Goal: Use online tool/utility: Use online tool/utility

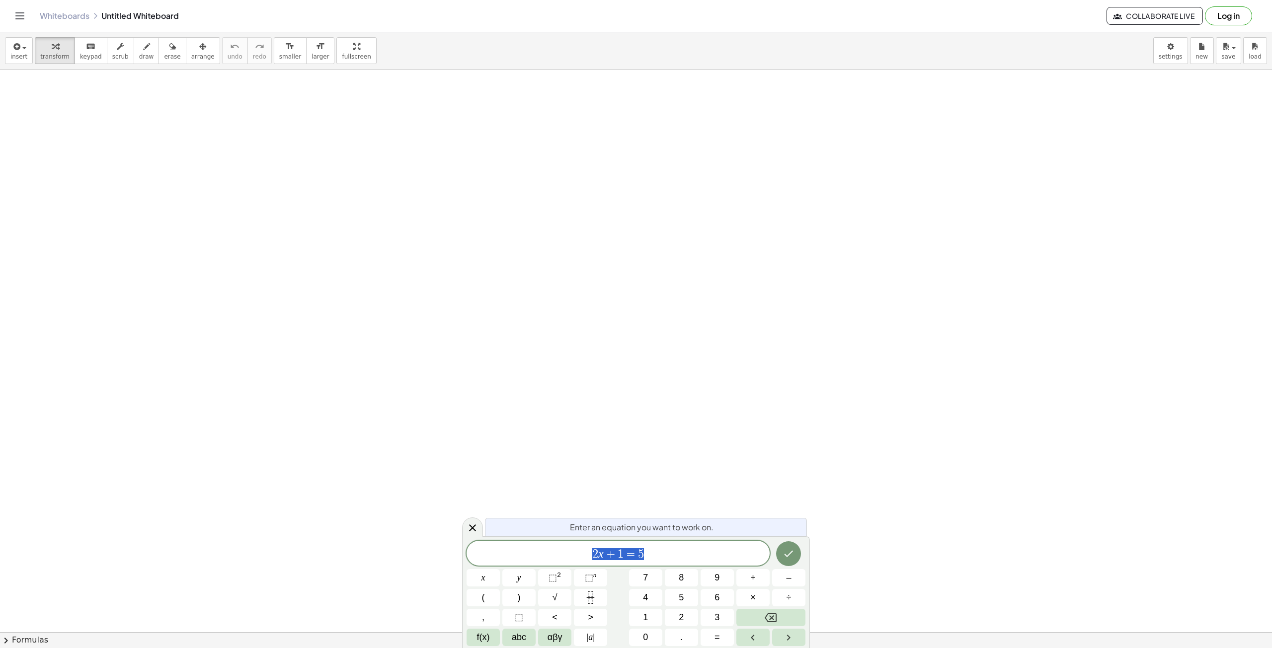
drag, startPoint x: 269, startPoint y: 131, endPoint x: 336, endPoint y: 194, distance: 92.8
click at [164, 59] on span "erase" at bounding box center [172, 56] width 16 height 7
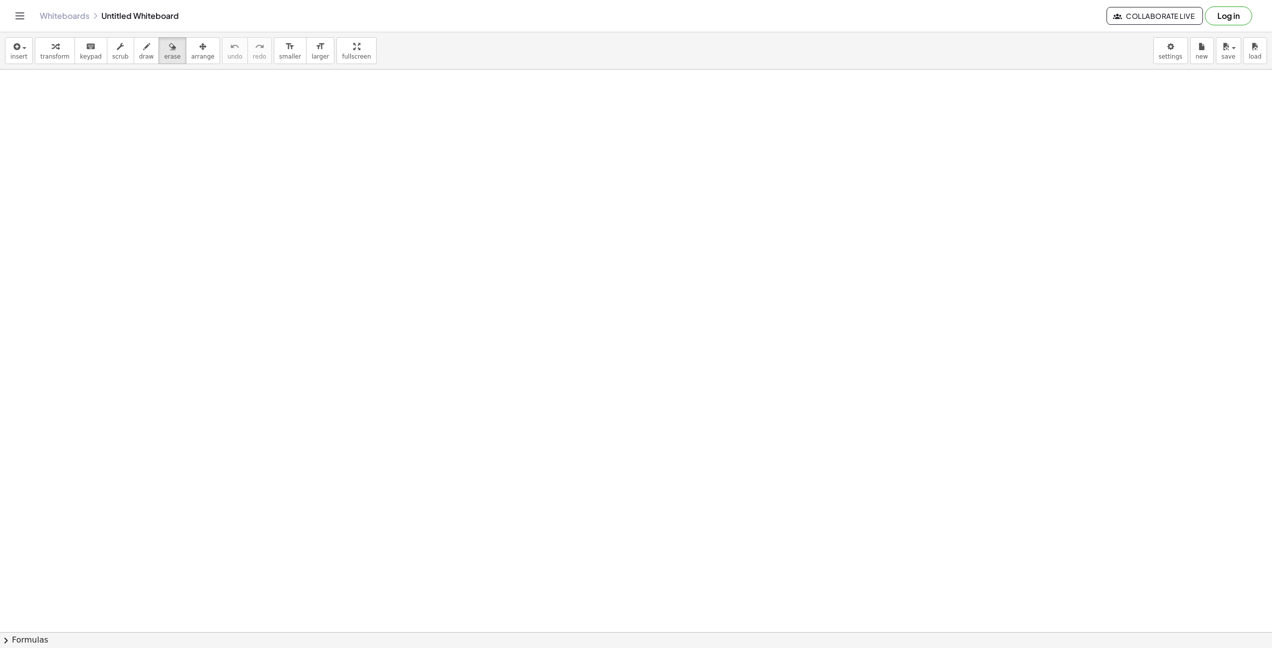
drag, startPoint x: 134, startPoint y: 133, endPoint x: 123, endPoint y: 136, distance: 10.9
click at [139, 53] on span "draw" at bounding box center [146, 56] width 15 height 7
drag, startPoint x: 158, startPoint y: 113, endPoint x: 137, endPoint y: 154, distance: 46.7
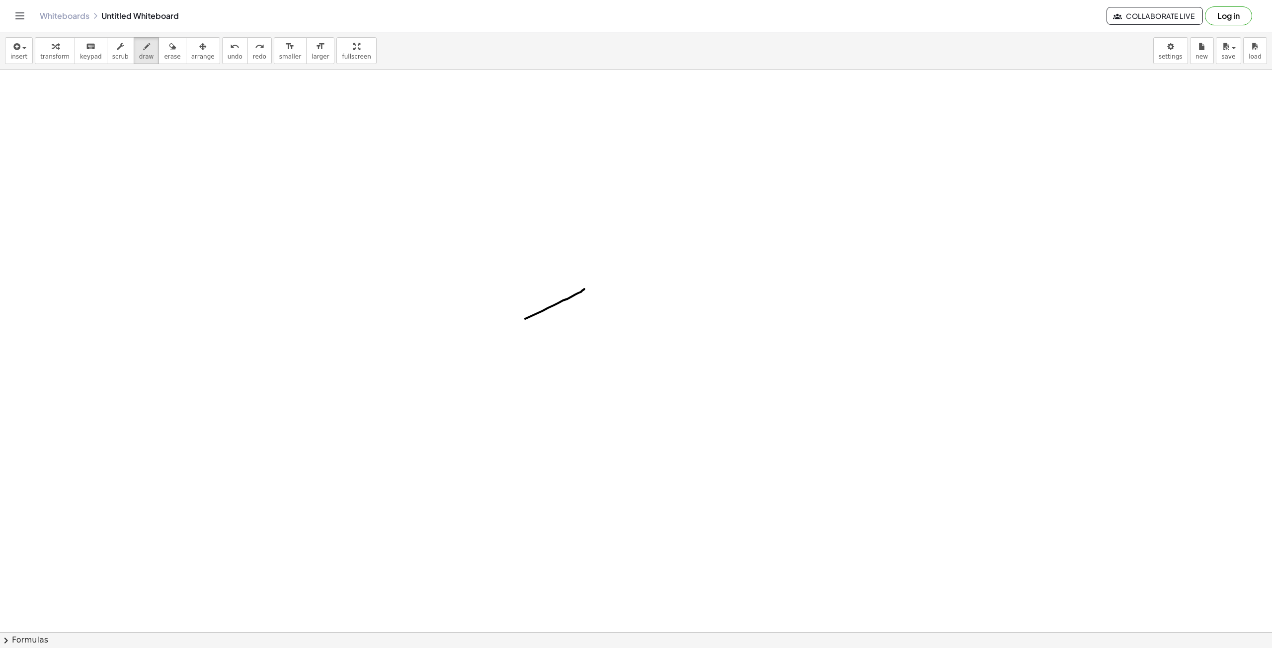
drag, startPoint x: 582, startPoint y: 291, endPoint x: 689, endPoint y: 474, distance: 211.9
drag, startPoint x: 475, startPoint y: 229, endPoint x: 577, endPoint y: 400, distance: 199.1
drag, startPoint x: 1034, startPoint y: 126, endPoint x: 1037, endPoint y: 142, distance: 16.6
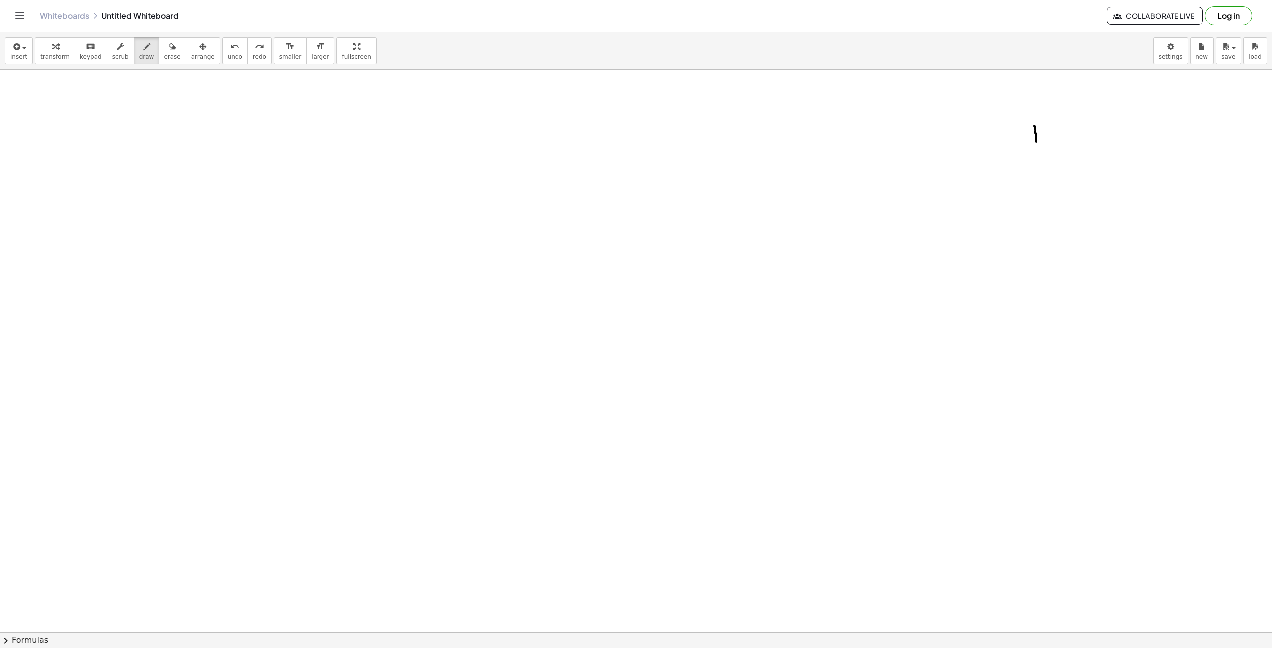
drag, startPoint x: 1032, startPoint y: 128, endPoint x: 1046, endPoint y: 131, distance: 14.6
drag, startPoint x: 1041, startPoint y: 126, endPoint x: 1043, endPoint y: 141, distance: 15.1
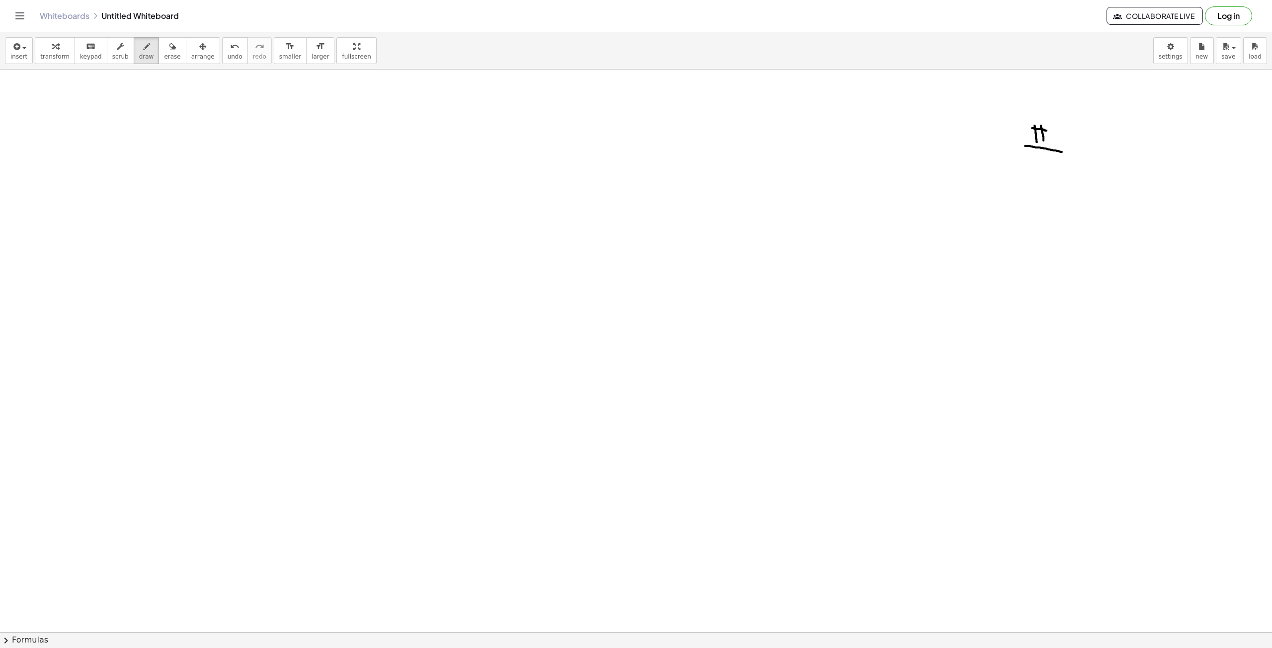
drag, startPoint x: 1025, startPoint y: 146, endPoint x: 1062, endPoint y: 152, distance: 37.2
drag, startPoint x: 1035, startPoint y: 156, endPoint x: 1031, endPoint y: 168, distance: 12.4
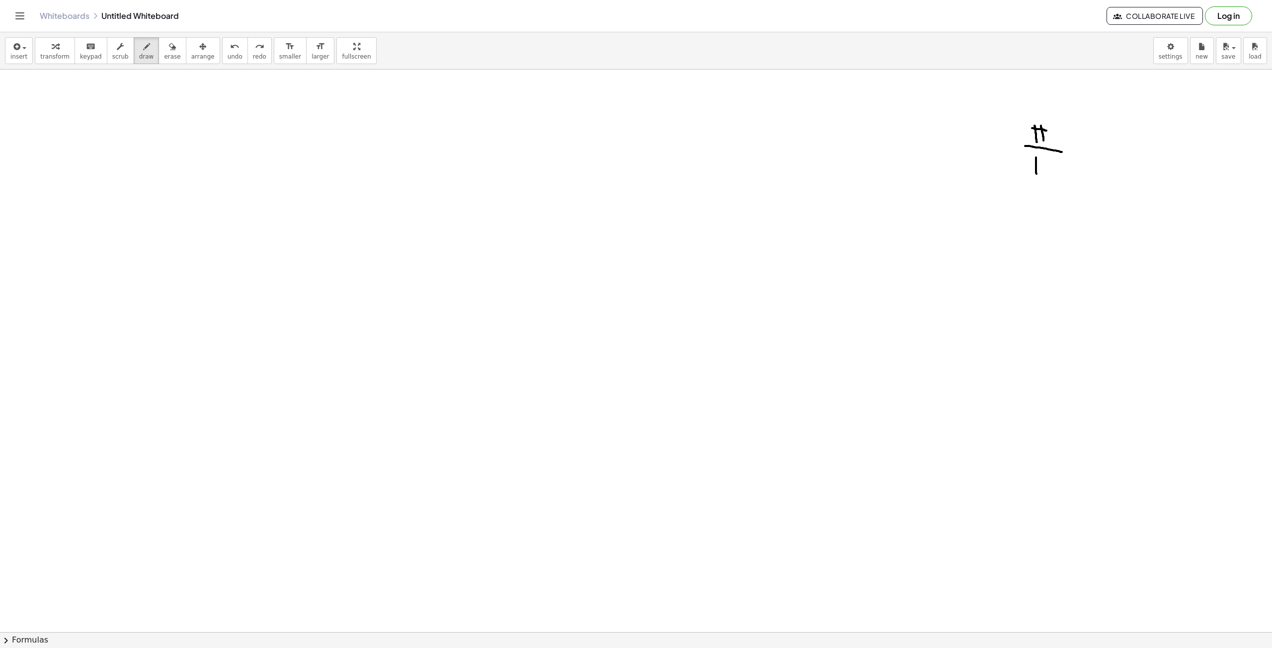
drag, startPoint x: 1036, startPoint y: 158, endPoint x: 1037, endPoint y: 175, distance: 17.5
drag, startPoint x: 1050, startPoint y: 159, endPoint x: 1051, endPoint y: 165, distance: 5.6
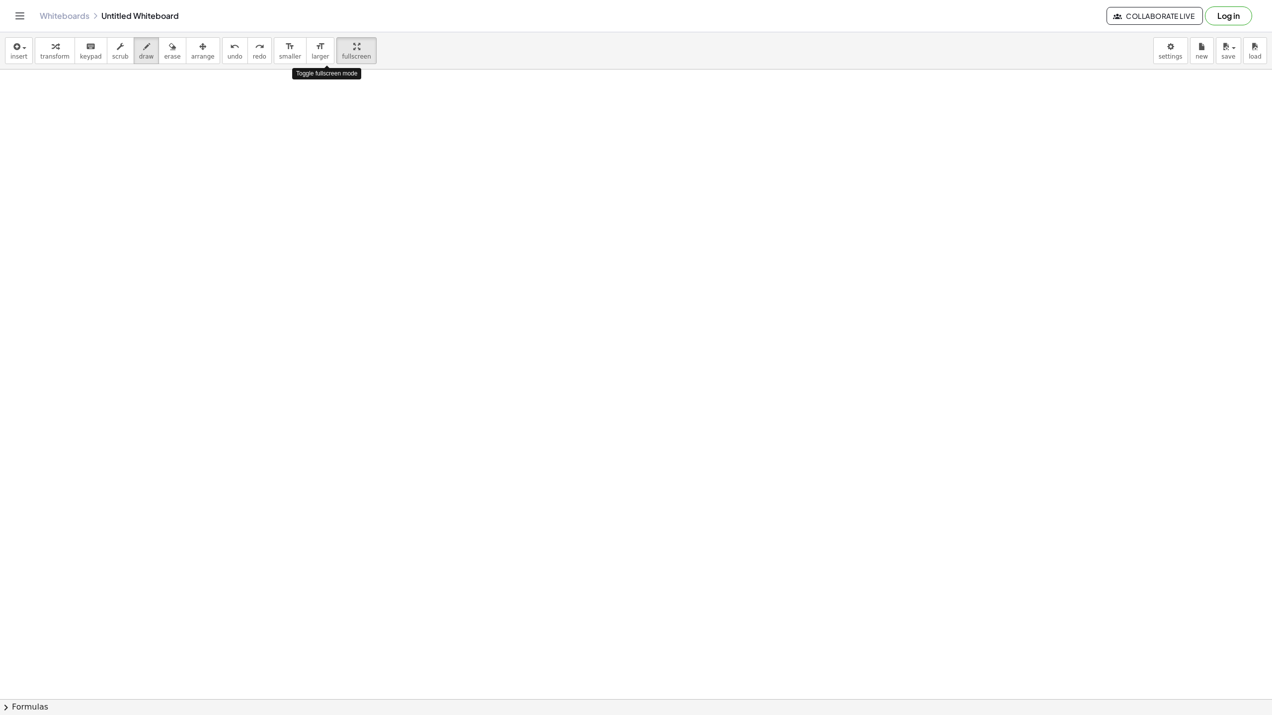
drag, startPoint x: 338, startPoint y: 57, endPoint x: 338, endPoint y: 100, distance: 43.2
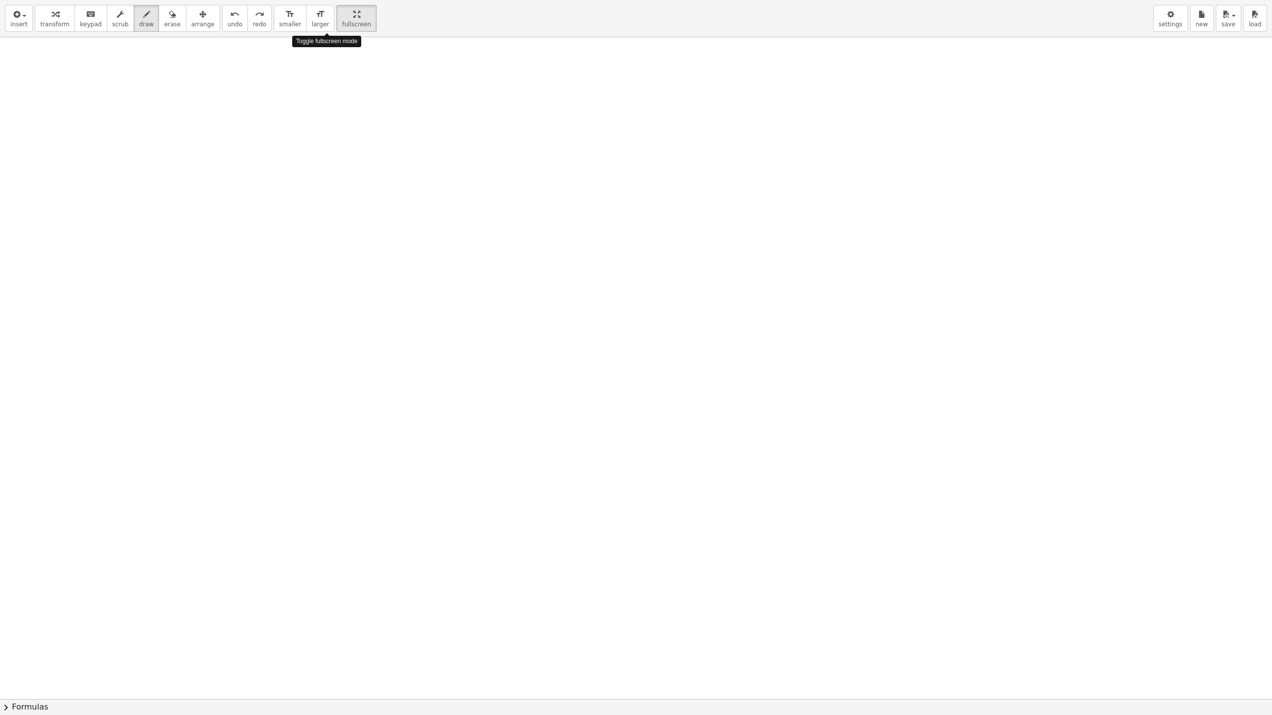
click at [338, 100] on div "insert select one: Math Expression Function Text Youtube Video Graphing Geometr…" at bounding box center [636, 357] width 1272 height 715
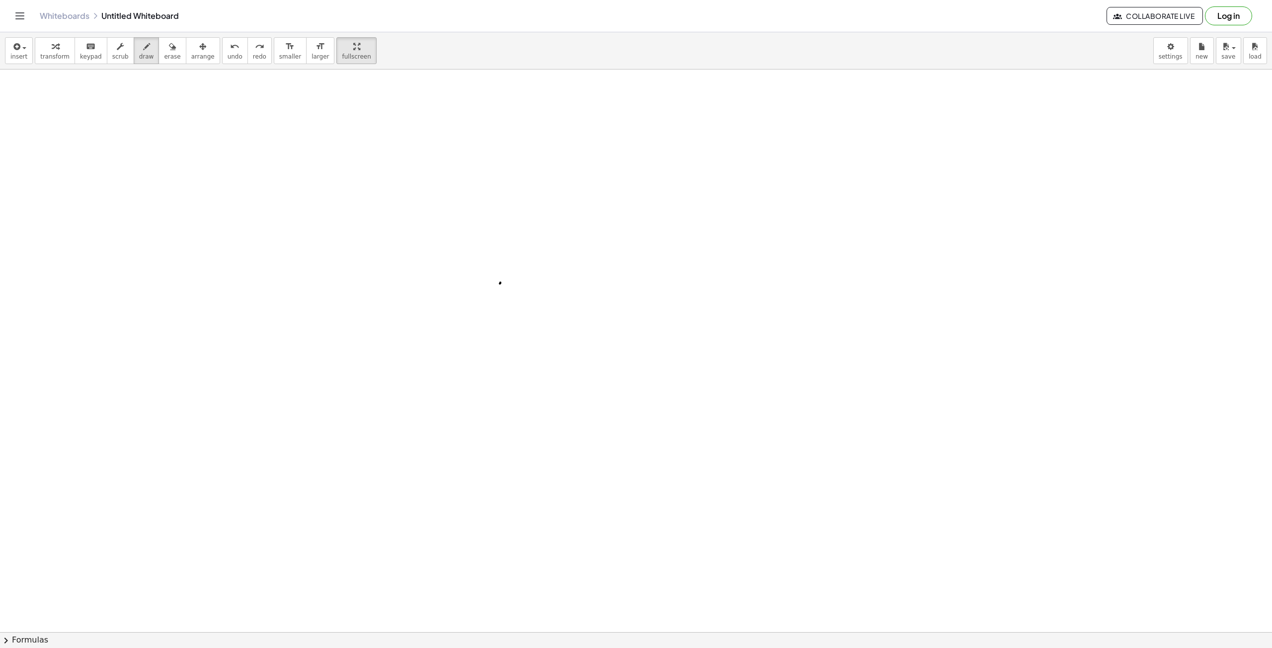
drag, startPoint x: 500, startPoint y: 284, endPoint x: 734, endPoint y: 647, distance: 432.3
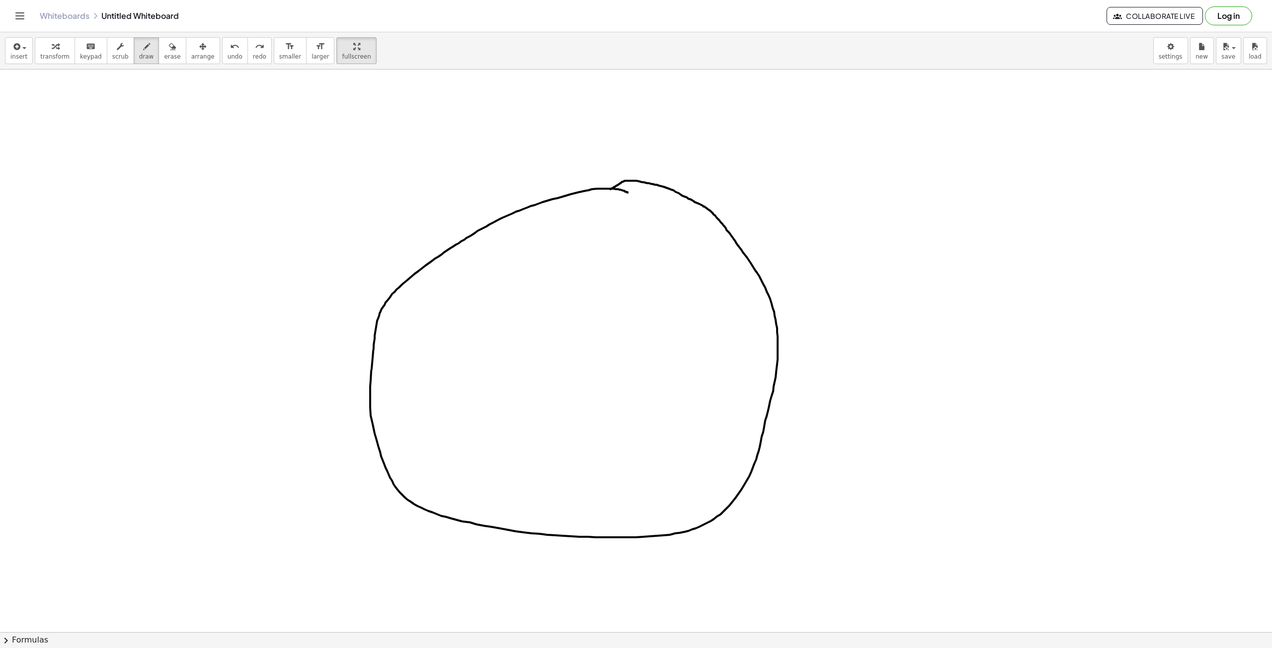
drag, startPoint x: 607, startPoint y: 189, endPoint x: 596, endPoint y: 194, distance: 12.7
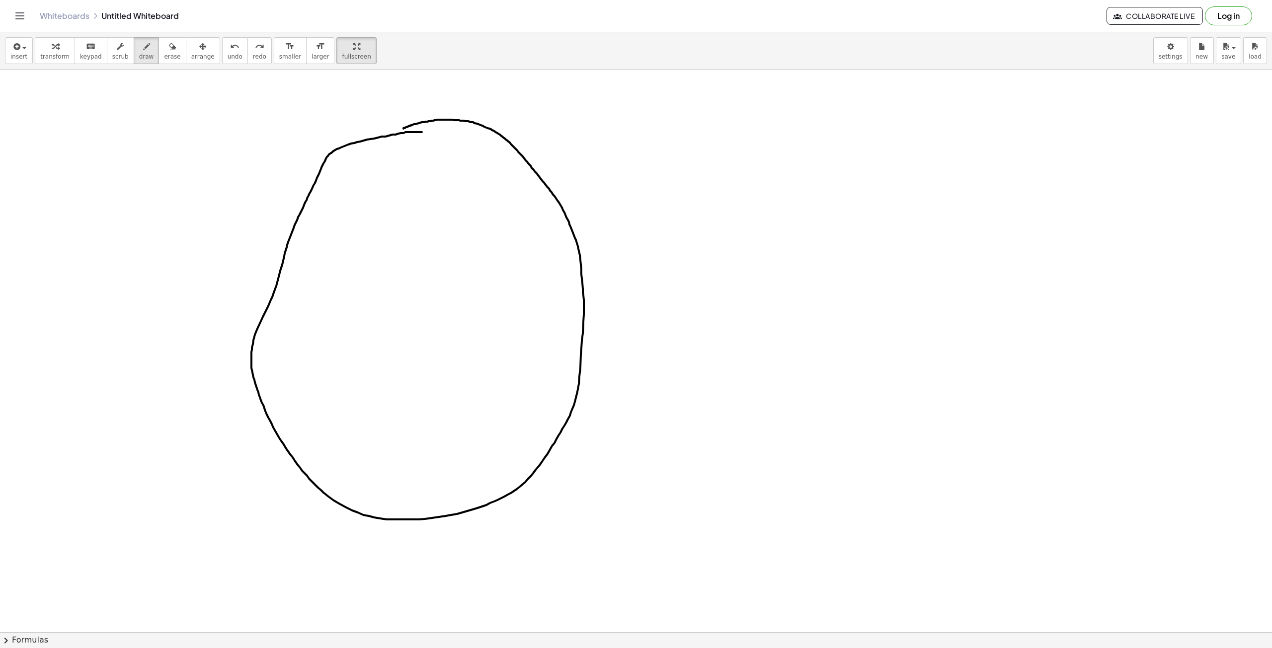
drag, startPoint x: 418, startPoint y: 132, endPoint x: 403, endPoint y: 129, distance: 15.8
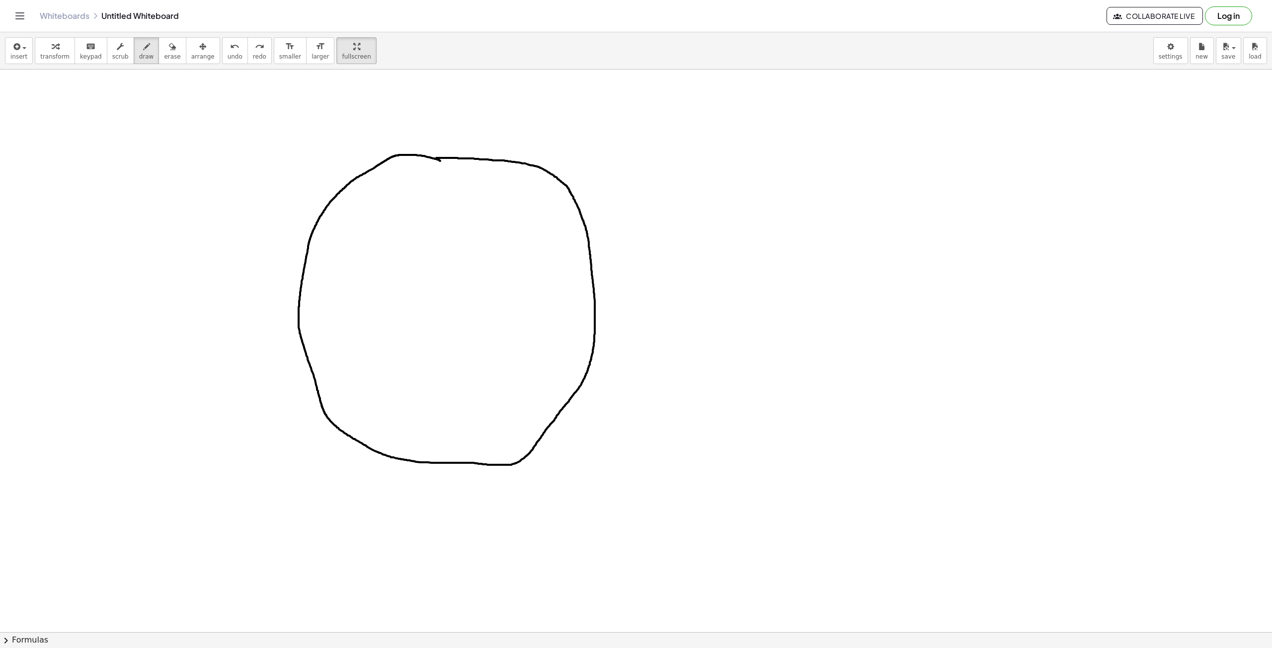
drag, startPoint x: 453, startPoint y: 139, endPoint x: 314, endPoint y: 332, distance: 237.7
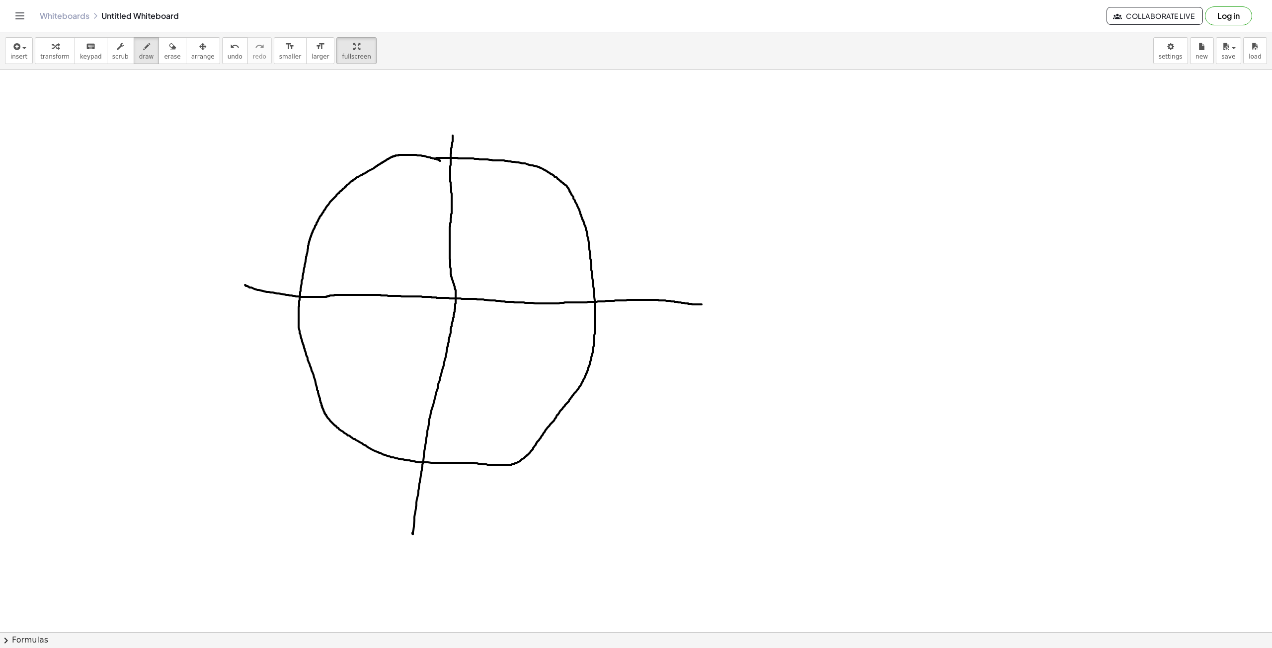
drag, startPoint x: 245, startPoint y: 285, endPoint x: 702, endPoint y: 305, distance: 457.0
drag, startPoint x: 487, startPoint y: 225, endPoint x: 487, endPoint y: 246, distance: 21.9
drag, startPoint x: 479, startPoint y: 235, endPoint x: 494, endPoint y: 234, distance: 15.4
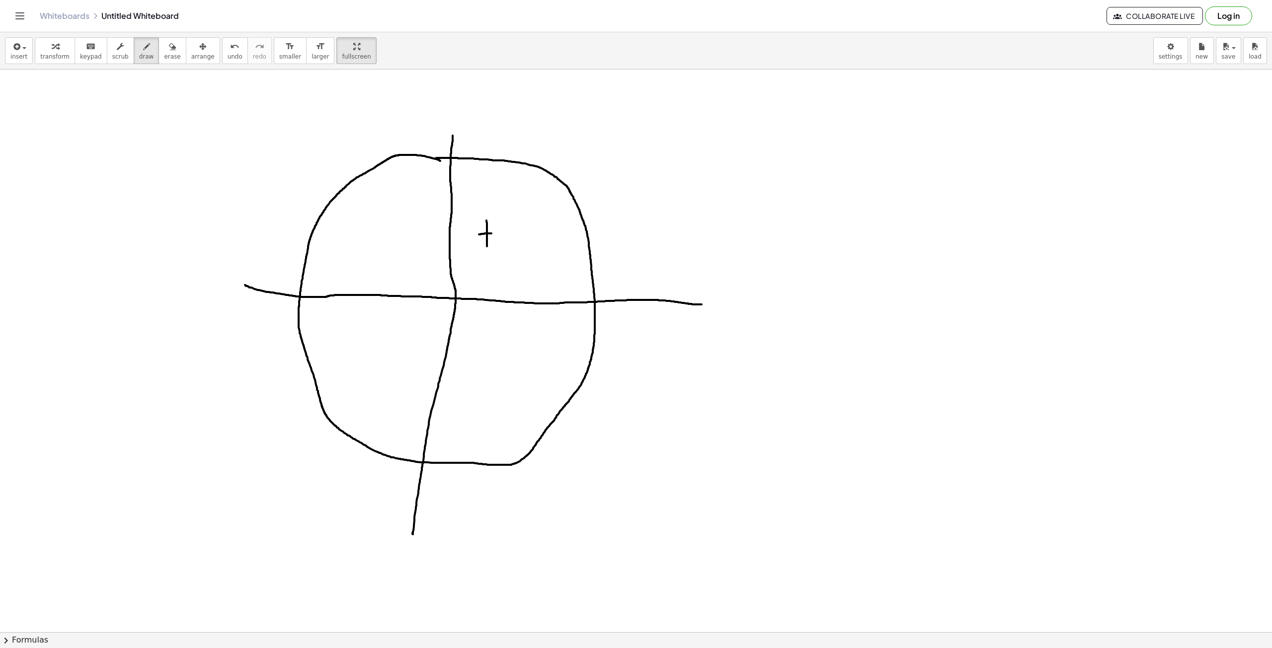
drag, startPoint x: 507, startPoint y: 226, endPoint x: 514, endPoint y: 251, distance: 26.6
drag, startPoint x: 509, startPoint y: 240, endPoint x: 525, endPoint y: 238, distance: 16.2
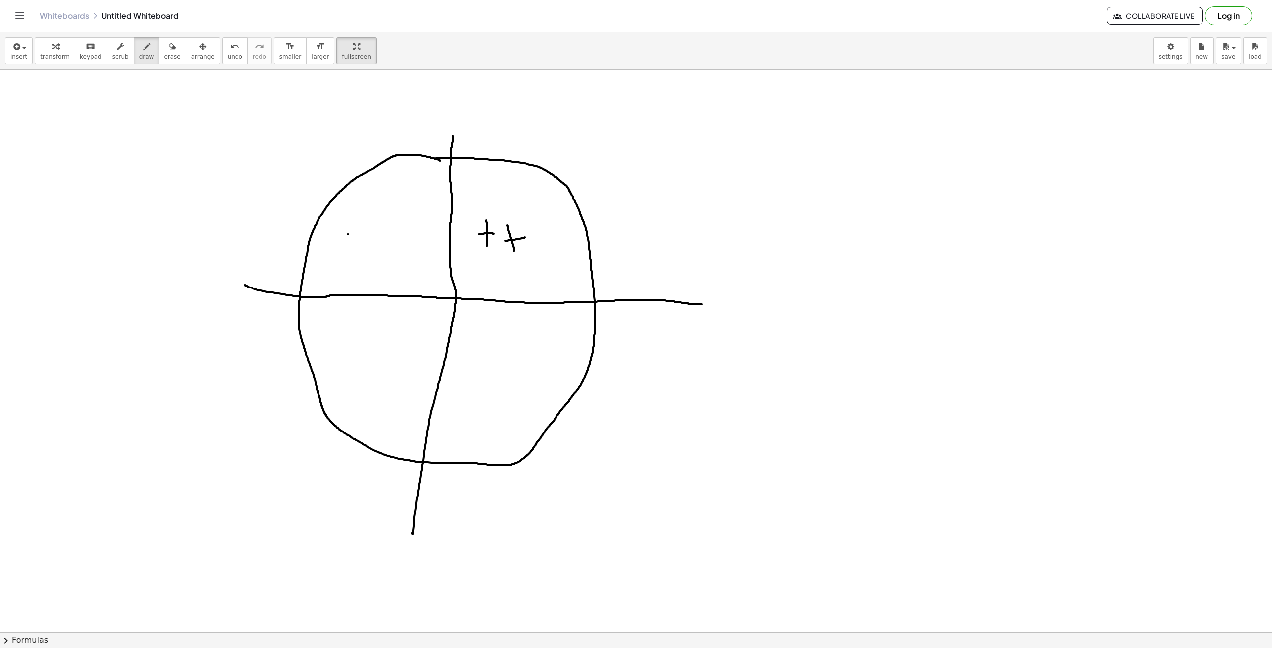
drag, startPoint x: 348, startPoint y: 235, endPoint x: 367, endPoint y: 236, distance: 18.9
drag, startPoint x: 389, startPoint y: 232, endPoint x: 391, endPoint y: 247, distance: 15.5
drag, startPoint x: 383, startPoint y: 238, endPoint x: 399, endPoint y: 238, distance: 15.9
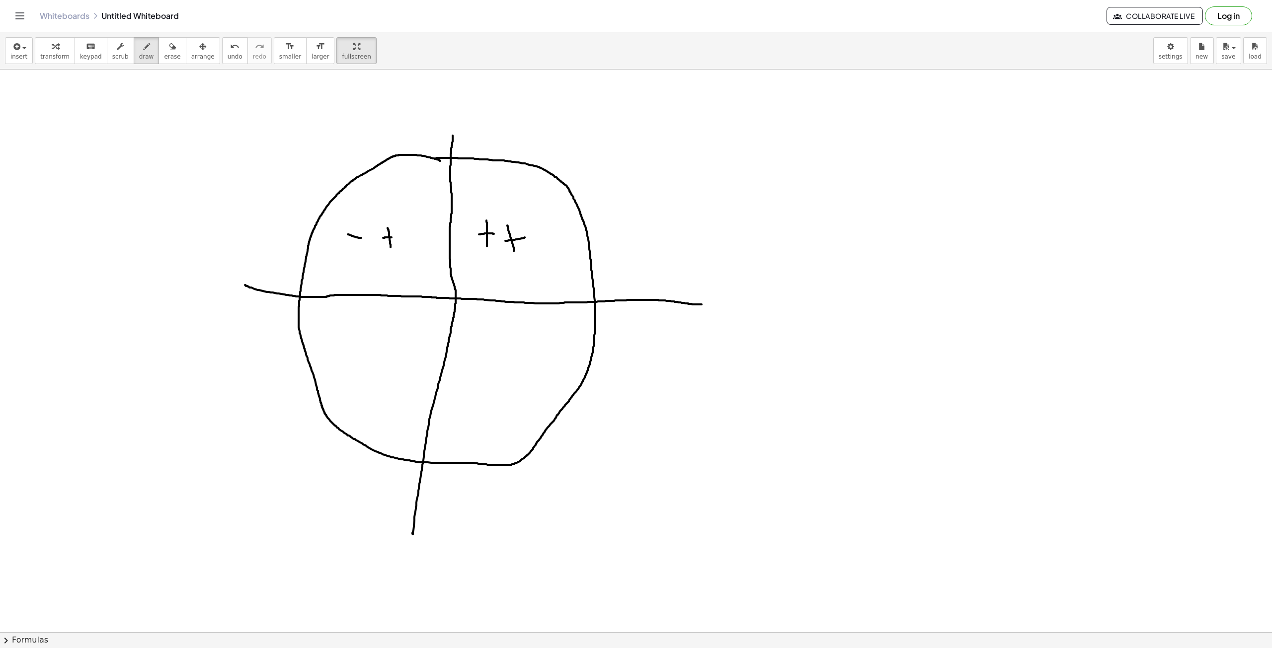
drag, startPoint x: 475, startPoint y: 214, endPoint x: 468, endPoint y: 254, distance: 40.9
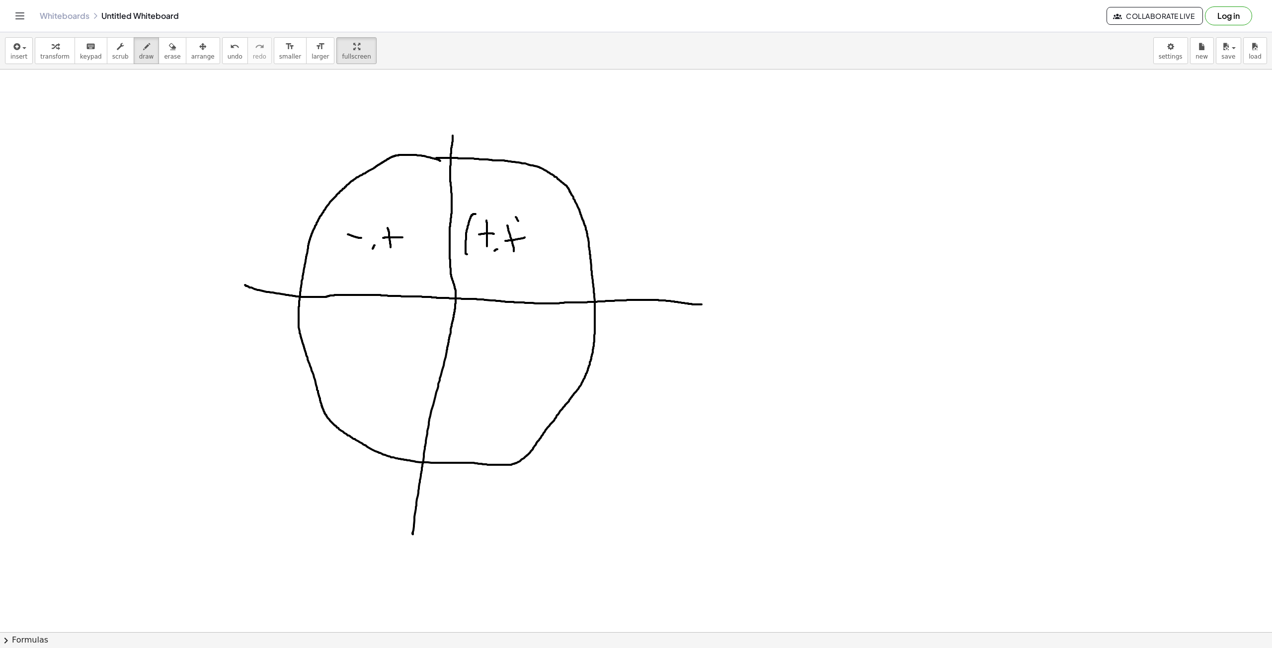
drag, startPoint x: 516, startPoint y: 217, endPoint x: 542, endPoint y: 257, distance: 47.7
drag, startPoint x: 353, startPoint y: 215, endPoint x: 337, endPoint y: 251, distance: 39.1
drag, startPoint x: 396, startPoint y: 216, endPoint x: 407, endPoint y: 252, distance: 37.9
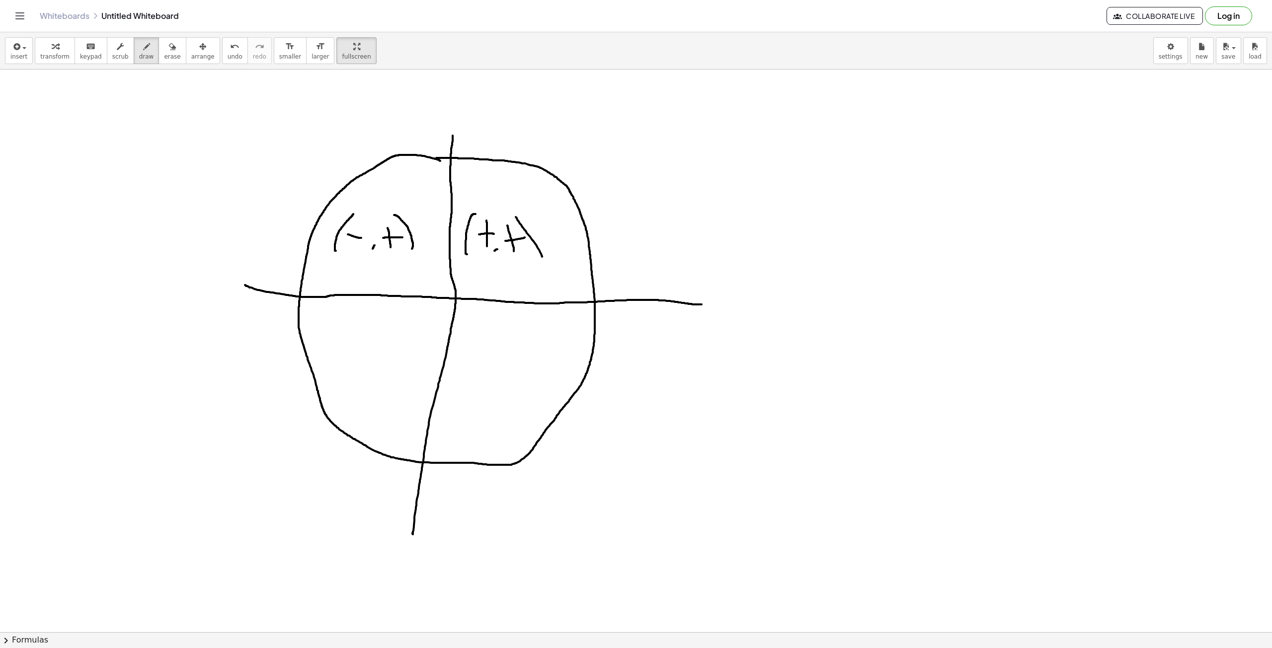
drag, startPoint x: 352, startPoint y: 323, endPoint x: 388, endPoint y: 347, distance: 43.0
drag, startPoint x: 416, startPoint y: 325, endPoint x: 405, endPoint y: 362, distance: 37.9
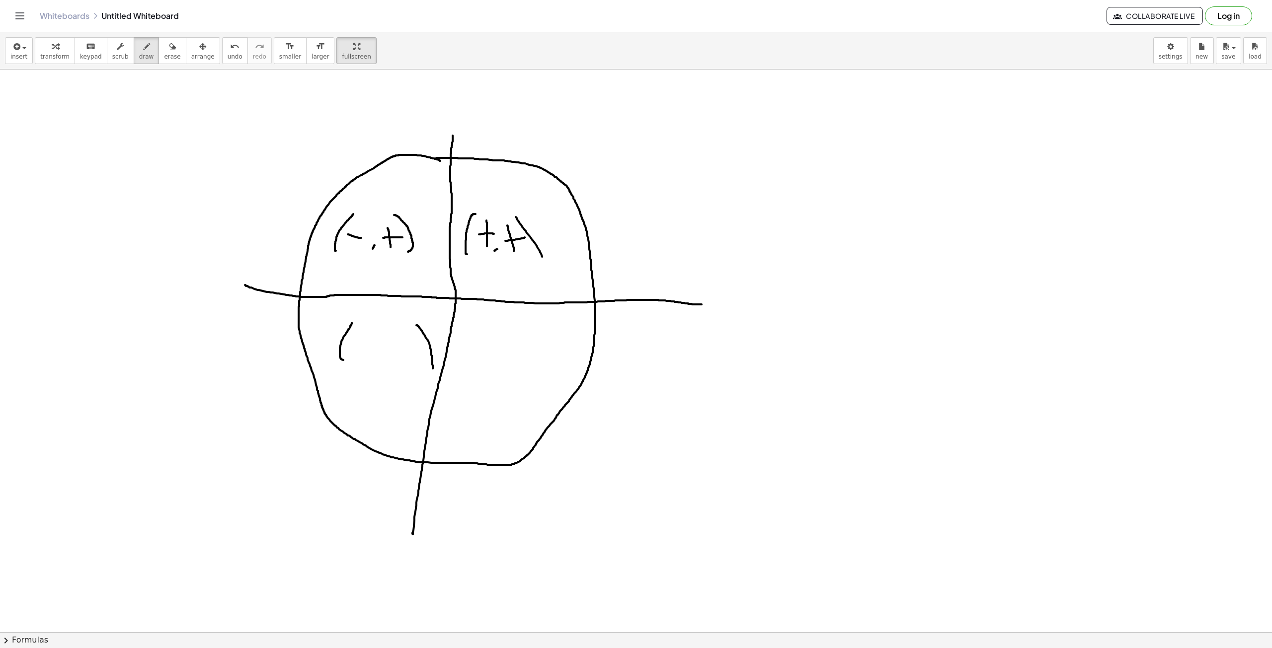
drag, startPoint x: 365, startPoint y: 344, endPoint x: 376, endPoint y: 342, distance: 10.6
drag, startPoint x: 384, startPoint y: 353, endPoint x: 381, endPoint y: 362, distance: 9.6
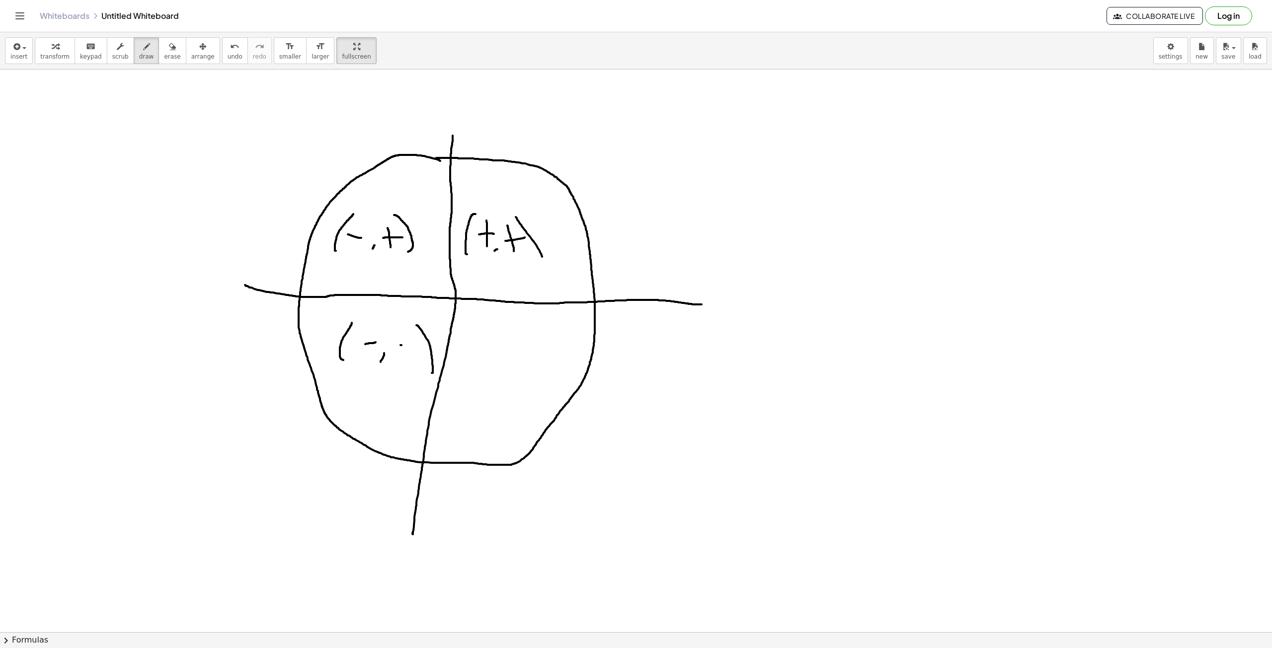
drag, startPoint x: 401, startPoint y: 345, endPoint x: 410, endPoint y: 343, distance: 9.2
drag, startPoint x: 483, startPoint y: 324, endPoint x: 476, endPoint y: 355, distance: 31.5
drag, startPoint x: 543, startPoint y: 322, endPoint x: 558, endPoint y: 356, distance: 37.1
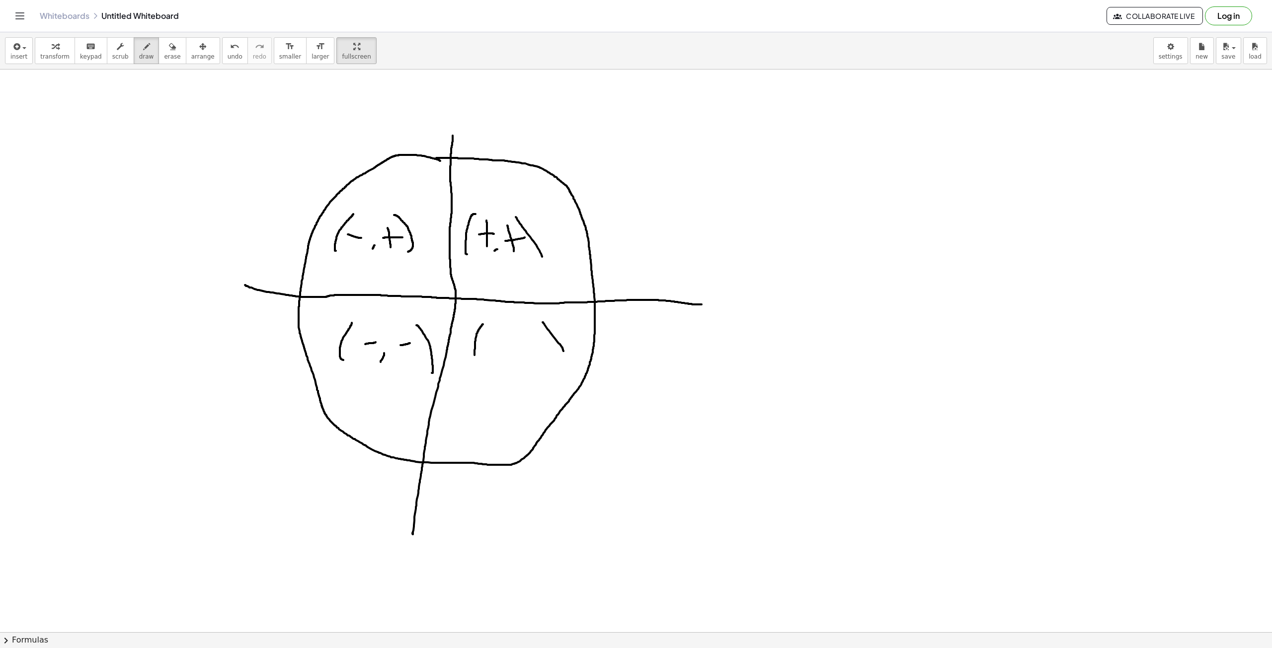
drag, startPoint x: 514, startPoint y: 352, endPoint x: 509, endPoint y: 355, distance: 6.1
drag, startPoint x: 492, startPoint y: 334, endPoint x: 491, endPoint y: 348, distance: 13.9
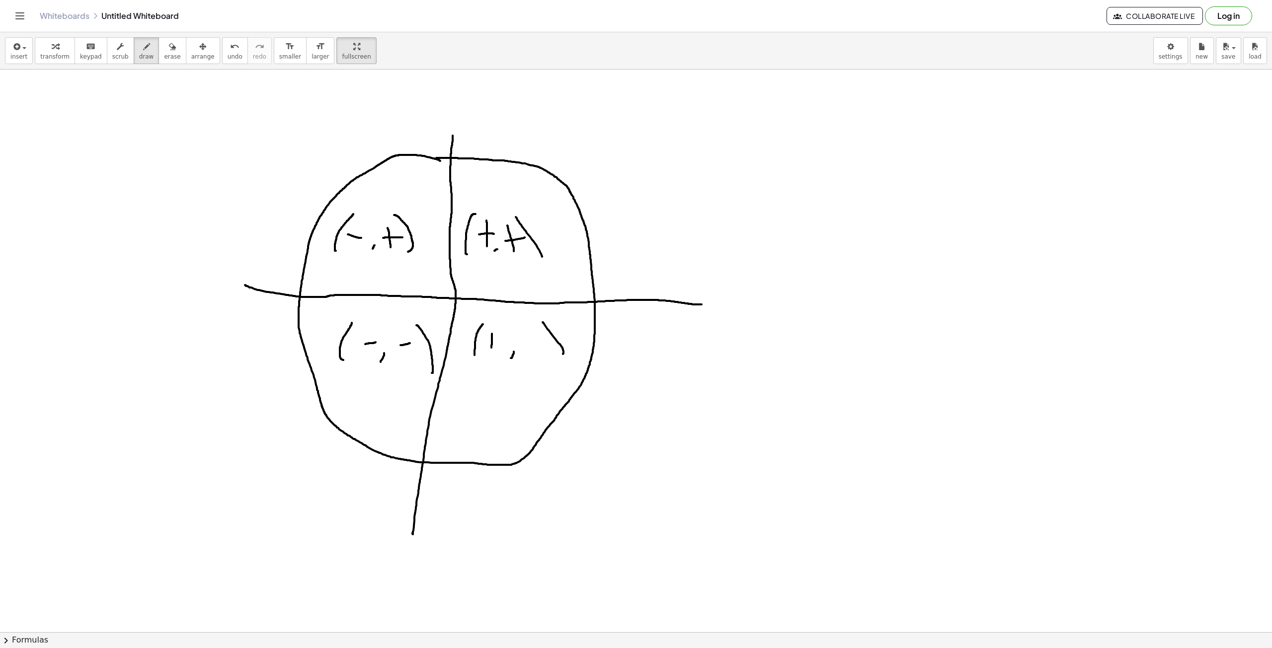
drag, startPoint x: 528, startPoint y: 342, endPoint x: 538, endPoint y: 343, distance: 9.5
click at [164, 53] on span "erase" at bounding box center [172, 56] width 16 height 7
drag, startPoint x: 408, startPoint y: 216, endPoint x: 356, endPoint y: 242, distance: 58.7
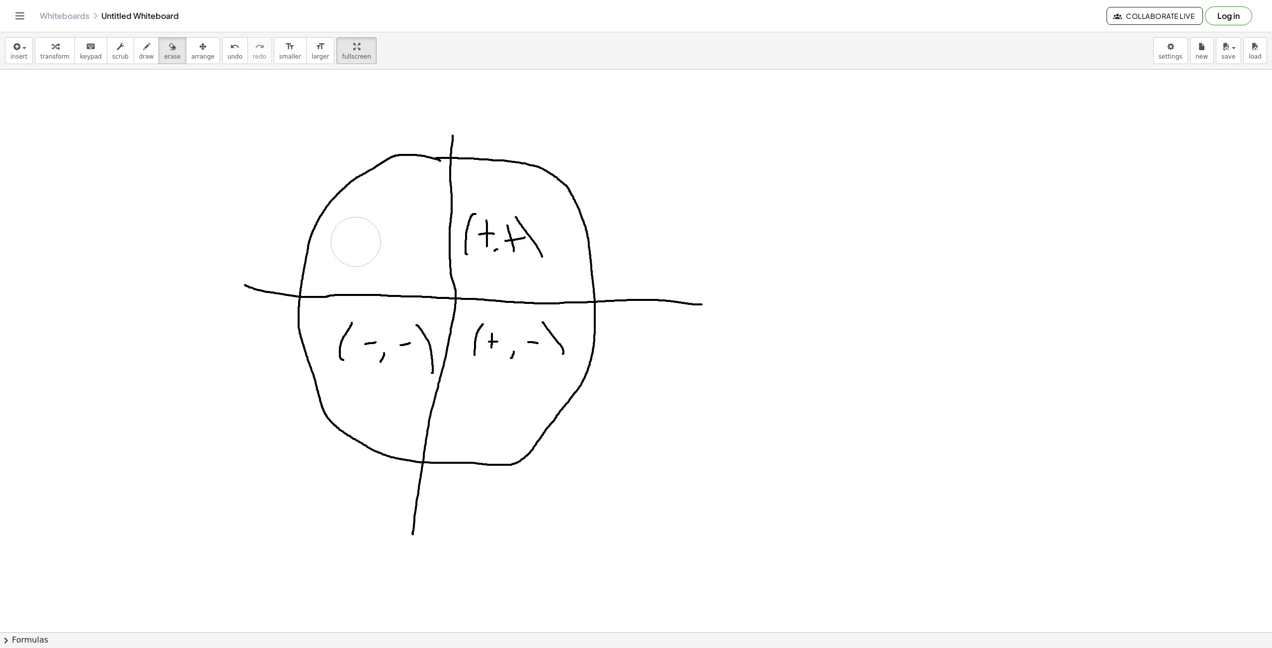
drag, startPoint x: 521, startPoint y: 212, endPoint x: 486, endPoint y: 242, distance: 46.1
drag, startPoint x: 521, startPoint y: 335, endPoint x: 494, endPoint y: 348, distance: 30.4
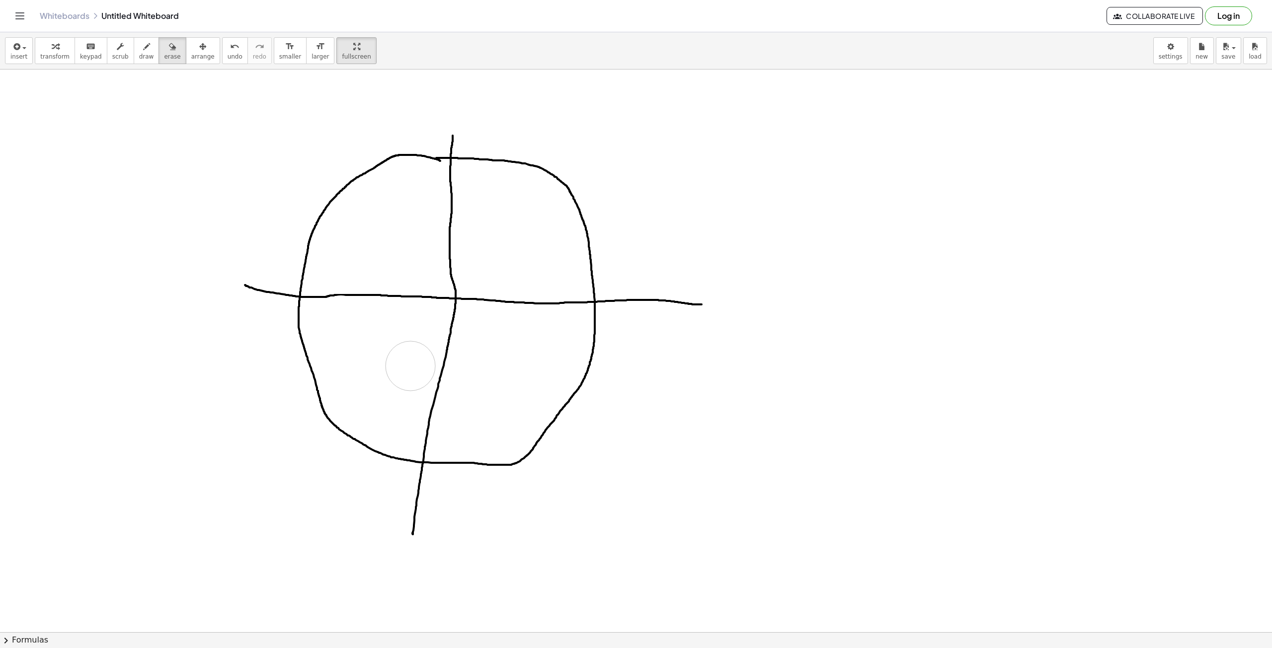
drag, startPoint x: 341, startPoint y: 320, endPoint x: 410, endPoint y: 366, distance: 83.2
click at [134, 57] on button "draw" at bounding box center [147, 50] width 26 height 27
drag, startPoint x: 336, startPoint y: 296, endPoint x: 344, endPoint y: 295, distance: 8.5
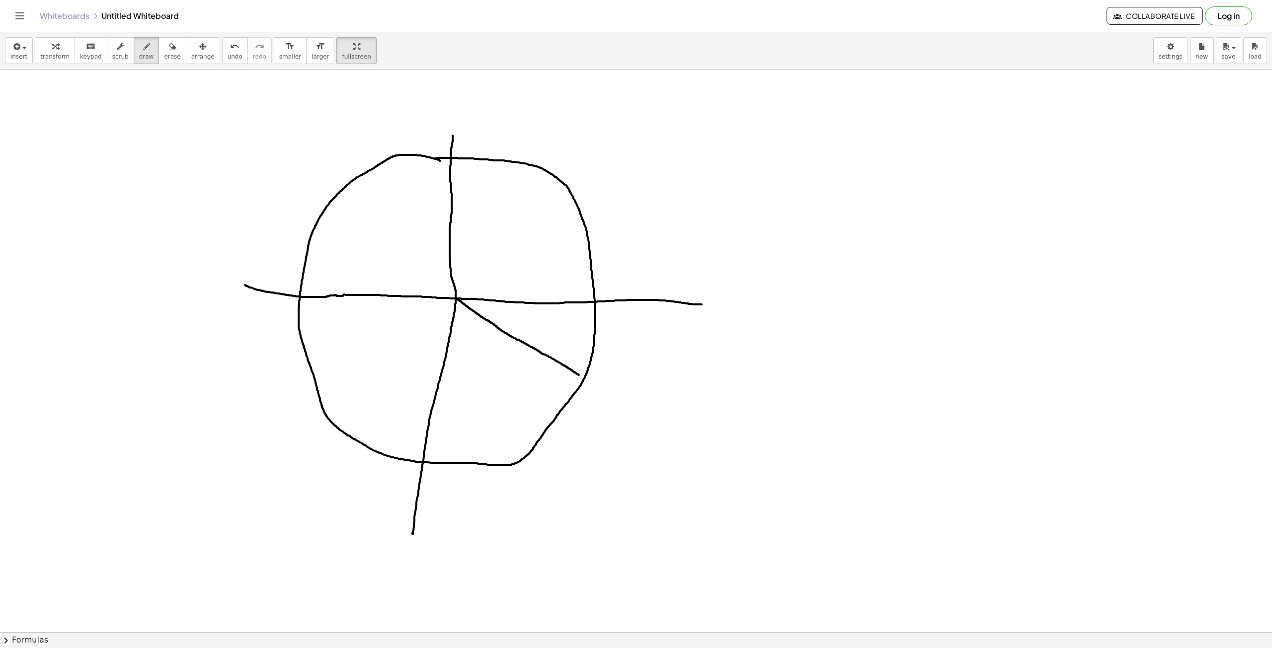
drag, startPoint x: 456, startPoint y: 299, endPoint x: 582, endPoint y: 377, distance: 148.8
drag, startPoint x: 457, startPoint y: 300, endPoint x: 541, endPoint y: 426, distance: 151.9
drag, startPoint x: 456, startPoint y: 300, endPoint x: 565, endPoint y: 400, distance: 147.7
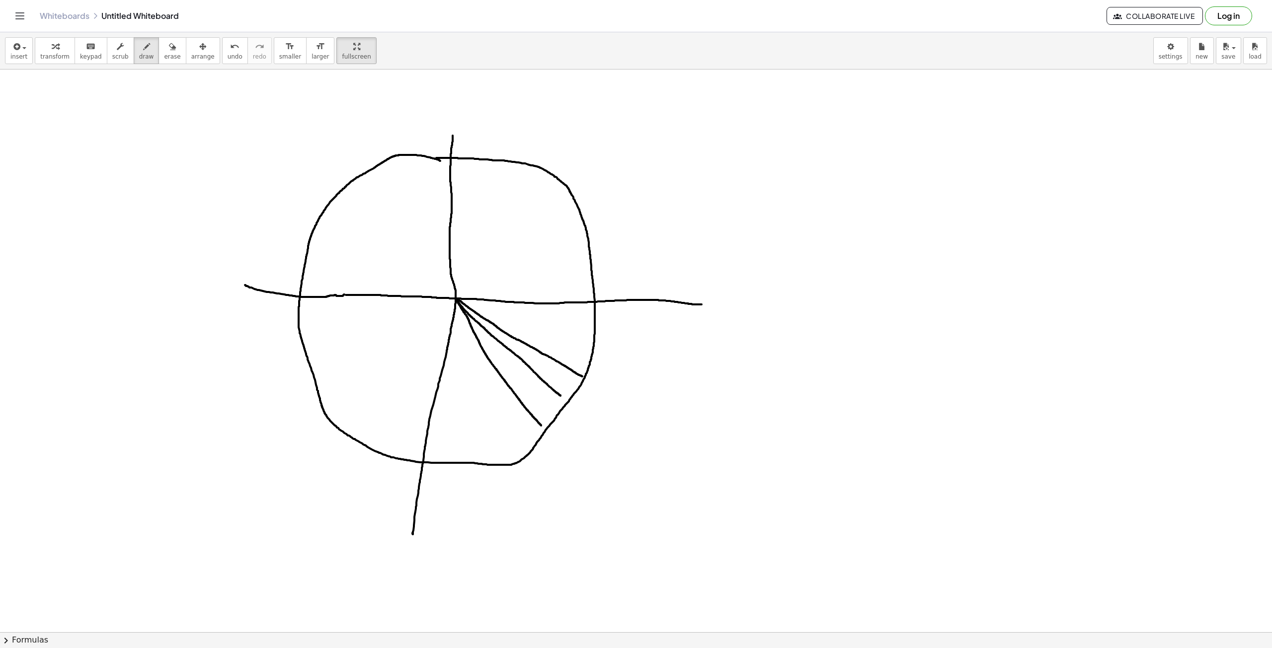
drag, startPoint x: 532, startPoint y: 321, endPoint x: 543, endPoint y: 326, distance: 12.5
drag, startPoint x: 472, startPoint y: 402, endPoint x: 475, endPoint y: 420, distance: 18.1
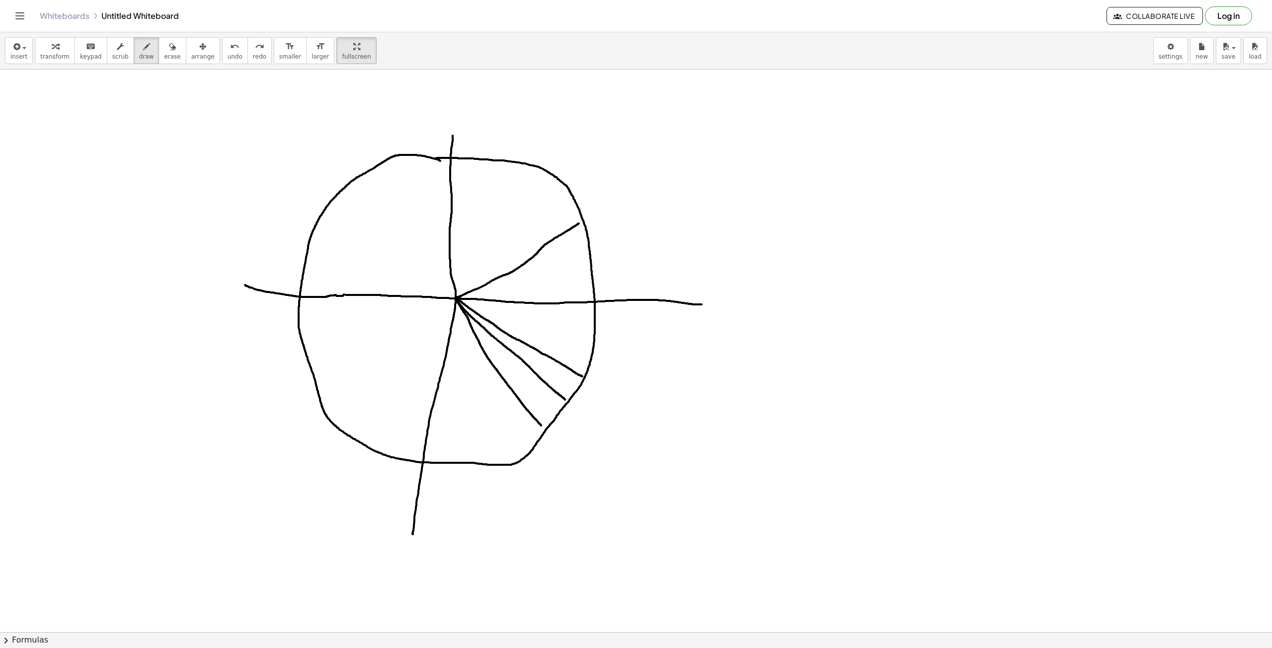
drag, startPoint x: 457, startPoint y: 297, endPoint x: 579, endPoint y: 224, distance: 142.2
drag, startPoint x: 456, startPoint y: 298, endPoint x: 549, endPoint y: 177, distance: 152.4
drag, startPoint x: 457, startPoint y: 296, endPoint x: 368, endPoint y: 174, distance: 150.9
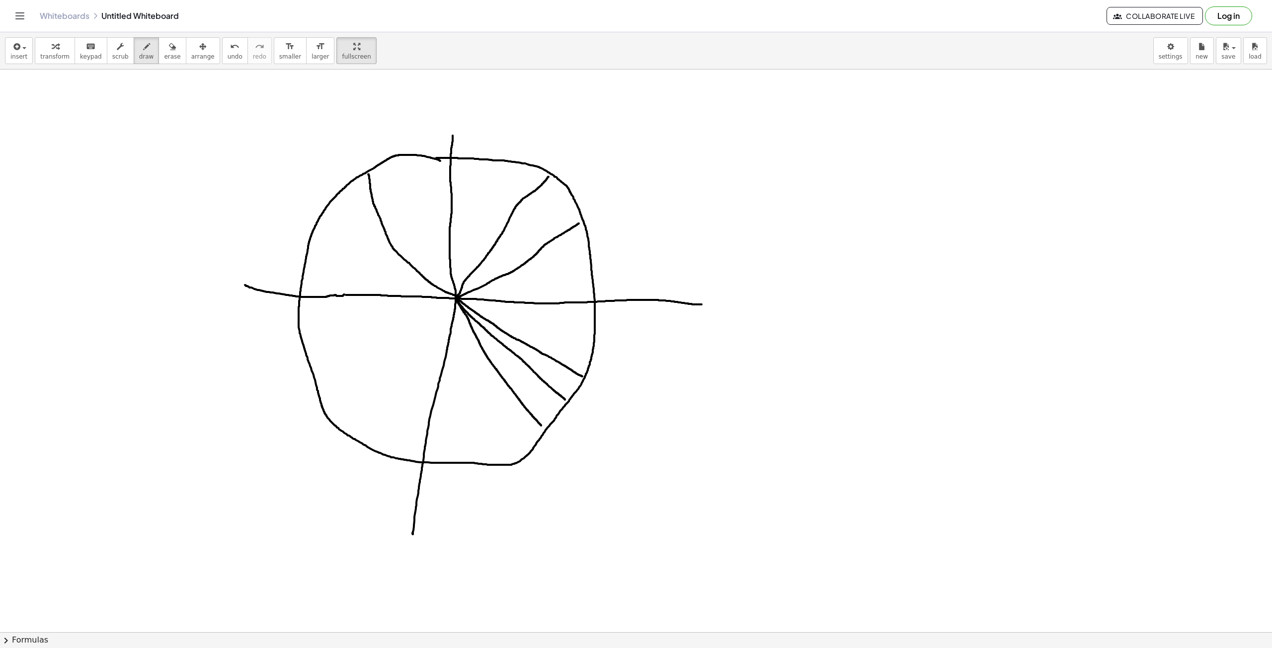
drag, startPoint x: 456, startPoint y: 296, endPoint x: 316, endPoint y: 220, distance: 159.6
drag, startPoint x: 452, startPoint y: 296, endPoint x: 311, endPoint y: 369, distance: 159.3
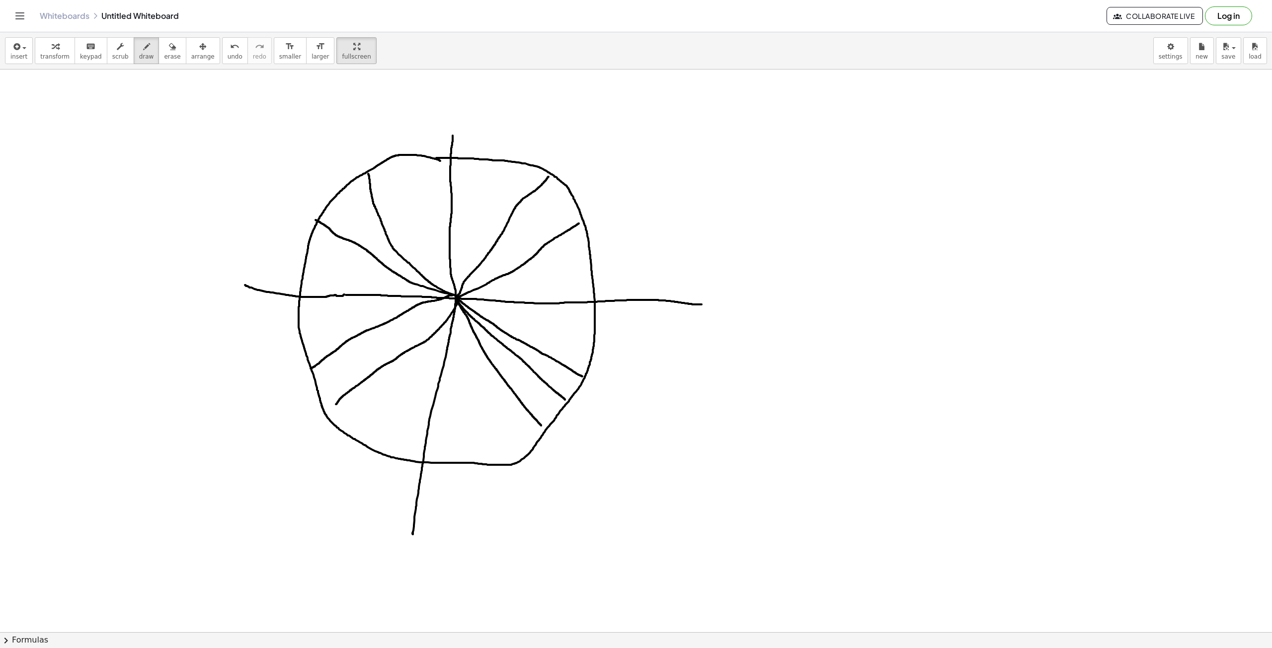
drag, startPoint x: 458, startPoint y: 299, endPoint x: 331, endPoint y: 408, distance: 167.7
drag, startPoint x: 434, startPoint y: 100, endPoint x: 429, endPoint y: 125, distance: 24.8
drag, startPoint x: 453, startPoint y: 123, endPoint x: 451, endPoint y: 129, distance: 5.8
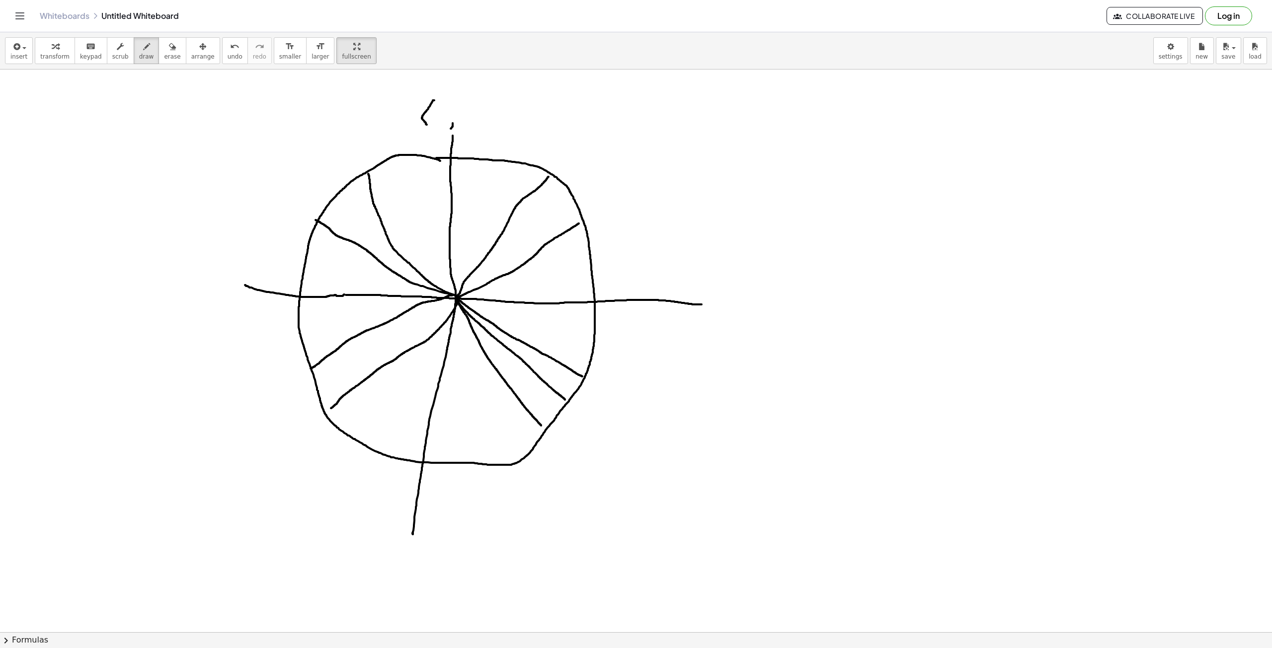
drag, startPoint x: 464, startPoint y: 109, endPoint x: 464, endPoint y: 125, distance: 15.4
drag, startPoint x: 468, startPoint y: 102, endPoint x: 474, endPoint y: 129, distance: 27.1
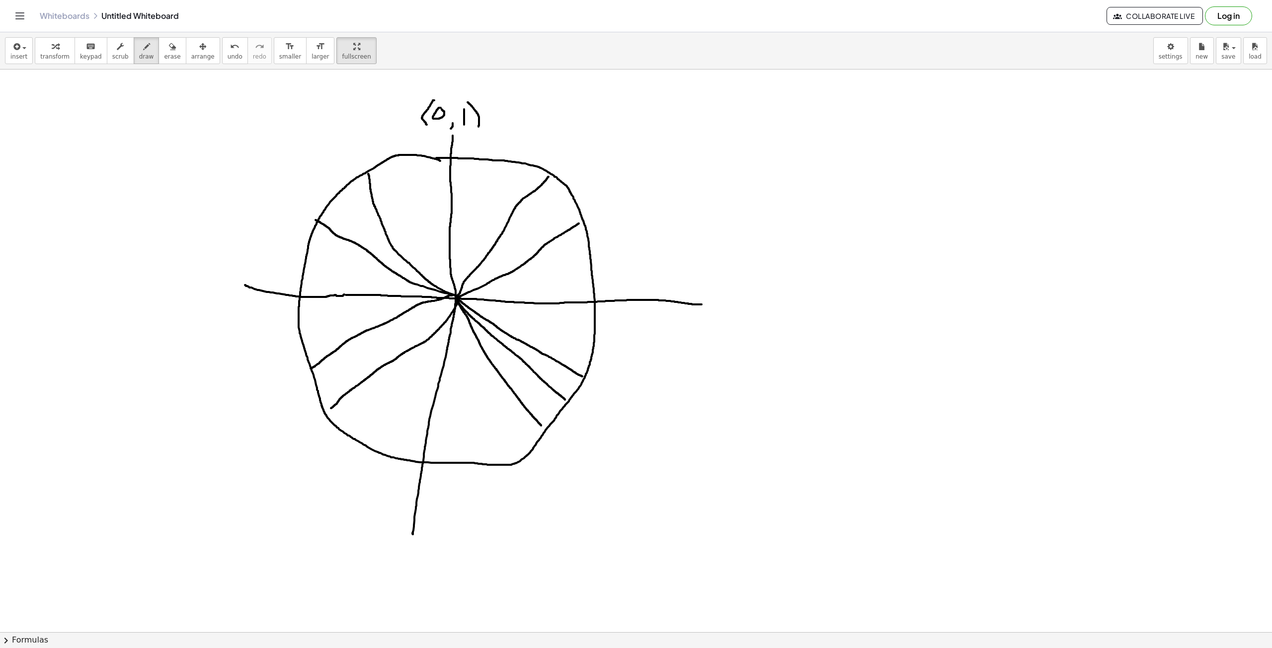
drag, startPoint x: 232, startPoint y: 274, endPoint x: 218, endPoint y: 293, distance: 23.5
drag, startPoint x: 213, startPoint y: 297, endPoint x: 202, endPoint y: 302, distance: 11.4
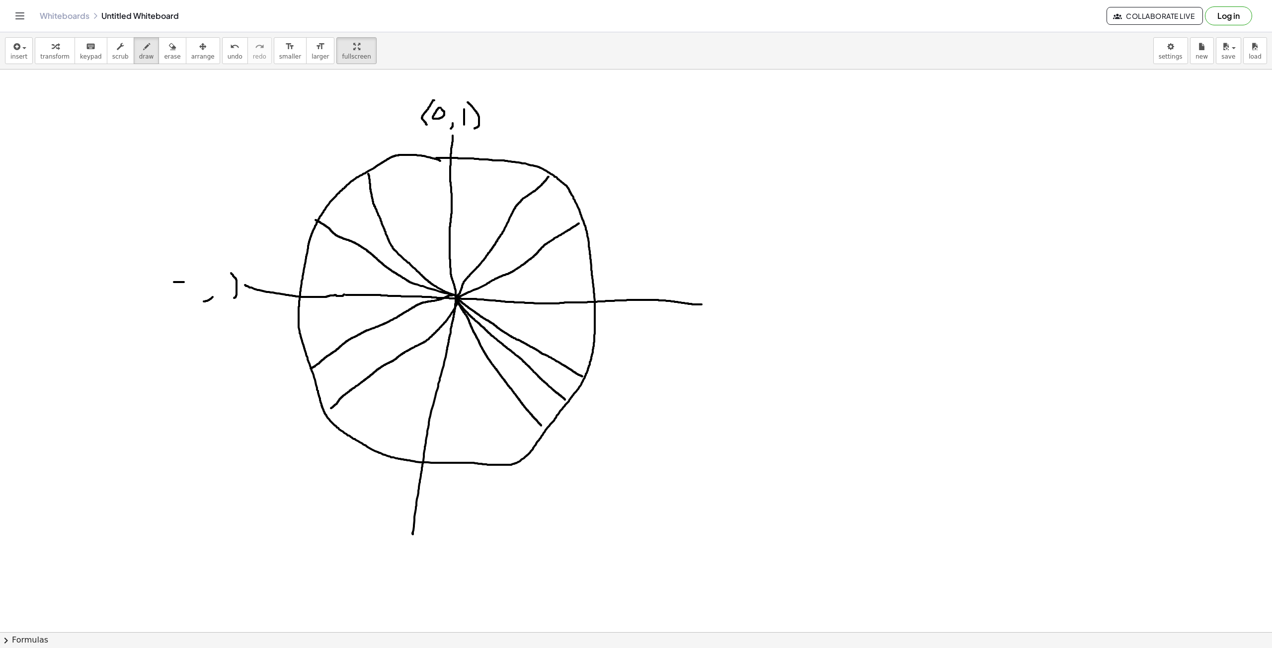
drag, startPoint x: 174, startPoint y: 282, endPoint x: 184, endPoint y: 282, distance: 9.9
drag, startPoint x: 224, startPoint y: 279, endPoint x: 218, endPoint y: 278, distance: 6.0
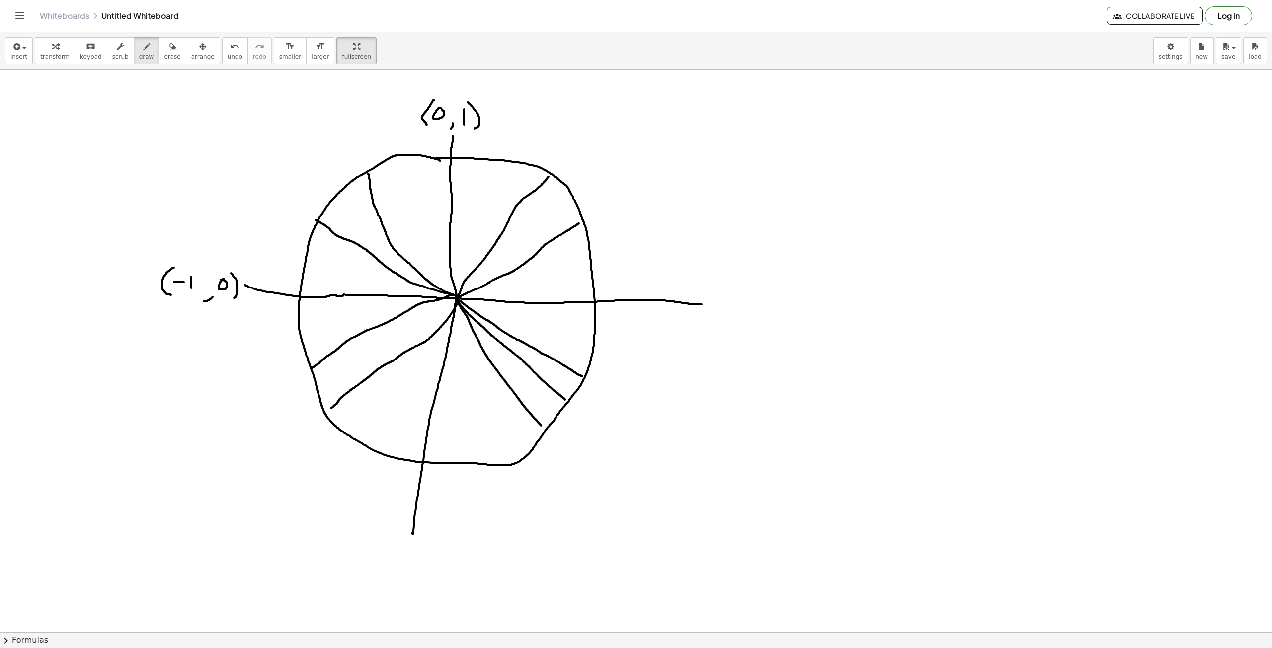
drag, startPoint x: 168, startPoint y: 272, endPoint x: 190, endPoint y: 296, distance: 32.7
drag, startPoint x: 728, startPoint y: 309, endPoint x: 722, endPoint y: 311, distance: 6.3
drag, startPoint x: 707, startPoint y: 290, endPoint x: 738, endPoint y: 315, distance: 39.3
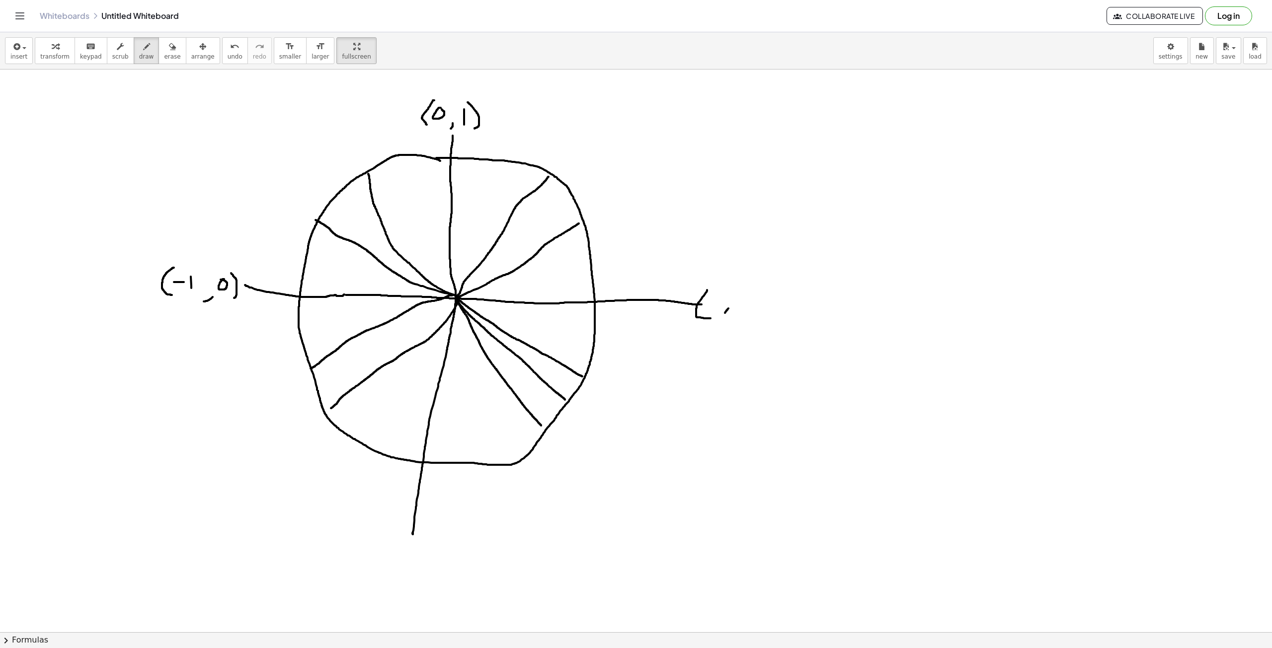
drag, startPoint x: 746, startPoint y: 291, endPoint x: 748, endPoint y: 313, distance: 22.0
drag, startPoint x: 710, startPoint y: 301, endPoint x: 711, endPoint y: 309, distance: 7.5
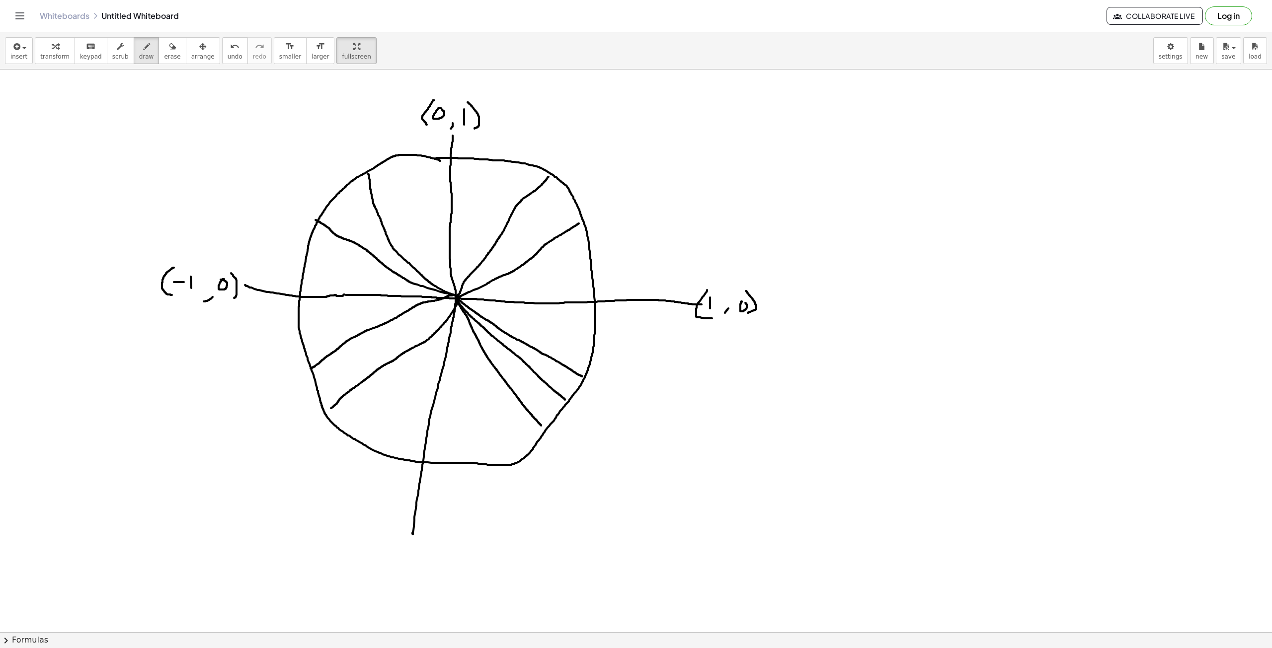
drag, startPoint x: 377, startPoint y: 561, endPoint x: 390, endPoint y: 565, distance: 13.0
drag, startPoint x: 448, startPoint y: 546, endPoint x: 452, endPoint y: 569, distance: 23.7
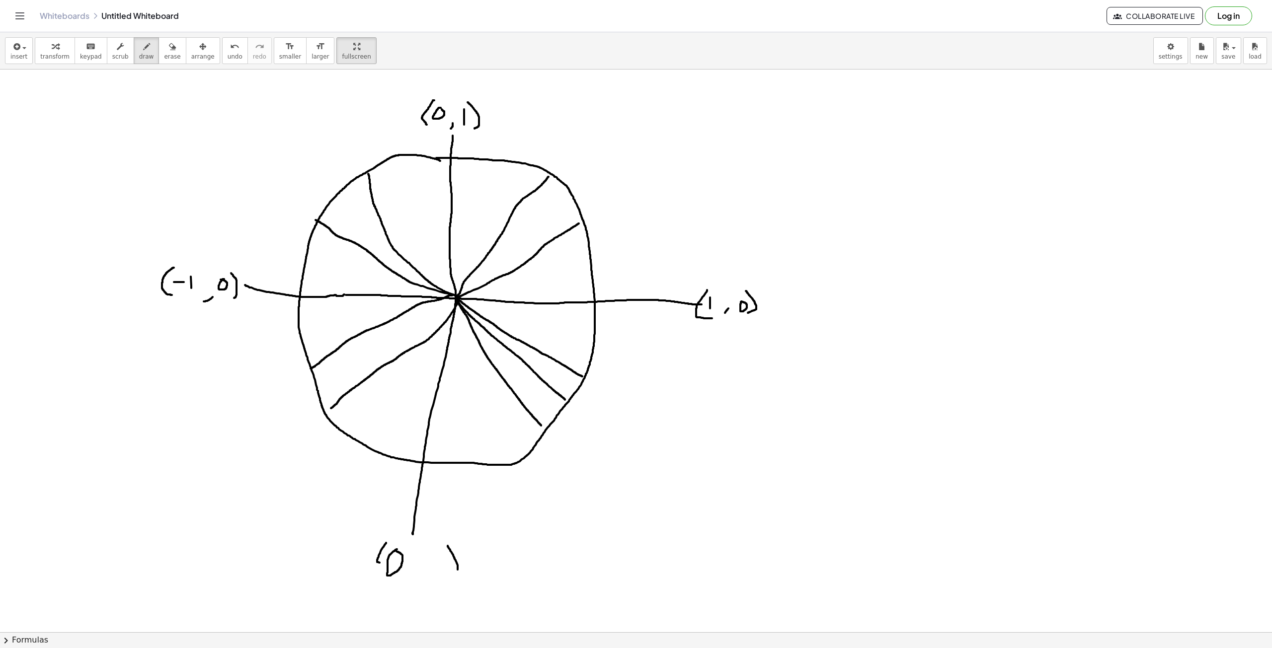
drag, startPoint x: 411, startPoint y: 557, endPoint x: 420, endPoint y: 557, distance: 8.9
drag, startPoint x: 432, startPoint y: 549, endPoint x: 434, endPoint y: 574, distance: 24.9
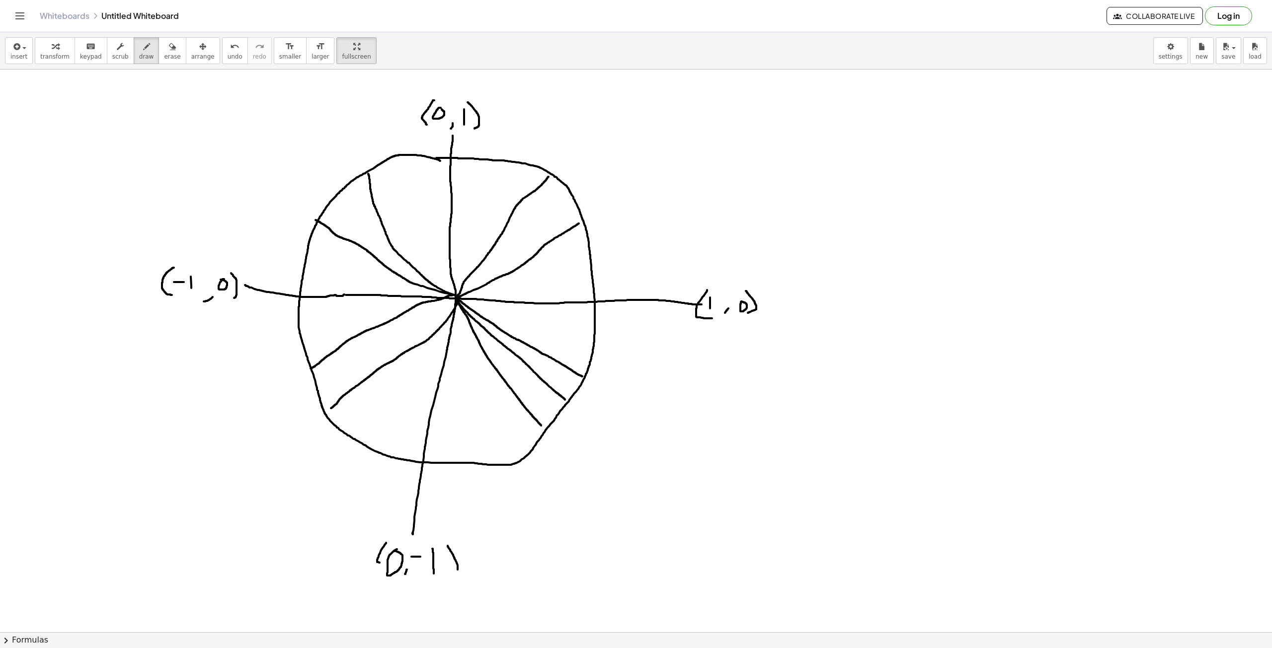
drag, startPoint x: 706, startPoint y: 340, endPoint x: 703, endPoint y: 335, distance: 5.8
drag, startPoint x: 718, startPoint y: 338, endPoint x: 715, endPoint y: 350, distance: 12.3
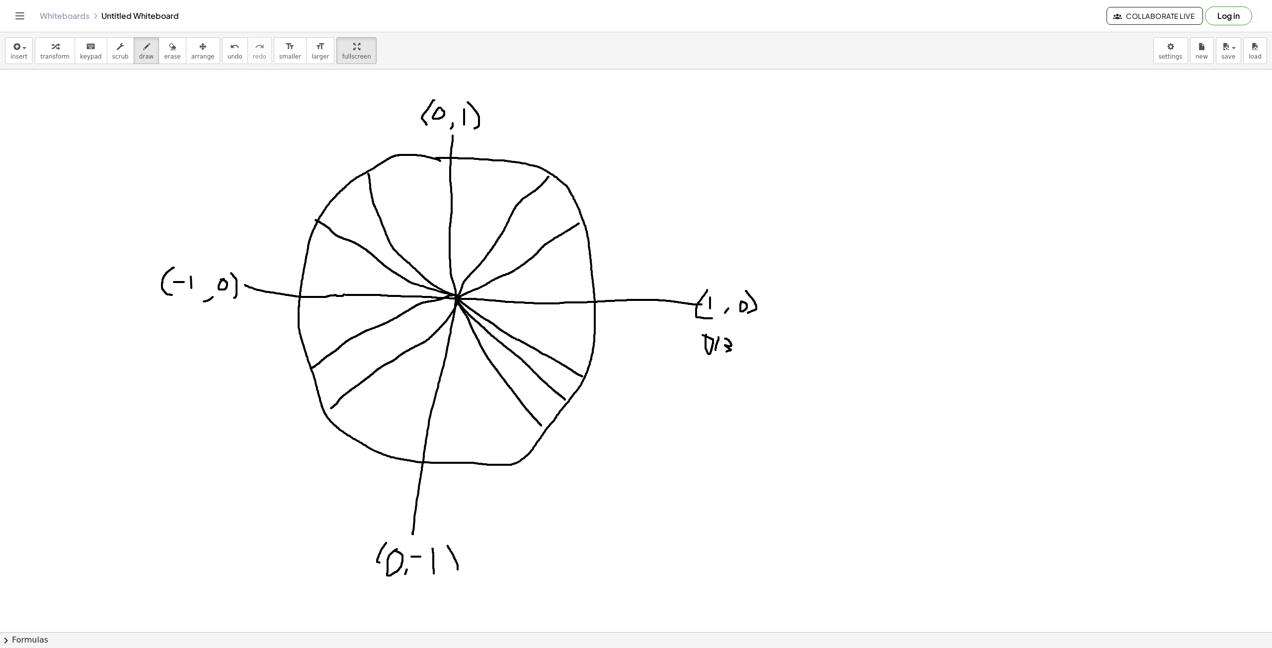
drag, startPoint x: 725, startPoint y: 339, endPoint x: 725, endPoint y: 352, distance: 13.4
drag, startPoint x: 738, startPoint y: 339, endPoint x: 736, endPoint y: 347, distance: 8.7
drag, startPoint x: 765, startPoint y: 344, endPoint x: 751, endPoint y: 341, distance: 14.2
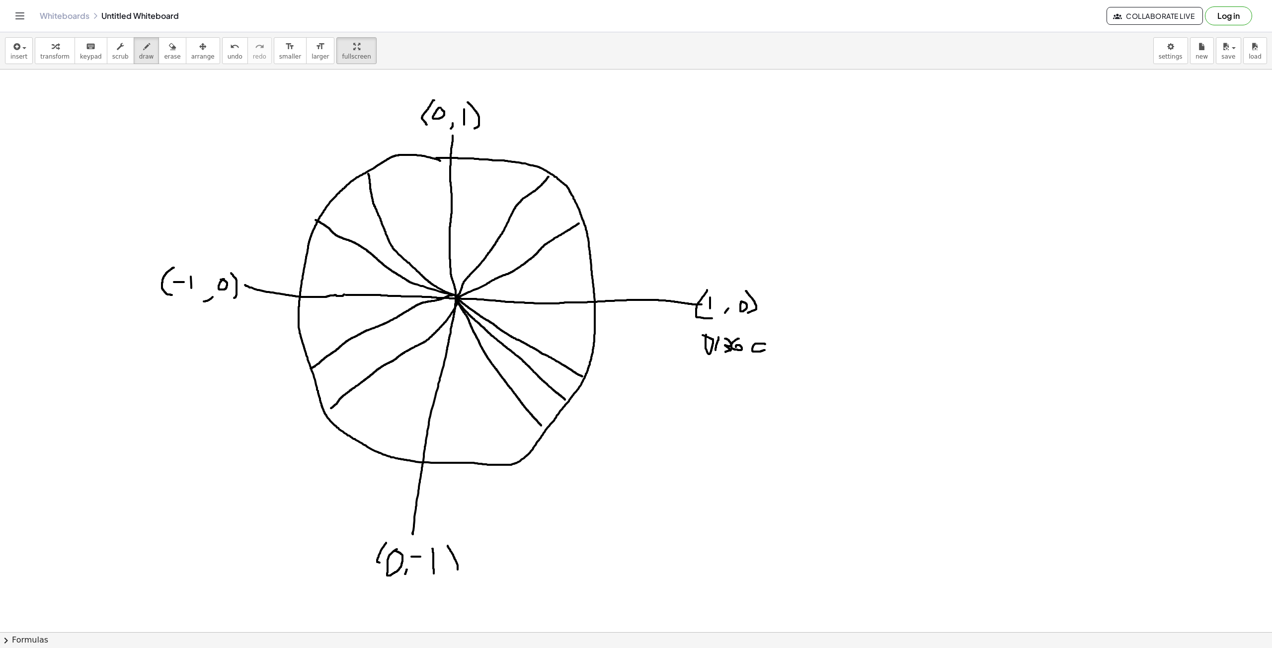
drag, startPoint x: 500, startPoint y: 122, endPoint x: 505, endPoint y: 140, distance: 18.9
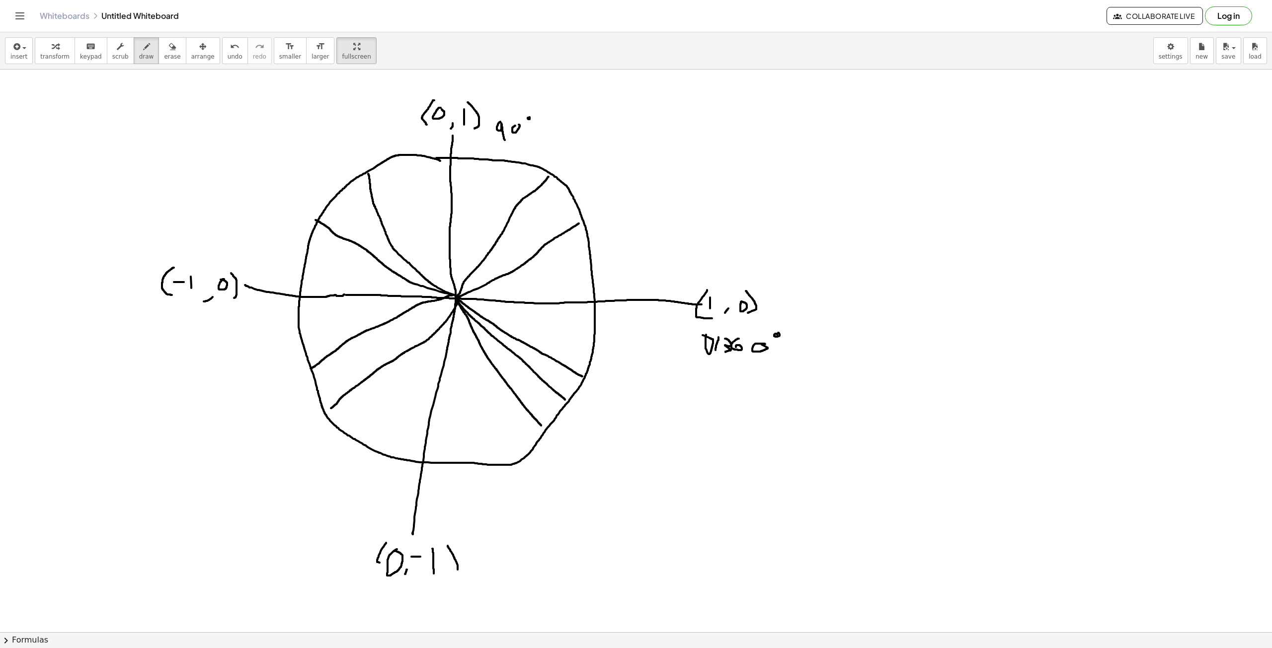
drag, startPoint x: 237, startPoint y: 239, endPoint x: 237, endPoint y: 251, distance: 12.4
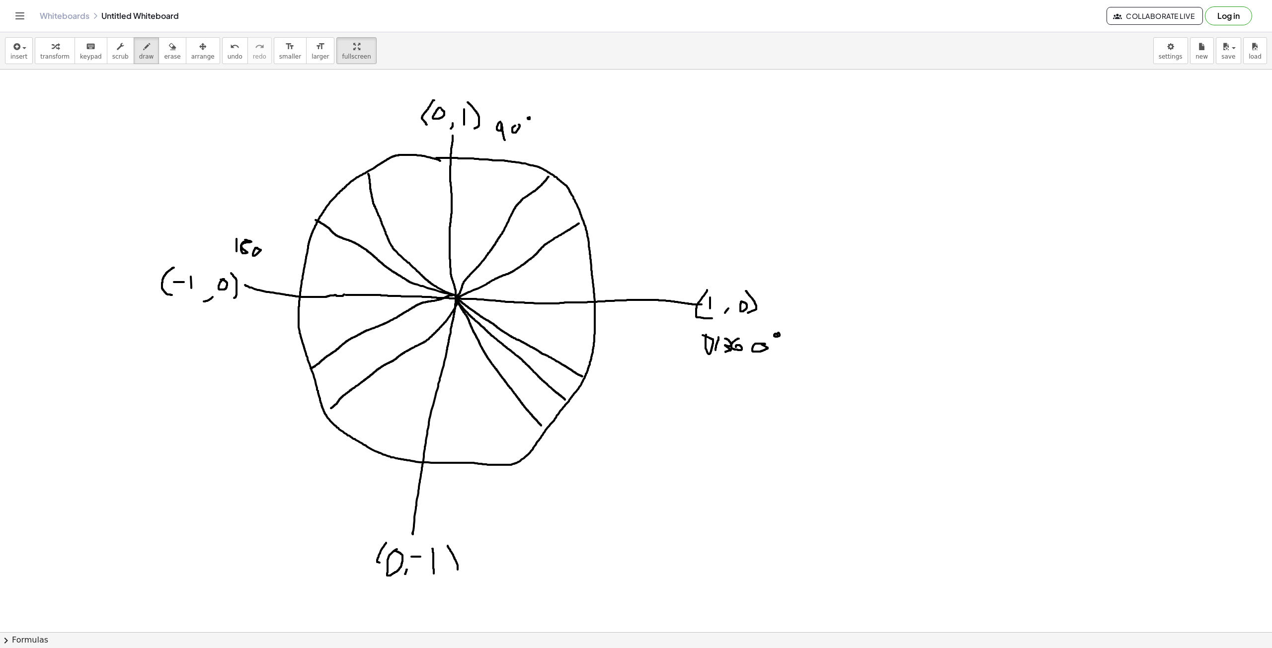
drag, startPoint x: 256, startPoint y: 248, endPoint x: 238, endPoint y: 261, distance: 22.0
drag, startPoint x: 237, startPoint y: 266, endPoint x: 242, endPoint y: 280, distance: 15.6
drag, startPoint x: 385, startPoint y: 543, endPoint x: 413, endPoint y: 574, distance: 42.2
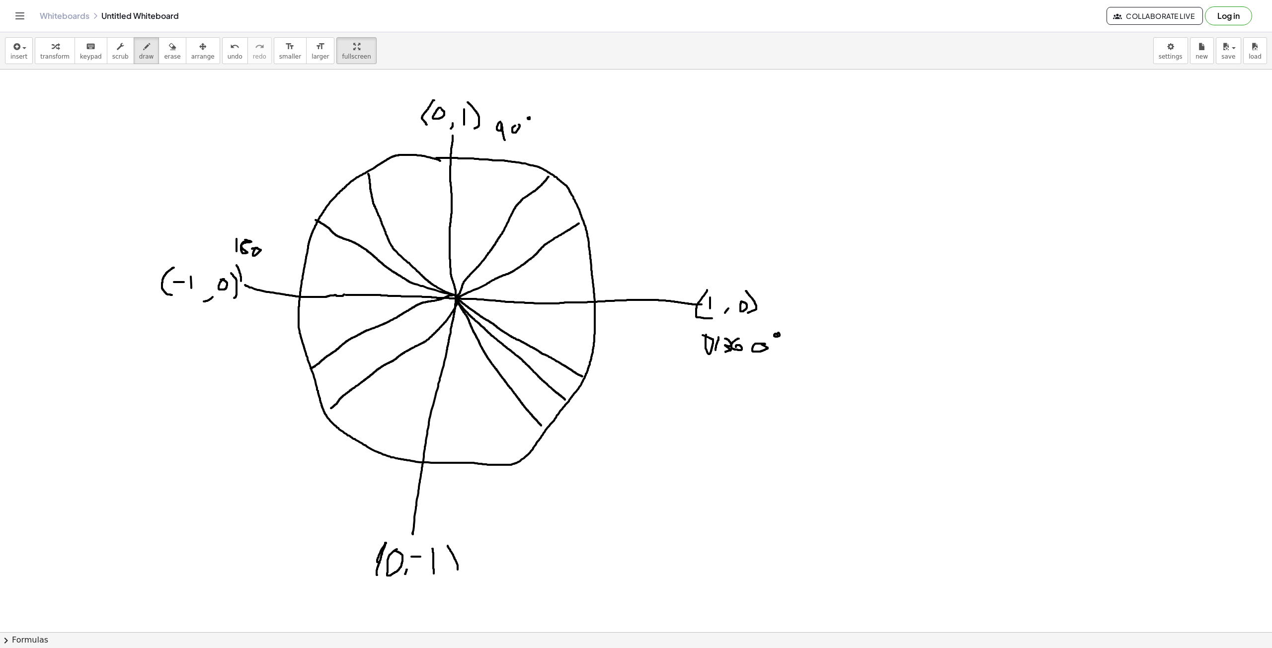
drag, startPoint x: 448, startPoint y: 549, endPoint x: 451, endPoint y: 578, distance: 29.9
drag, startPoint x: 430, startPoint y: 503, endPoint x: 436, endPoint y: 514, distance: 11.8
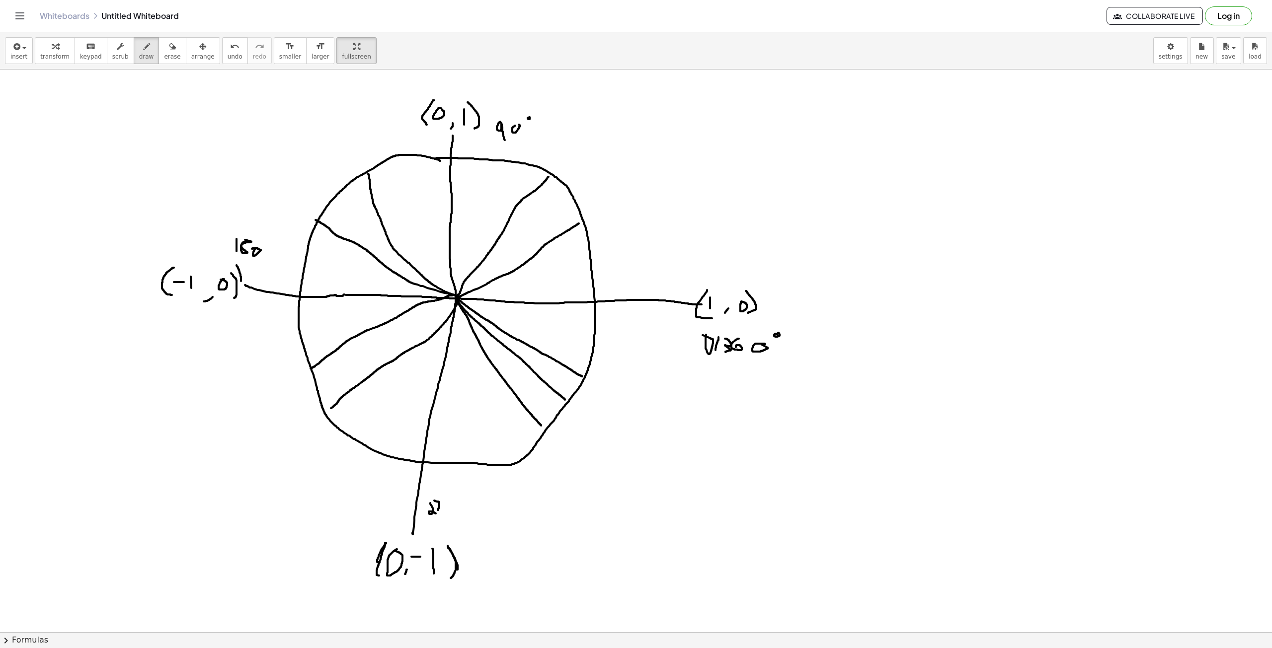
drag, startPoint x: 434, startPoint y: 501, endPoint x: 439, endPoint y: 511, distance: 10.9
drag, startPoint x: 444, startPoint y: 508, endPoint x: 439, endPoint y: 512, distance: 6.7
drag, startPoint x: 433, startPoint y: 523, endPoint x: 430, endPoint y: 528, distance: 6.1
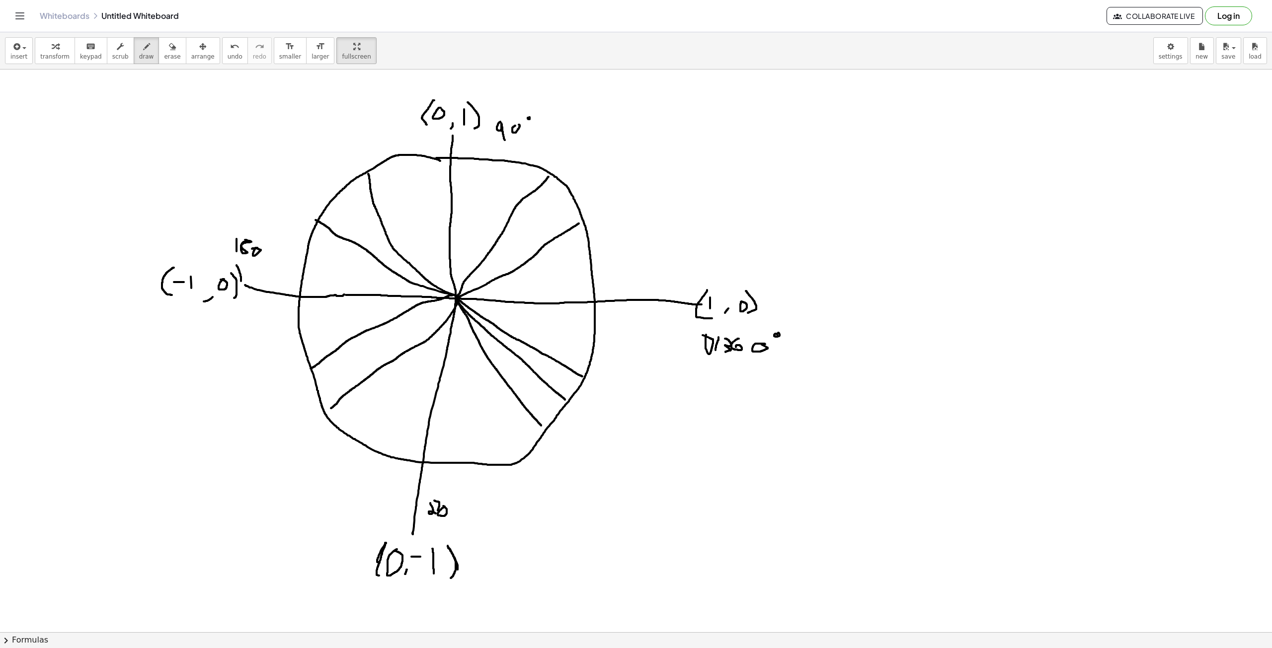
drag, startPoint x: 776, startPoint y: 161, endPoint x: 773, endPoint y: 195, distance: 33.4
drag, startPoint x: 776, startPoint y: 160, endPoint x: 805, endPoint y: 196, distance: 45.9
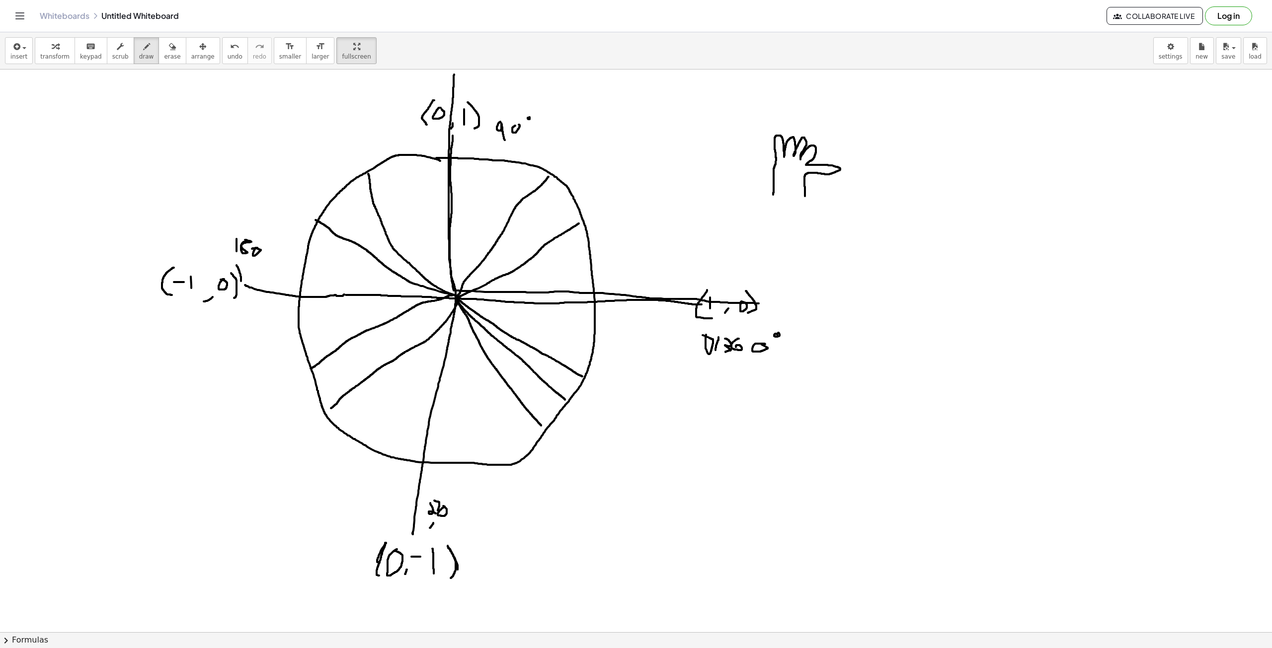
drag, startPoint x: 454, startPoint y: 75, endPoint x: 760, endPoint y: 304, distance: 381.9
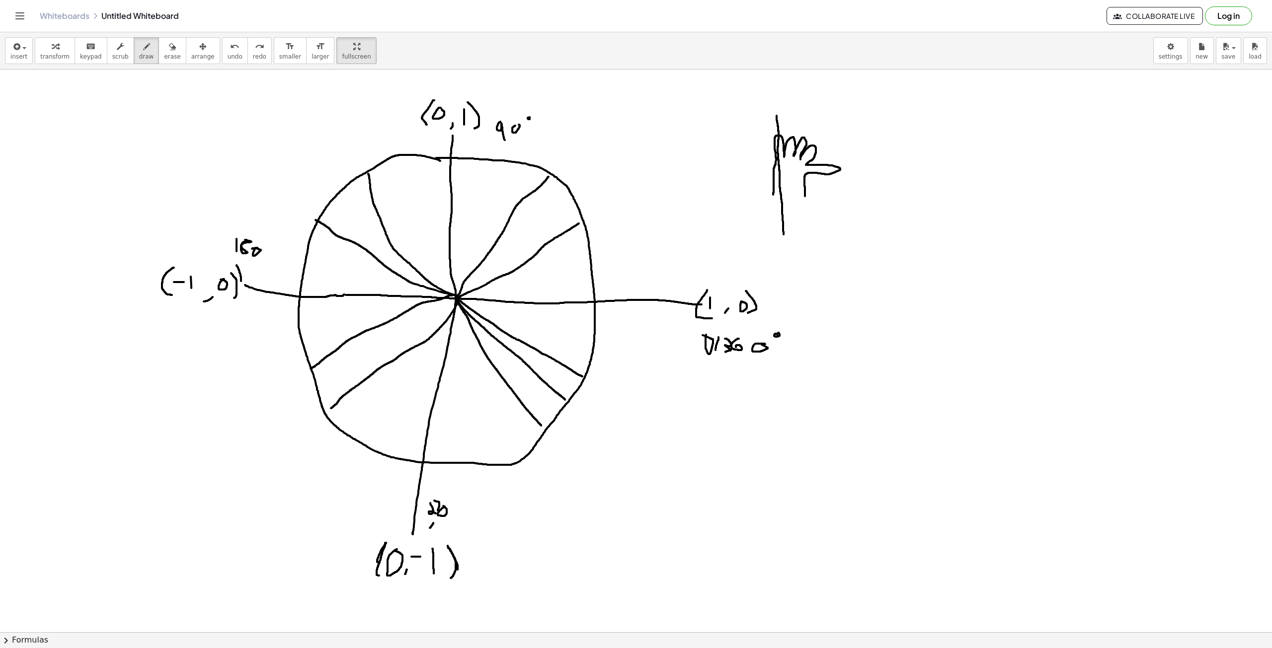
drag, startPoint x: 777, startPoint y: 116, endPoint x: 784, endPoint y: 244, distance: 128.4
drag, startPoint x: 779, startPoint y: 165, endPoint x: 875, endPoint y: 170, distance: 96.5
drag, startPoint x: 778, startPoint y: 101, endPoint x: 772, endPoint y: 107, distance: 8.4
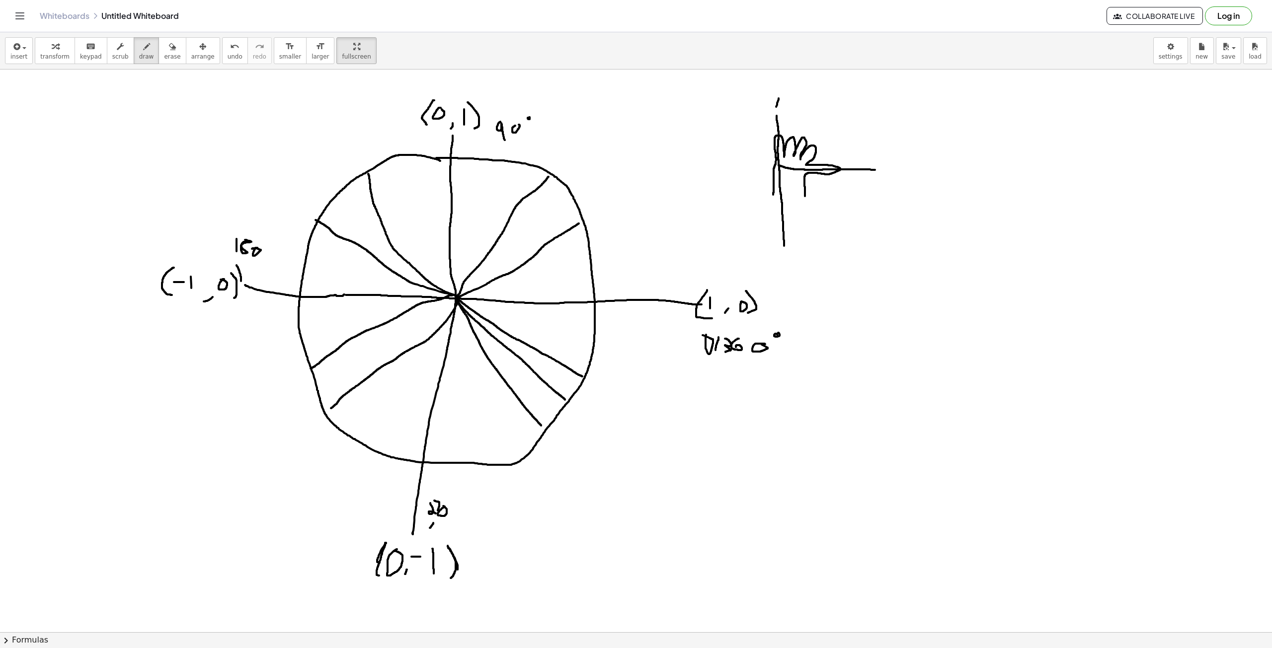
drag, startPoint x: 887, startPoint y: 163, endPoint x: 881, endPoint y: 174, distance: 11.8
drag, startPoint x: 879, startPoint y: 163, endPoint x: 894, endPoint y: 176, distance: 20.1
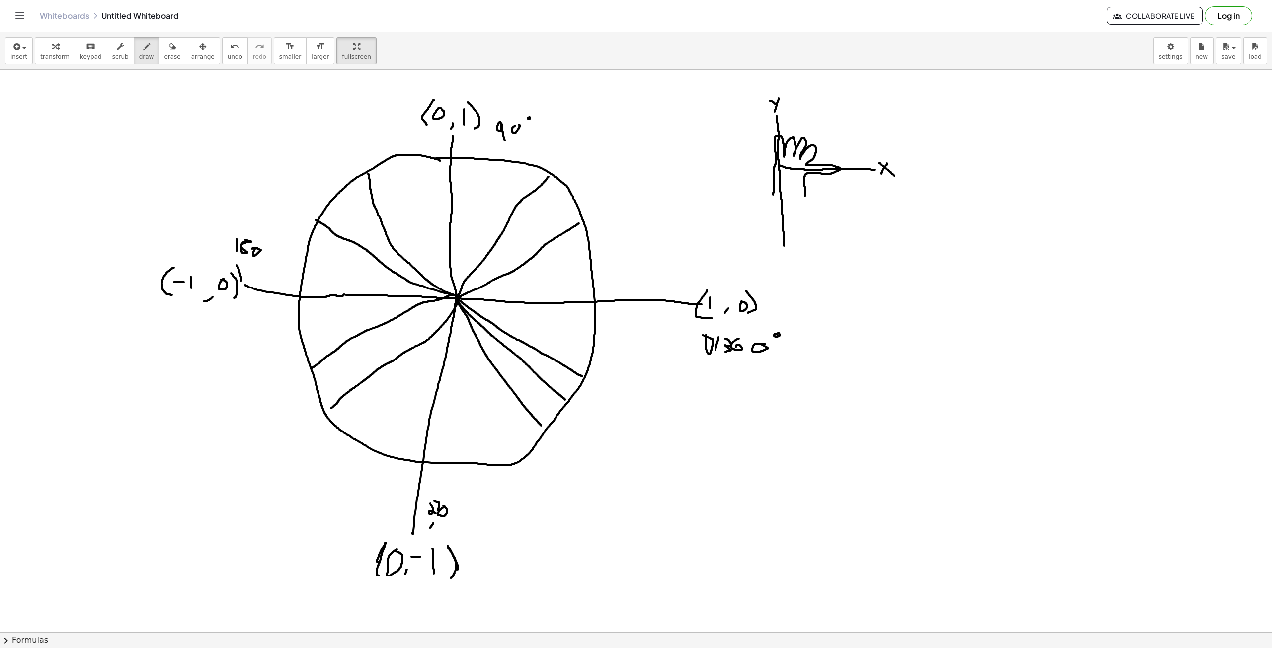
drag, startPoint x: 825, startPoint y: 146, endPoint x: 812, endPoint y: 140, distance: 13.6
drag, startPoint x: 806, startPoint y: 131, endPoint x: 814, endPoint y: 122, distance: 12.3
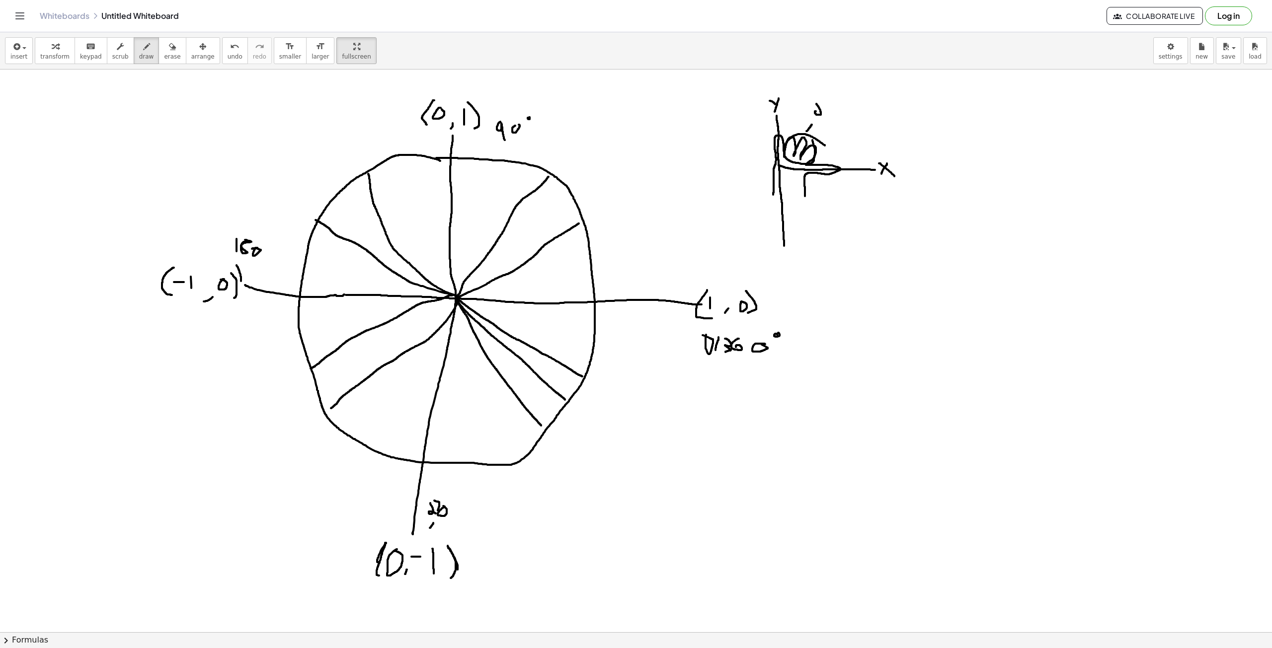
drag, startPoint x: 807, startPoint y: 111, endPoint x: 821, endPoint y: 101, distance: 17.1
drag, startPoint x: 811, startPoint y: 116, endPoint x: 823, endPoint y: 116, distance: 11.9
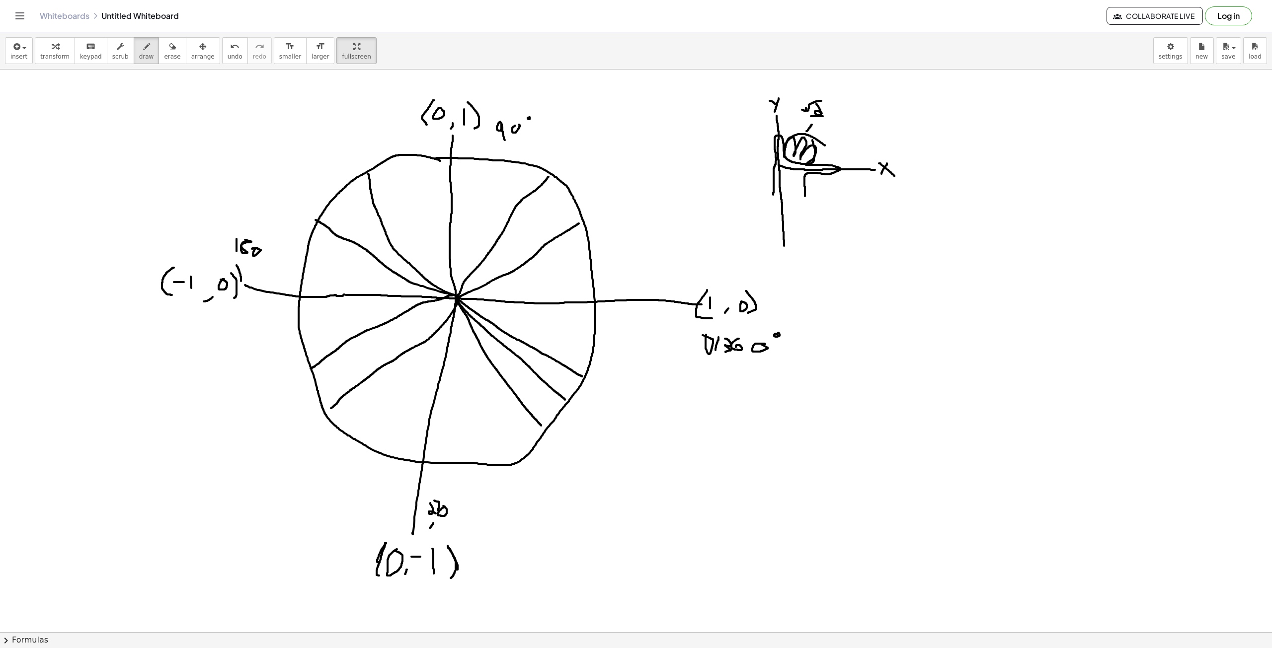
drag, startPoint x: 817, startPoint y: 117, endPoint x: 824, endPoint y: 122, distance: 7.9
drag, startPoint x: 815, startPoint y: 148, endPoint x: 835, endPoint y: 142, distance: 20.1
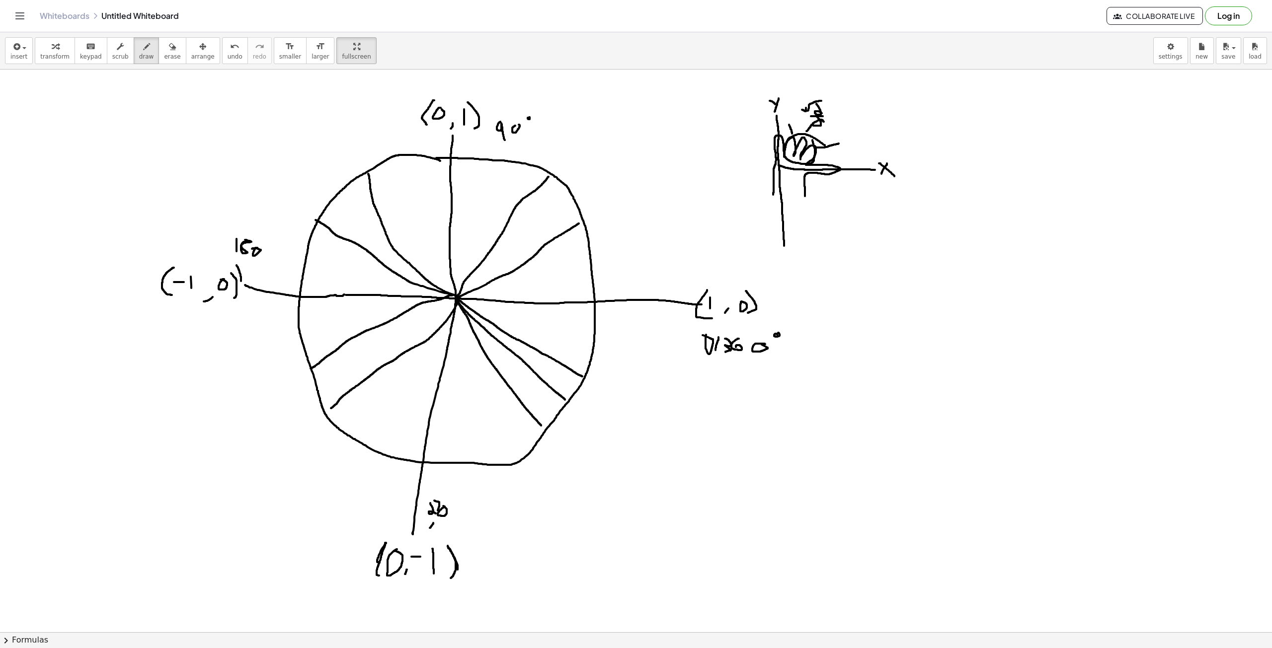
drag, startPoint x: 792, startPoint y: 134, endPoint x: 785, endPoint y: 113, distance: 21.5
drag, startPoint x: 876, startPoint y: 306, endPoint x: 875, endPoint y: 324, distance: 18.4
drag, startPoint x: 879, startPoint y: 313, endPoint x: 931, endPoint y: 321, distance: 52.4
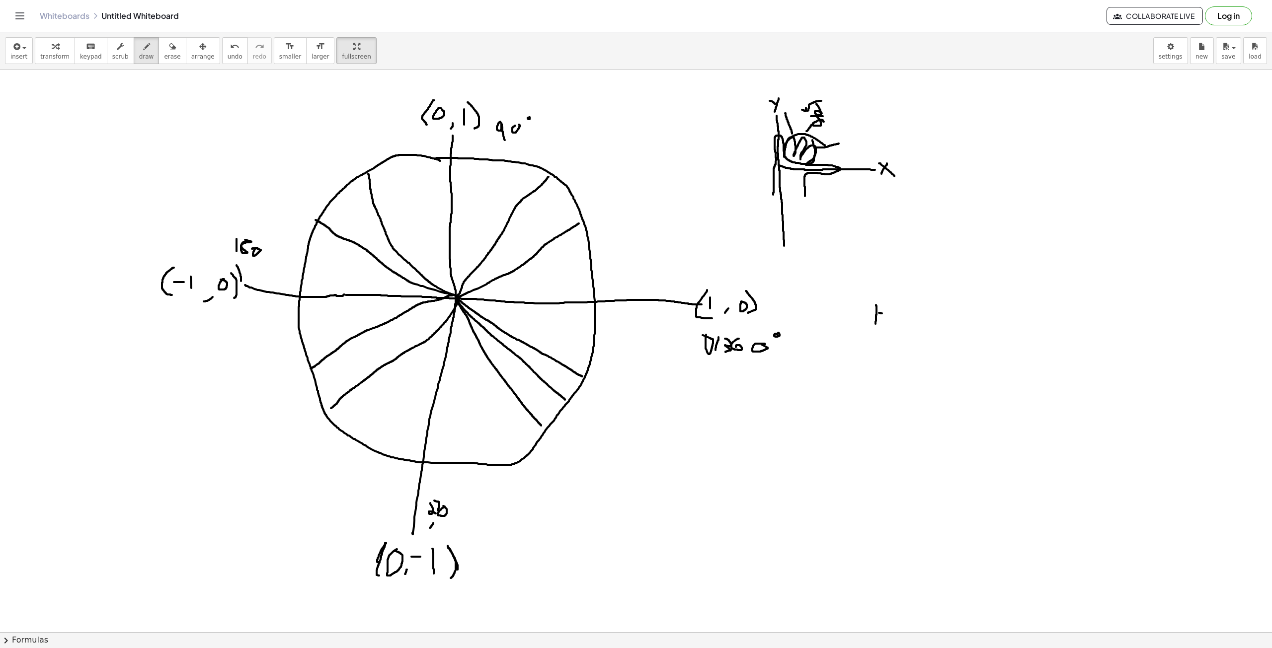
drag, startPoint x: 929, startPoint y: 313, endPoint x: 923, endPoint y: 327, distance: 15.6
drag, startPoint x: 790, startPoint y: 144, endPoint x: 790, endPoint y: 149, distance: 5.0
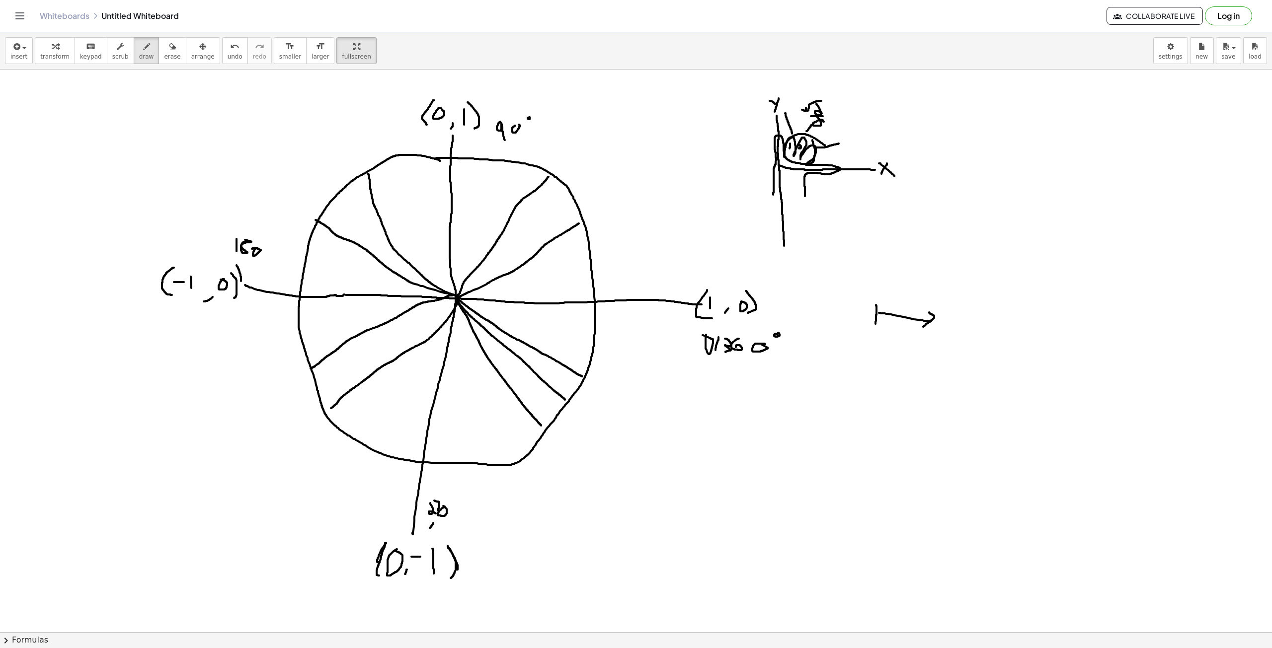
drag, startPoint x: 808, startPoint y: 150, endPoint x: 806, endPoint y: 156, distance: 6.1
drag, startPoint x: 788, startPoint y: 86, endPoint x: 789, endPoint y: 91, distance: 5.1
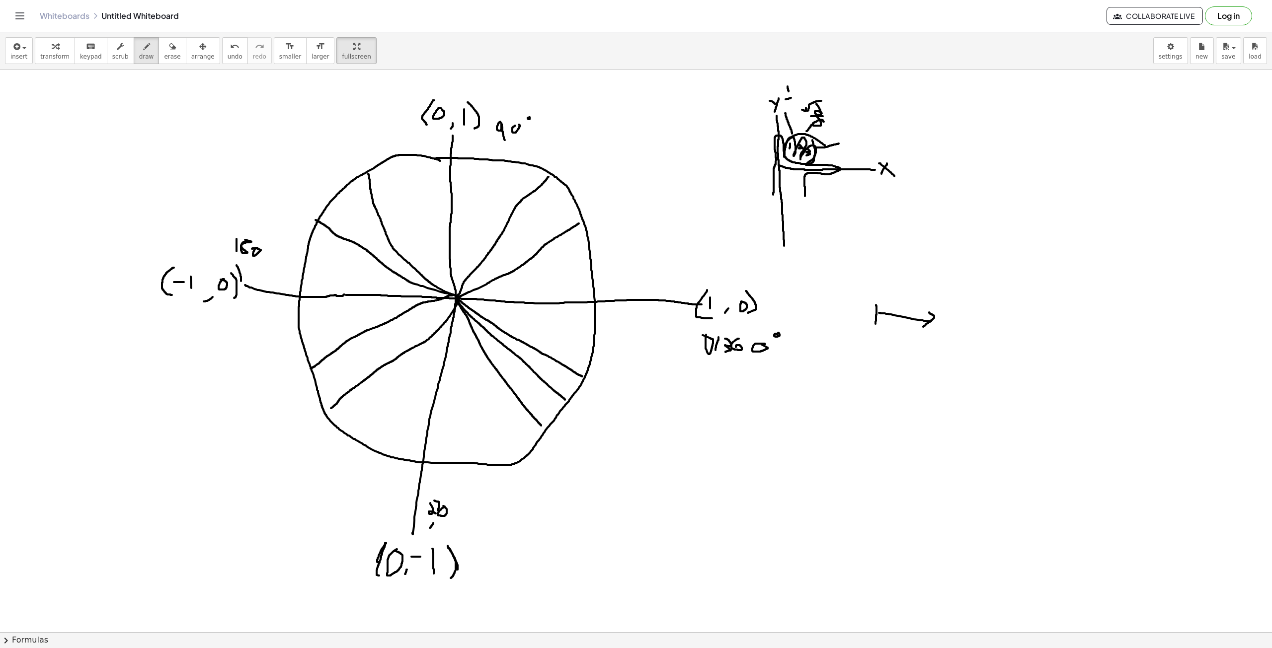
drag, startPoint x: 786, startPoint y: 99, endPoint x: 791, endPoint y: 98, distance: 5.7
drag, startPoint x: 787, startPoint y: 102, endPoint x: 792, endPoint y: 109, distance: 9.0
drag, startPoint x: 841, startPoint y: 132, endPoint x: 854, endPoint y: 127, distance: 13.7
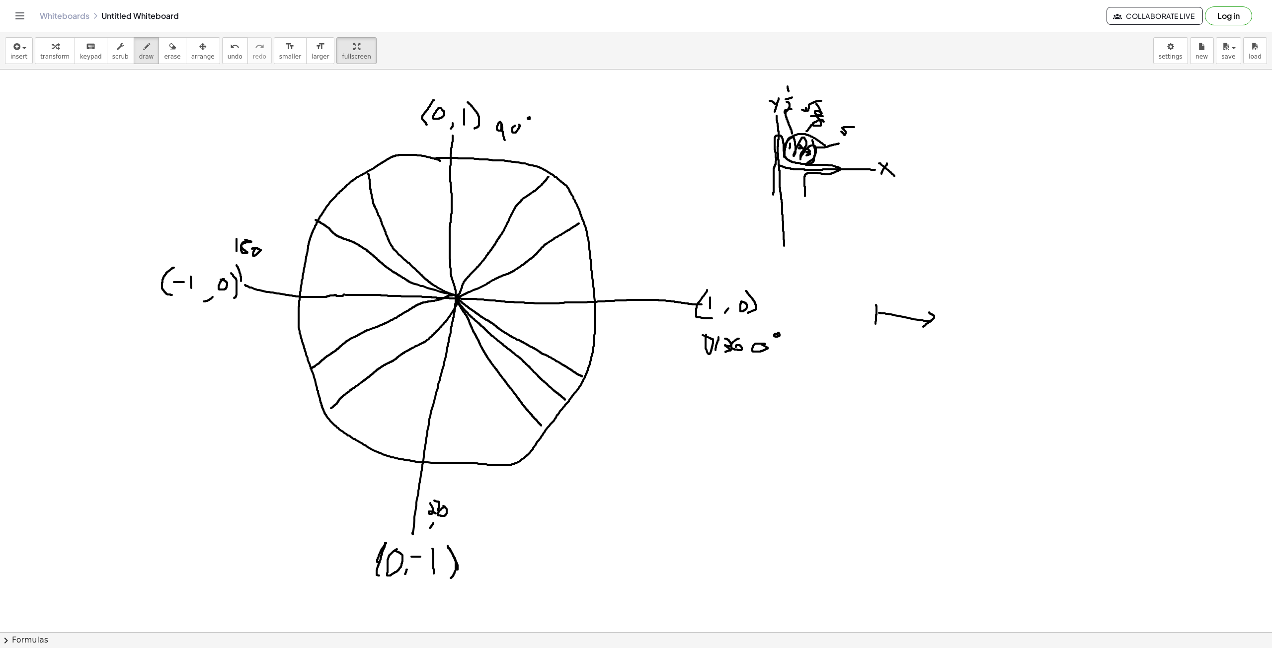
drag, startPoint x: 851, startPoint y: 130, endPoint x: 850, endPoint y: 139, distance: 8.6
drag, startPoint x: 844, startPoint y: 141, endPoint x: 856, endPoint y: 141, distance: 12.4
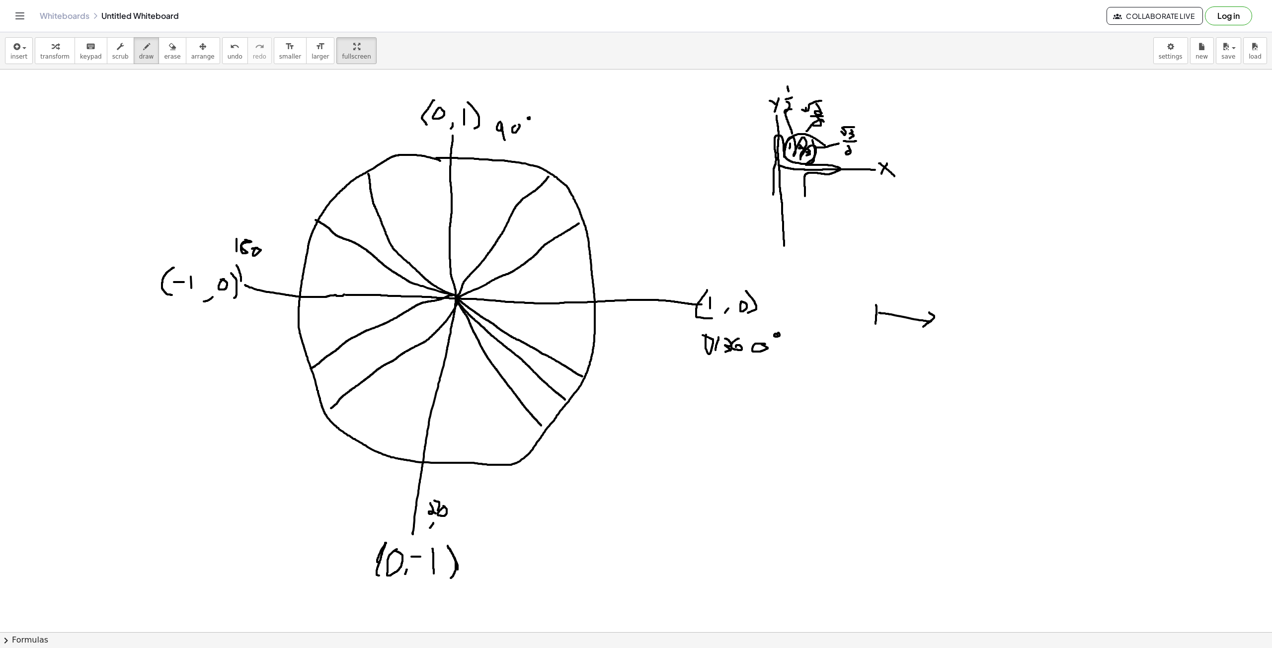
drag, startPoint x: 848, startPoint y: 146, endPoint x: 851, endPoint y: 151, distance: 6.1
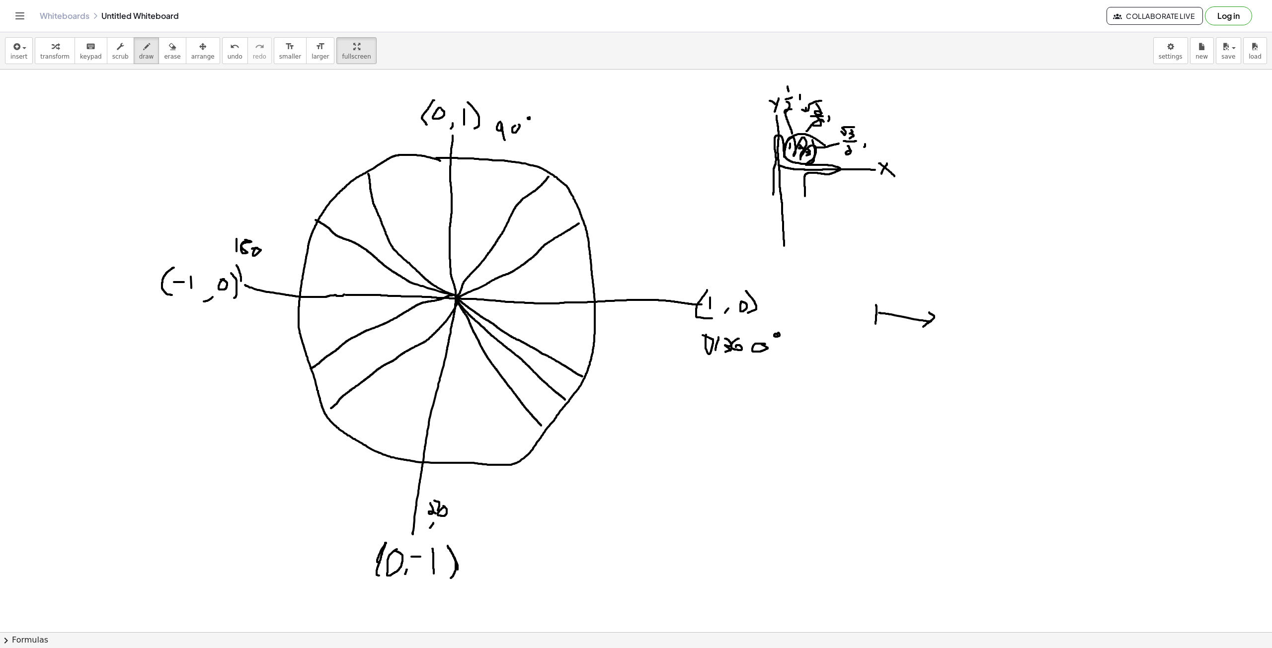
drag, startPoint x: 831, startPoint y: 109, endPoint x: 844, endPoint y: 101, distance: 14.9
drag, startPoint x: 841, startPoint y: 102, endPoint x: 845, endPoint y: 108, distance: 6.9
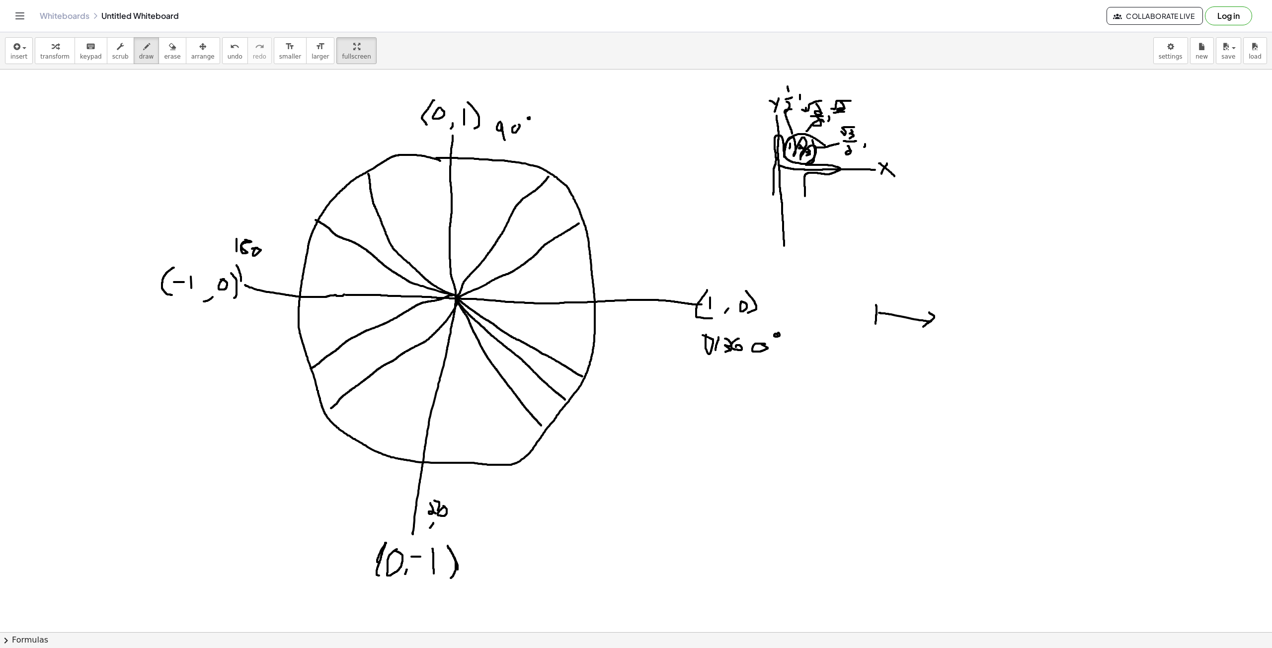
drag, startPoint x: 834, startPoint y: 113, endPoint x: 845, endPoint y: 112, distance: 11.0
drag, startPoint x: 839, startPoint y: 113, endPoint x: 844, endPoint y: 116, distance: 6.2
drag, startPoint x: 802, startPoint y: 83, endPoint x: 821, endPoint y: 75, distance: 20.7
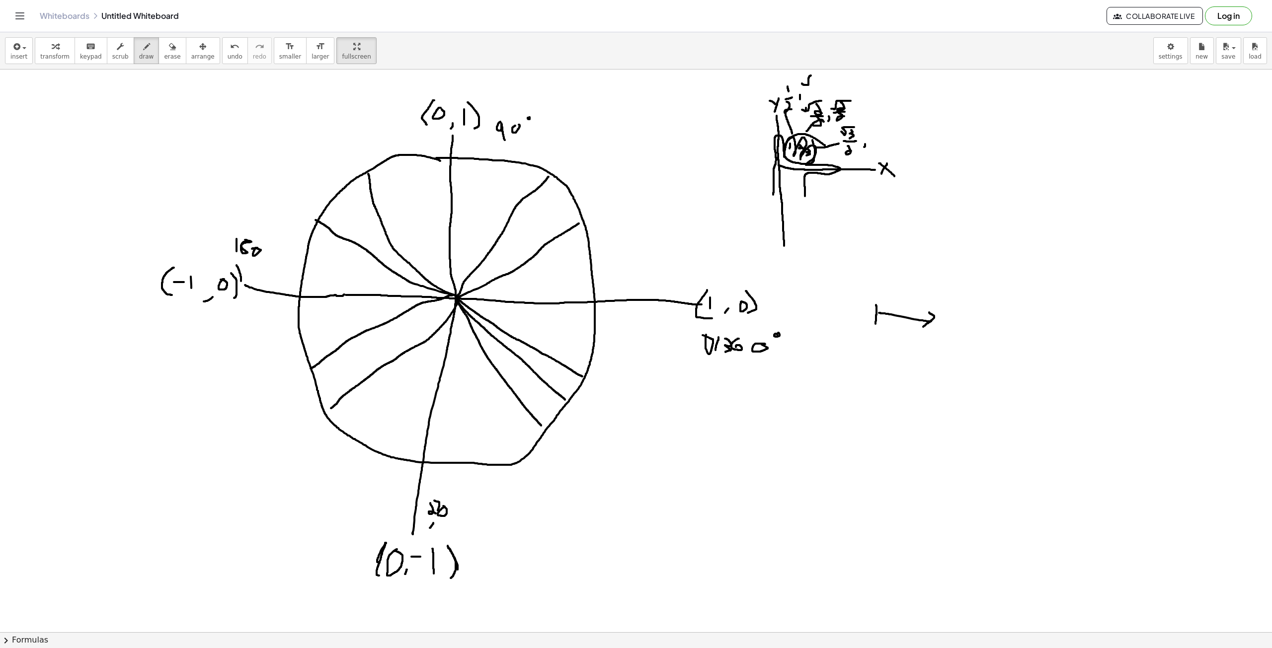
drag, startPoint x: 817, startPoint y: 80, endPoint x: 811, endPoint y: 90, distance: 11.2
drag, startPoint x: 812, startPoint y: 90, endPoint x: 823, endPoint y: 88, distance: 10.6
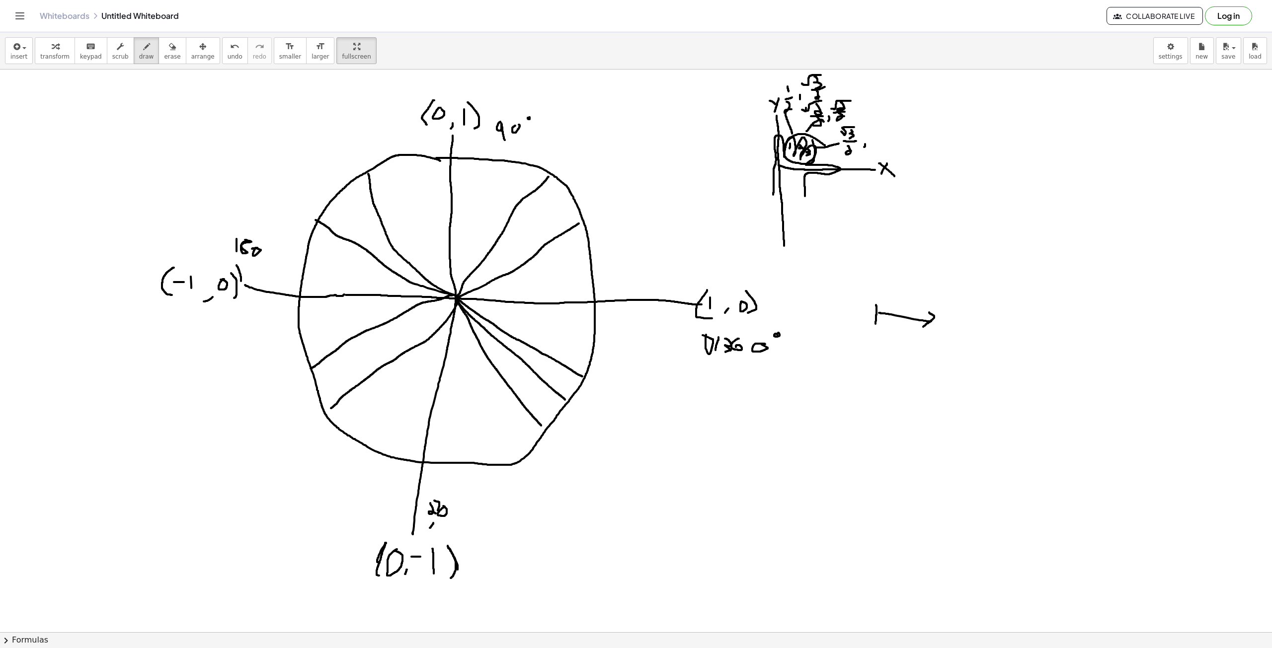
drag, startPoint x: 817, startPoint y: 91, endPoint x: 840, endPoint y: 115, distance: 32.7
drag, startPoint x: 872, startPoint y: 125, endPoint x: 874, endPoint y: 134, distance: 9.2
drag, startPoint x: 871, startPoint y: 145, endPoint x: 884, endPoint y: 142, distance: 13.6
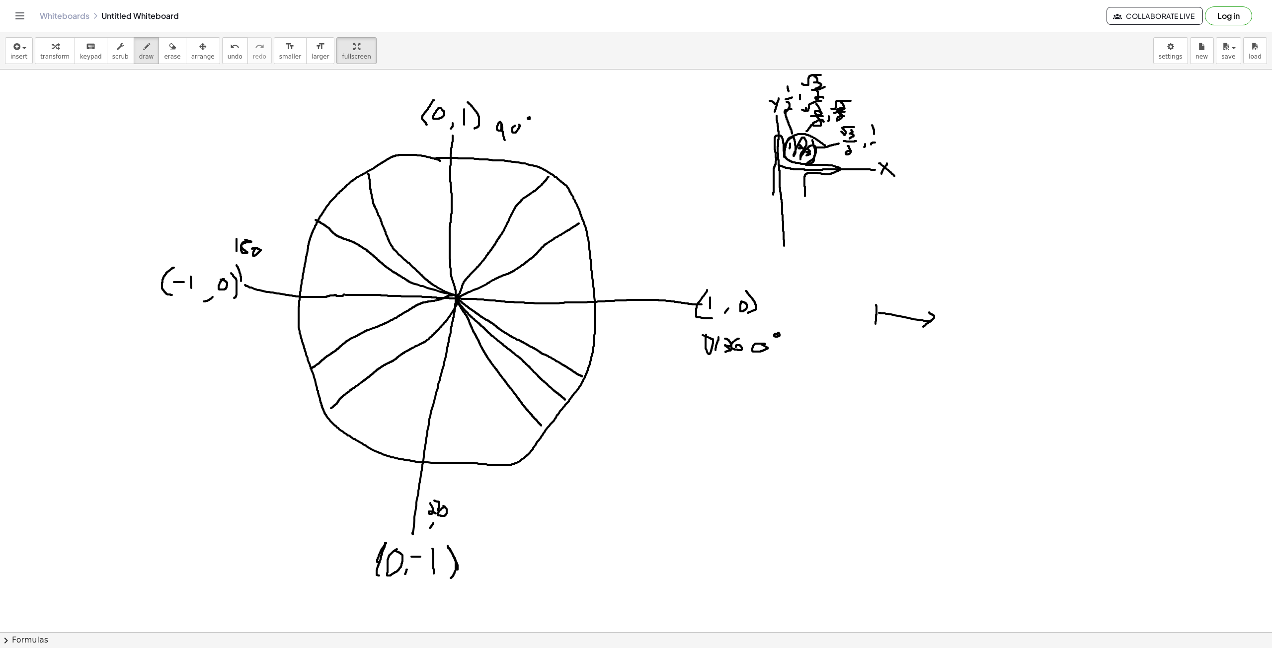
drag, startPoint x: 881, startPoint y: 145, endPoint x: 885, endPoint y: 150, distance: 6.7
drag, startPoint x: 97, startPoint y: 110, endPoint x: 97, endPoint y: 128, distance: 18.4
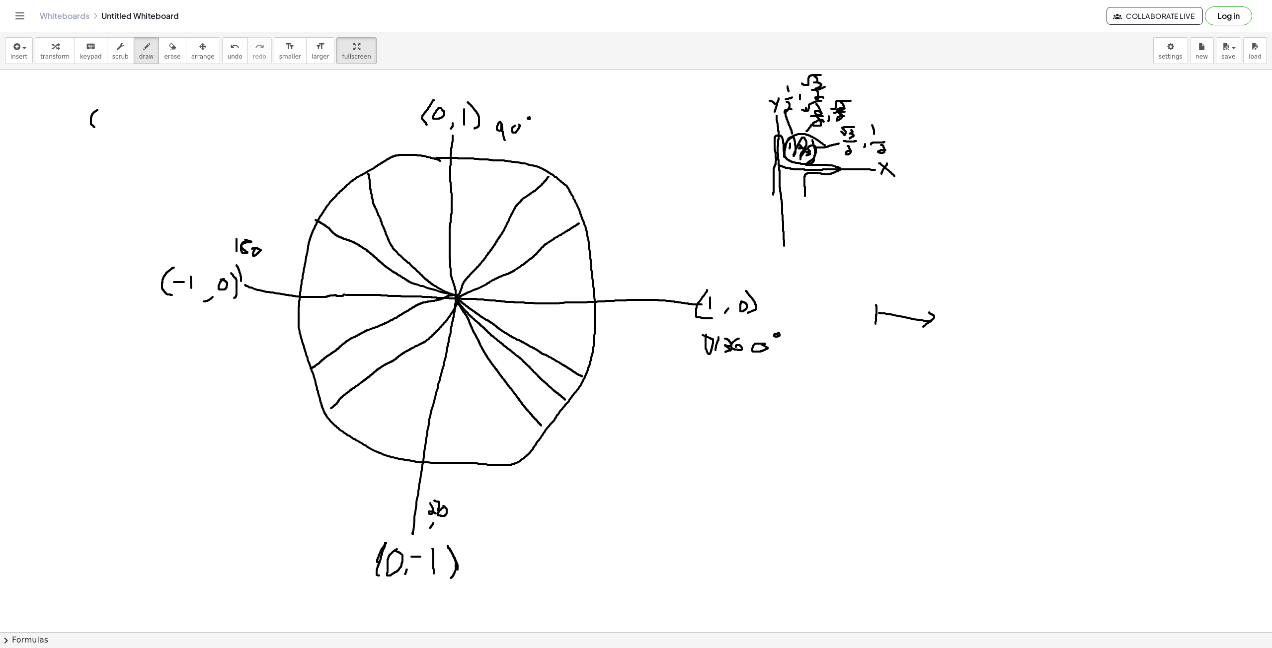
drag, startPoint x: 120, startPoint y: 123, endPoint x: 117, endPoint y: 129, distance: 6.7
drag, startPoint x: 133, startPoint y: 116, endPoint x: 134, endPoint y: 123, distance: 7.5
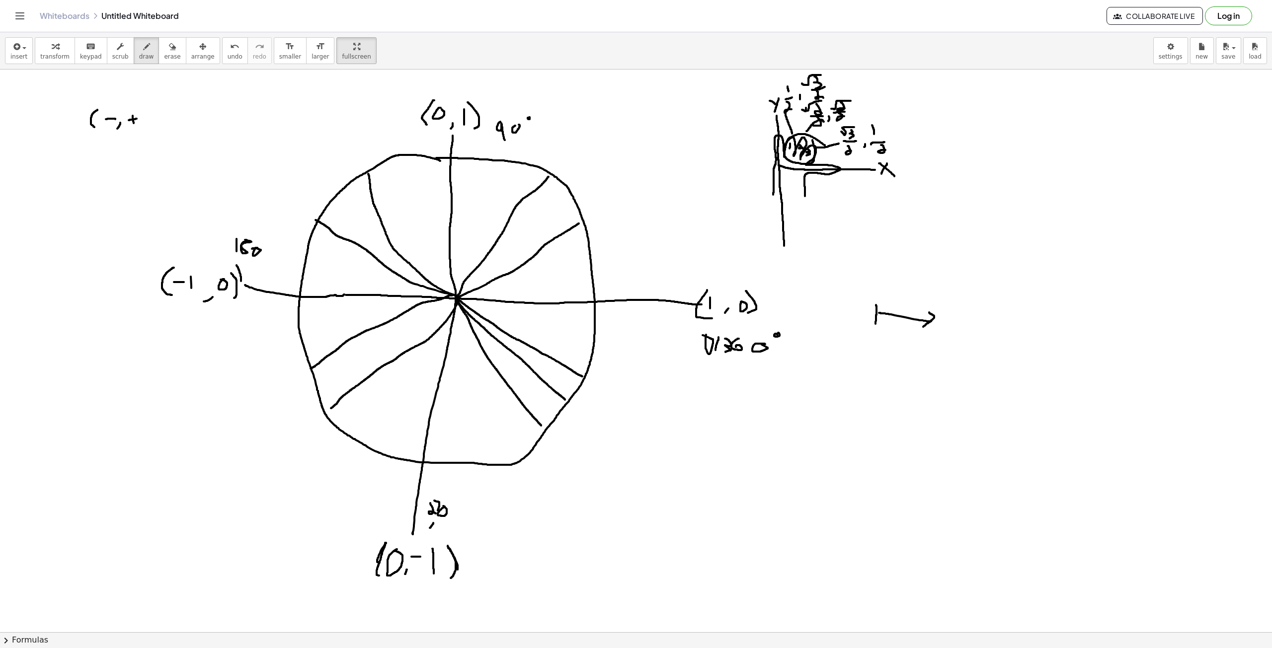
drag, startPoint x: 129, startPoint y: 120, endPoint x: 137, endPoint y: 119, distance: 8.1
drag, startPoint x: 137, startPoint y: 109, endPoint x: 136, endPoint y: 126, distance: 17.4
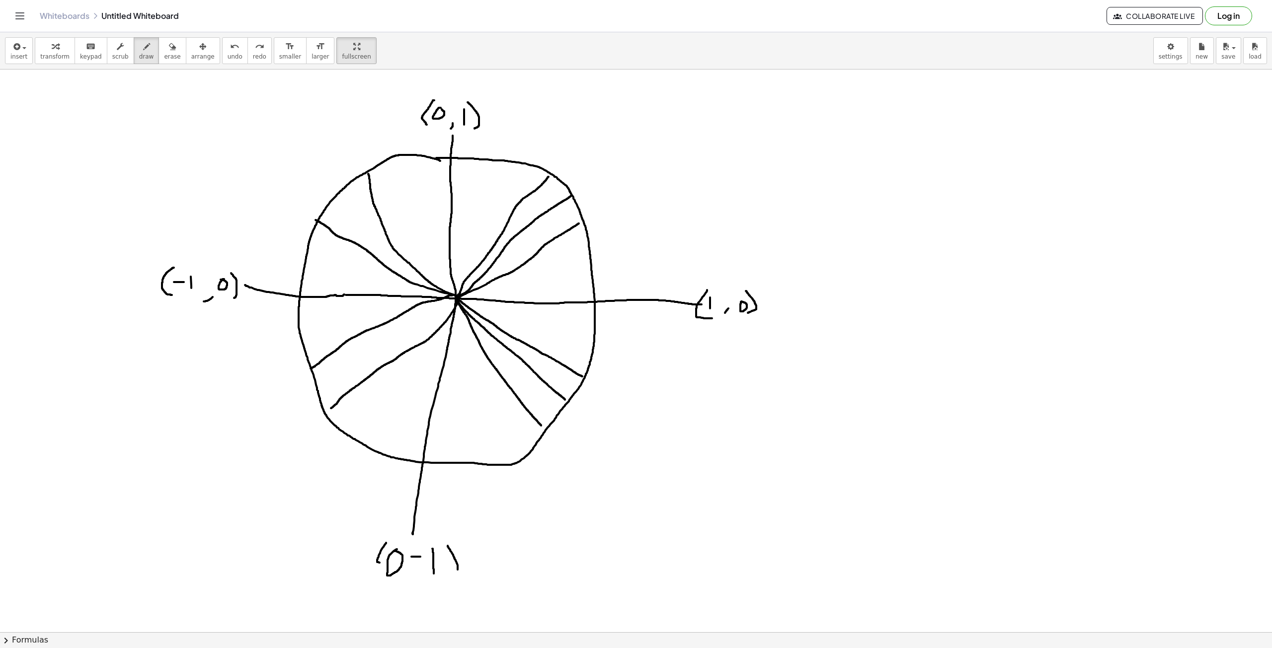
drag, startPoint x: 460, startPoint y: 295, endPoint x: 571, endPoint y: 196, distance: 149.6
drag, startPoint x: 455, startPoint y: 293, endPoint x: 334, endPoint y: 193, distance: 156.3
drag, startPoint x: 454, startPoint y: 299, endPoint x: 321, endPoint y: 389, distance: 160.3
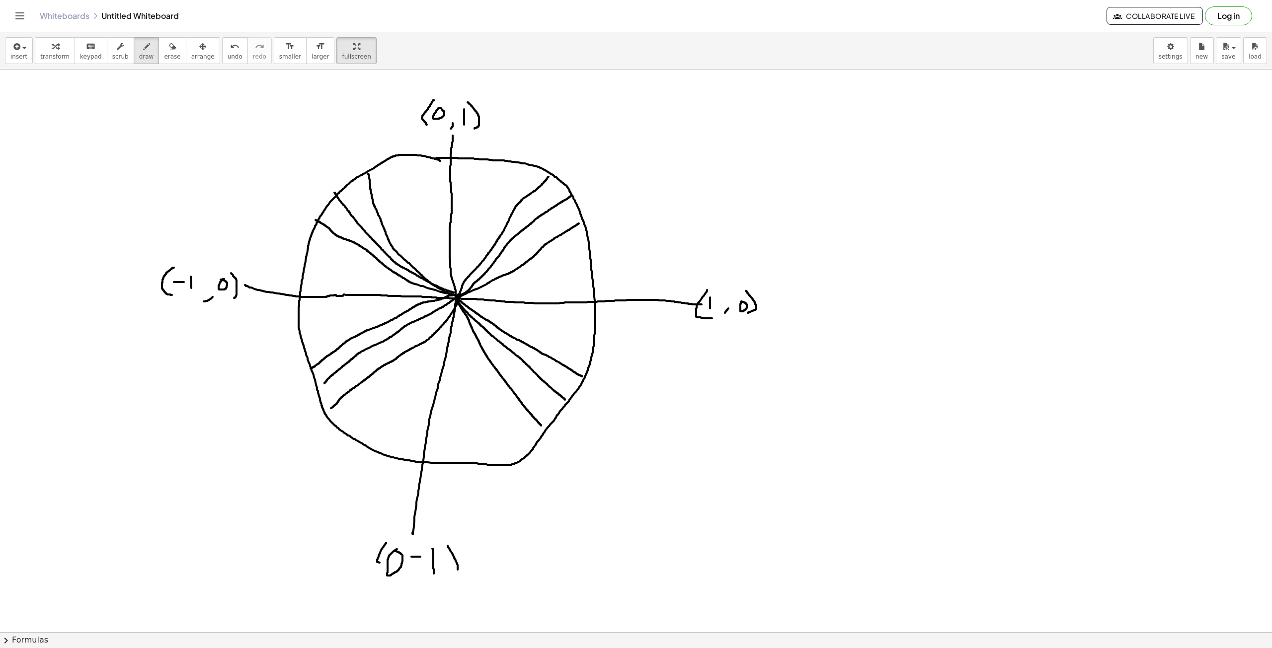
drag, startPoint x: 781, startPoint y: 175, endPoint x: 779, endPoint y: 207, distance: 31.4
drag, startPoint x: 781, startPoint y: 172, endPoint x: 782, endPoint y: 156, distance: 16.4
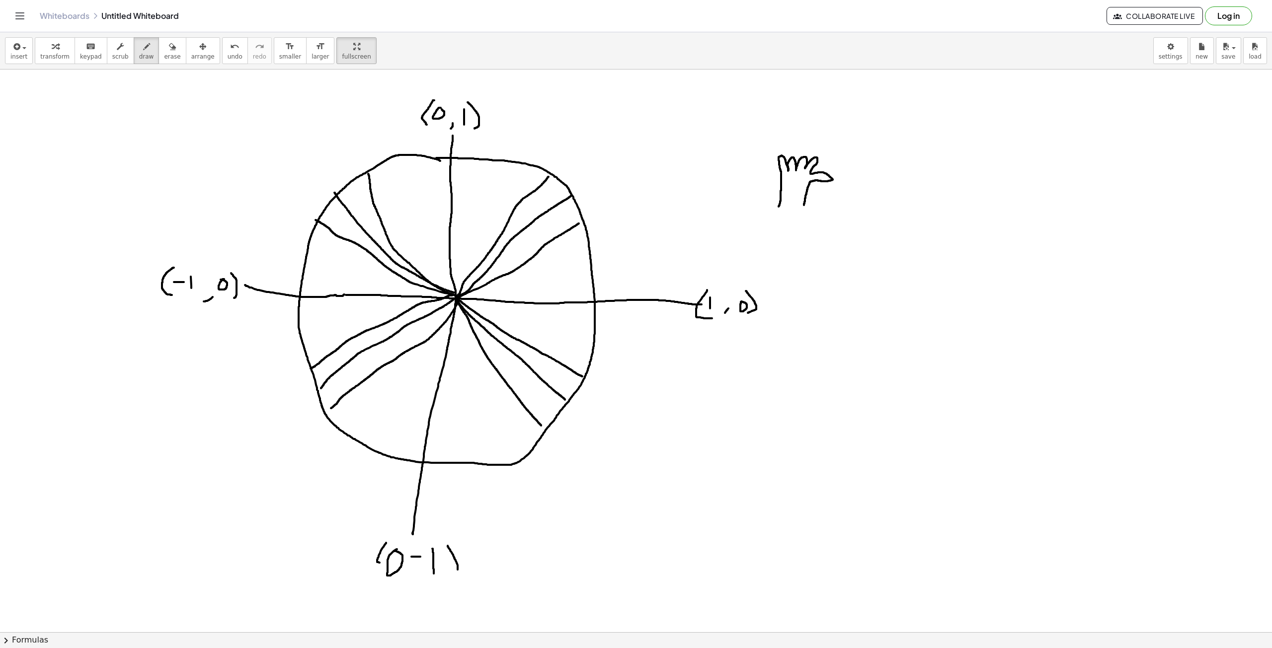
drag, startPoint x: 781, startPoint y: 156, endPoint x: 803, endPoint y: 207, distance: 55.4
drag, startPoint x: 781, startPoint y: 133, endPoint x: 868, endPoint y: 180, distance: 98.9
drag, startPoint x: 781, startPoint y: 134, endPoint x: 780, endPoint y: 124, distance: 10.5
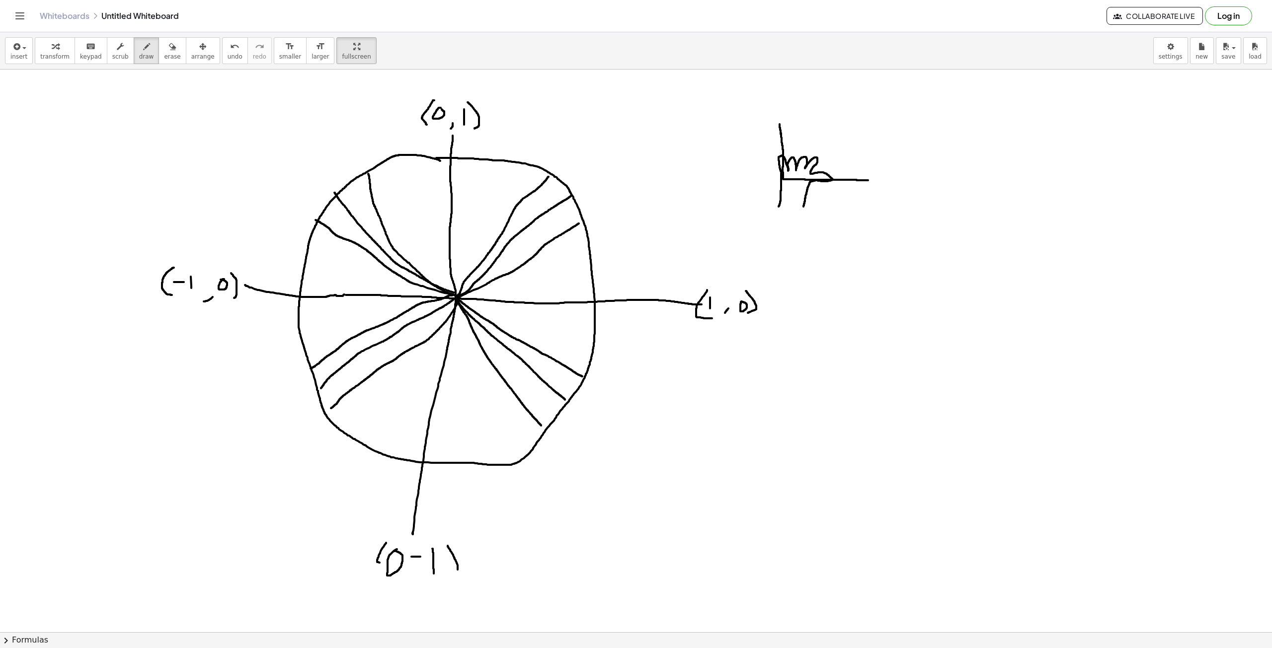
drag, startPoint x: 867, startPoint y: 175, endPoint x: 864, endPoint y: 181, distance: 6.5
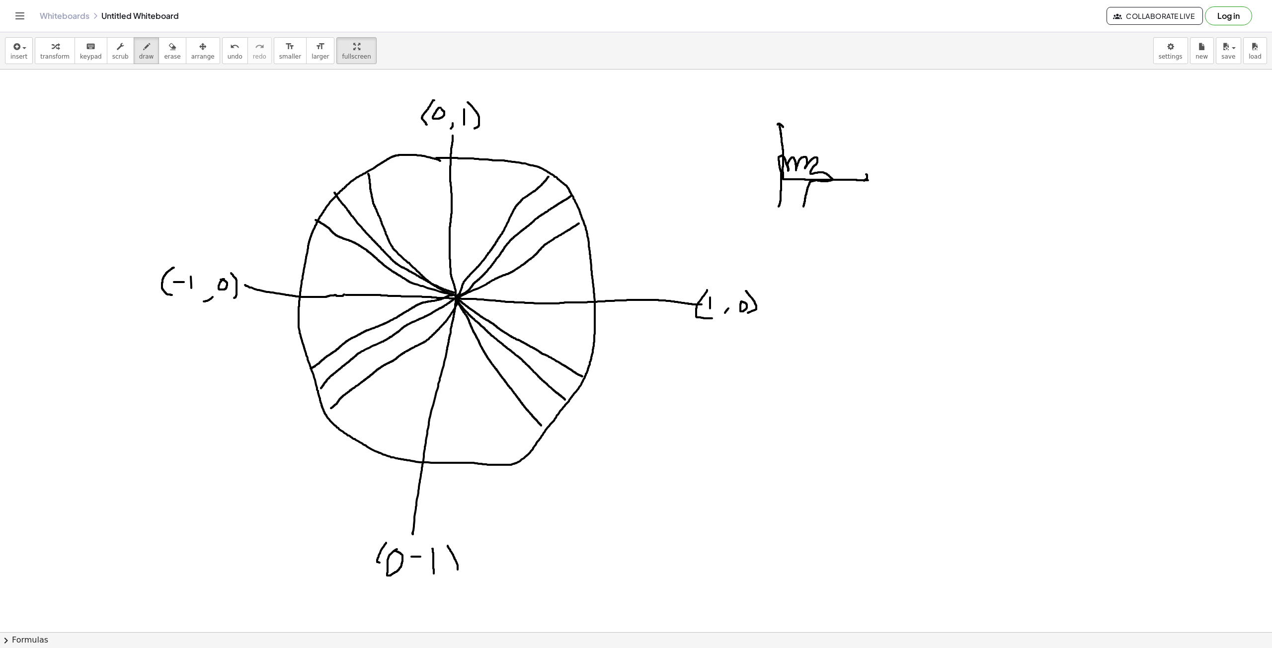
drag, startPoint x: 782, startPoint y: 102, endPoint x: 775, endPoint y: 120, distance: 19.4
drag, startPoint x: 772, startPoint y: 108, endPoint x: 778, endPoint y: 112, distance: 7.1
drag, startPoint x: 891, startPoint y: 171, endPoint x: 882, endPoint y: 180, distance: 12.3
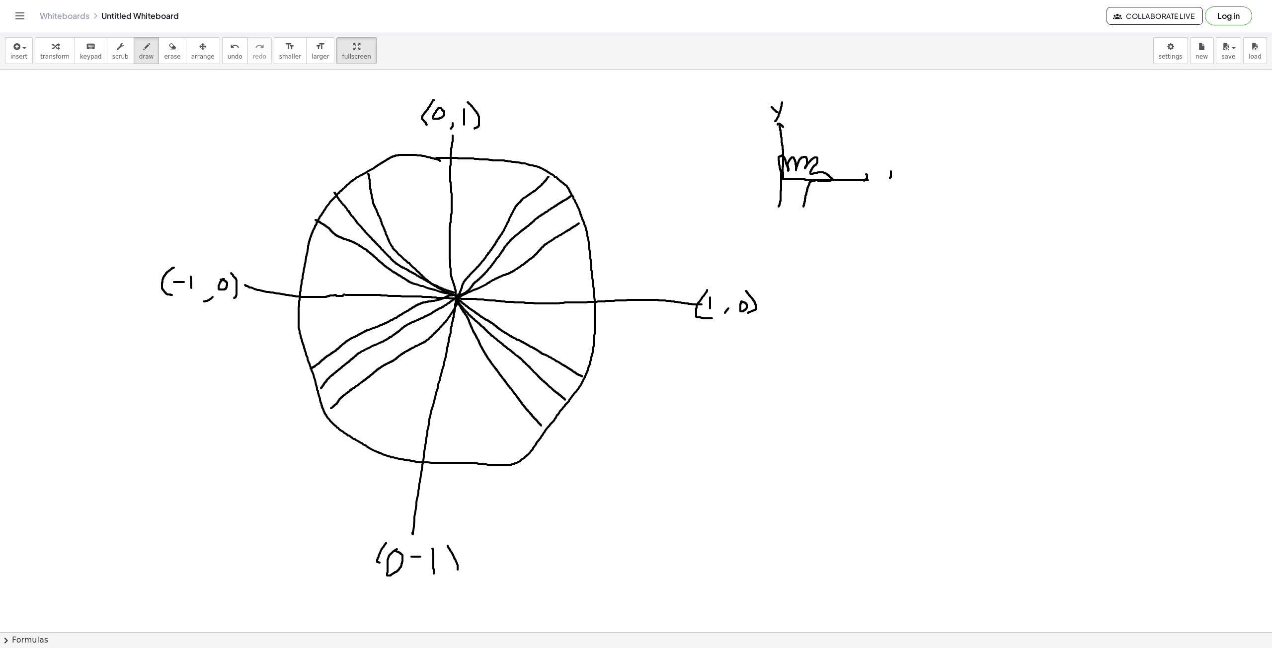
drag, startPoint x: 883, startPoint y: 173, endPoint x: 894, endPoint y: 181, distance: 13.5
drag, startPoint x: 822, startPoint y: 155, endPoint x: 817, endPoint y: 158, distance: 5.6
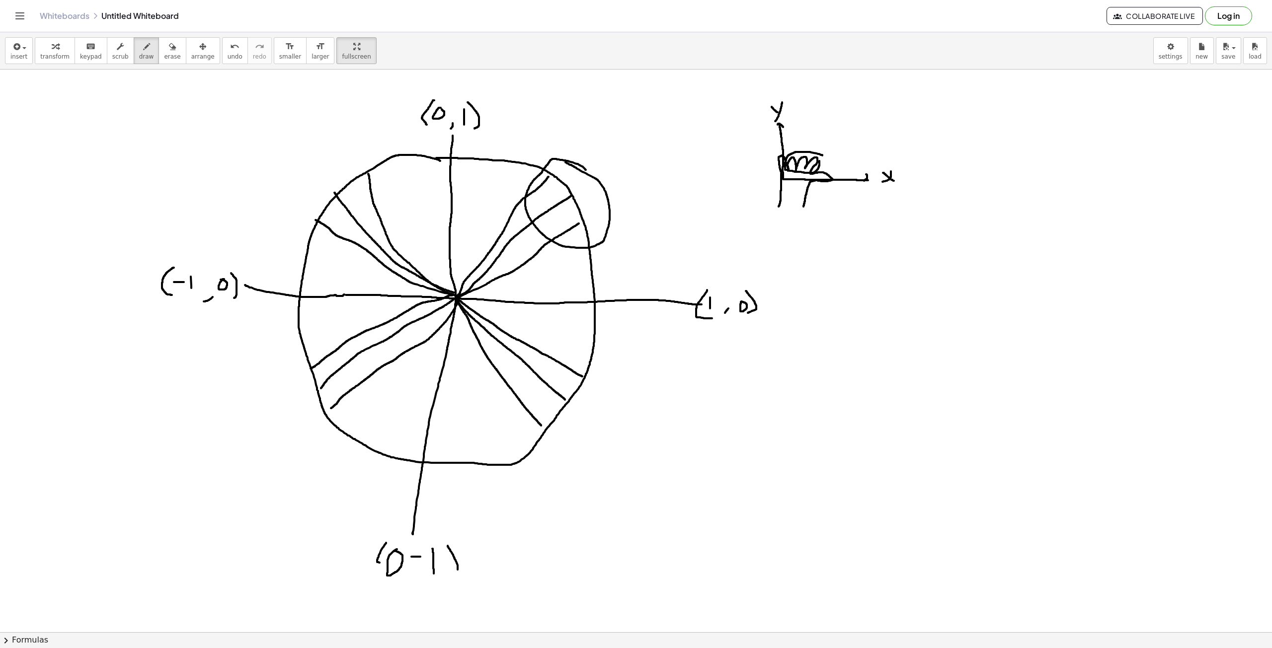
drag, startPoint x: 801, startPoint y: 161, endPoint x: 805, endPoint y: 165, distance: 6.0
drag, startPoint x: 813, startPoint y: 162, endPoint x: 809, endPoint y: 166, distance: 5.7
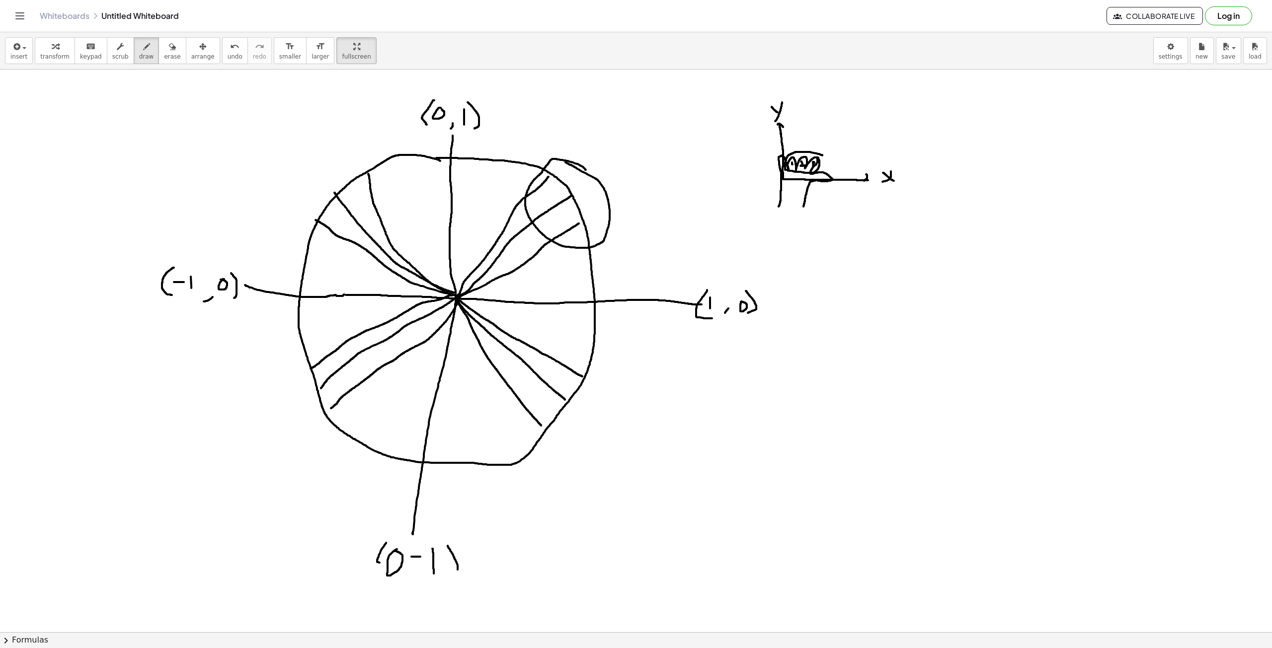
drag, startPoint x: 512, startPoint y: 198, endPoint x: 511, endPoint y: 209, distance: 10.4
drag, startPoint x: 522, startPoint y: 221, endPoint x: 539, endPoint y: 237, distance: 23.5
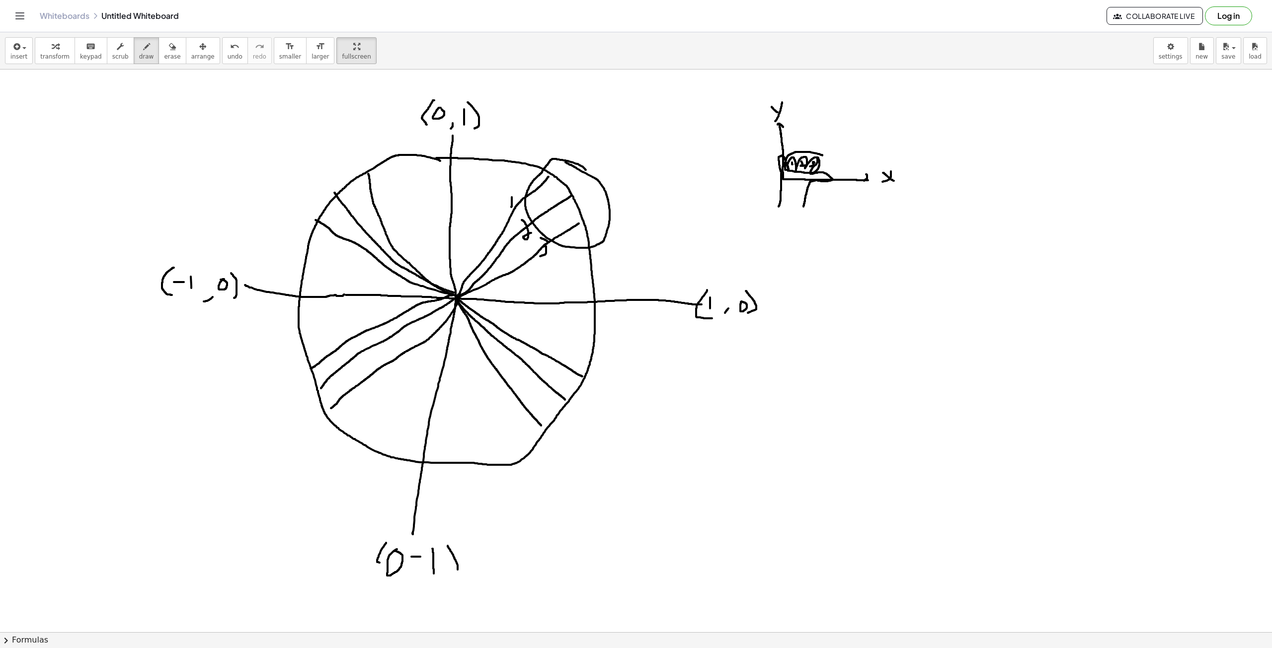
drag, startPoint x: 547, startPoint y: 241, endPoint x: 537, endPoint y: 257, distance: 19.4
drag, startPoint x: 556, startPoint y: 74, endPoint x: 558, endPoint y: 87, distance: 13.6
drag, startPoint x: 554, startPoint y: 89, endPoint x: 564, endPoint y: 95, distance: 12.0
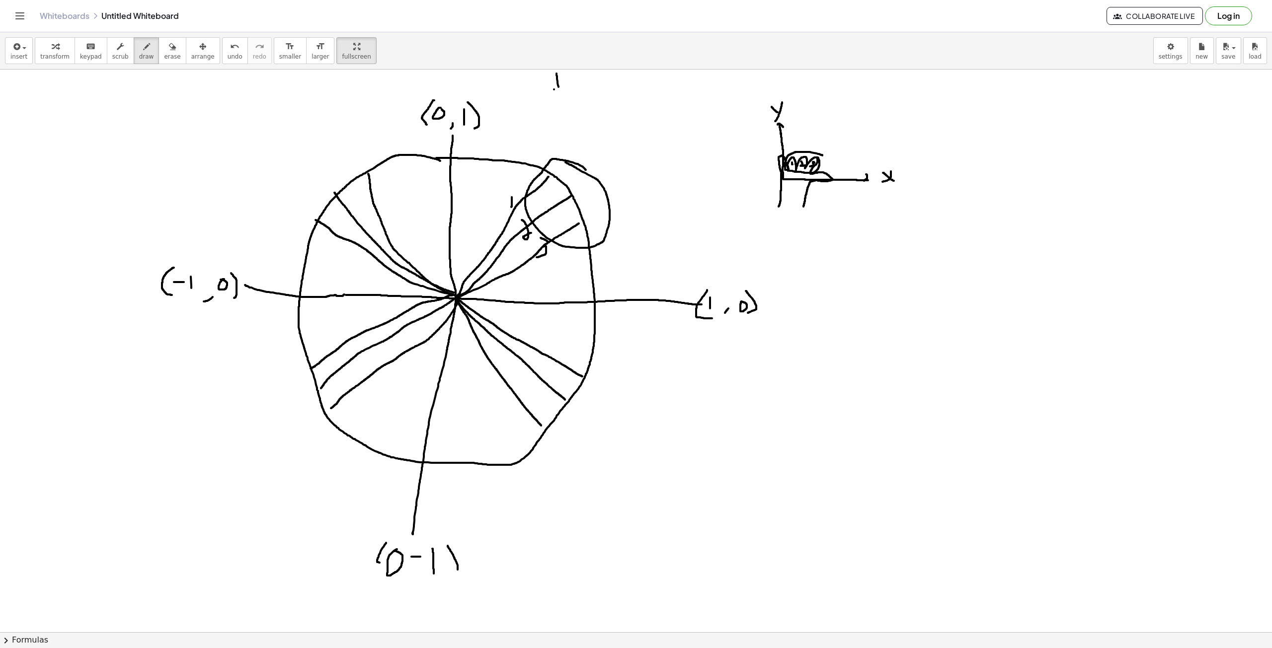
drag, startPoint x: 577, startPoint y: 94, endPoint x: 574, endPoint y: 100, distance: 6.5
drag, startPoint x: 590, startPoint y: 79, endPoint x: 620, endPoint y: 74, distance: 30.4
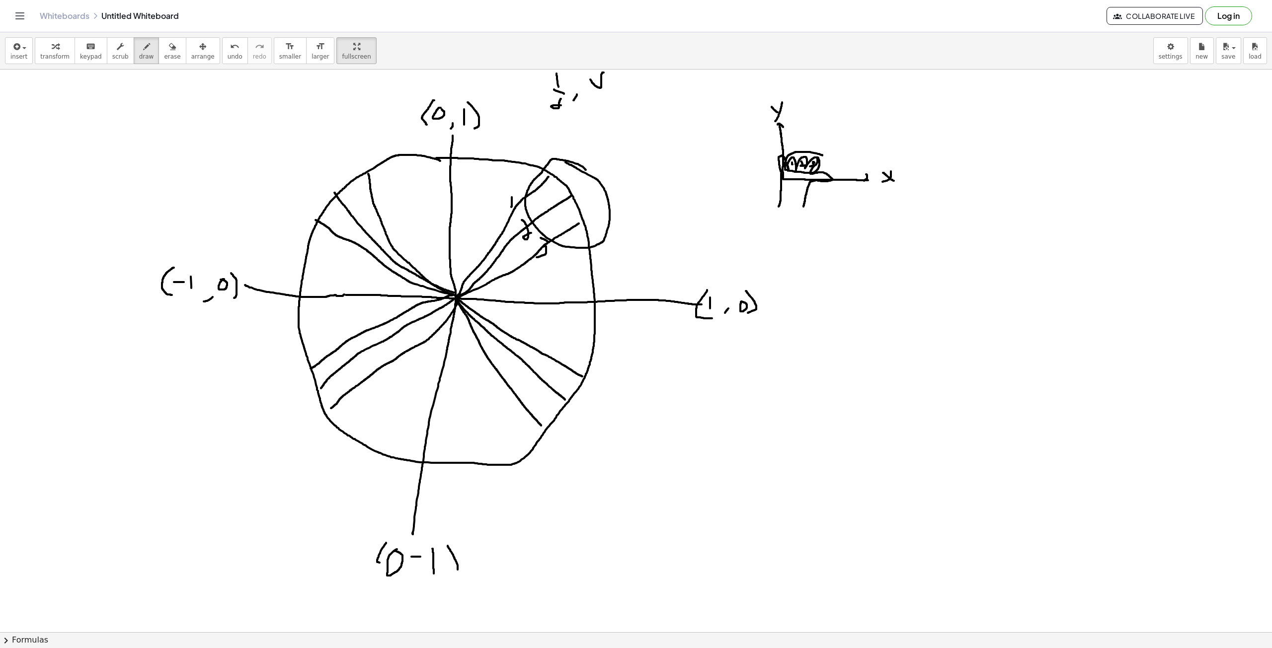
drag, startPoint x: 613, startPoint y: 75, endPoint x: 616, endPoint y: 85, distance: 10.2
drag, startPoint x: 605, startPoint y: 92, endPoint x: 622, endPoint y: 93, distance: 16.9
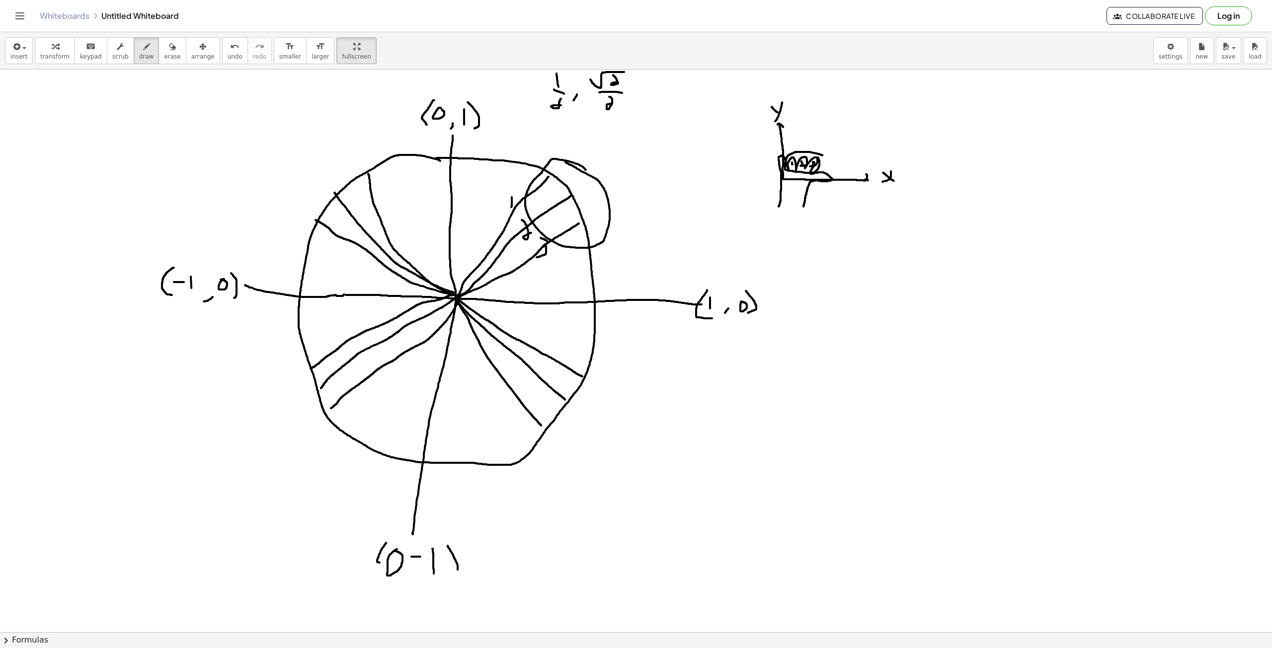
drag, startPoint x: 610, startPoint y: 97, endPoint x: 618, endPoint y: 105, distance: 11.3
drag, startPoint x: 645, startPoint y: 80, endPoint x: 672, endPoint y: 75, distance: 28.0
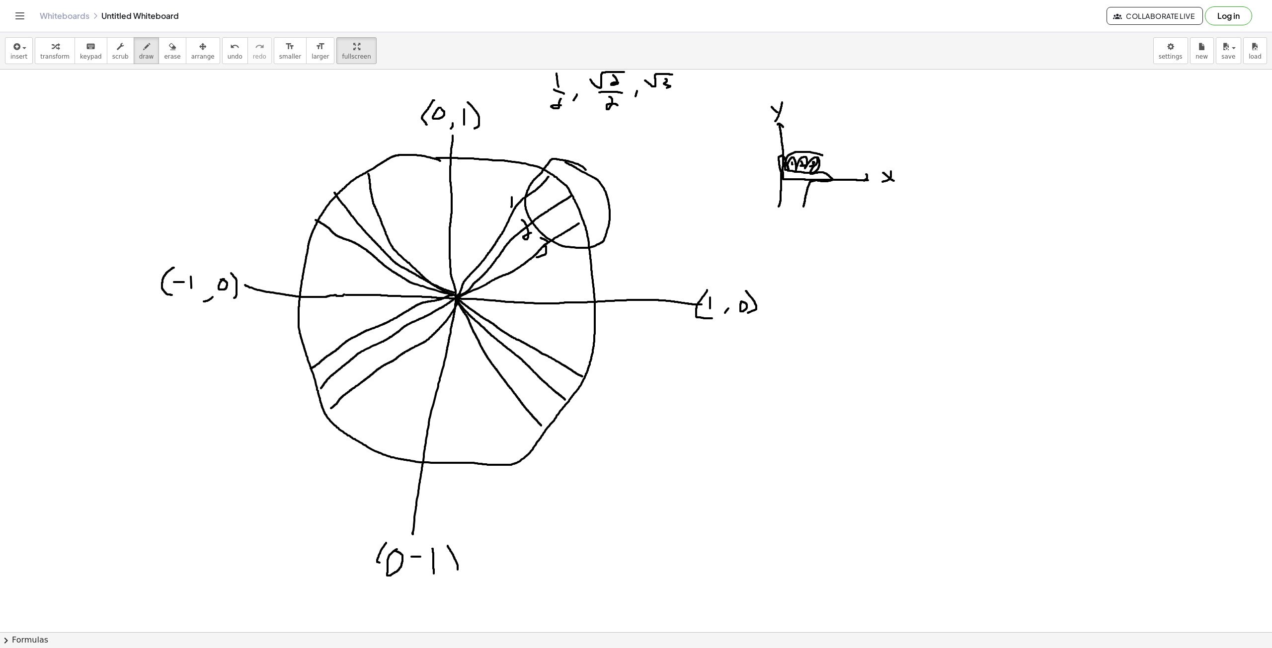
drag, startPoint x: 666, startPoint y: 79, endPoint x: 657, endPoint y: 94, distance: 17.8
drag, startPoint x: 657, startPoint y: 95, endPoint x: 675, endPoint y: 97, distance: 18.0
drag, startPoint x: 660, startPoint y: 101, endPoint x: 668, endPoint y: 107, distance: 9.5
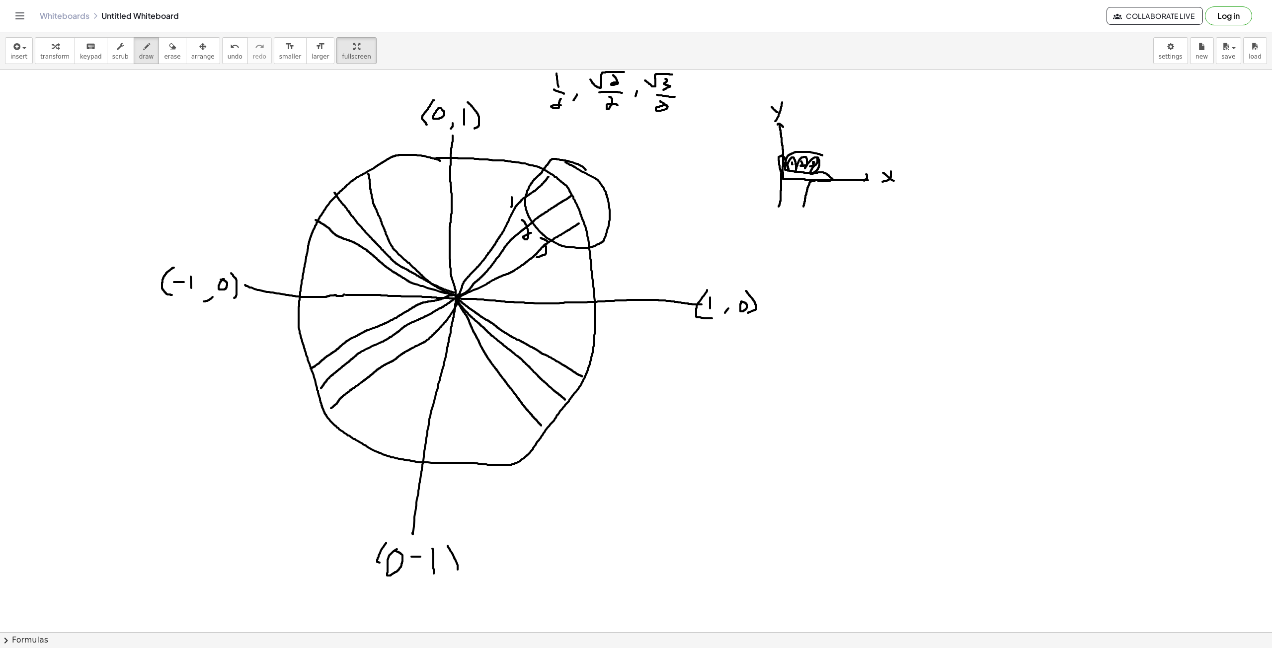
drag, startPoint x: 558, startPoint y: 69, endPoint x: 561, endPoint y: 82, distance: 13.7
click at [560, 85] on div "insert select one: Math Expression Function Text Youtube Video Graphing Geometr…" at bounding box center [636, 340] width 1272 height 616
drag, startPoint x: 611, startPoint y: 72, endPoint x: 651, endPoint y: 76, distance: 40.4
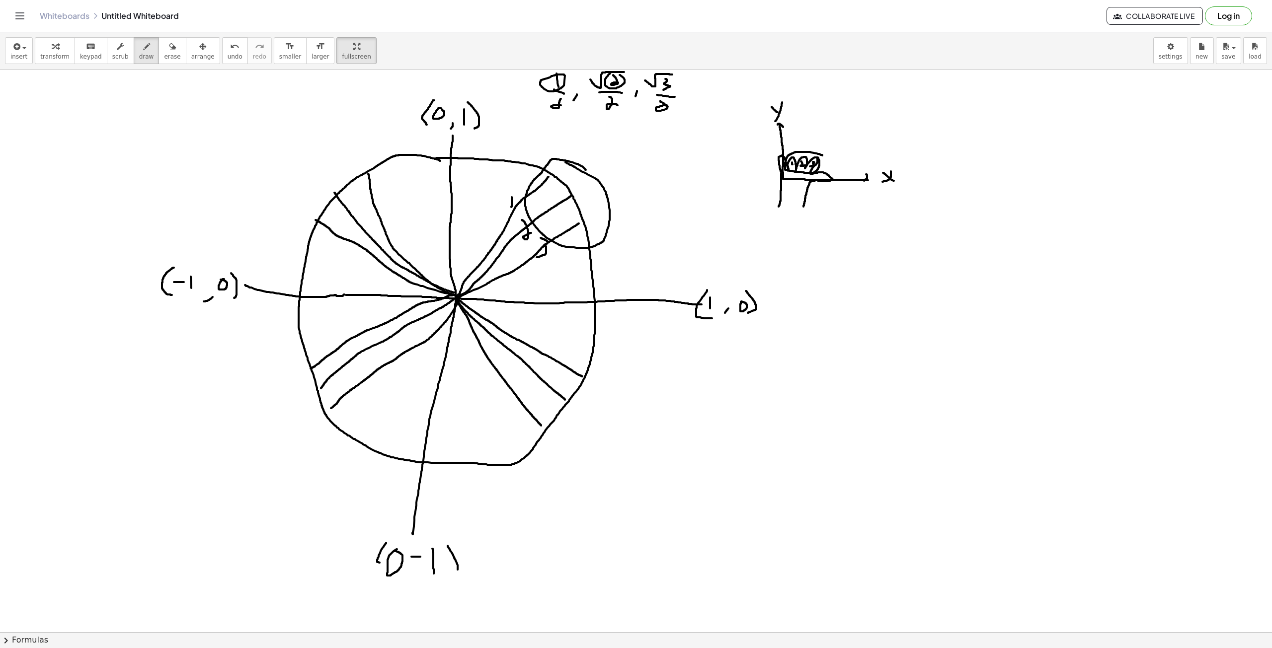
drag, startPoint x: 677, startPoint y: 76, endPoint x: 653, endPoint y: 79, distance: 23.5
drag, startPoint x: 553, startPoint y: 116, endPoint x: 554, endPoint y: 158, distance: 41.3
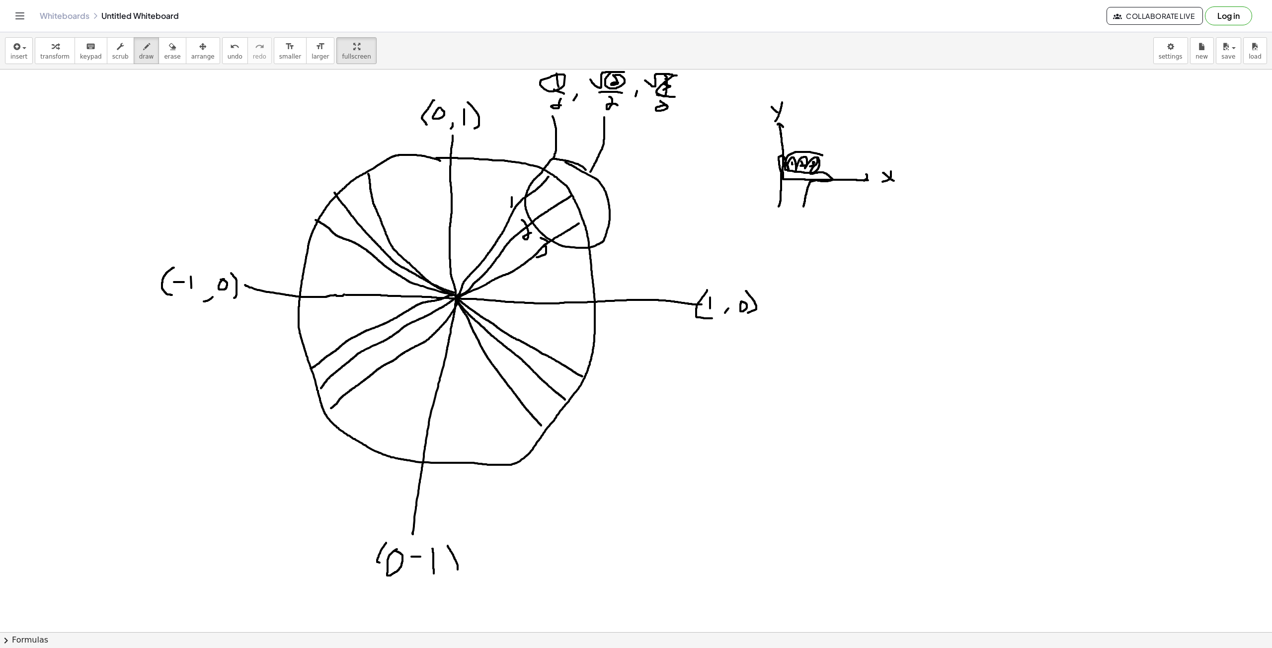
drag, startPoint x: 604, startPoint y: 117, endPoint x: 578, endPoint y: 190, distance: 77.5
drag, startPoint x: 658, startPoint y: 116, endPoint x: 591, endPoint y: 220, distance: 123.6
drag, startPoint x: 586, startPoint y: 184, endPoint x: 561, endPoint y: 184, distance: 25.3
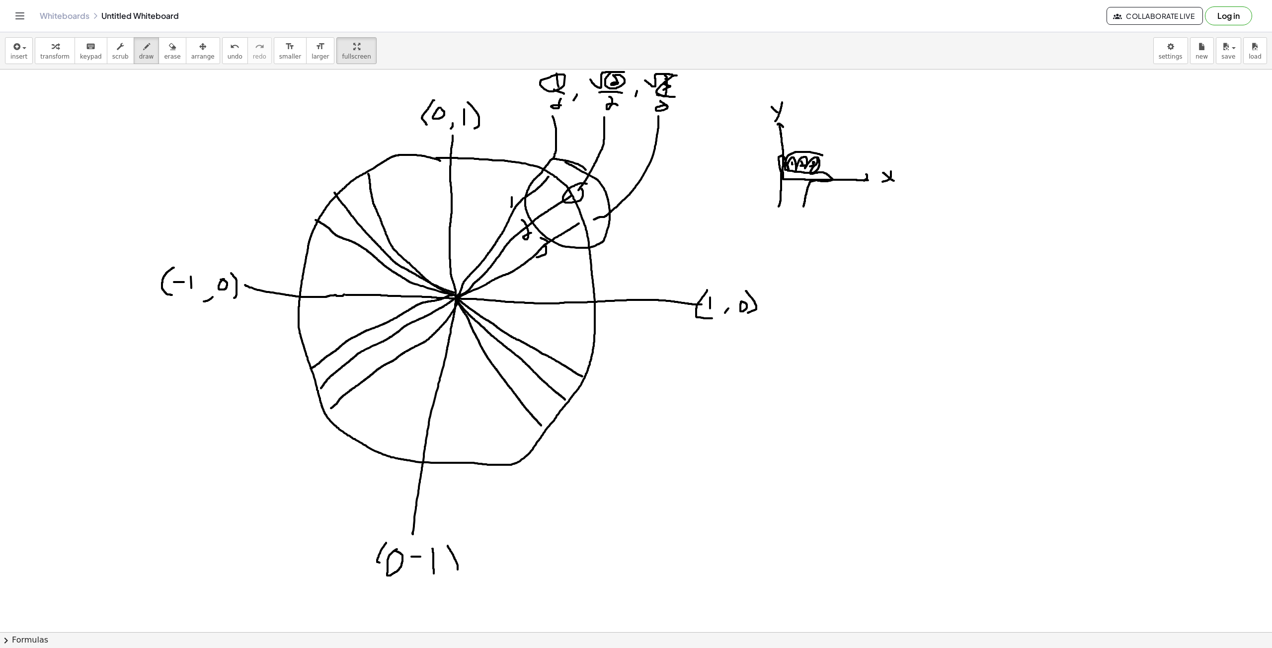
drag, startPoint x: 324, startPoint y: 392, endPoint x: 316, endPoint y: 387, distance: 9.8
drag, startPoint x: 575, startPoint y: 398, endPoint x: 570, endPoint y: 397, distance: 5.6
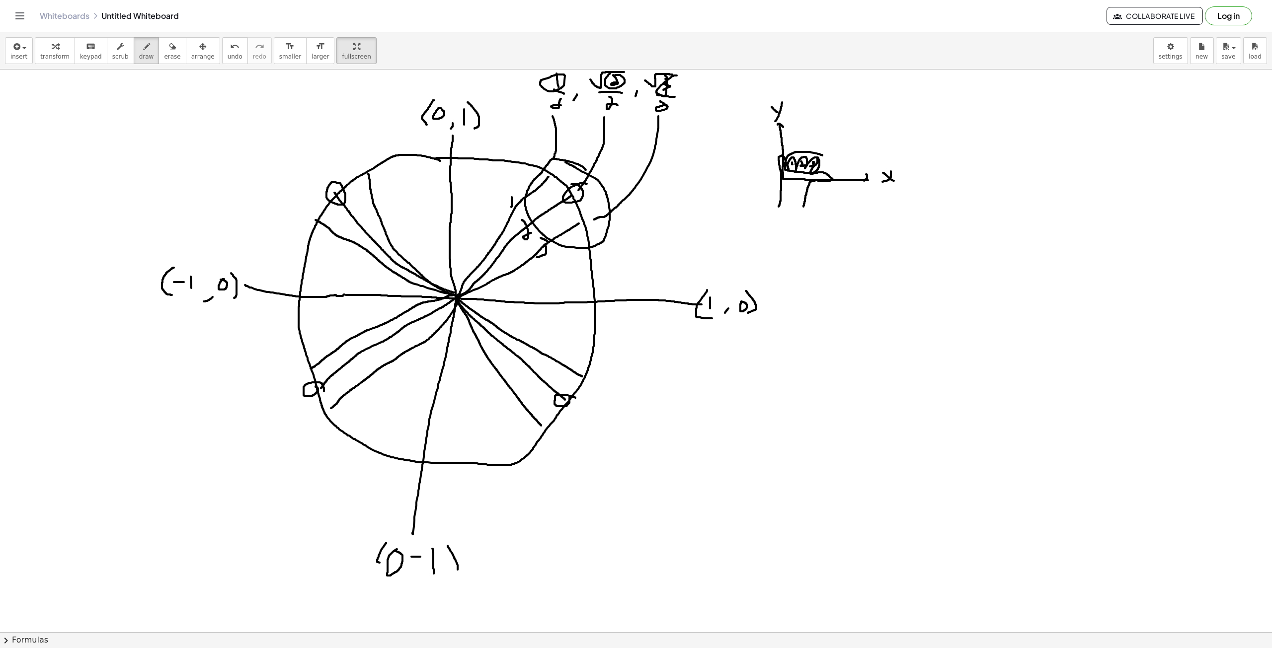
drag, startPoint x: 569, startPoint y: 409, endPoint x: 596, endPoint y: 398, distance: 28.3
drag, startPoint x: 586, startPoint y: 401, endPoint x: 581, endPoint y: 416, distance: 15.2
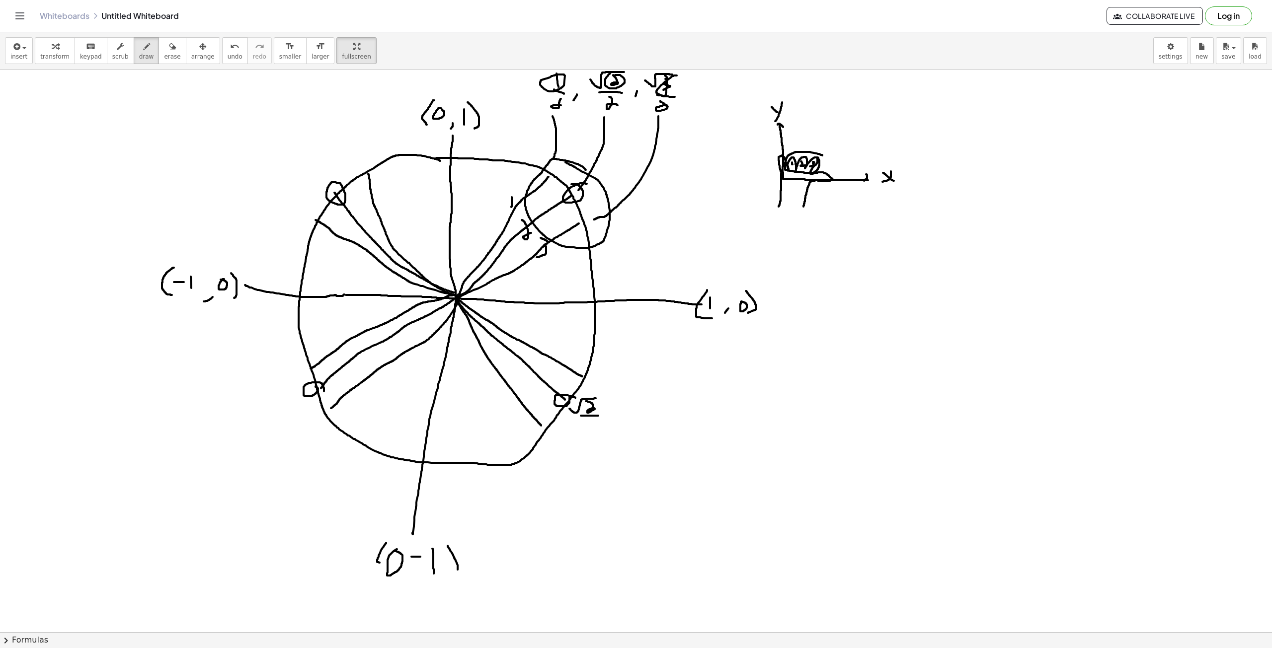
drag, startPoint x: 581, startPoint y: 416, endPoint x: 587, endPoint y: 423, distance: 9.5
drag, startPoint x: 587, startPoint y: 423, endPoint x: 596, endPoint y: 429, distance: 10.7
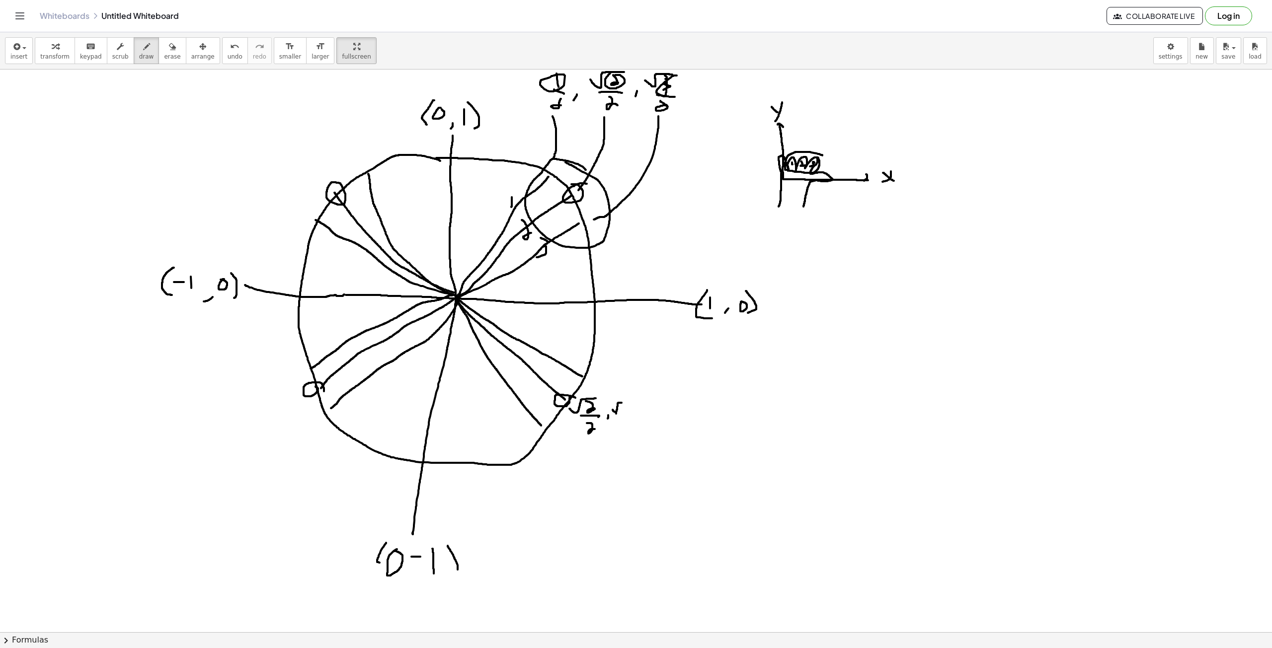
drag, startPoint x: 613, startPoint y: 410, endPoint x: 636, endPoint y: 404, distance: 24.6
drag, startPoint x: 626, startPoint y: 404, endPoint x: 633, endPoint y: 416, distance: 14.1
drag, startPoint x: 626, startPoint y: 420, endPoint x: 628, endPoint y: 424, distance: 5.1
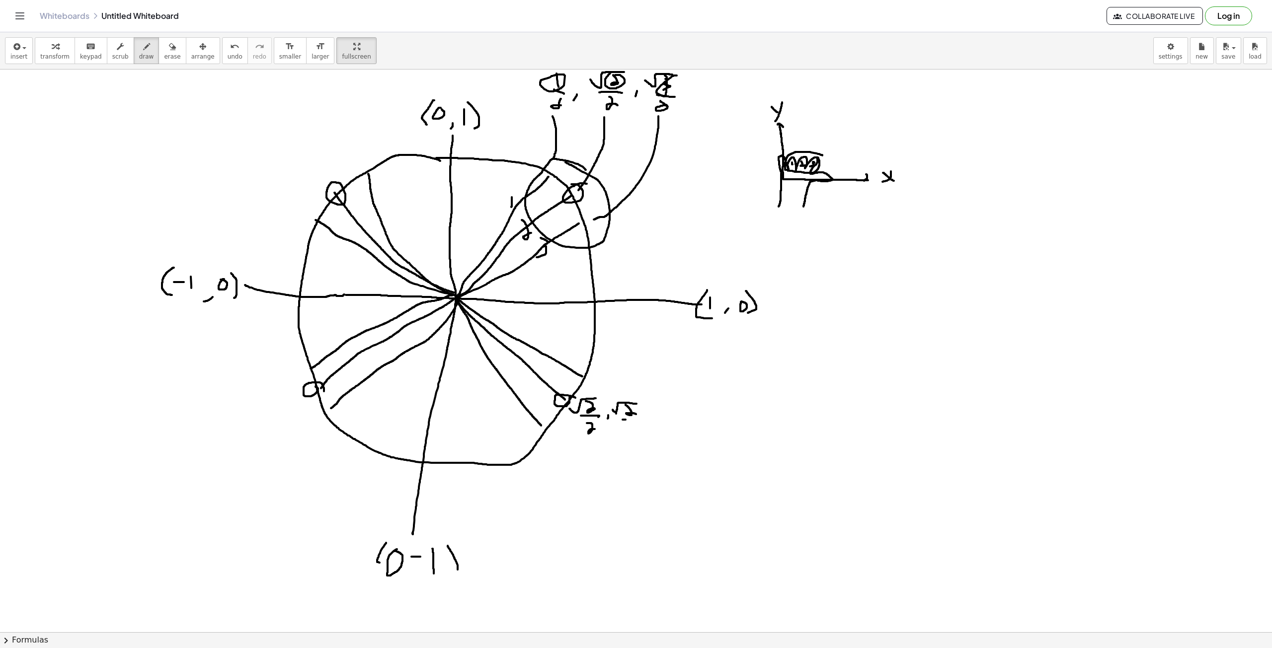
drag, startPoint x: 625, startPoint y: 425, endPoint x: 635, endPoint y: 437, distance: 16.5
drag, startPoint x: 643, startPoint y: 398, endPoint x: 632, endPoint y: 432, distance: 35.2
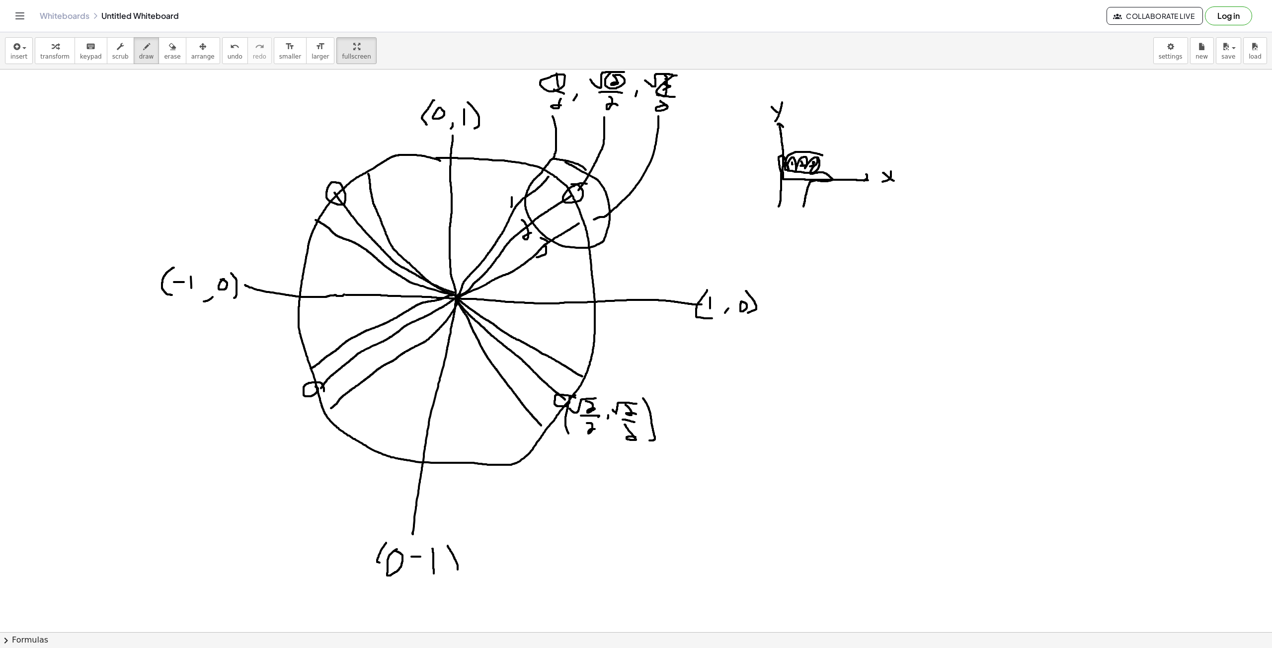
drag, startPoint x: 568, startPoint y: 403, endPoint x: 572, endPoint y: 437, distance: 34.0
drag, startPoint x: 582, startPoint y: 376, endPoint x: 609, endPoint y: 375, distance: 26.8
drag, startPoint x: 542, startPoint y: 427, endPoint x: 547, endPoint y: 454, distance: 27.4
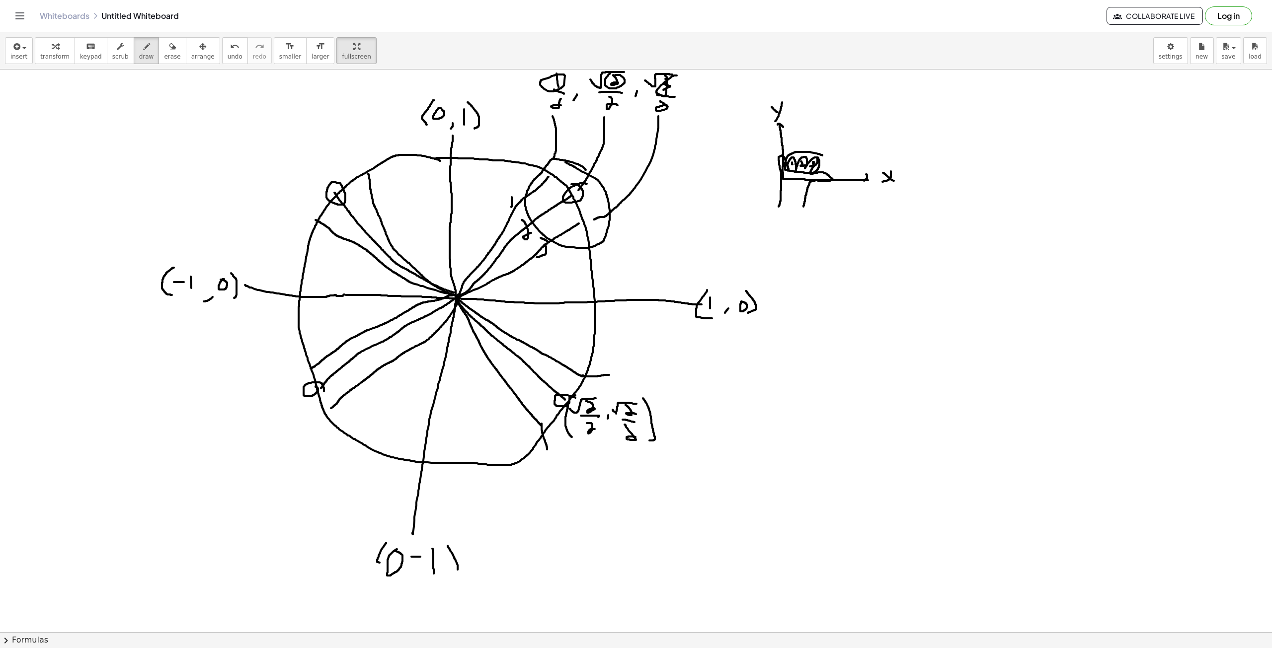
drag, startPoint x: 557, startPoint y: 445, endPoint x: 591, endPoint y: 469, distance: 41.6
drag, startPoint x: 621, startPoint y: 446, endPoint x: 598, endPoint y: 416, distance: 37.3
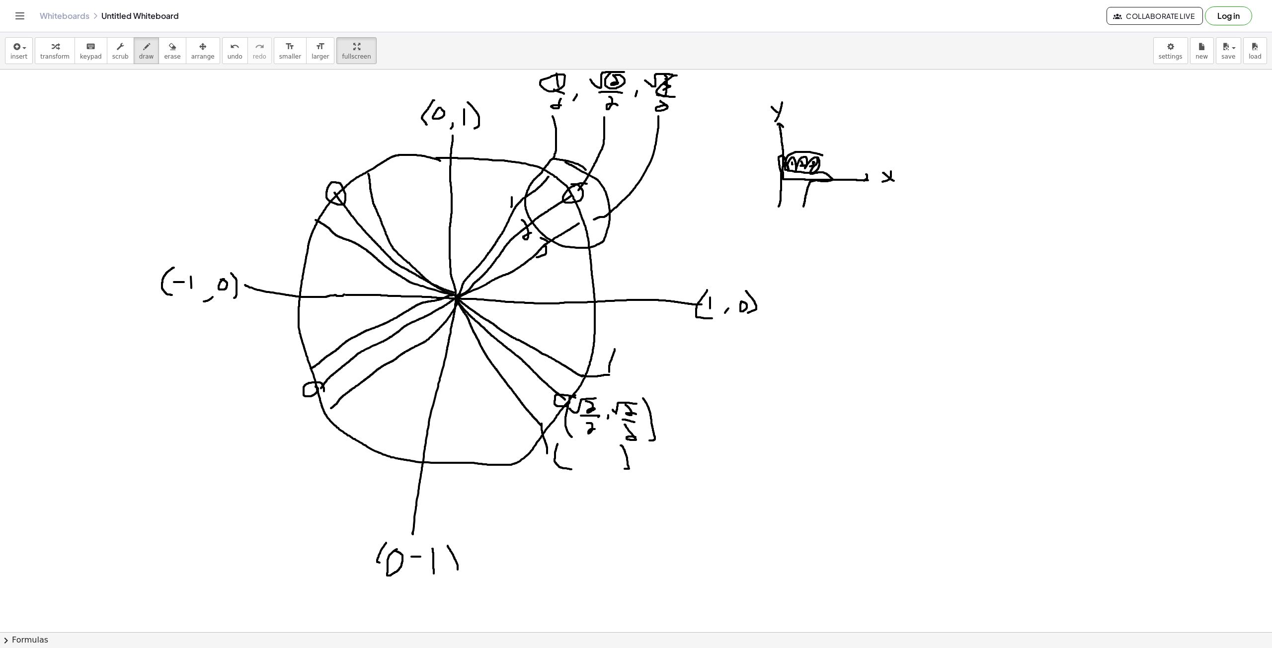
drag, startPoint x: 615, startPoint y: 349, endPoint x: 640, endPoint y: 375, distance: 36.2
drag, startPoint x: 677, startPoint y: 351, endPoint x: 674, endPoint y: 376, distance: 25.0
drag, startPoint x: 647, startPoint y: 375, endPoint x: 643, endPoint y: 390, distance: 14.9
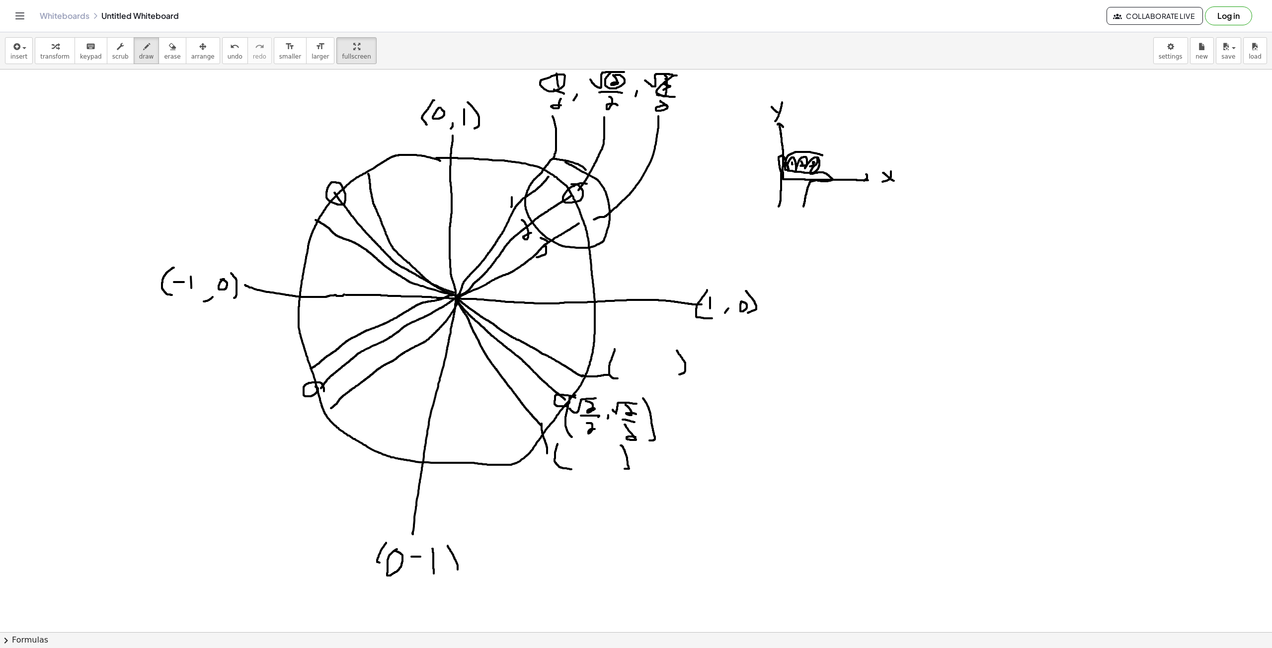
drag, startPoint x: 595, startPoint y: 466, endPoint x: 592, endPoint y: 474, distance: 8.5
drag, startPoint x: 322, startPoint y: 385, endPoint x: 256, endPoint y: 423, distance: 76.4
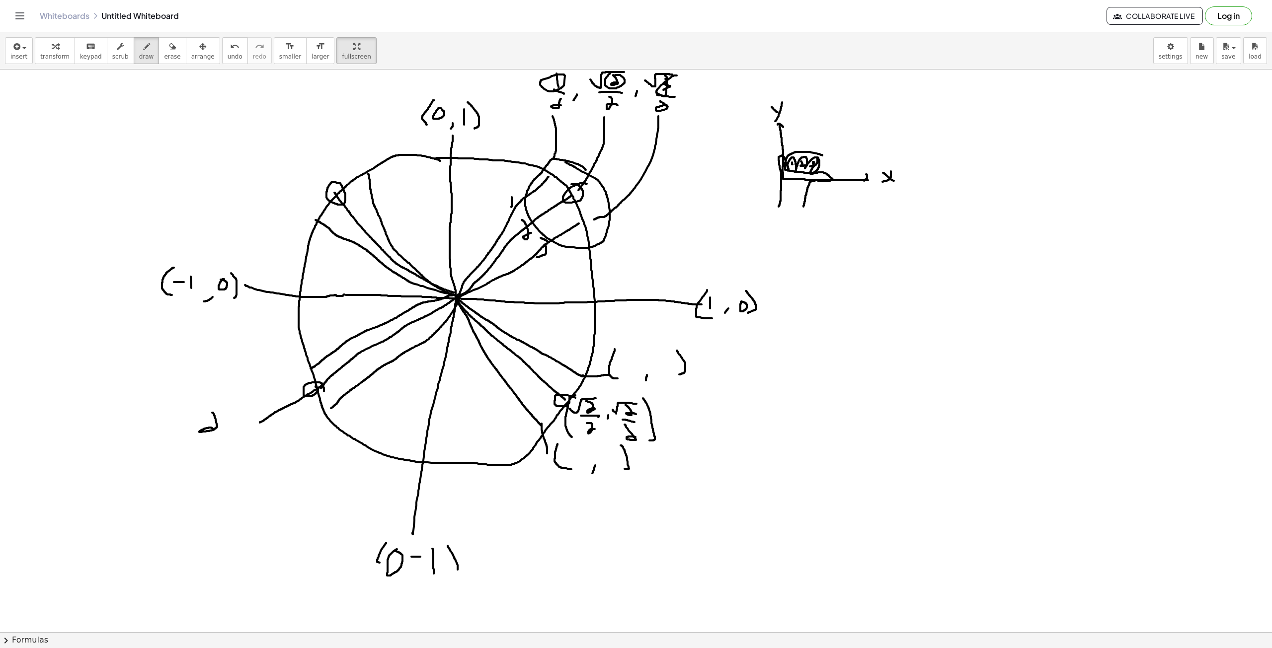
drag, startPoint x: 212, startPoint y: 413, endPoint x: 215, endPoint y: 431, distance: 18.1
drag, startPoint x: 182, startPoint y: 432, endPoint x: 200, endPoint y: 446, distance: 22.0
drag, startPoint x: 187, startPoint y: 429, endPoint x: 217, endPoint y: 408, distance: 36.5
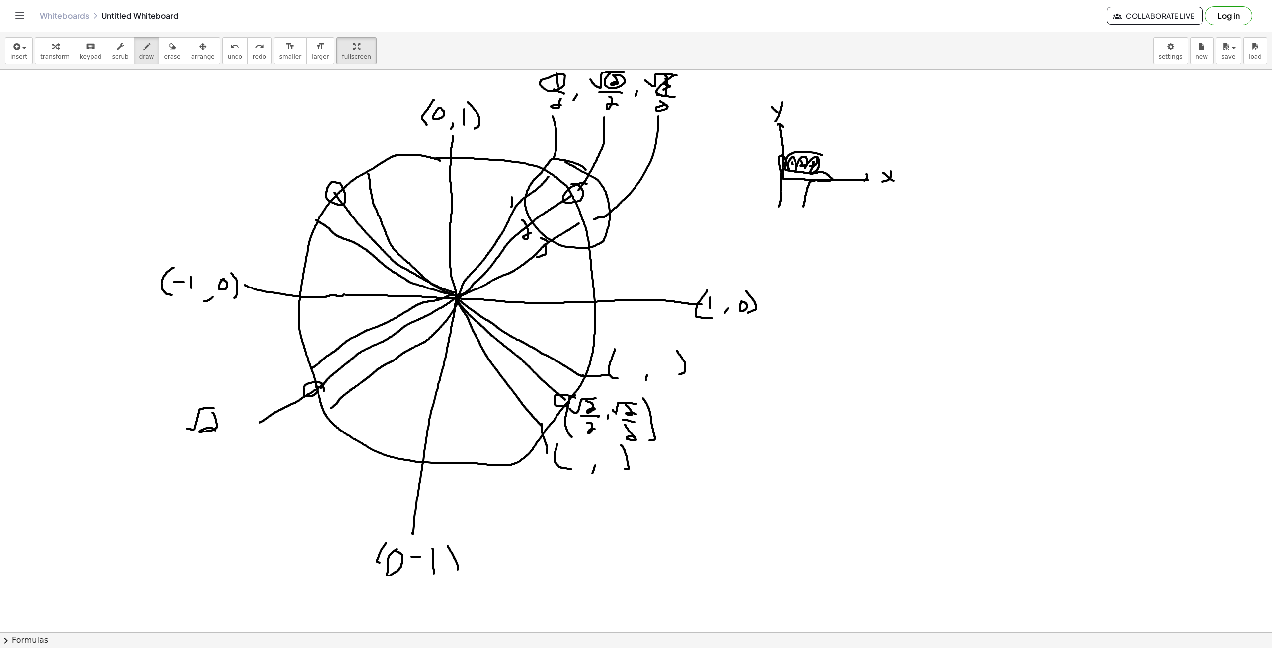
drag, startPoint x: 191, startPoint y: 436, endPoint x: 201, endPoint y: 436, distance: 9.9
drag, startPoint x: 198, startPoint y: 438, endPoint x: 214, endPoint y: 433, distance: 16.2
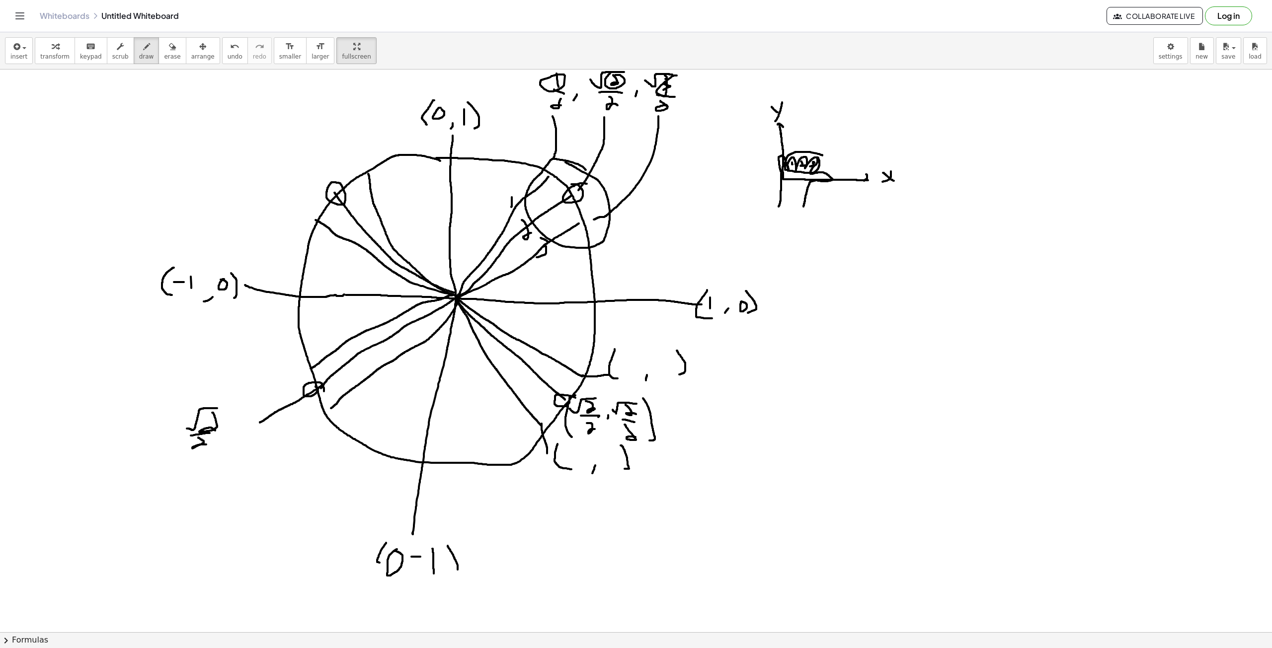
drag, startPoint x: 224, startPoint y: 426, endPoint x: 248, endPoint y: 412, distance: 28.5
drag, startPoint x: 237, startPoint y: 416, endPoint x: 239, endPoint y: 424, distance: 7.9
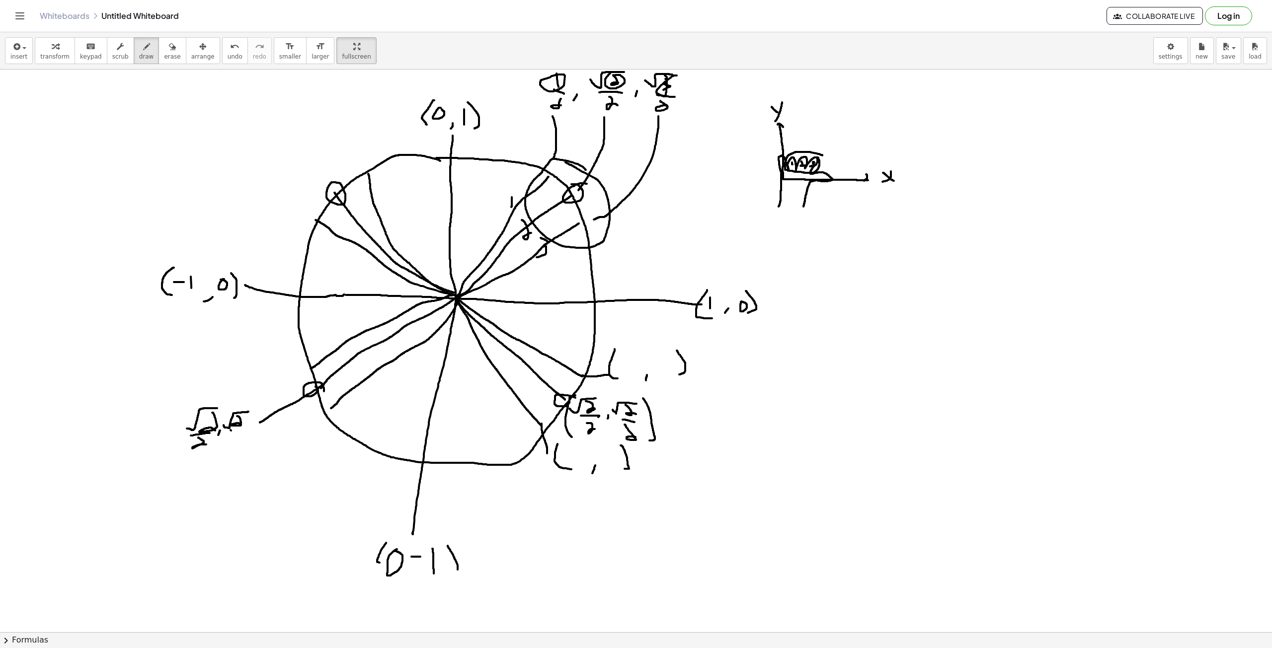
drag, startPoint x: 231, startPoint y: 430, endPoint x: 251, endPoint y: 432, distance: 20.9
drag
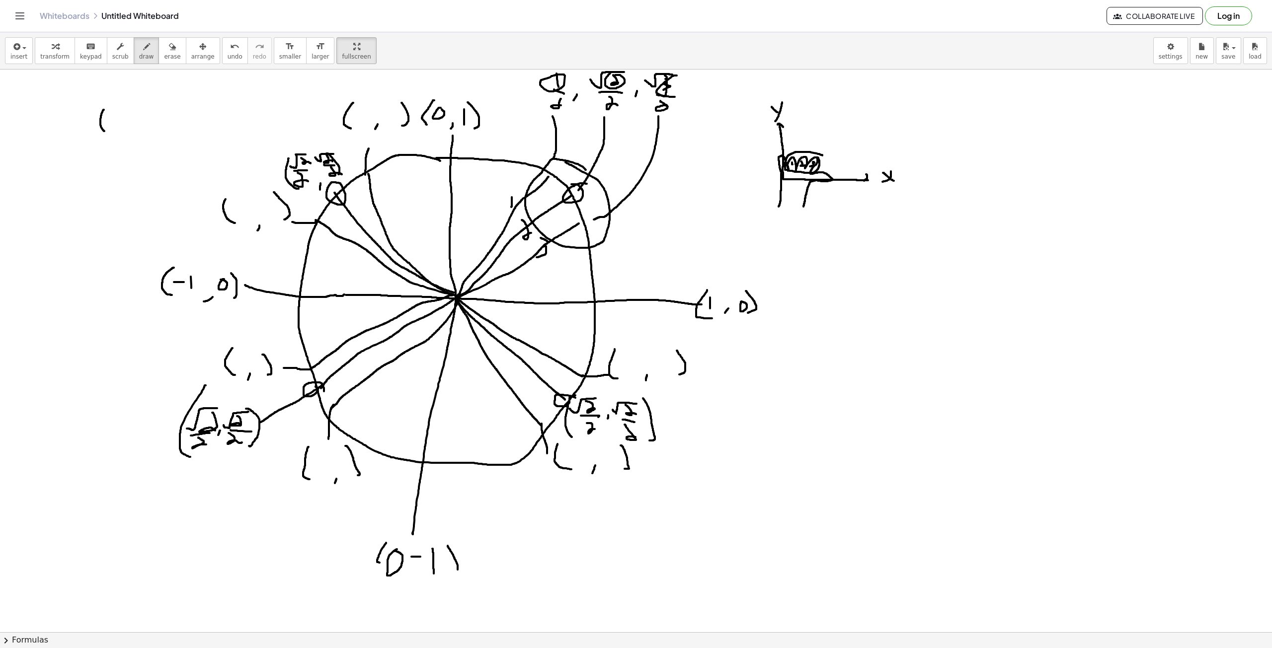
drag, startPoint x: 104, startPoint y: 110, endPoint x: 122, endPoint y: 130, distance: 26.7
drag, startPoint x: 143, startPoint y: 130, endPoint x: 142, endPoint y: 135, distance: 5.0
drag, startPoint x: 167, startPoint y: 104, endPoint x: 176, endPoint y: 124, distance: 22.0
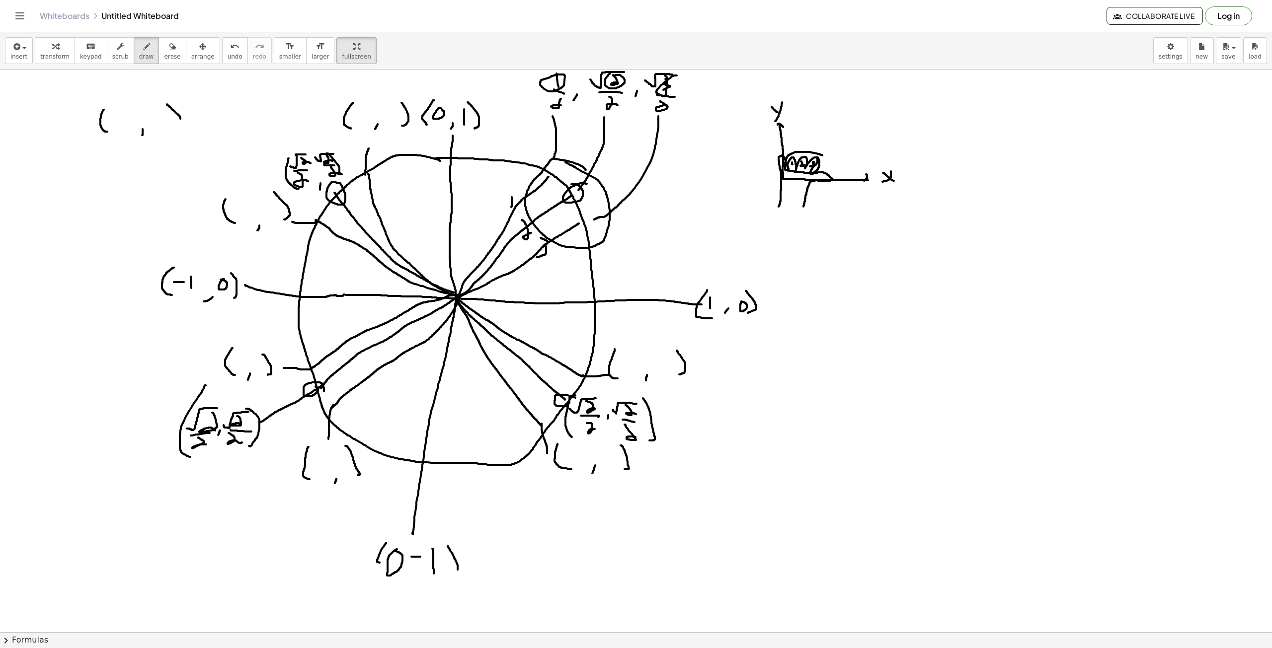
drag, startPoint x: 156, startPoint y: 111, endPoint x: 157, endPoint y: 121, distance: 10.4
drag, startPoint x: 151, startPoint y: 114, endPoint x: 174, endPoint y: 115, distance: 23.4
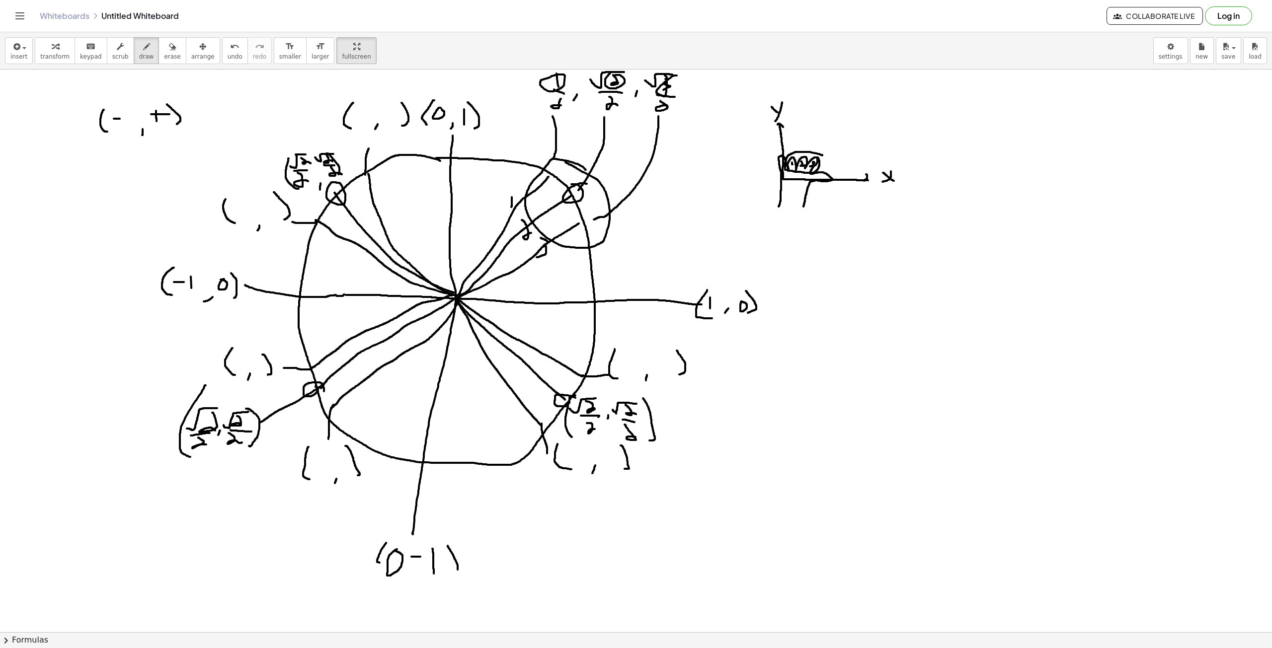
drag, startPoint x: 282, startPoint y: 173, endPoint x: 290, endPoint y: 172, distance: 8.0
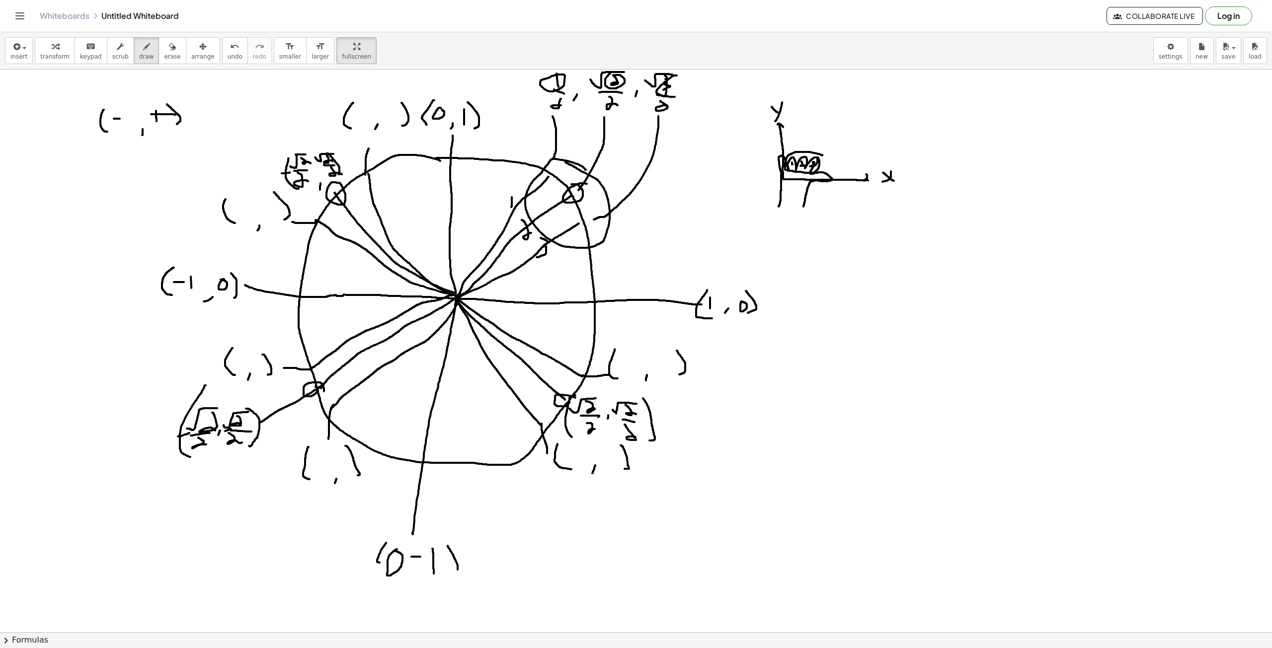
drag, startPoint x: 546, startPoint y: 172, endPoint x: 458, endPoint y: 293, distance: 149.1
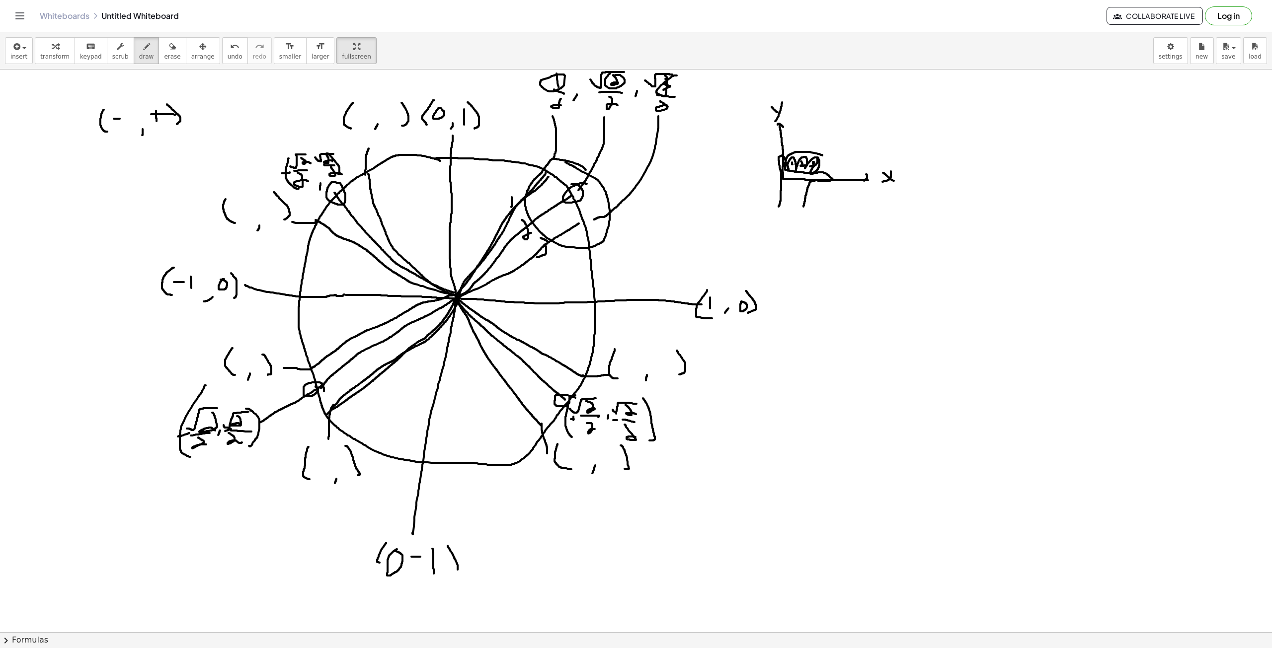
drag, startPoint x: 463, startPoint y: 284, endPoint x: 327, endPoint y: 414, distance: 188.4
drag, startPoint x: 317, startPoint y: 449, endPoint x: 317, endPoint y: 459, distance: 9.9
drag, startPoint x: 311, startPoint y: 465, endPoint x: 317, endPoint y: 464, distance: 6.5
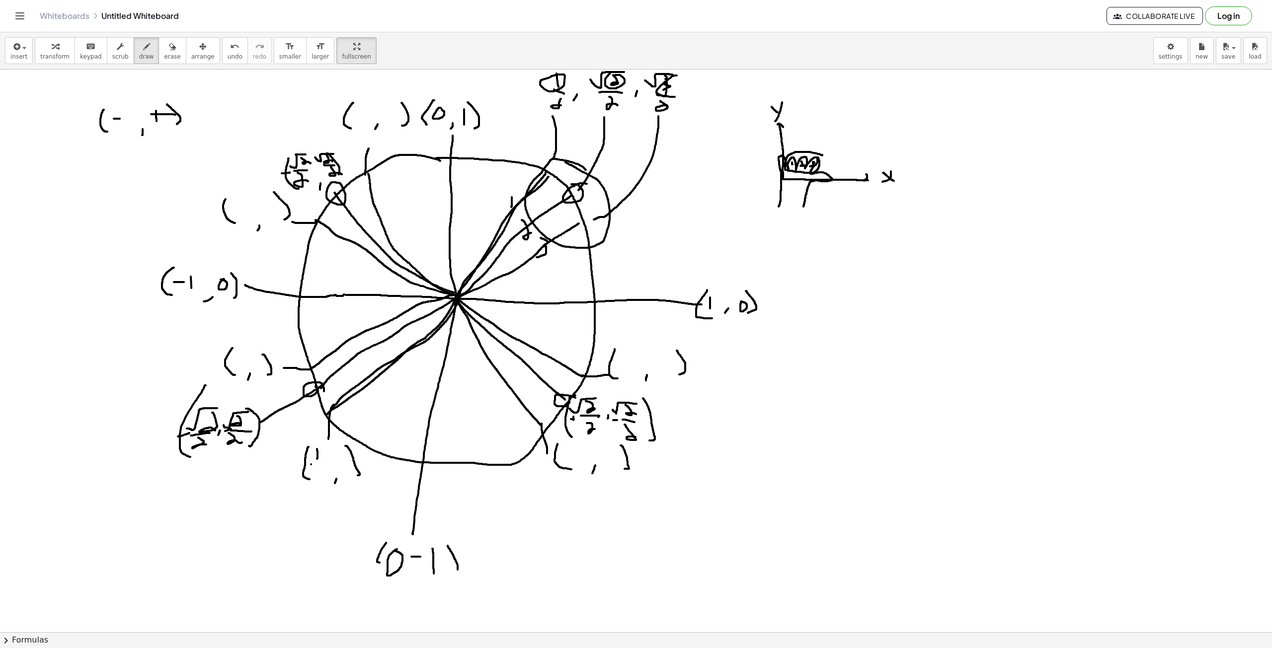
drag, startPoint x: 314, startPoint y: 470, endPoint x: 326, endPoint y: 479, distance: 15.2
drag, startPoint x: 334, startPoint y: 458, endPoint x: 342, endPoint y: 447, distance: 13.5
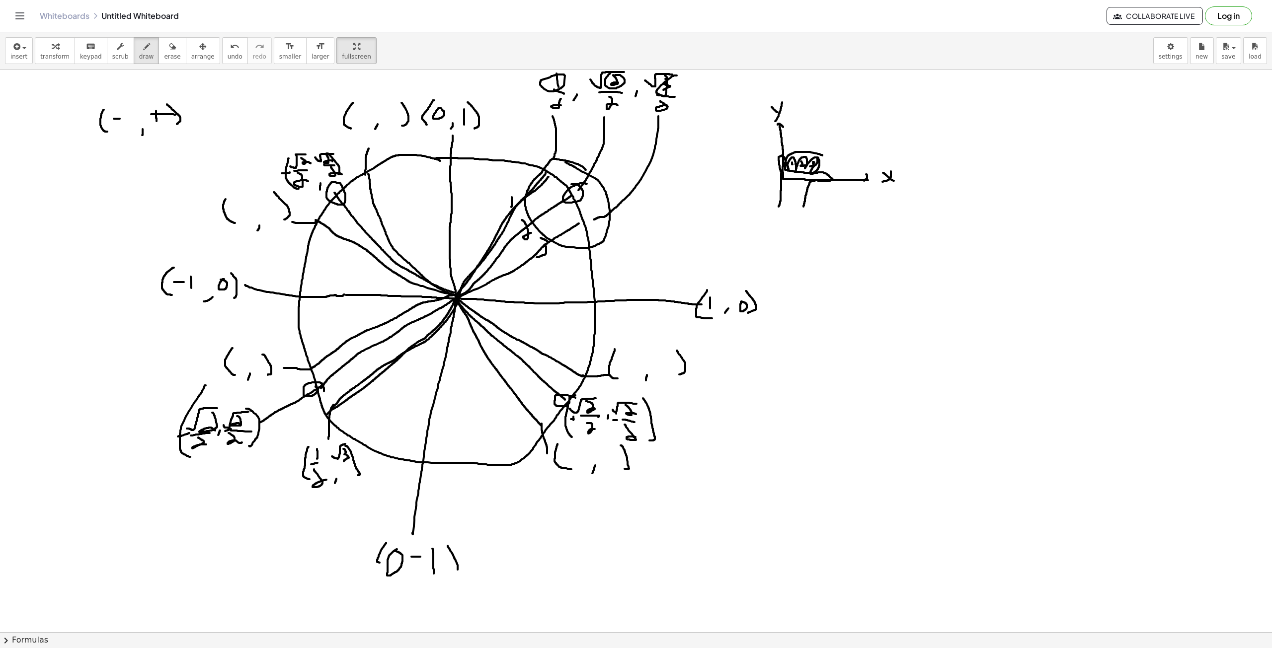
drag, startPoint x: 343, startPoint y: 449, endPoint x: 343, endPoint y: 462, distance: 12.9
drag, startPoint x: 343, startPoint y: 470, endPoint x: 349, endPoint y: 476, distance: 8.8
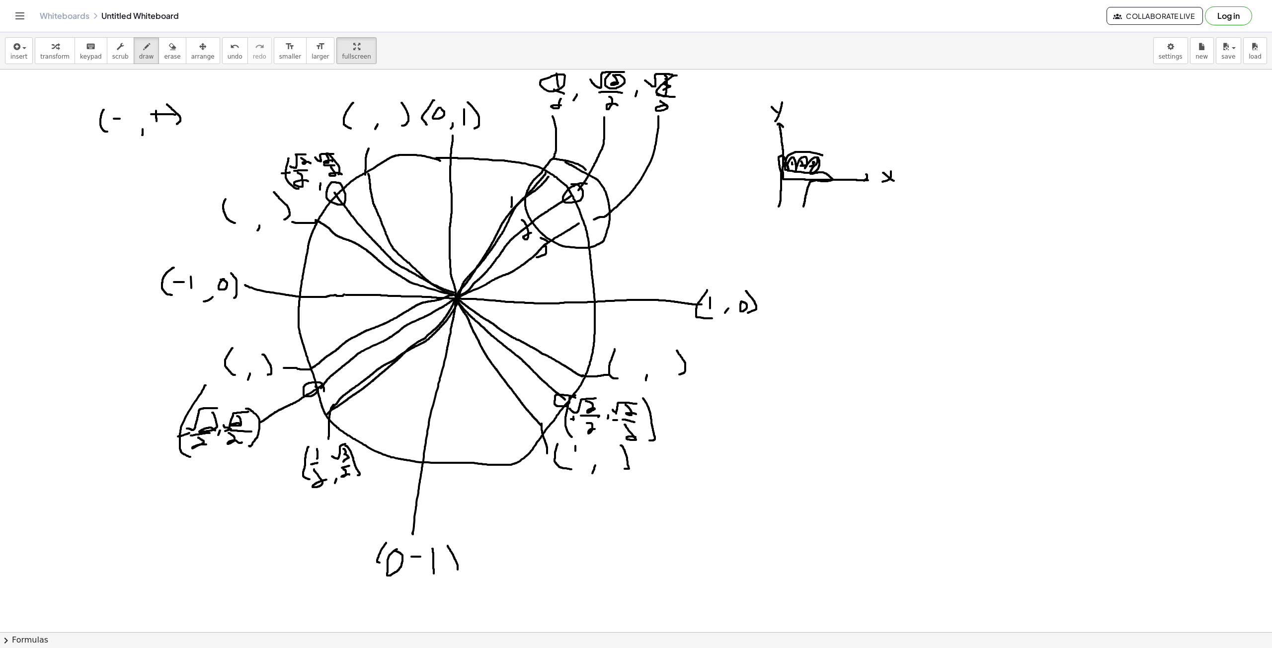
drag, startPoint x: 575, startPoint y: 446, endPoint x: 575, endPoint y: 455, distance: 9.0
drag, startPoint x: 575, startPoint y: 458, endPoint x: 581, endPoint y: 459, distance: 6.0
drag, startPoint x: 576, startPoint y: 464, endPoint x: 582, endPoint y: 470, distance: 8.8
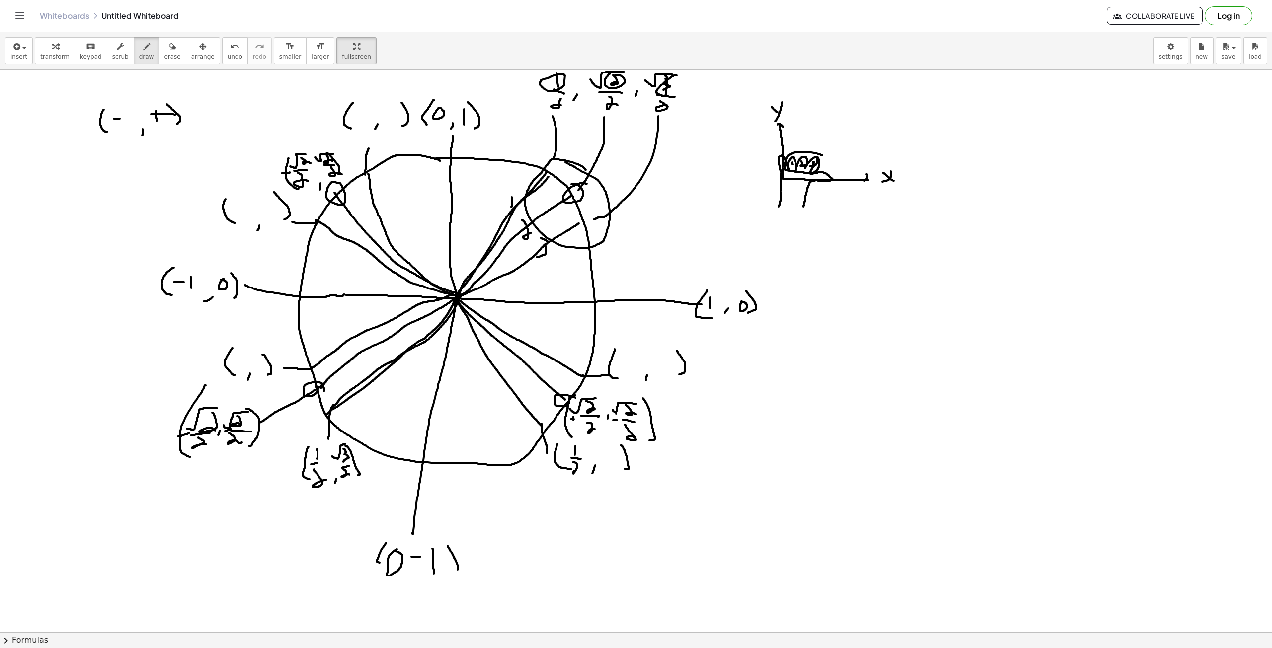
drag, startPoint x: 604, startPoint y: 456, endPoint x: 609, endPoint y: 448, distance: 9.0
drag, startPoint x: 613, startPoint y: 452, endPoint x: 609, endPoint y: 461, distance: 9.8
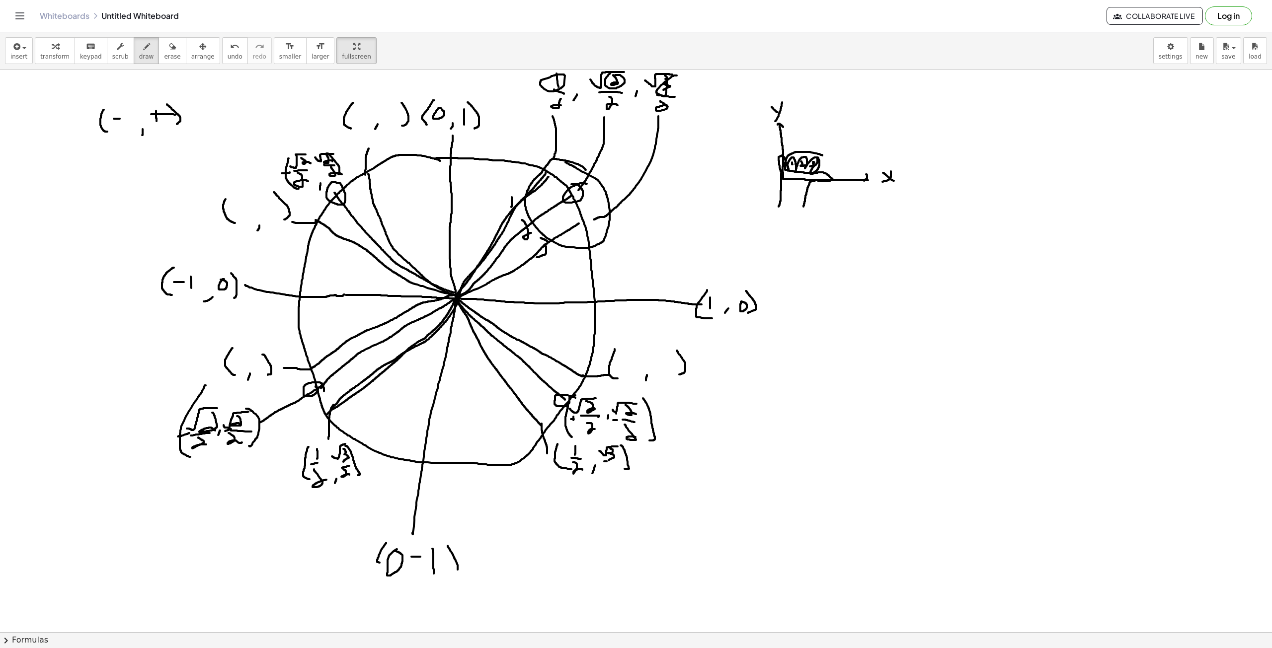
drag, startPoint x: 608, startPoint y: 464, endPoint x: 615, endPoint y: 468, distance: 8.3
drag, startPoint x: 360, startPoint y: 103, endPoint x: 360, endPoint y: 113, distance: 9.9
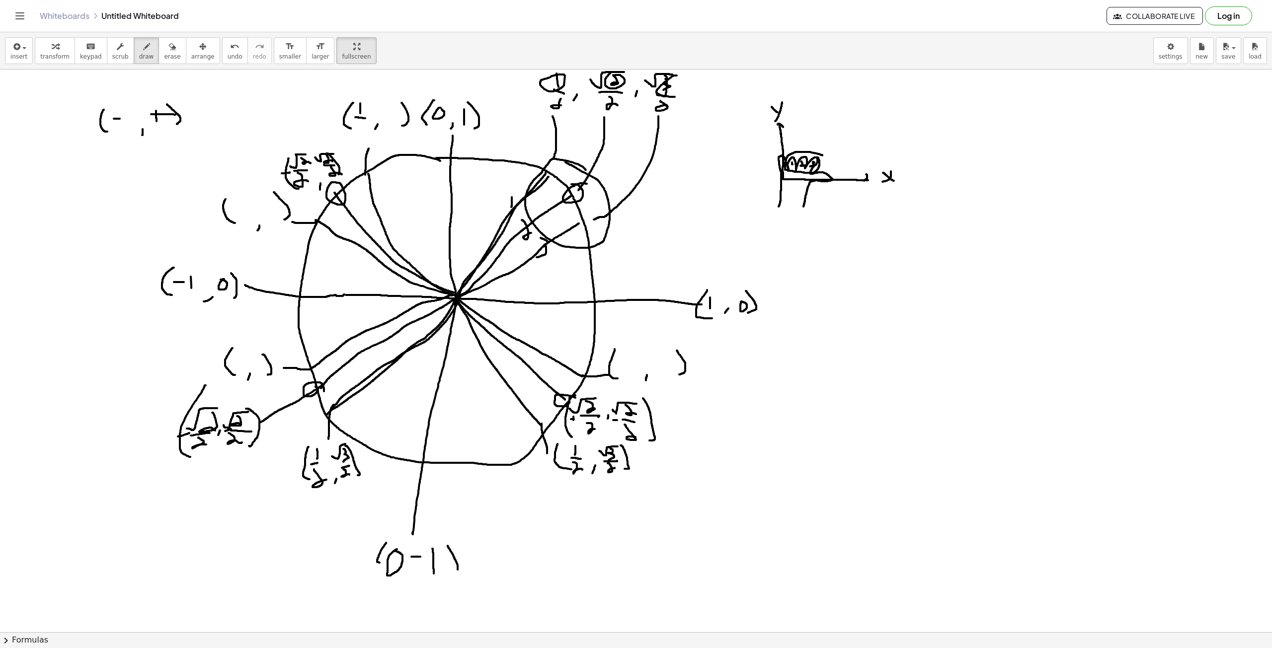
drag, startPoint x: 360, startPoint y: 118, endPoint x: 365, endPoint y: 118, distance: 5.5
drag, startPoint x: 361, startPoint y: 120, endPoint x: 367, endPoint y: 127, distance: 8.5
drag, startPoint x: 380, startPoint y: 107, endPoint x: 391, endPoint y: 101, distance: 13.1
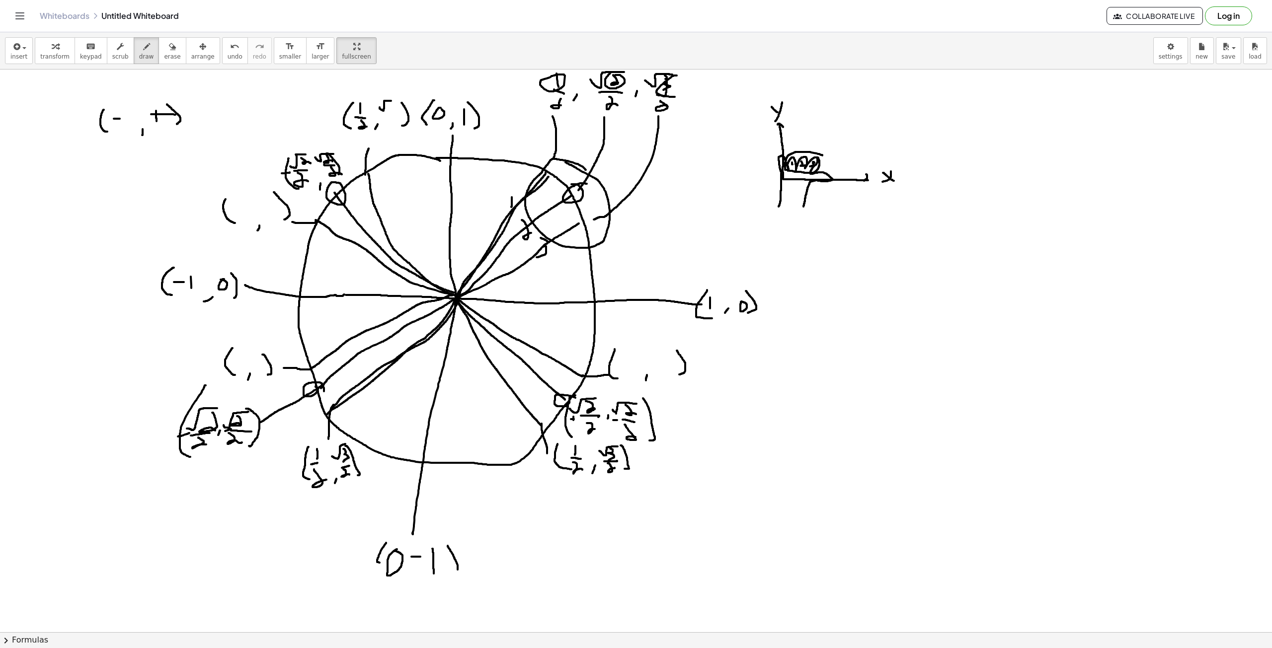
drag, startPoint x: 393, startPoint y: 105, endPoint x: 388, endPoint y: 113, distance: 9.4
drag, startPoint x: 384, startPoint y: 117, endPoint x: 395, endPoint y: 121, distance: 12.1
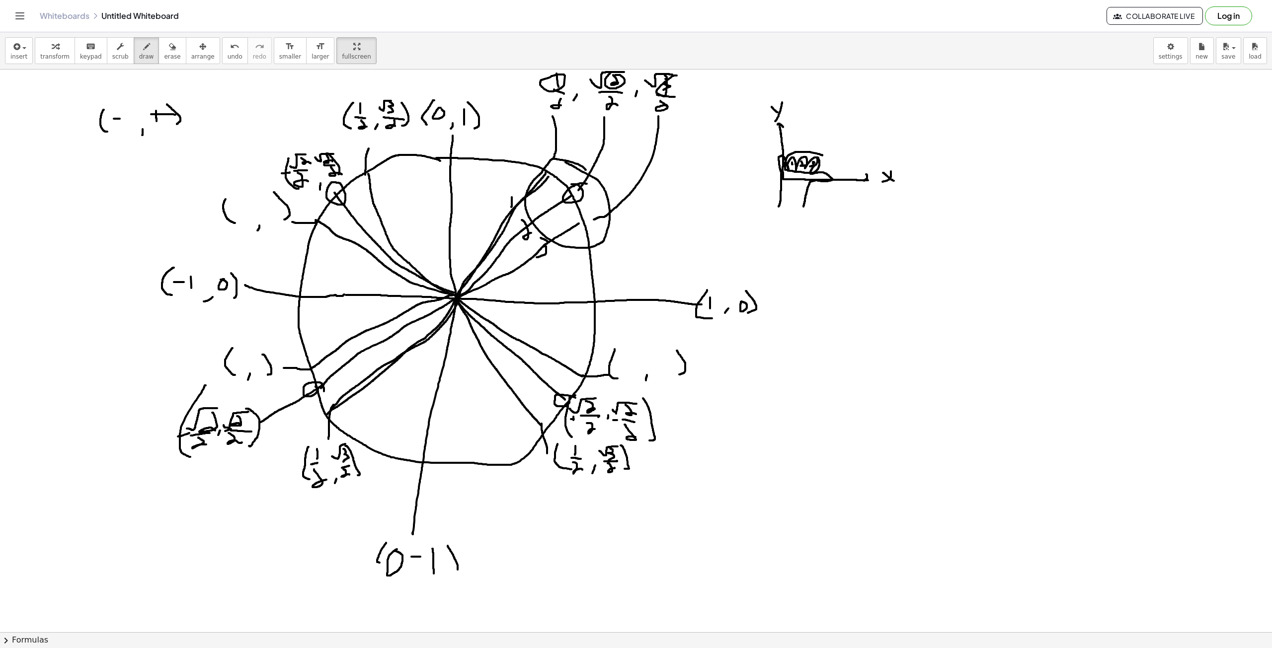
drag, startPoint x: 395, startPoint y: 121, endPoint x: 396, endPoint y: 127, distance: 6.6
drag, startPoint x: 380, startPoint y: 90, endPoint x: 333, endPoint y: 98, distance: 47.5
drag, startPoint x: 232, startPoint y: 203, endPoint x: 244, endPoint y: 192, distance: 16.9
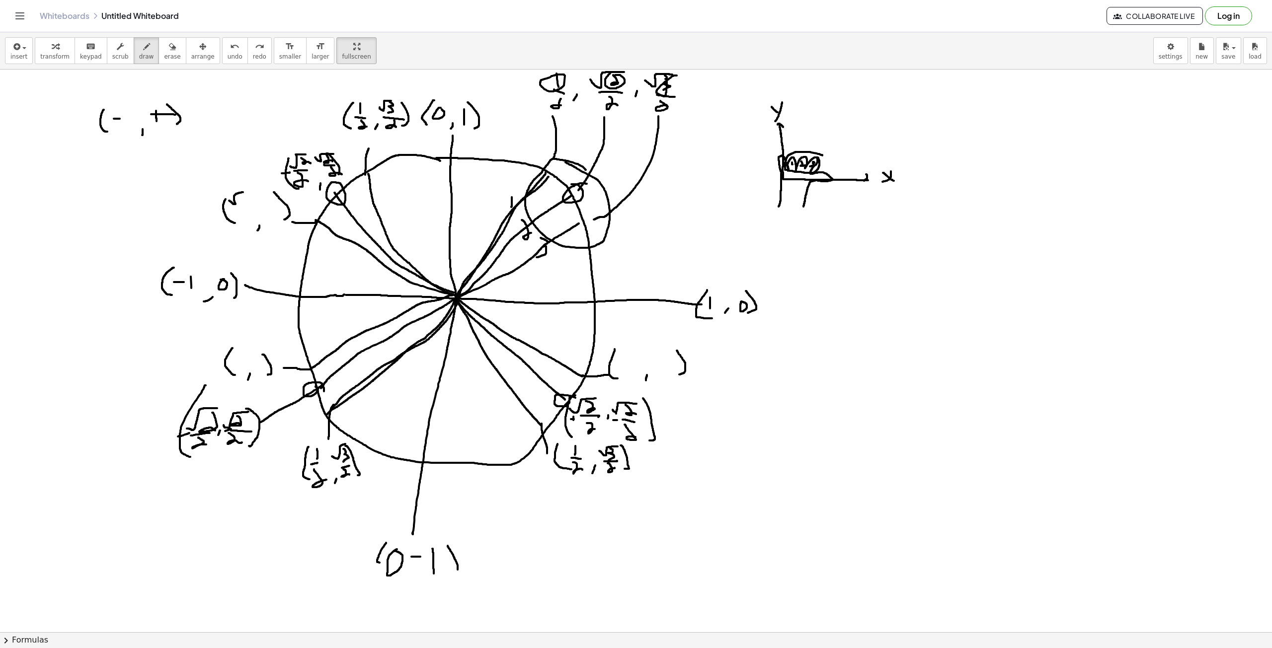
drag, startPoint x: 239, startPoint y: 193, endPoint x: 238, endPoint y: 203, distance: 10.6
drag, startPoint x: 237, startPoint y: 206, endPoint x: 244, endPoint y: 207, distance: 7.0
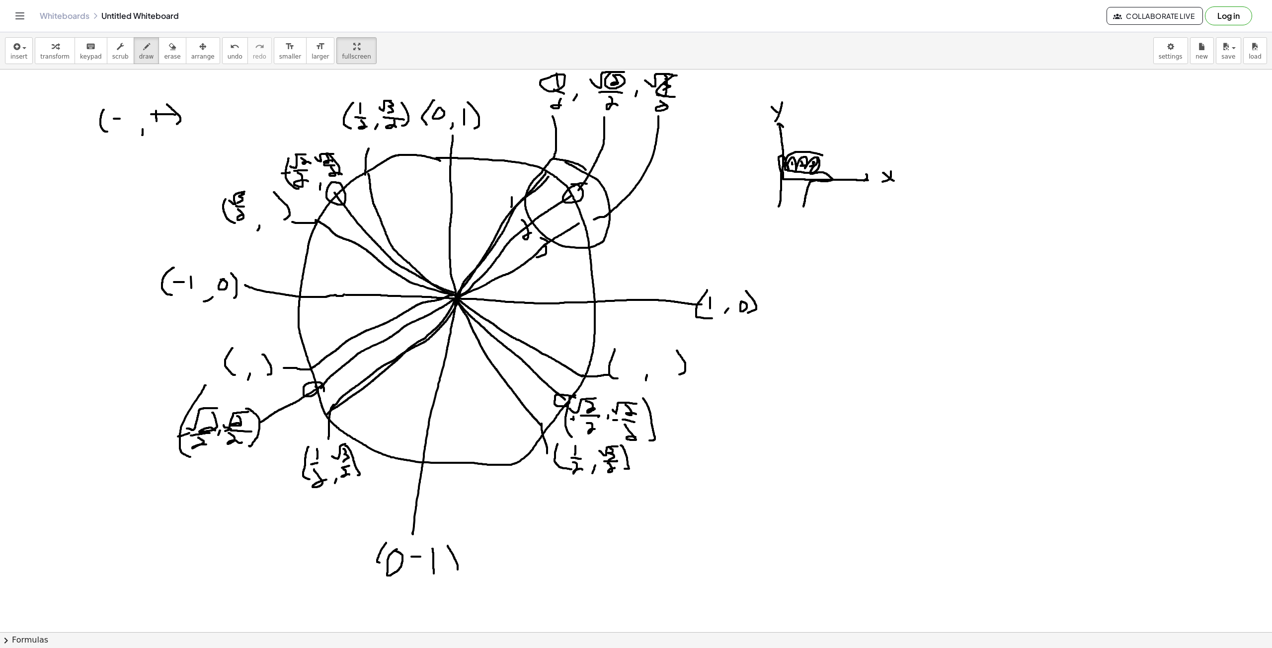
drag, startPoint x: 238, startPoint y: 209, endPoint x: 252, endPoint y: 214, distance: 15.1
drag, startPoint x: 268, startPoint y: 197, endPoint x: 269, endPoint y: 205, distance: 8.0
drag, startPoint x: 263, startPoint y: 209, endPoint x: 273, endPoint y: 208, distance: 10.0
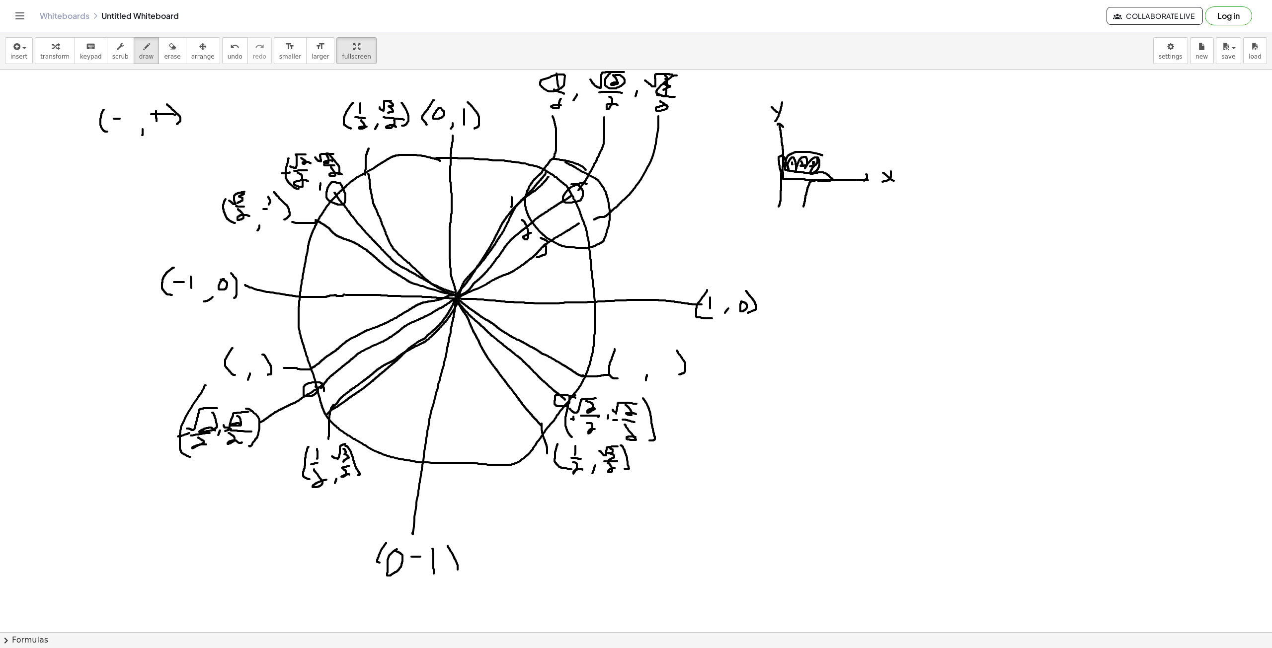
drag, startPoint x: 271, startPoint y: 214, endPoint x: 277, endPoint y: 219, distance: 8.5
drag, startPoint x: 235, startPoint y: 359, endPoint x: 243, endPoint y: 348, distance: 14.5
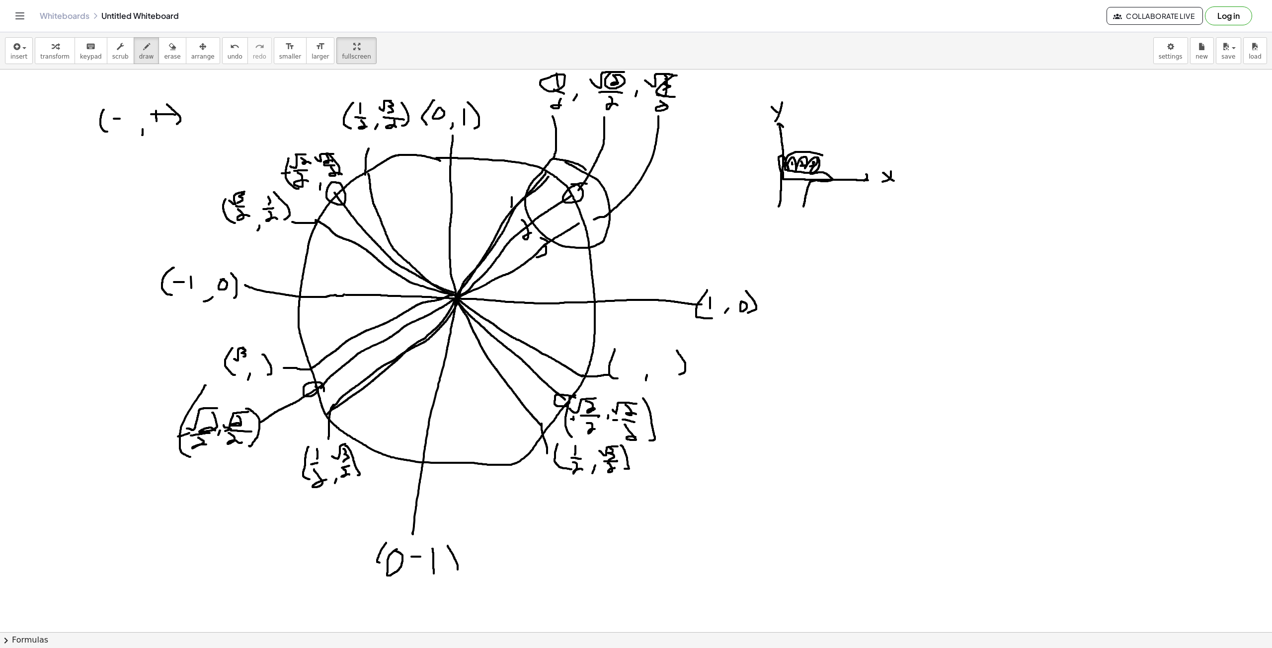
drag, startPoint x: 244, startPoint y: 350, endPoint x: 238, endPoint y: 363, distance: 14.2
drag, startPoint x: 238, startPoint y: 364, endPoint x: 247, endPoint y: 369, distance: 10.9
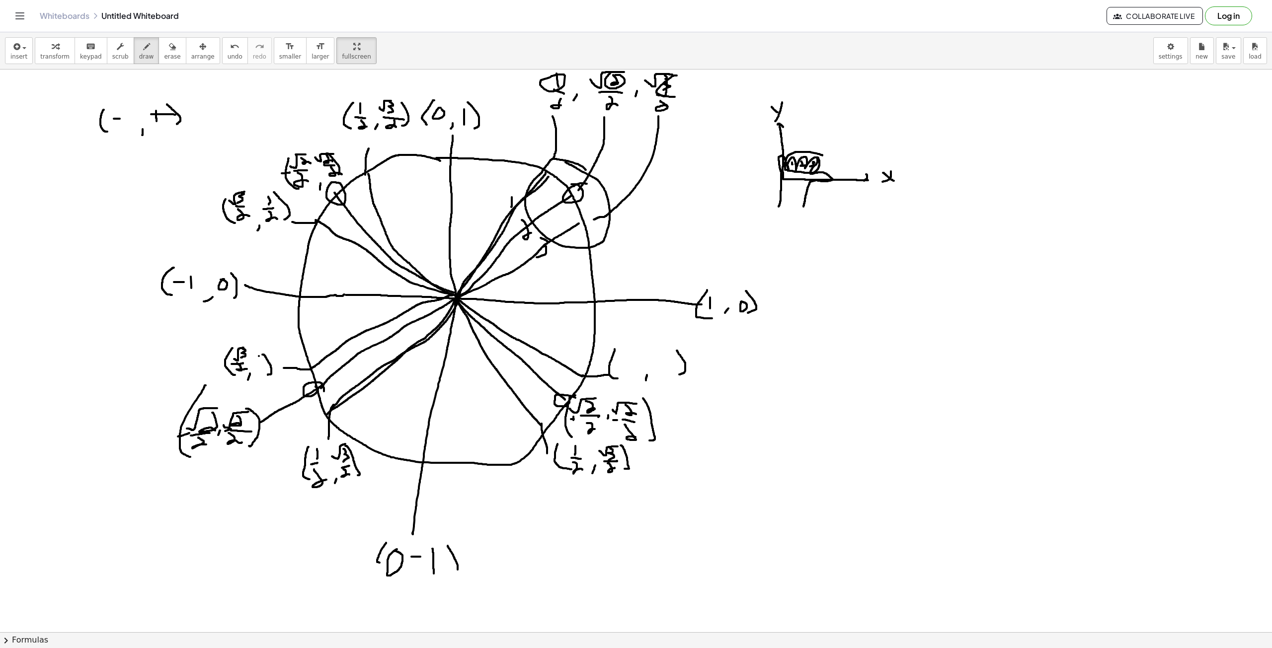
drag, startPoint x: 255, startPoint y: 364, endPoint x: 262, endPoint y: 364, distance: 7.0
drag, startPoint x: 261, startPoint y: 366, endPoint x: 269, endPoint y: 373, distance: 10.2
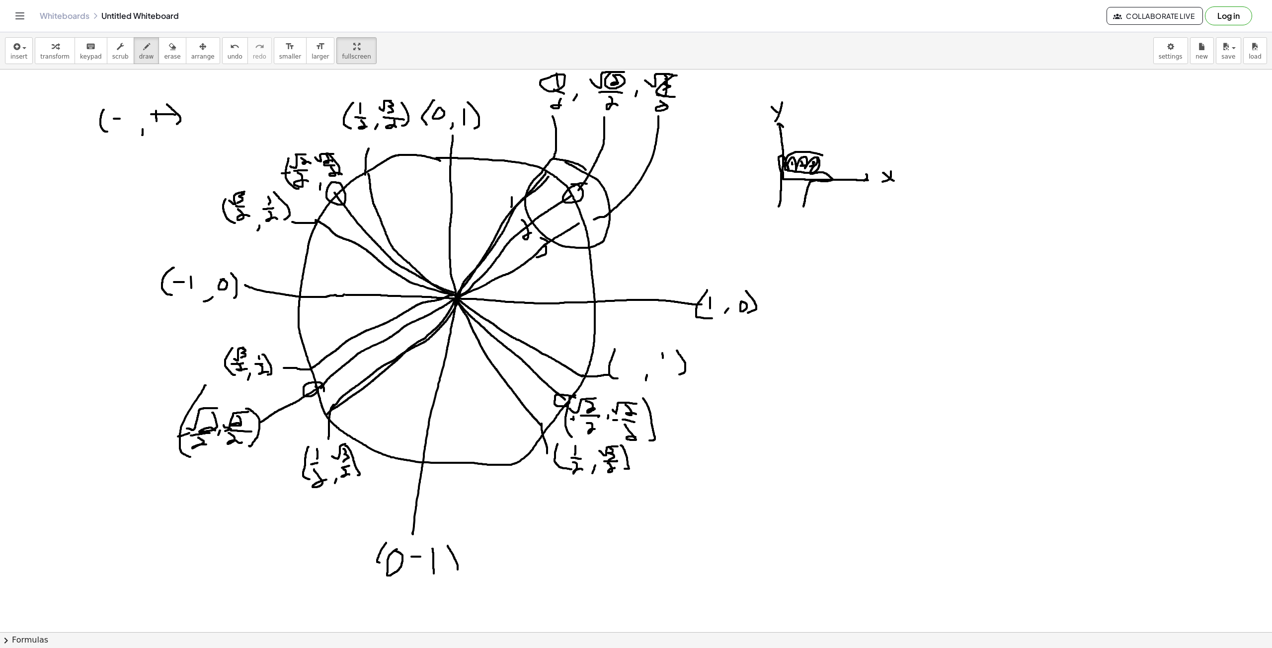
drag, startPoint x: 662, startPoint y: 353, endPoint x: 663, endPoint y: 359, distance: 5.5
drag, startPoint x: 661, startPoint y: 361, endPoint x: 668, endPoint y: 363, distance: 7.2
drag, startPoint x: 667, startPoint y: 367, endPoint x: 662, endPoint y: 373, distance: 7.8
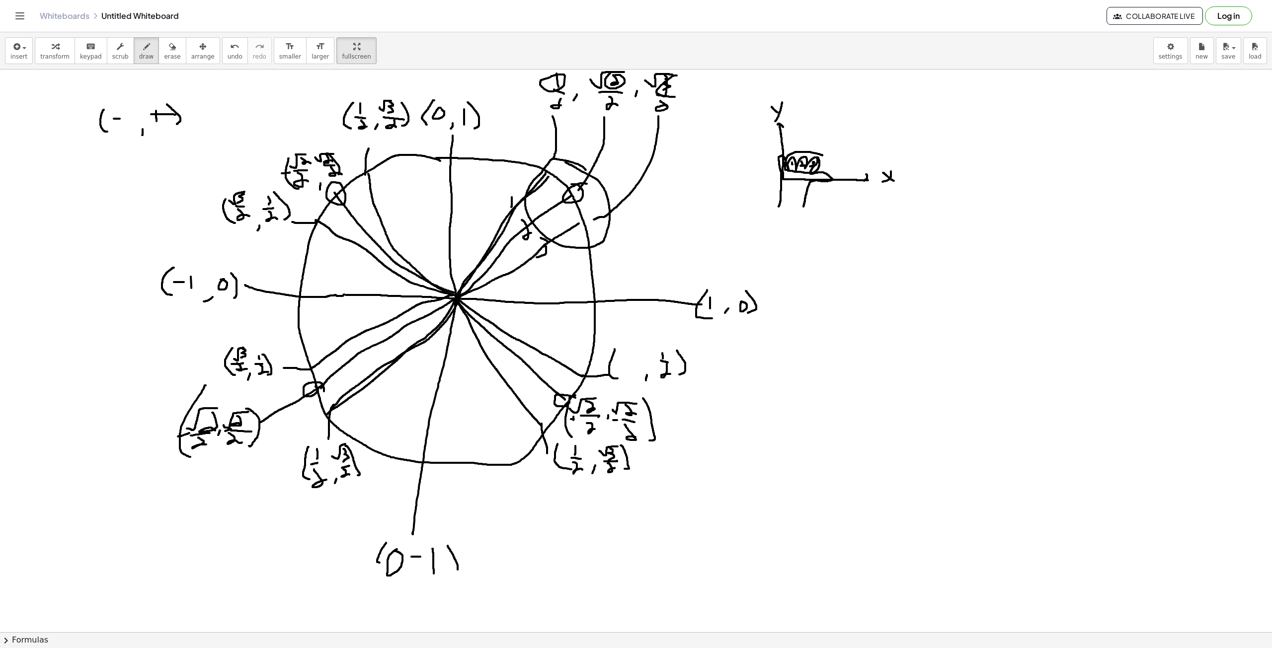
drag, startPoint x: 619, startPoint y: 356, endPoint x: 636, endPoint y: 345, distance: 21.0
drag, startPoint x: 633, startPoint y: 349, endPoint x: 622, endPoint y: 361, distance: 15.5
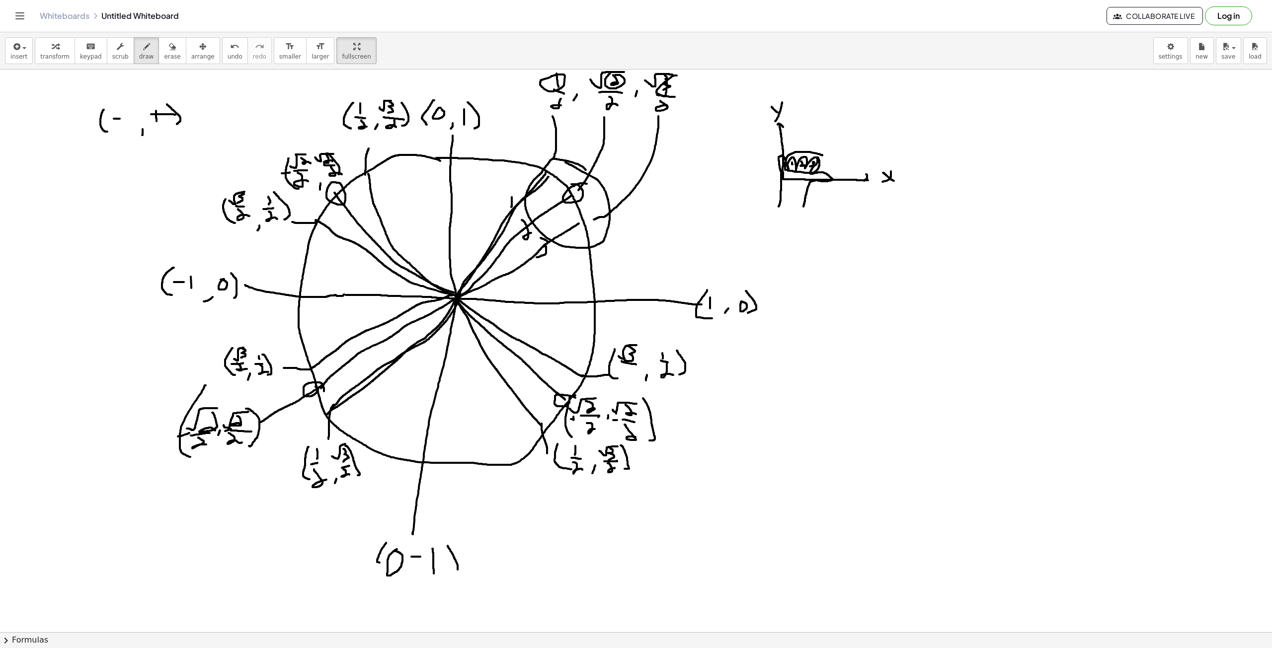
drag, startPoint x: 626, startPoint y: 363, endPoint x: 632, endPoint y: 367, distance: 7.5
drag, startPoint x: 626, startPoint y: 367, endPoint x: 635, endPoint y: 372, distance: 11.3
drag, startPoint x: 155, startPoint y: 349, endPoint x: 554, endPoint y: 517, distance: 433.3
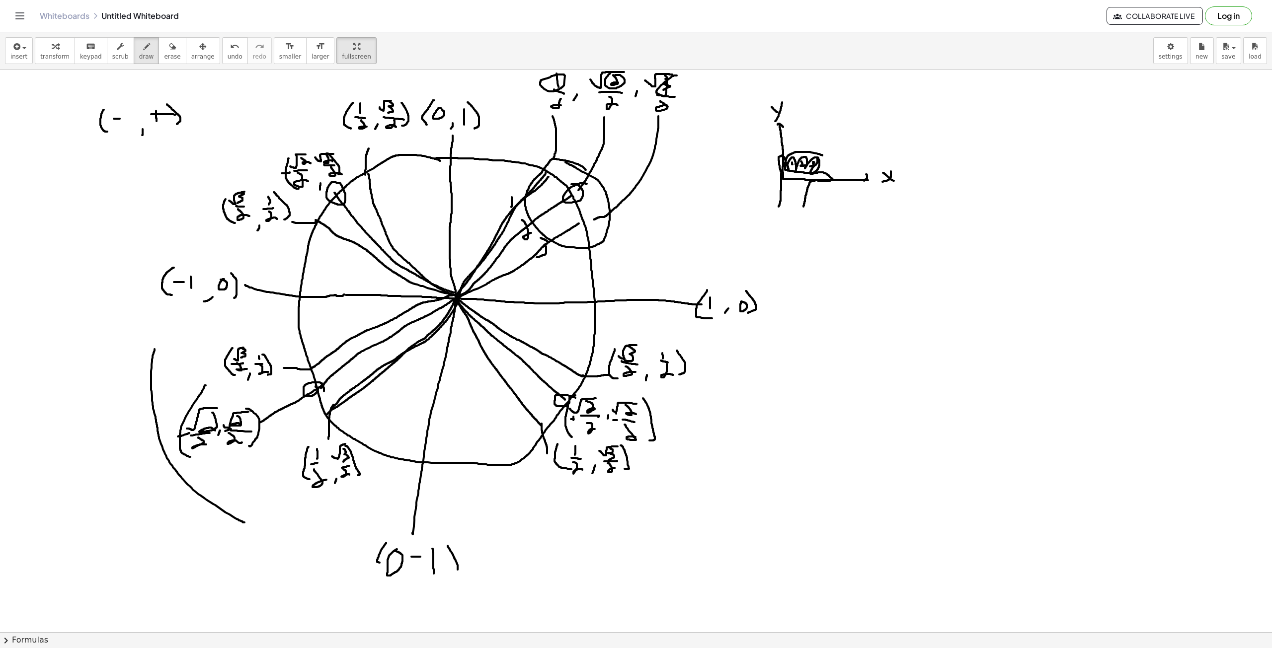
drag, startPoint x: 665, startPoint y: 482, endPoint x: 728, endPoint y: 368, distance: 130.5
drag, startPoint x: 366, startPoint y: 85, endPoint x: 252, endPoint y: 153, distance: 132.6
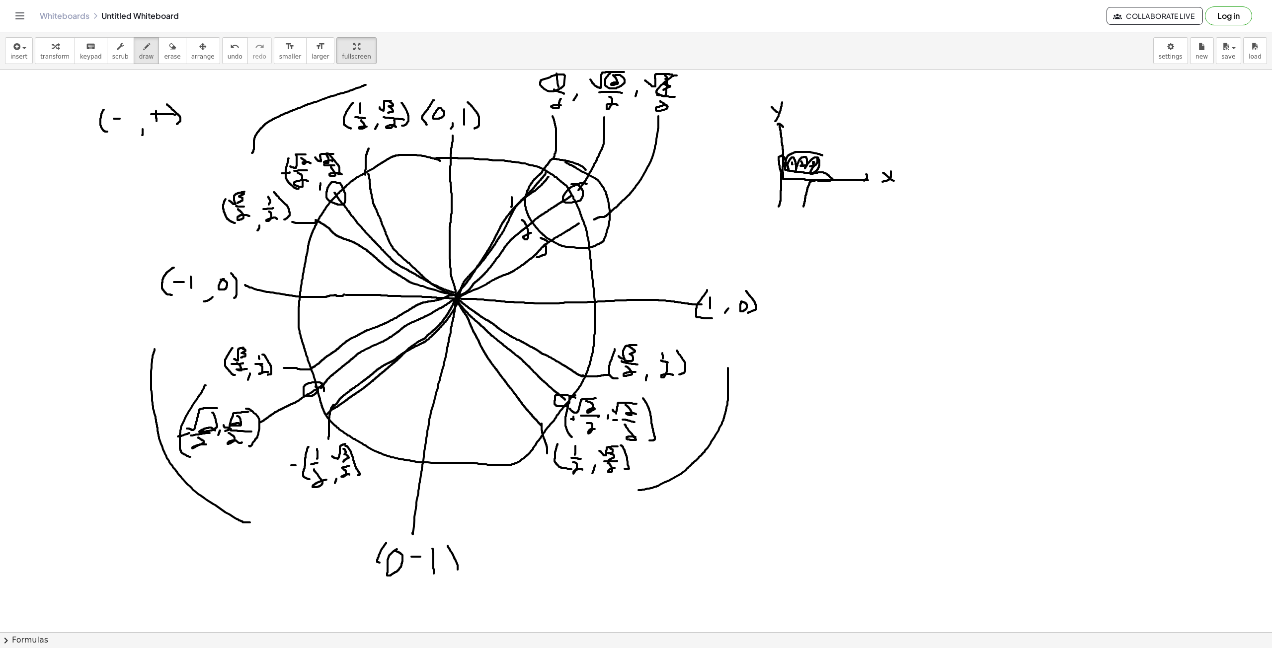
drag, startPoint x: 221, startPoint y: 366, endPoint x: 234, endPoint y: 366, distance: 12.9
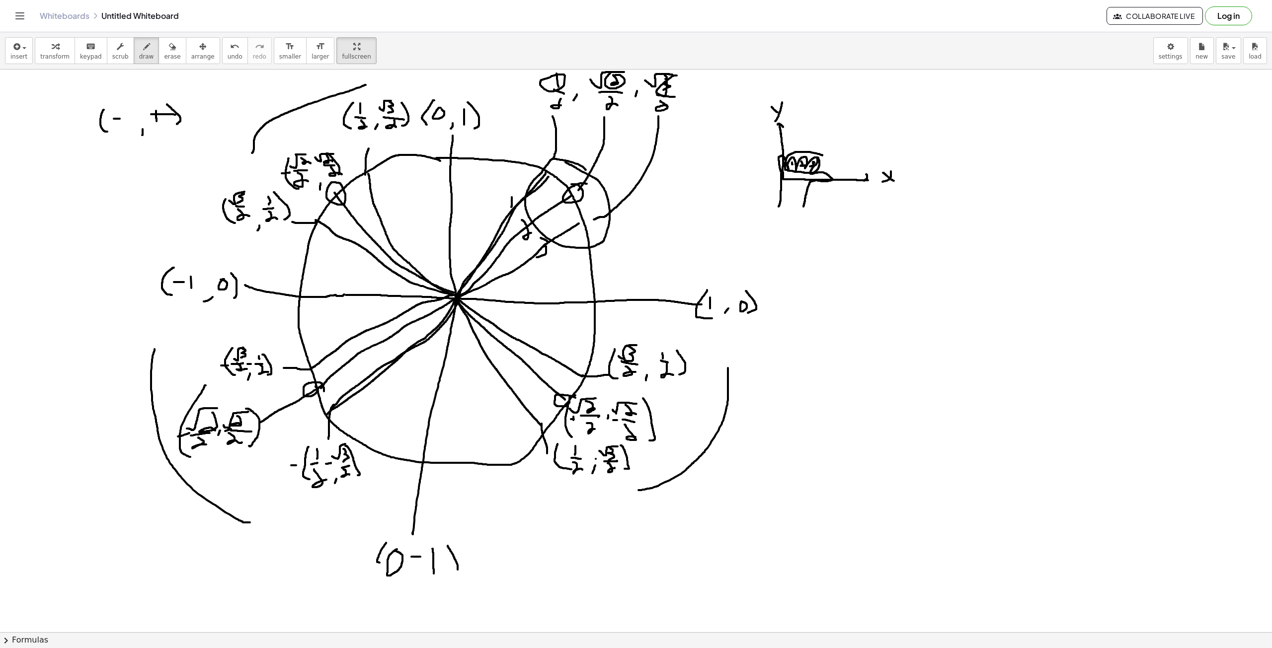
drag, startPoint x: 651, startPoint y: 363, endPoint x: 658, endPoint y: 363, distance: 7.5
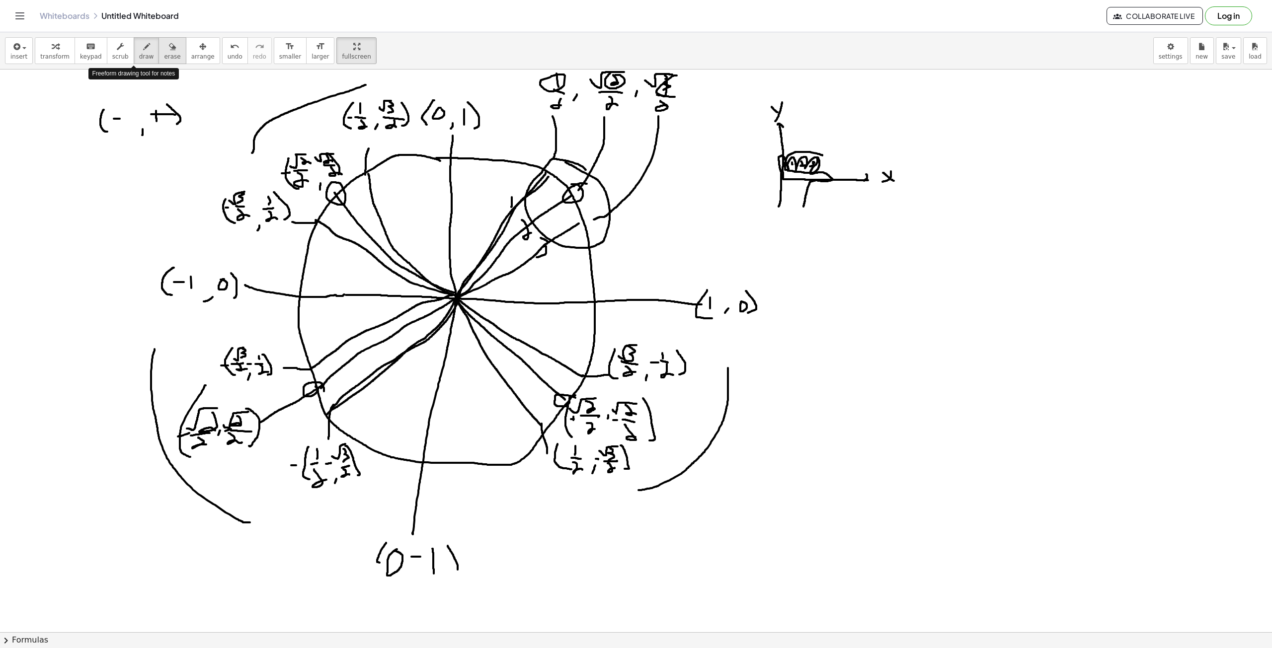
click at [164, 60] on span "erase" at bounding box center [172, 56] width 16 height 7
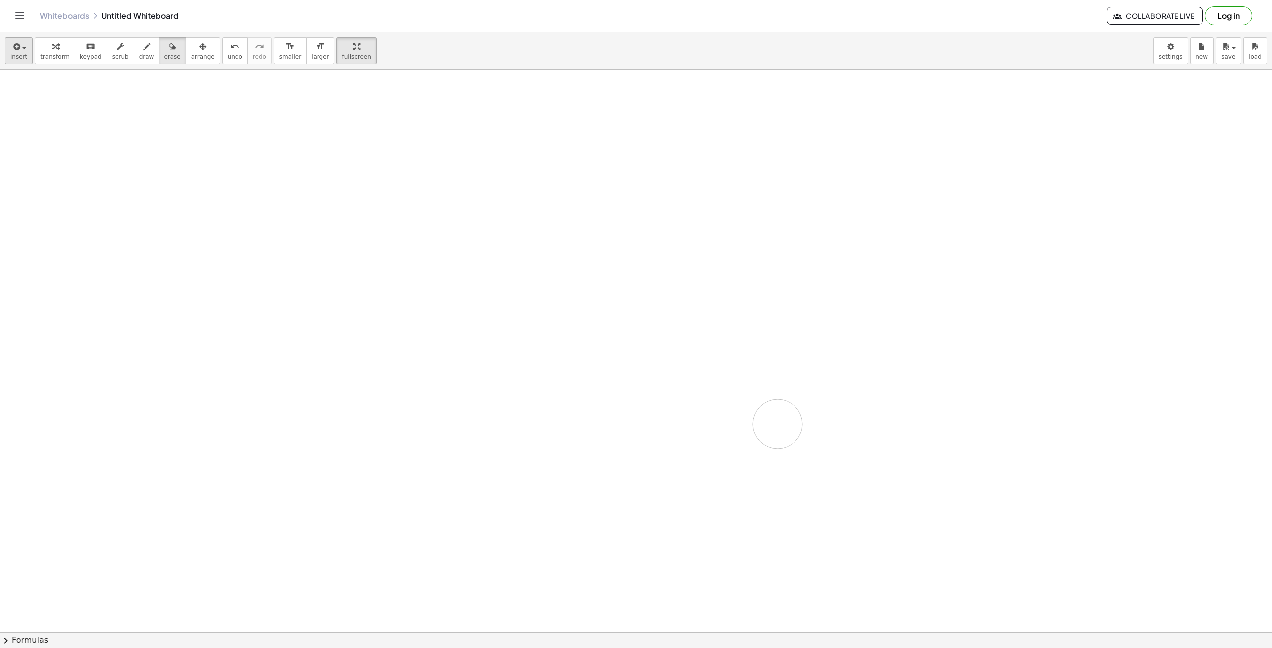
drag, startPoint x: 196, startPoint y: 101, endPoint x: 27, endPoint y: 60, distance: 174.4
click at [139, 53] on span "draw" at bounding box center [146, 56] width 15 height 7
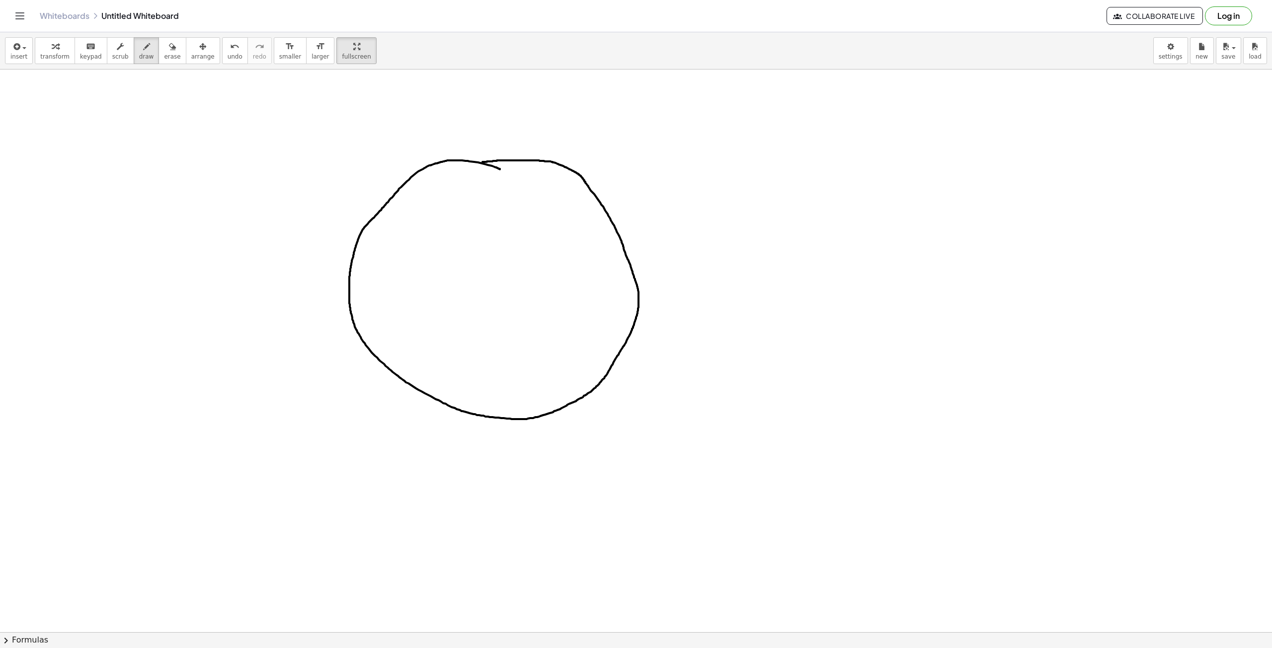
drag, startPoint x: 492, startPoint y: 166, endPoint x: 481, endPoint y: 162, distance: 11.0
drag, startPoint x: 494, startPoint y: 132, endPoint x: 518, endPoint y: 497, distance: 366.0
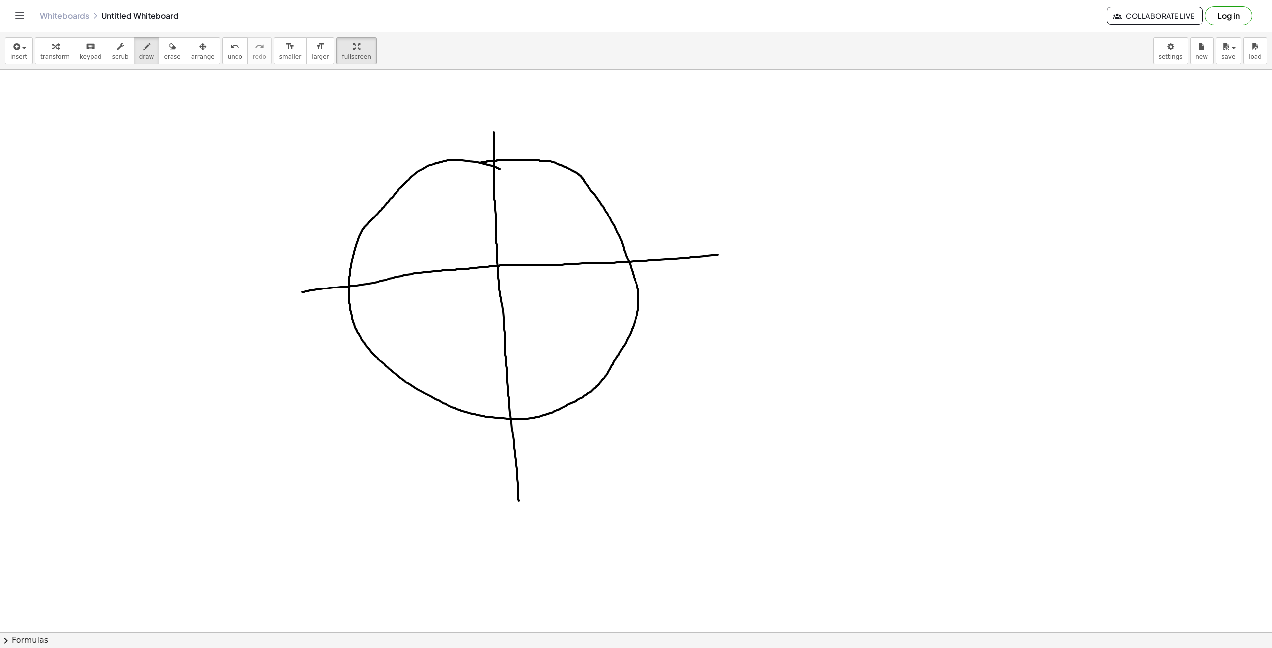
drag, startPoint x: 302, startPoint y: 292, endPoint x: 718, endPoint y: 255, distance: 417.5
drag, startPoint x: 772, startPoint y: 259, endPoint x: 766, endPoint y: 276, distance: 18.4
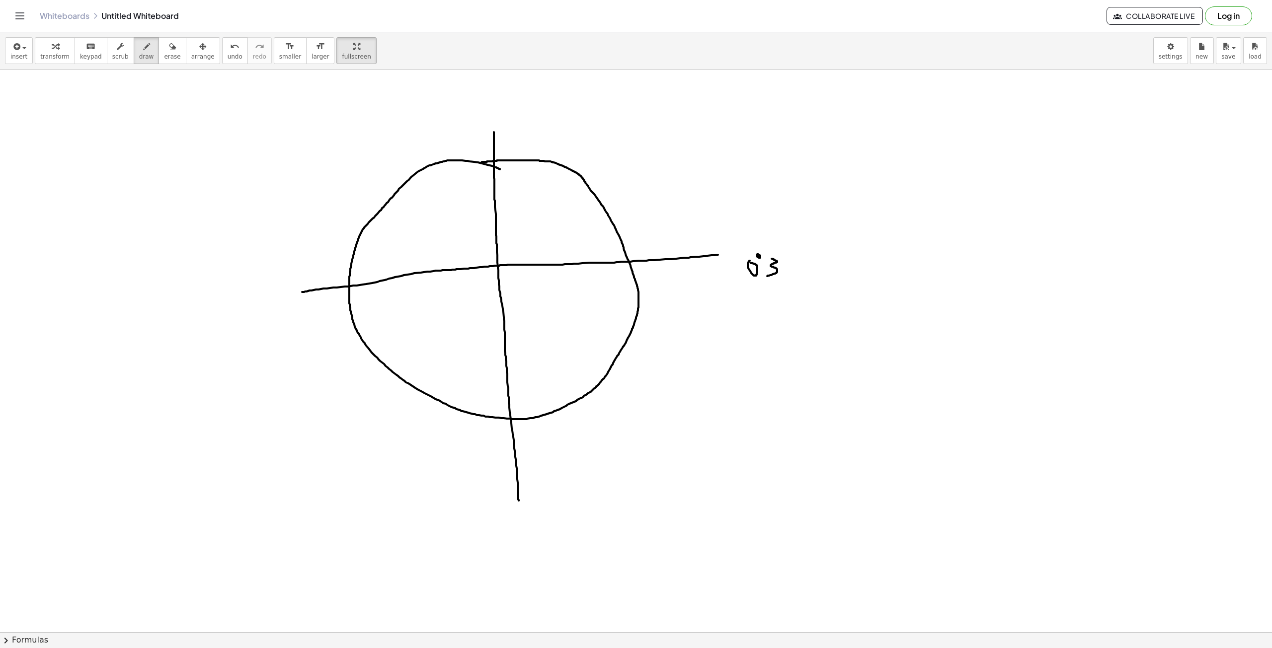
drag, startPoint x: 788, startPoint y: 259, endPoint x: 787, endPoint y: 269, distance: 10.5
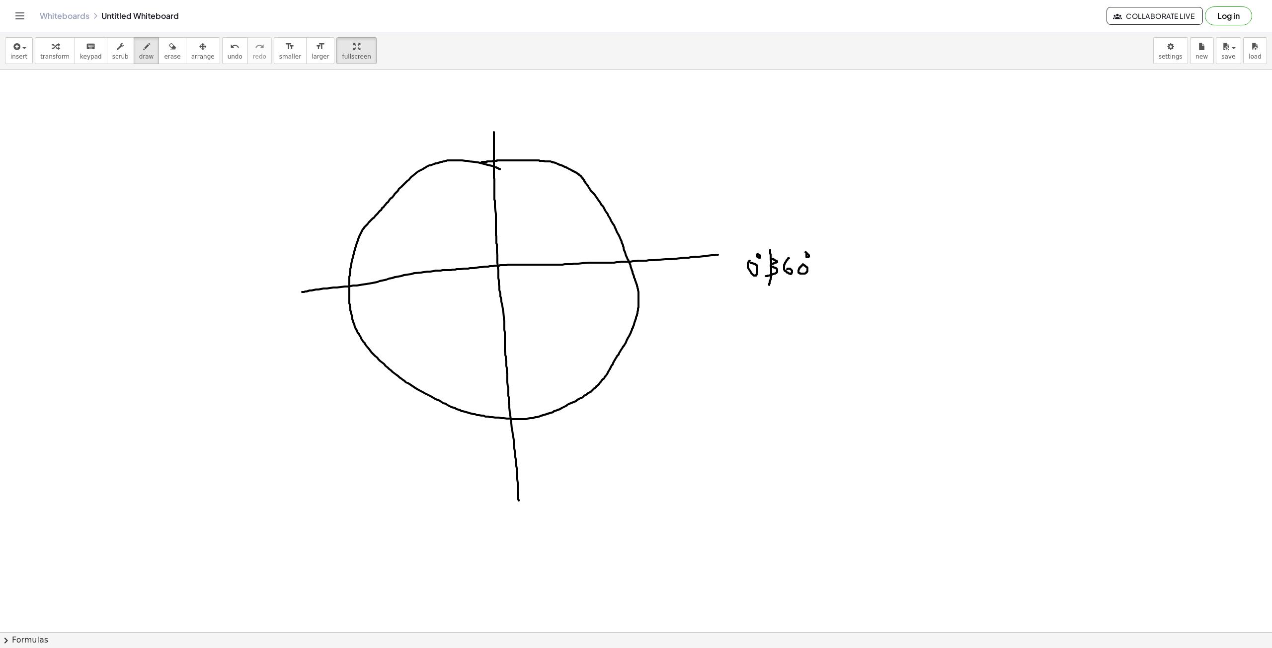
drag, startPoint x: 770, startPoint y: 250, endPoint x: 768, endPoint y: 292, distance: 41.8
drag, startPoint x: 765, startPoint y: 246, endPoint x: 764, endPoint y: 288, distance: 41.8
drag, startPoint x: 482, startPoint y: 99, endPoint x: 481, endPoint y: 120, distance: 20.9
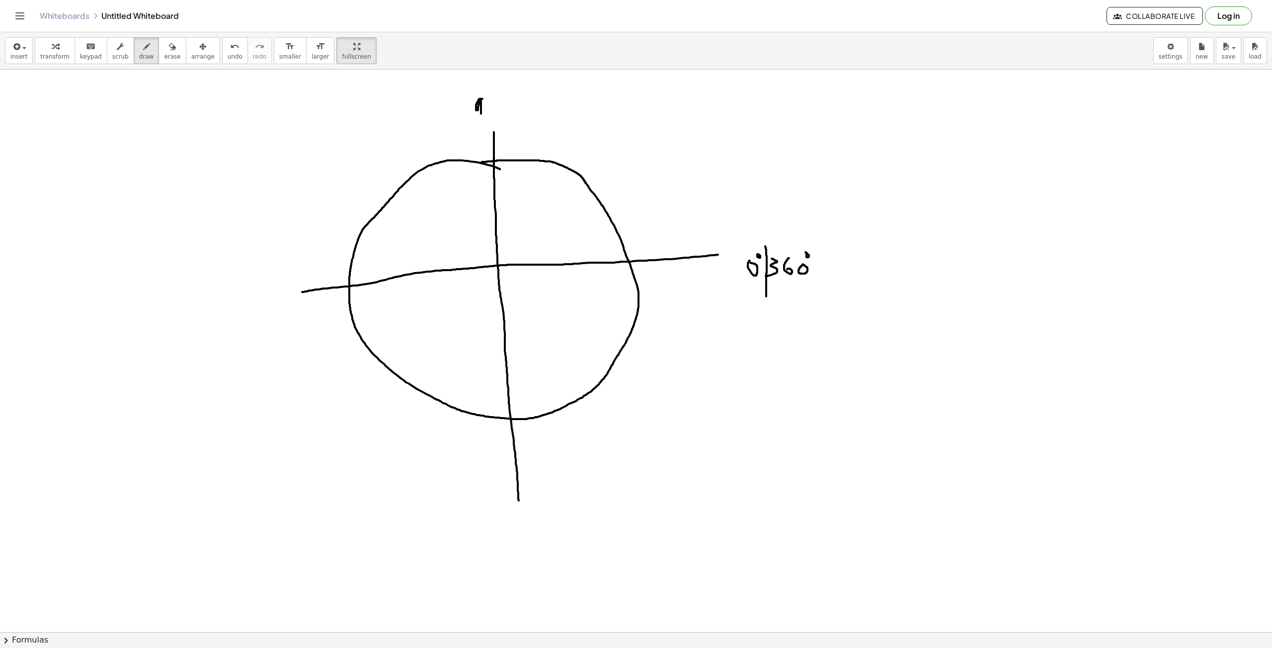
drag, startPoint x: 491, startPoint y: 105, endPoint x: 494, endPoint y: 100, distance: 5.4
drag, startPoint x: 228, startPoint y: 293, endPoint x: 227, endPoint y: 300, distance: 6.6
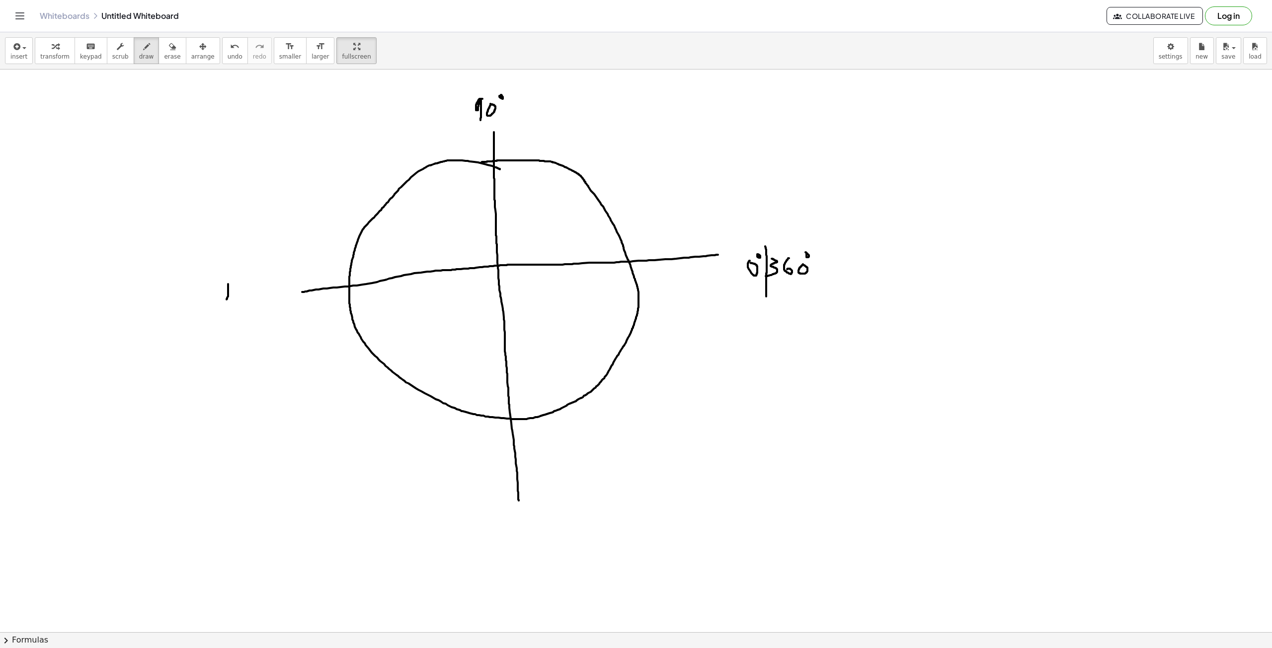
drag, startPoint x: 250, startPoint y: 279, endPoint x: 258, endPoint y: 278, distance: 8.6
drag, startPoint x: 275, startPoint y: 283, endPoint x: 302, endPoint y: 327, distance: 51.7
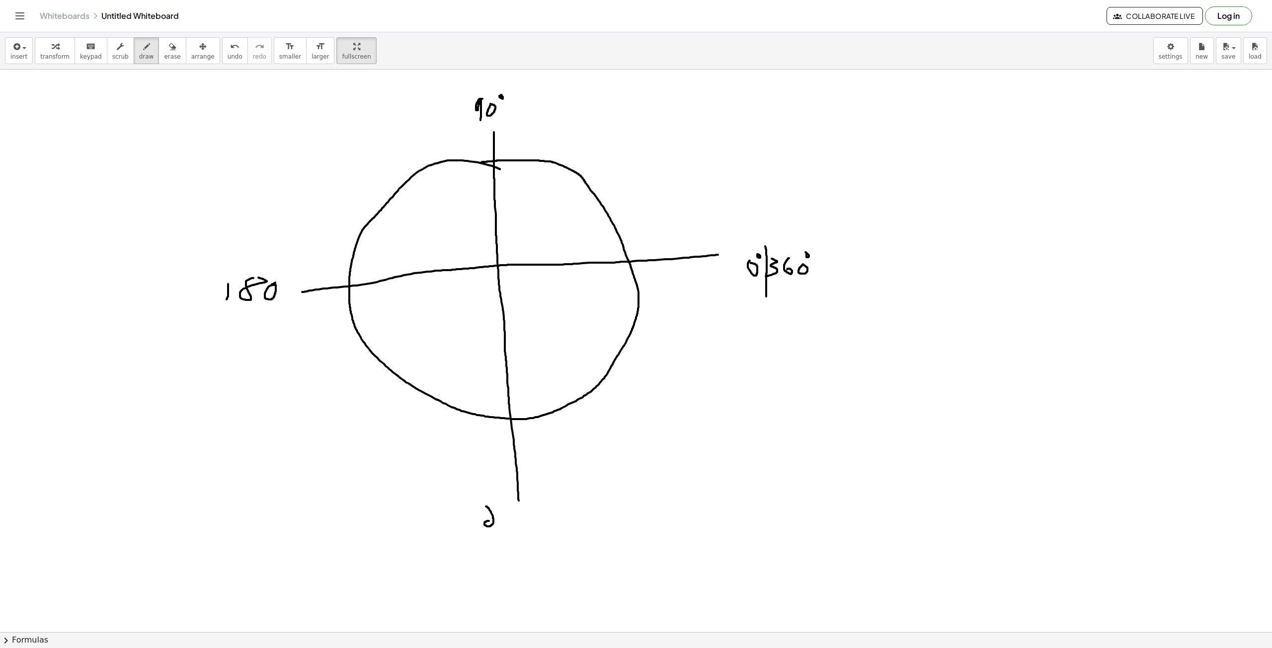
drag, startPoint x: 486, startPoint y: 507, endPoint x: 495, endPoint y: 521, distance: 16.8
drag, startPoint x: 497, startPoint y: 506, endPoint x: 502, endPoint y: 522, distance: 17.0
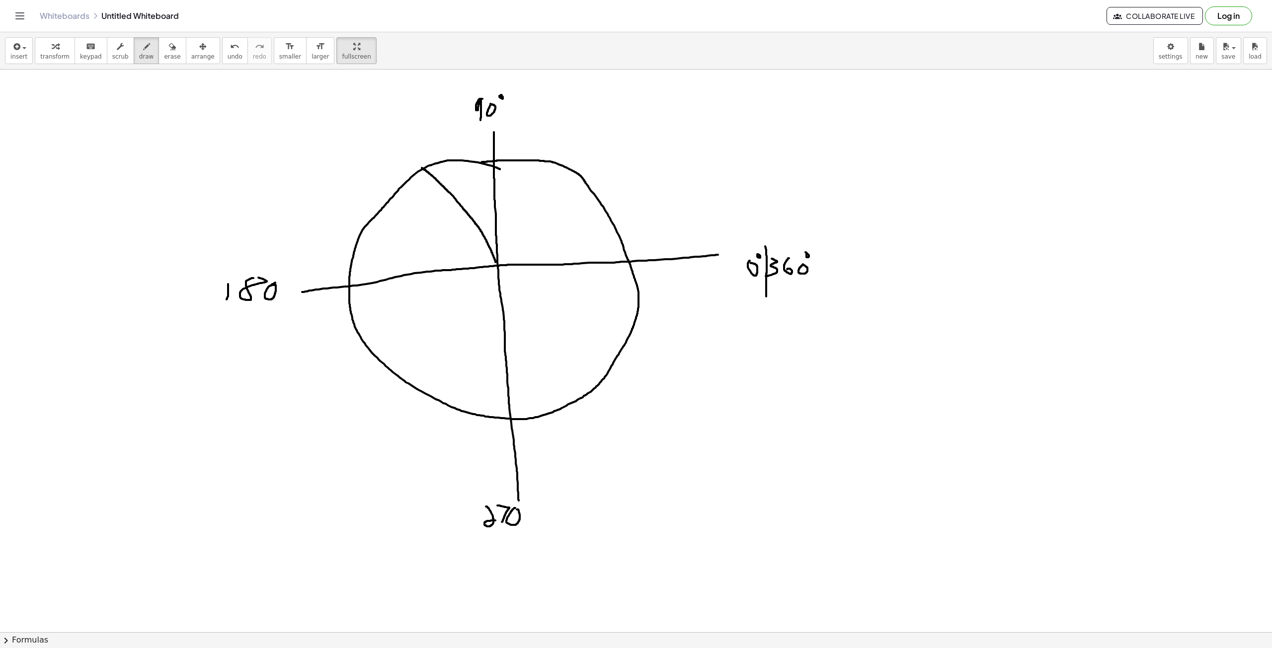
drag, startPoint x: 495, startPoint y: 262, endPoint x: 422, endPoint y: 168, distance: 119.7
drag, startPoint x: 495, startPoint y: 263, endPoint x: 394, endPoint y: 199, distance: 119.2
drag, startPoint x: 448, startPoint y: 248, endPoint x: 465, endPoint y: 253, distance: 17.6
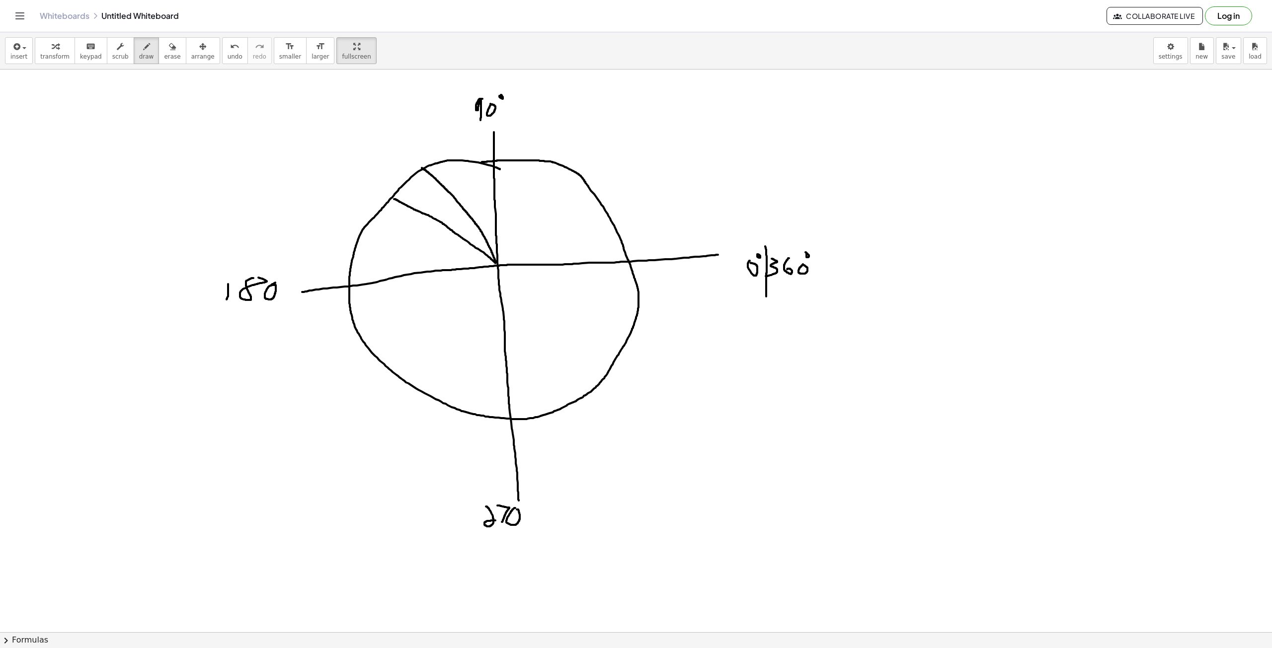
drag, startPoint x: 498, startPoint y: 263, endPoint x: 362, endPoint y: 225, distance: 141.4
drag, startPoint x: 494, startPoint y: 264, endPoint x: 383, endPoint y: 352, distance: 141.2
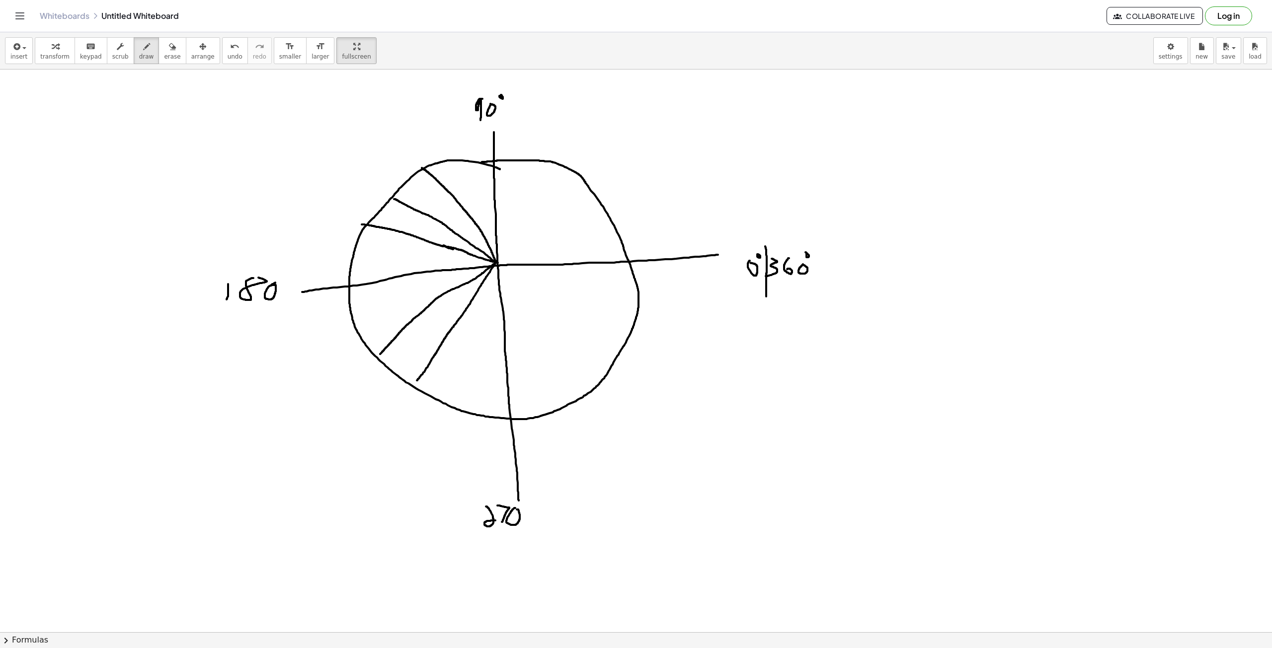
drag, startPoint x: 497, startPoint y: 260, endPoint x: 417, endPoint y: 381, distance: 145.1
drag, startPoint x: 497, startPoint y: 261, endPoint x: 453, endPoint y: 403, distance: 148.2
drag, startPoint x: 495, startPoint y: 266, endPoint x: 578, endPoint y: 374, distance: 136.1
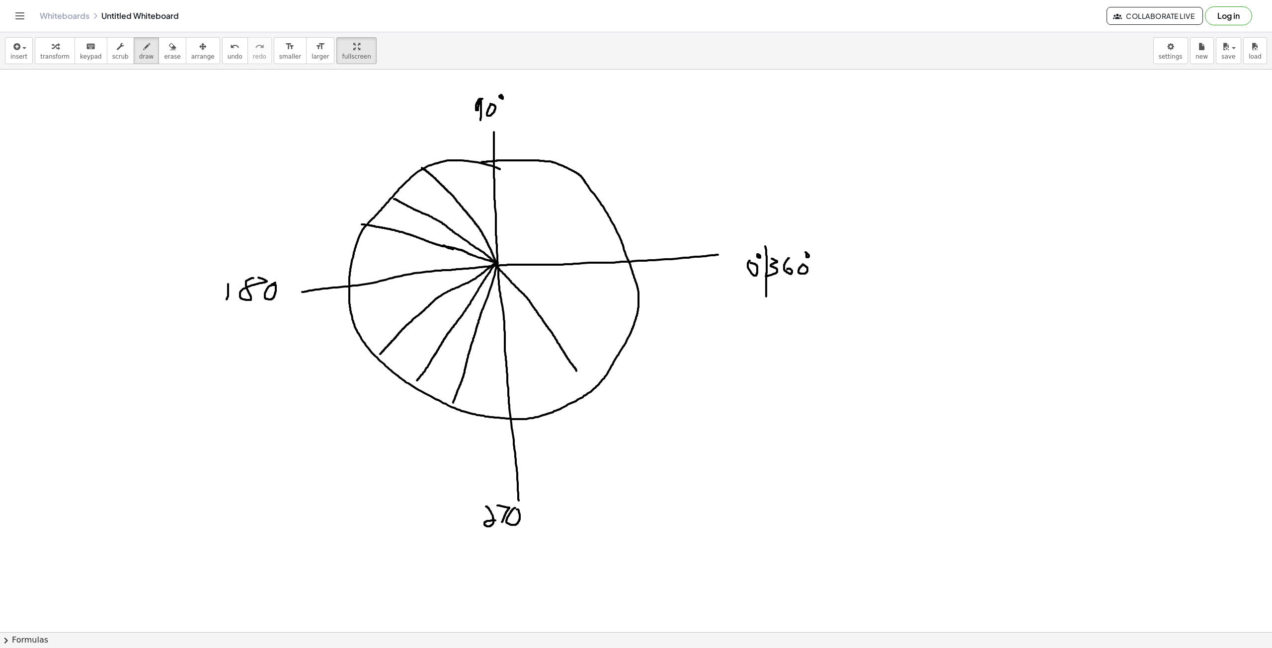
drag, startPoint x: 497, startPoint y: 268, endPoint x: 515, endPoint y: 289, distance: 26.8
drag, startPoint x: 497, startPoint y: 265, endPoint x: 636, endPoint y: 301, distance: 144.0
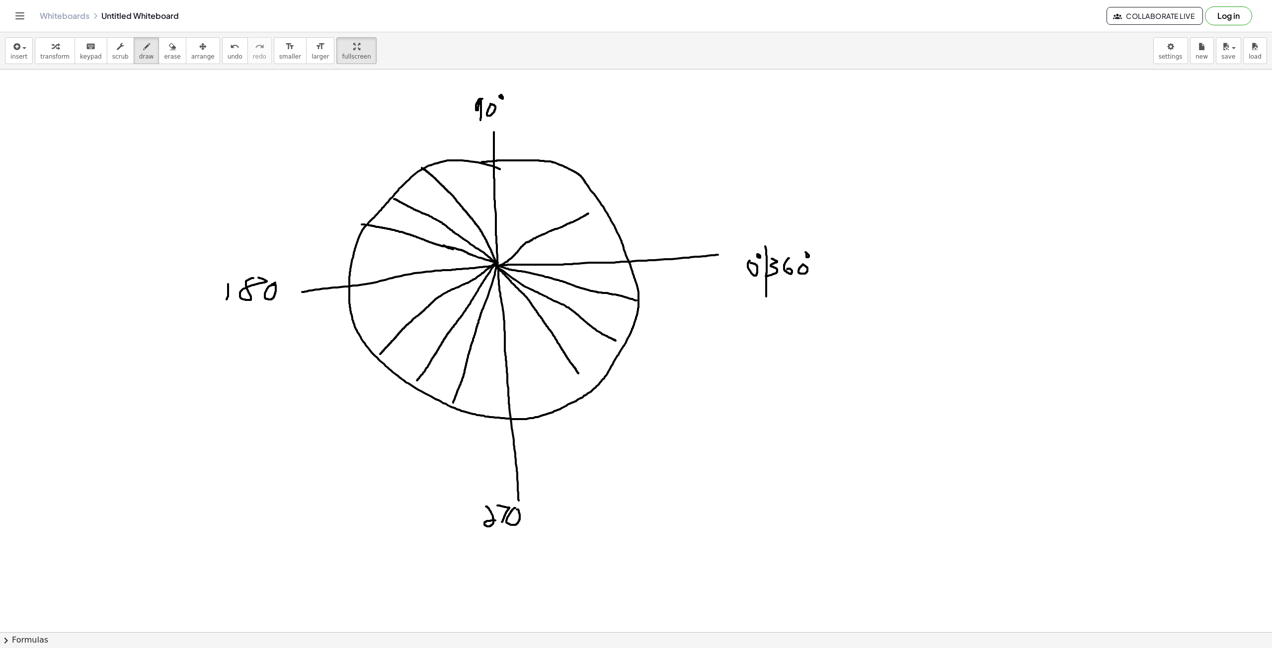
drag, startPoint x: 499, startPoint y: 266, endPoint x: 597, endPoint y: 209, distance: 113.5
drag, startPoint x: 498, startPoint y: 265, endPoint x: 554, endPoint y: 166, distance: 113.3
drag, startPoint x: 496, startPoint y: 265, endPoint x: 584, endPoint y: 189, distance: 115.9
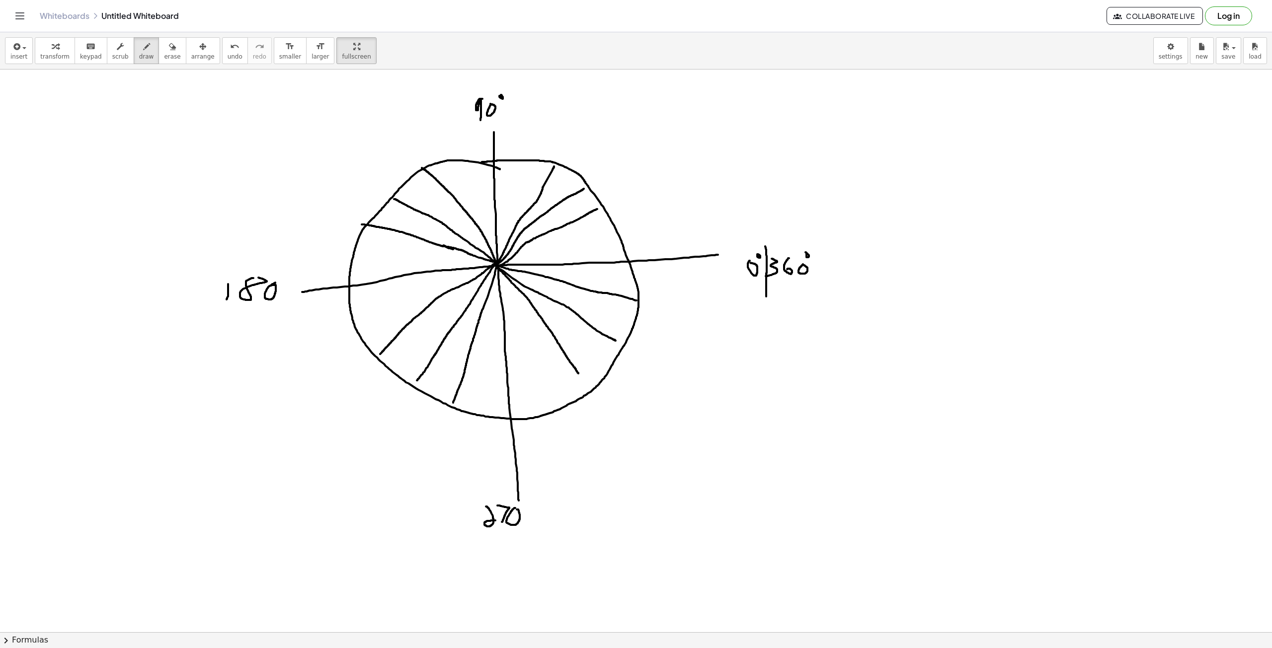
drag, startPoint x: 345, startPoint y: 326, endPoint x: 393, endPoint y: 325, distance: 48.2
drag, startPoint x: 543, startPoint y: 391, endPoint x: 543, endPoint y: 376, distance: 14.4
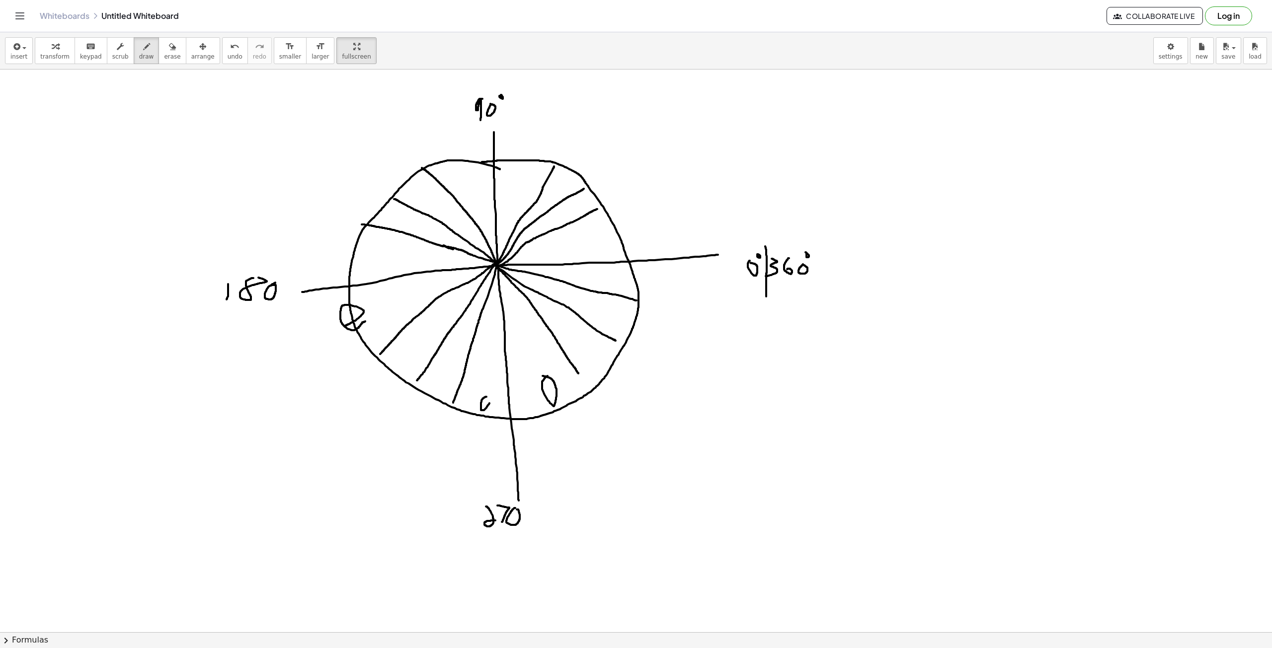
drag, startPoint x: 701, startPoint y: 96, endPoint x: 681, endPoint y: 115, distance: 27.4
drag, startPoint x: 709, startPoint y: 114, endPoint x: 723, endPoint y: 110, distance: 15.6
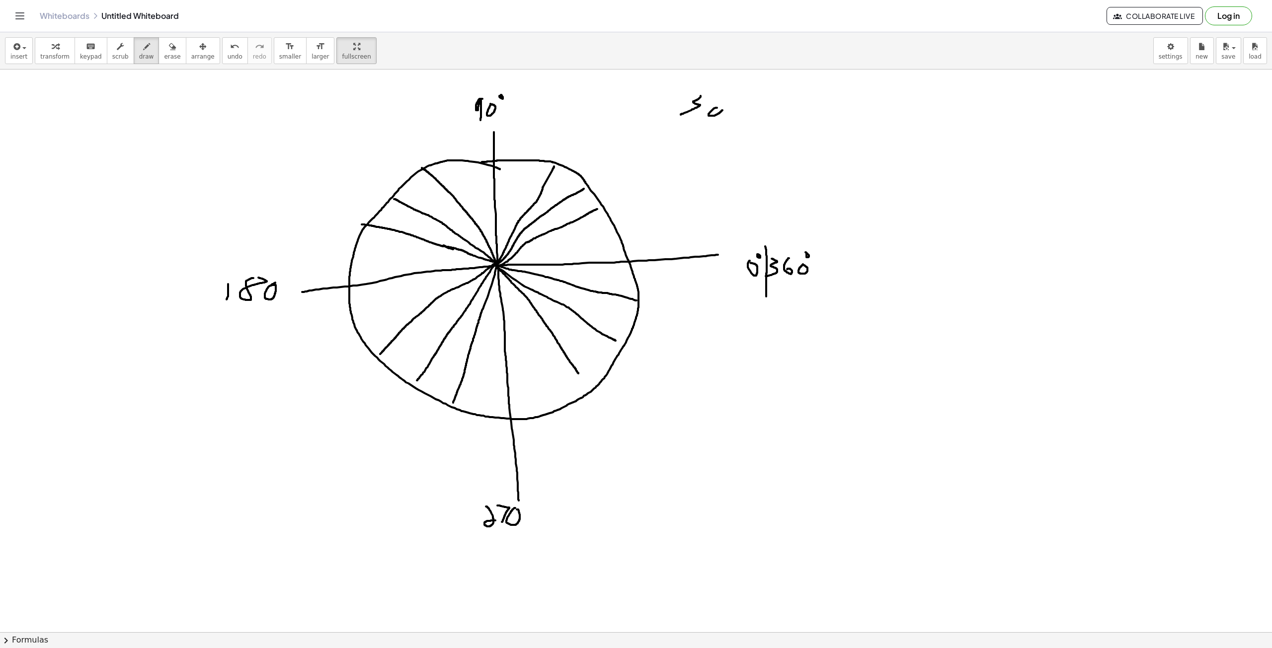
drag, startPoint x: 737, startPoint y: 103, endPoint x: 734, endPoint y: 125, distance: 21.6
drag, startPoint x: 760, startPoint y: 106, endPoint x: 758, endPoint y: 115, distance: 9.2
drag, startPoint x: 781, startPoint y: 100, endPoint x: 763, endPoint y: 121, distance: 27.1
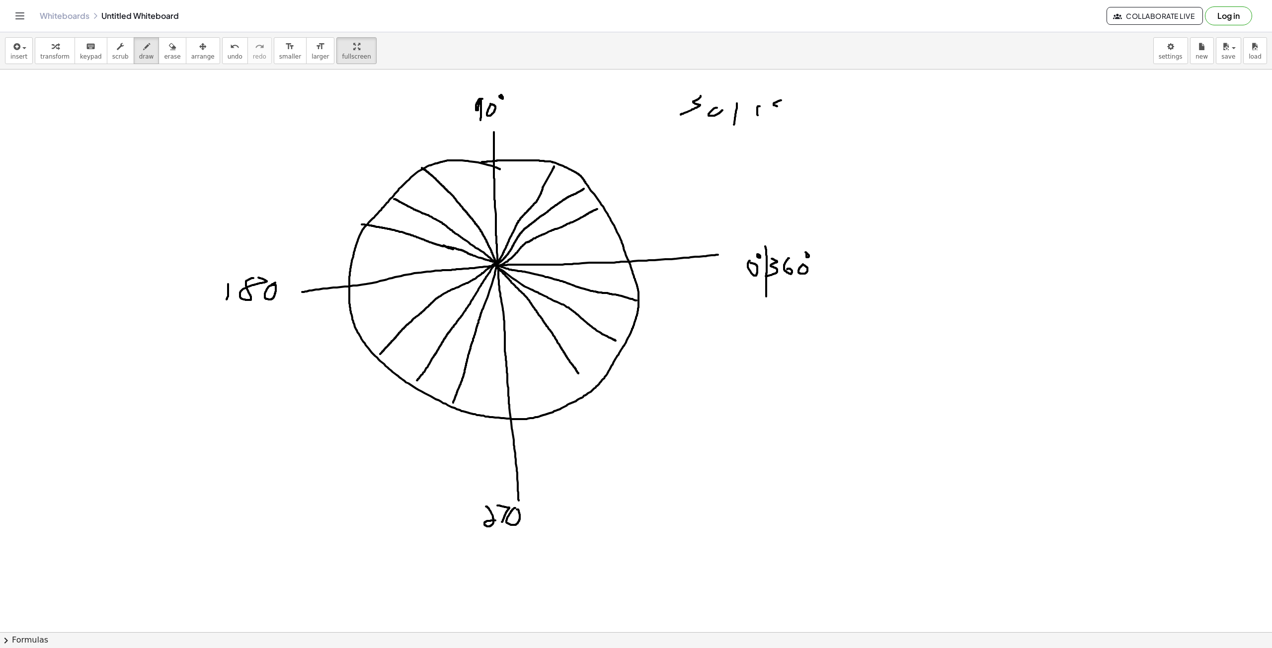
drag, startPoint x: 617, startPoint y: 197, endPoint x: 624, endPoint y: 205, distance: 10.9
drag, startPoint x: 594, startPoint y: 176, endPoint x: 599, endPoint y: 180, distance: 6.4
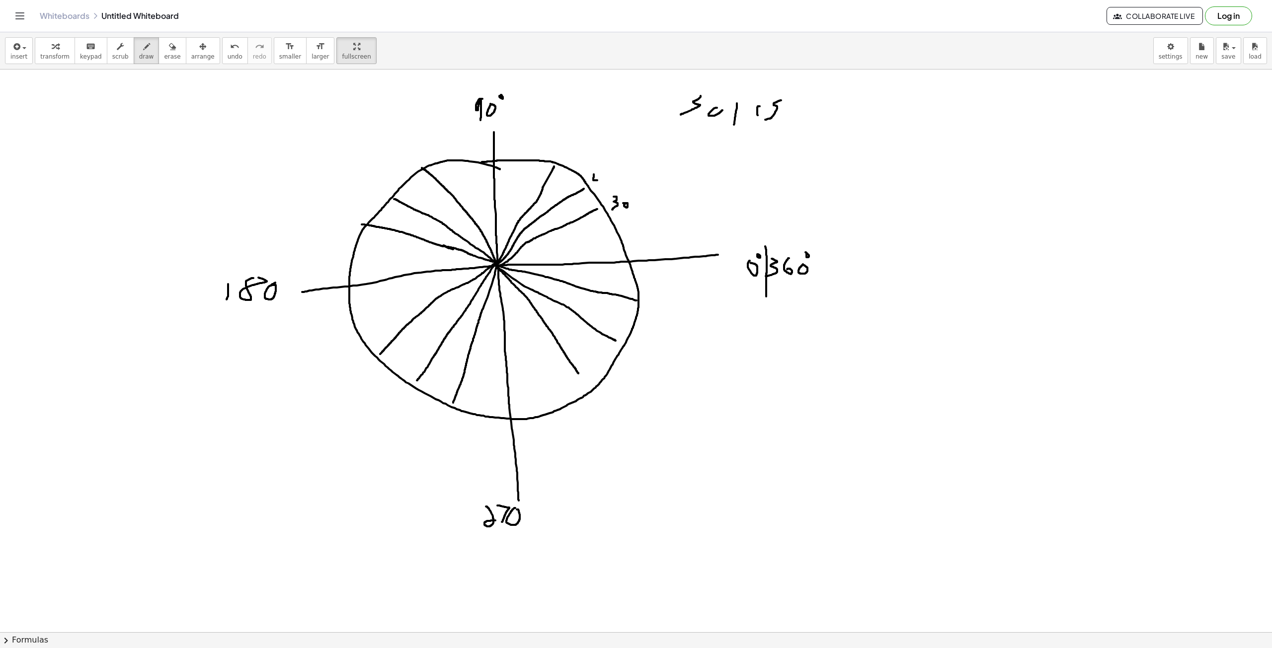
drag, startPoint x: 599, startPoint y: 174, endPoint x: 608, endPoint y: 177, distance: 9.9
drag, startPoint x: 608, startPoint y: 175, endPoint x: 601, endPoint y: 185, distance: 11.7
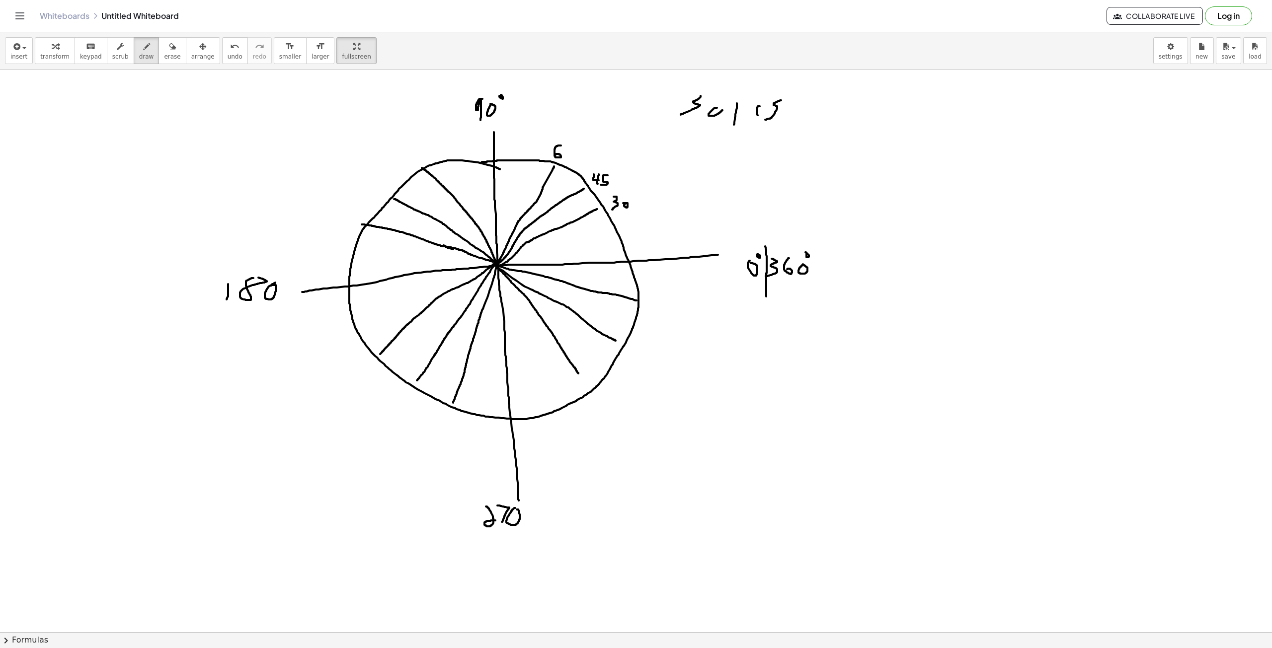
drag, startPoint x: 561, startPoint y: 146, endPoint x: 555, endPoint y: 155, distance: 11.4
drag, startPoint x: 693, startPoint y: 135, endPoint x: 717, endPoint y: 135, distance: 24.3
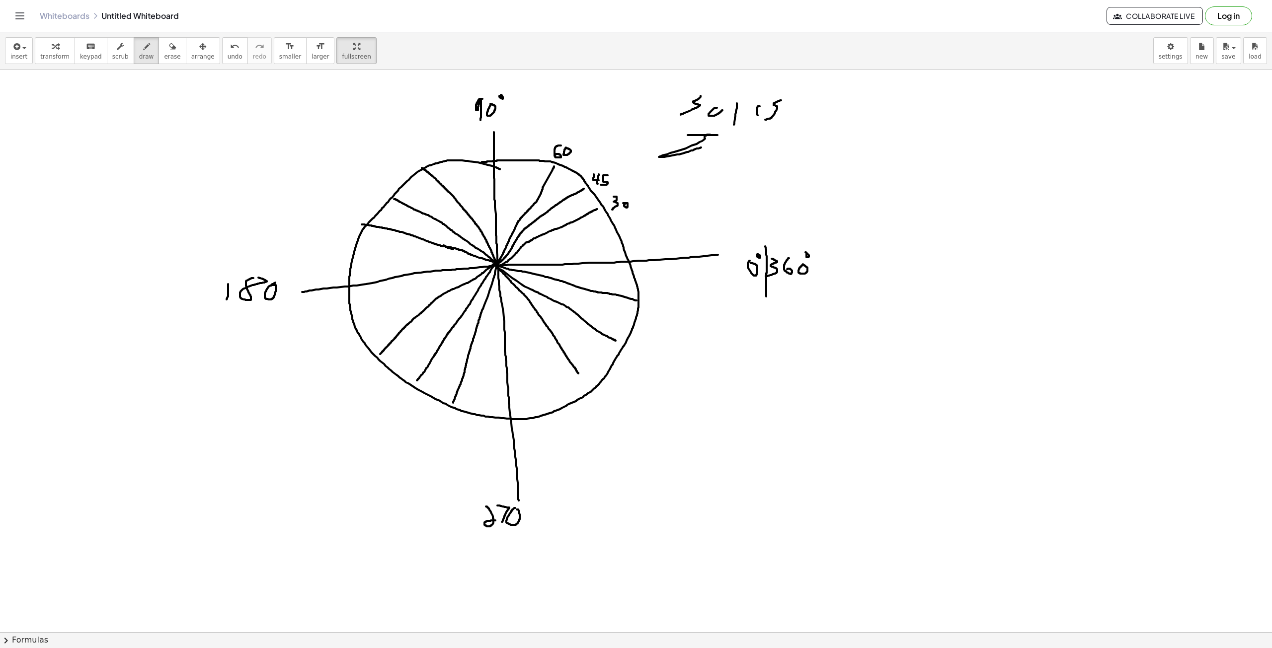
drag, startPoint x: 705, startPoint y: 136, endPoint x: 601, endPoint y: 202, distance: 122.4
drag, startPoint x: 756, startPoint y: 133, endPoint x: 763, endPoint y: 144, distance: 13.4
drag, startPoint x: 462, startPoint y: 154, endPoint x: 469, endPoint y: 172, distance: 19.8
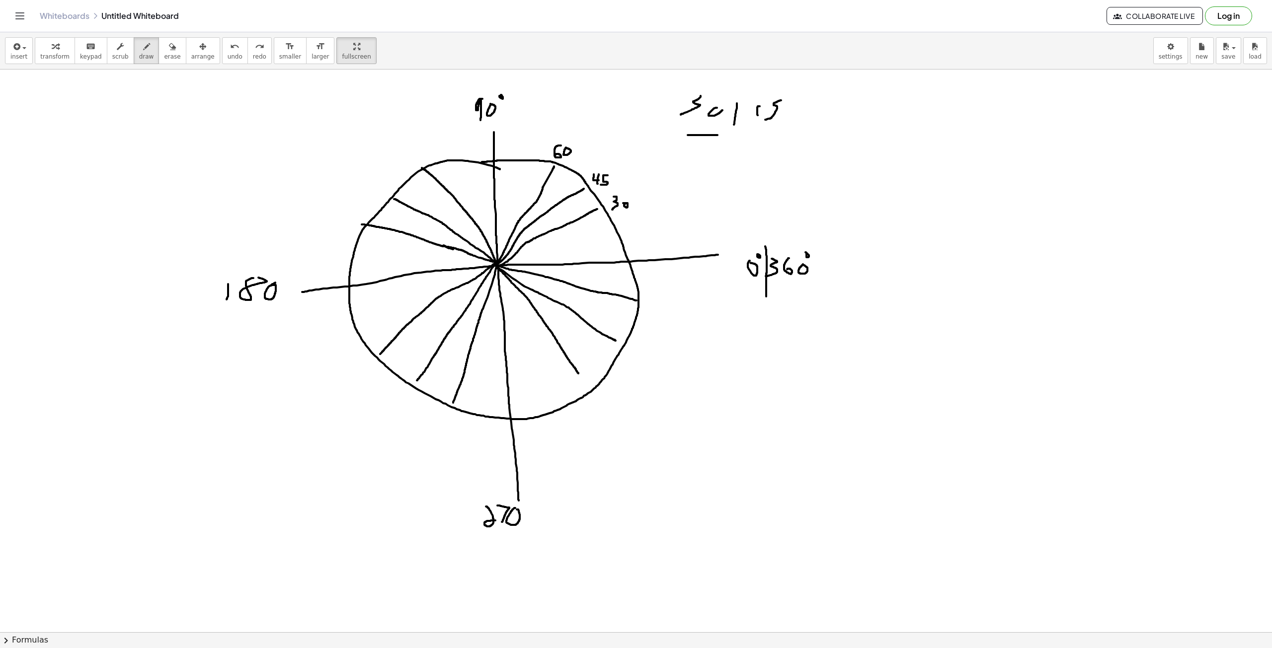
drag, startPoint x: 512, startPoint y: 153, endPoint x: 515, endPoint y: 172, distance: 19.1
drag, startPoint x: 621, startPoint y: 221, endPoint x: 612, endPoint y: 229, distance: 12.0
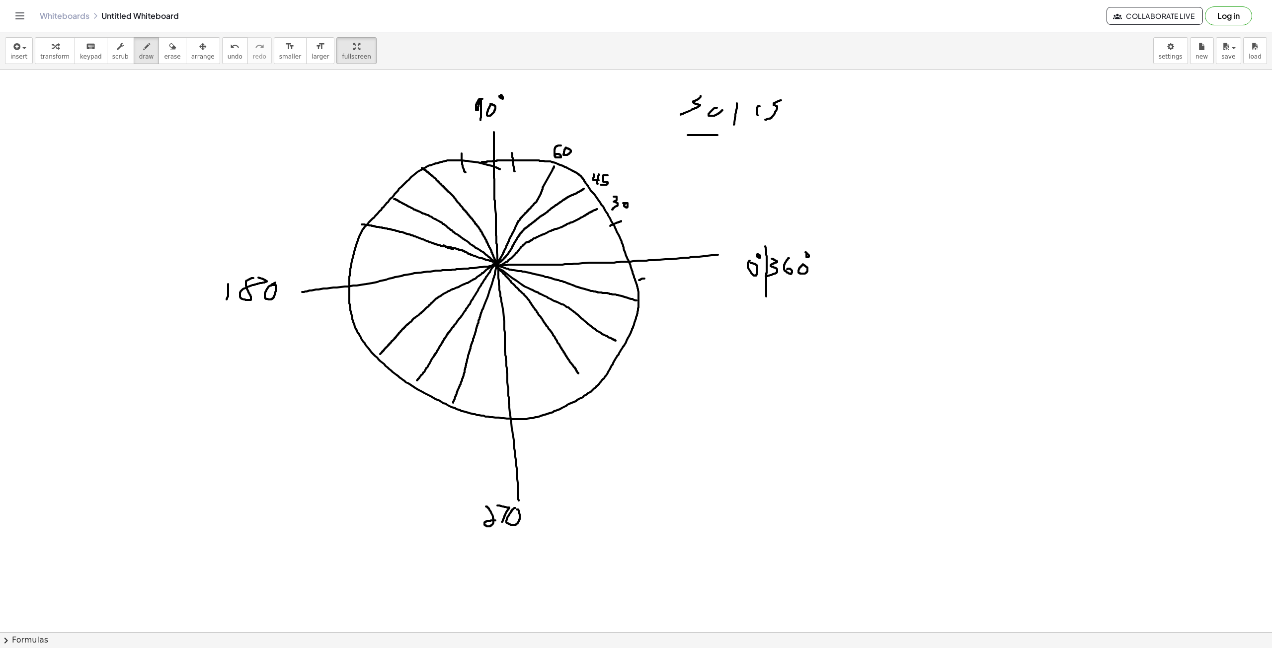
drag, startPoint x: 639, startPoint y: 280, endPoint x: 627, endPoint y: 285, distance: 13.2
drag, startPoint x: 545, startPoint y: 399, endPoint x: 549, endPoint y: 411, distance: 12.7
drag, startPoint x: 479, startPoint y: 416, endPoint x: 428, endPoint y: 359, distance: 76.3
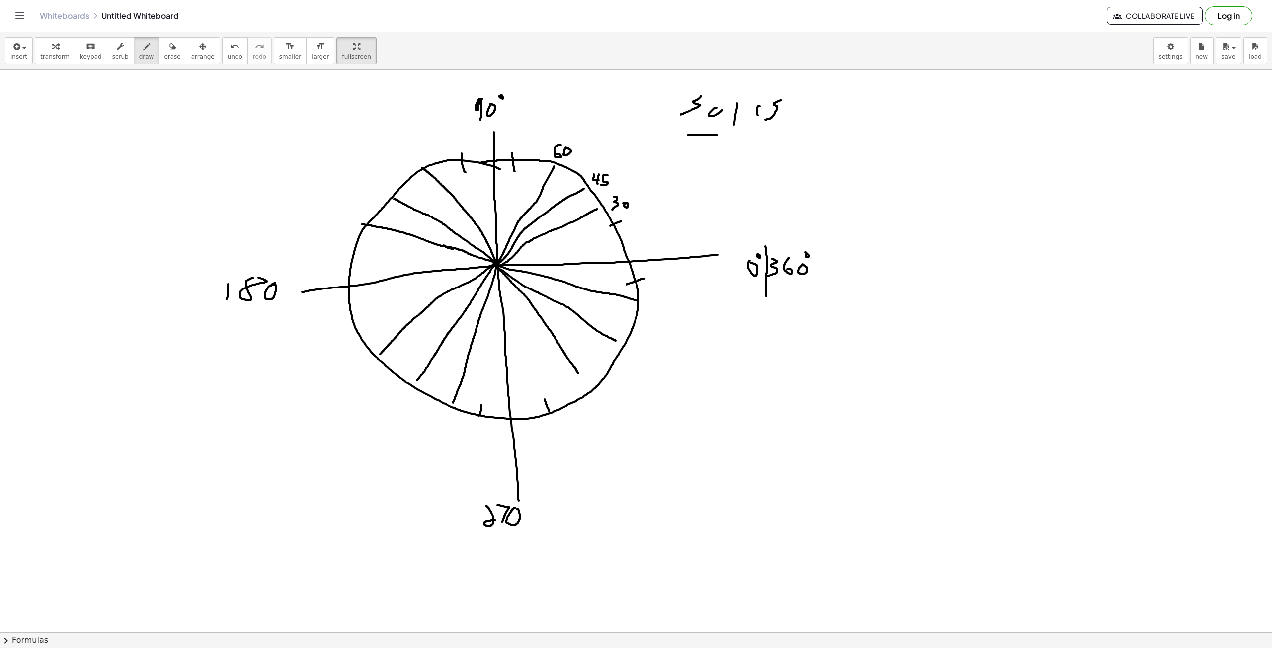
drag, startPoint x: 353, startPoint y: 256, endPoint x: 330, endPoint y: 248, distance: 24.0
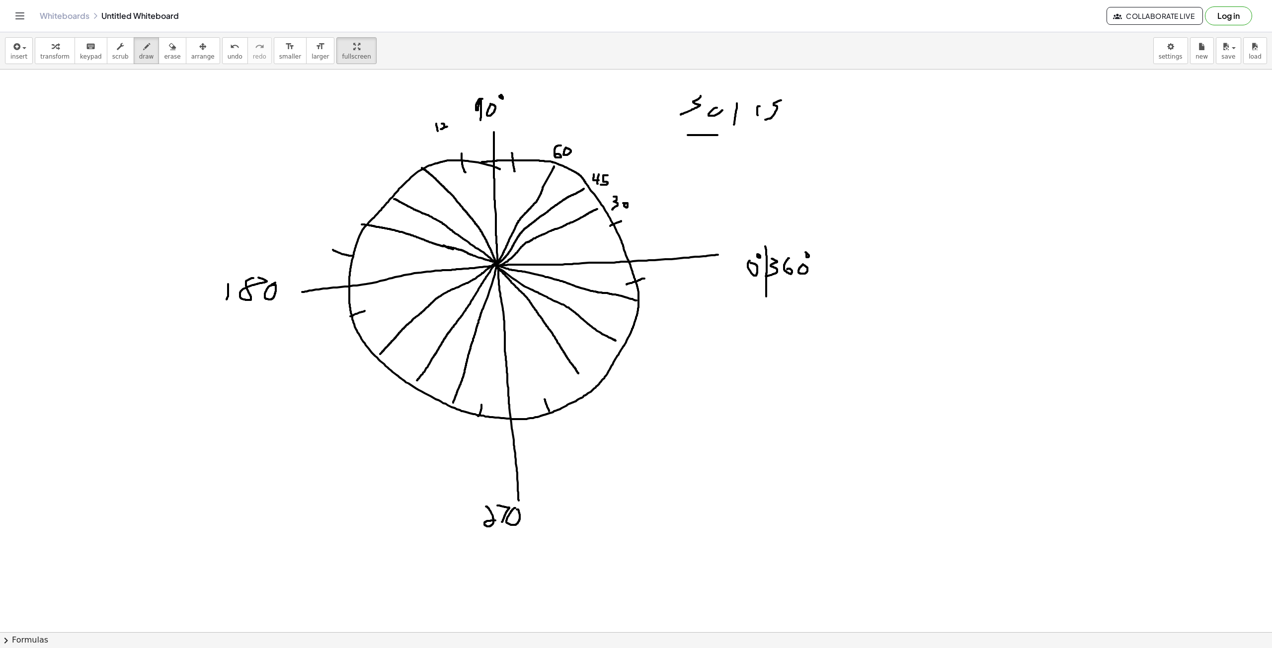
drag, startPoint x: 444, startPoint y: 125, endPoint x: 453, endPoint y: 128, distance: 9.6
drag, startPoint x: 458, startPoint y: 128, endPoint x: 455, endPoint y: 123, distance: 5.6
drag, startPoint x: 433, startPoint y: 141, endPoint x: 428, endPoint y: 158, distance: 17.6
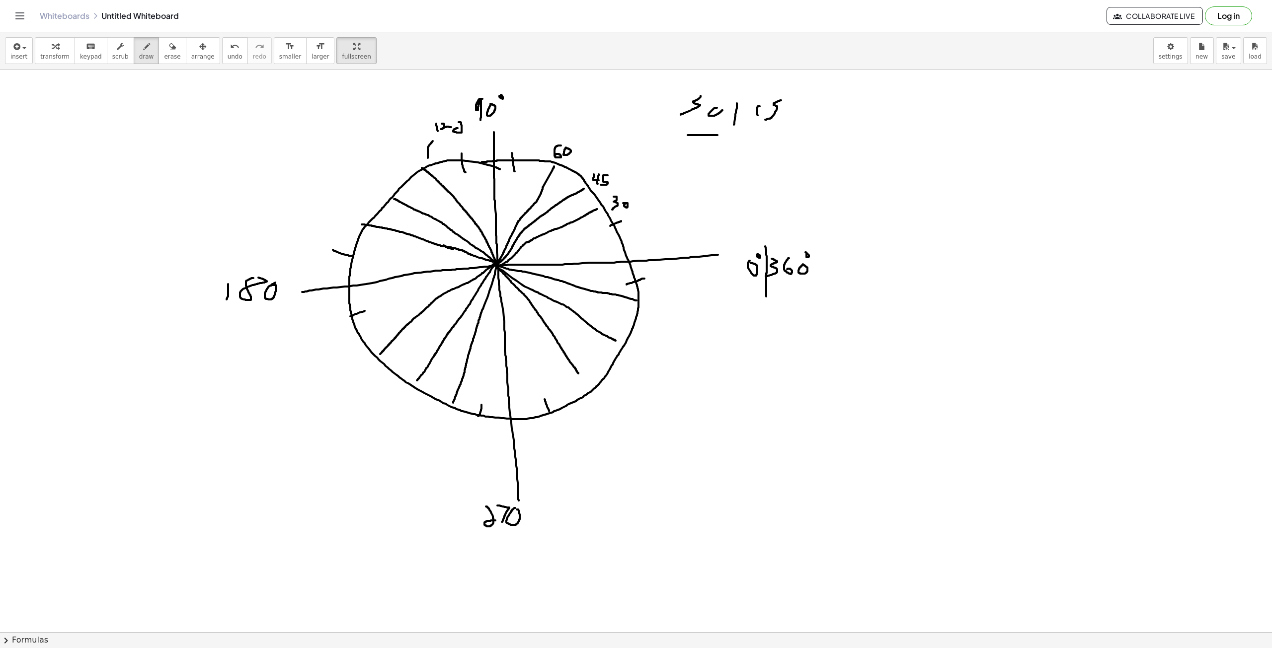
drag, startPoint x: 424, startPoint y: 159, endPoint x: 430, endPoint y: 158, distance: 6.1
drag, startPoint x: 371, startPoint y: 179, endPoint x: 372, endPoint y: 186, distance: 7.0
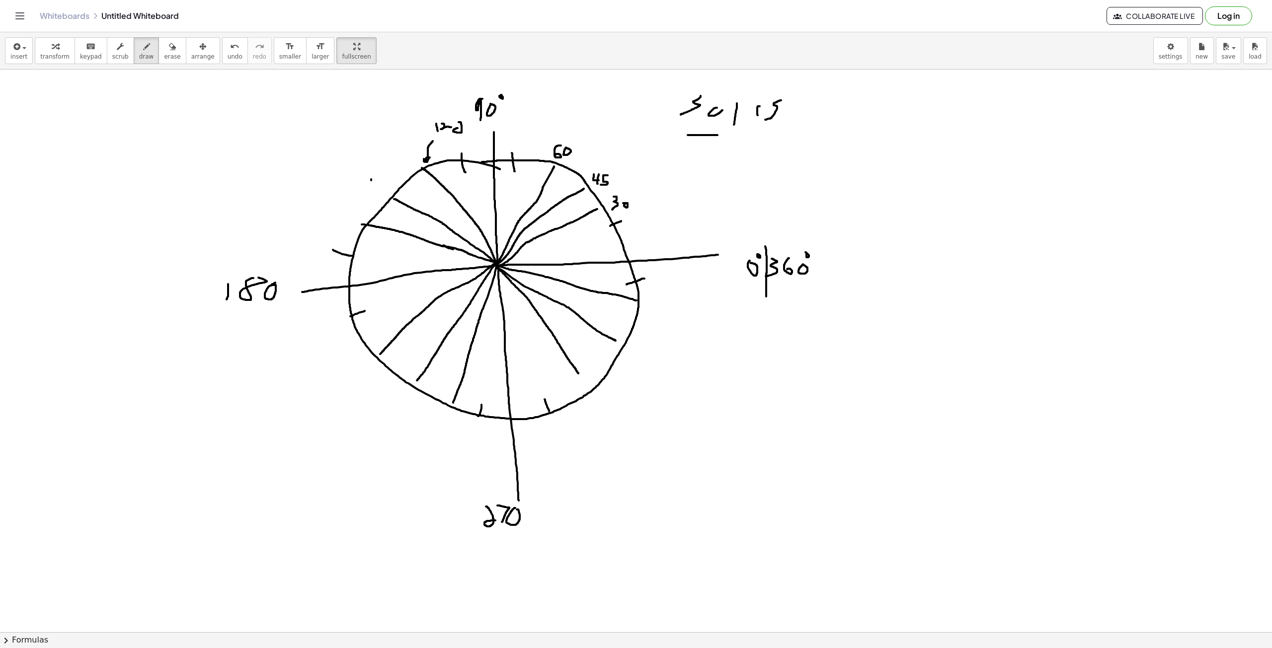
drag, startPoint x: 378, startPoint y: 178, endPoint x: 376, endPoint y: 186, distance: 8.7
drag, startPoint x: 382, startPoint y: 175, endPoint x: 383, endPoint y: 183, distance: 7.5
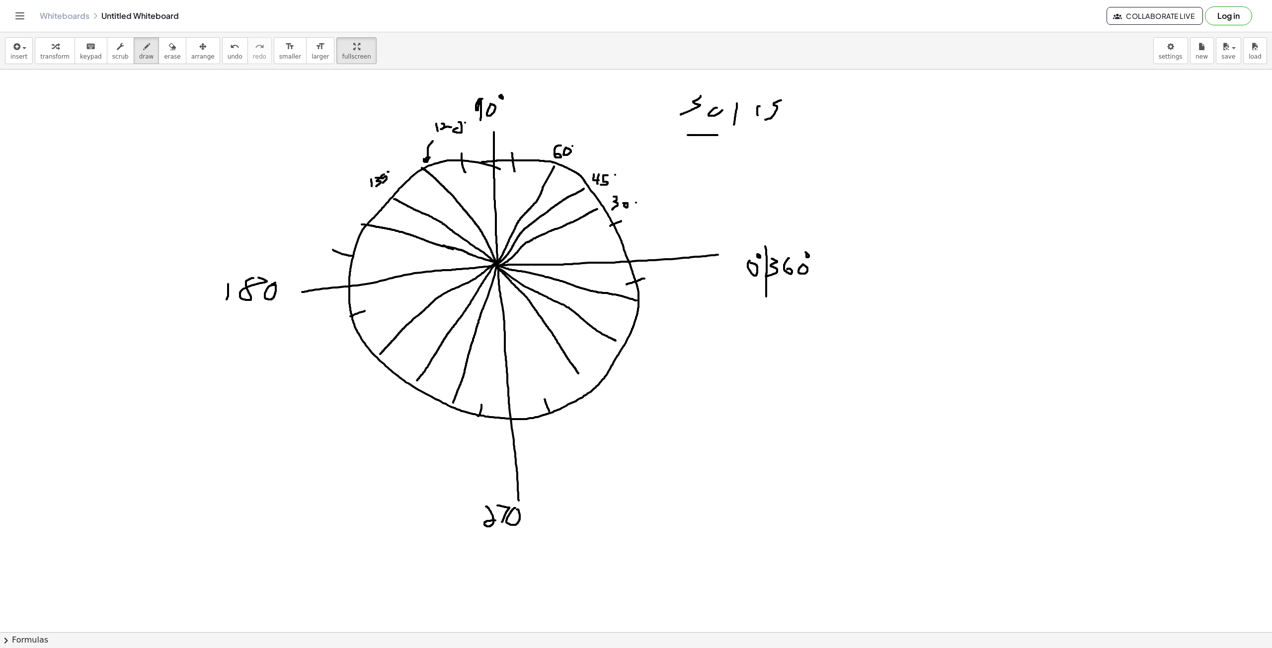
drag, startPoint x: 339, startPoint y: 216, endPoint x: 339, endPoint y: 222, distance: 6.0
drag, startPoint x: 347, startPoint y: 212, endPoint x: 343, endPoint y: 220, distance: 8.7
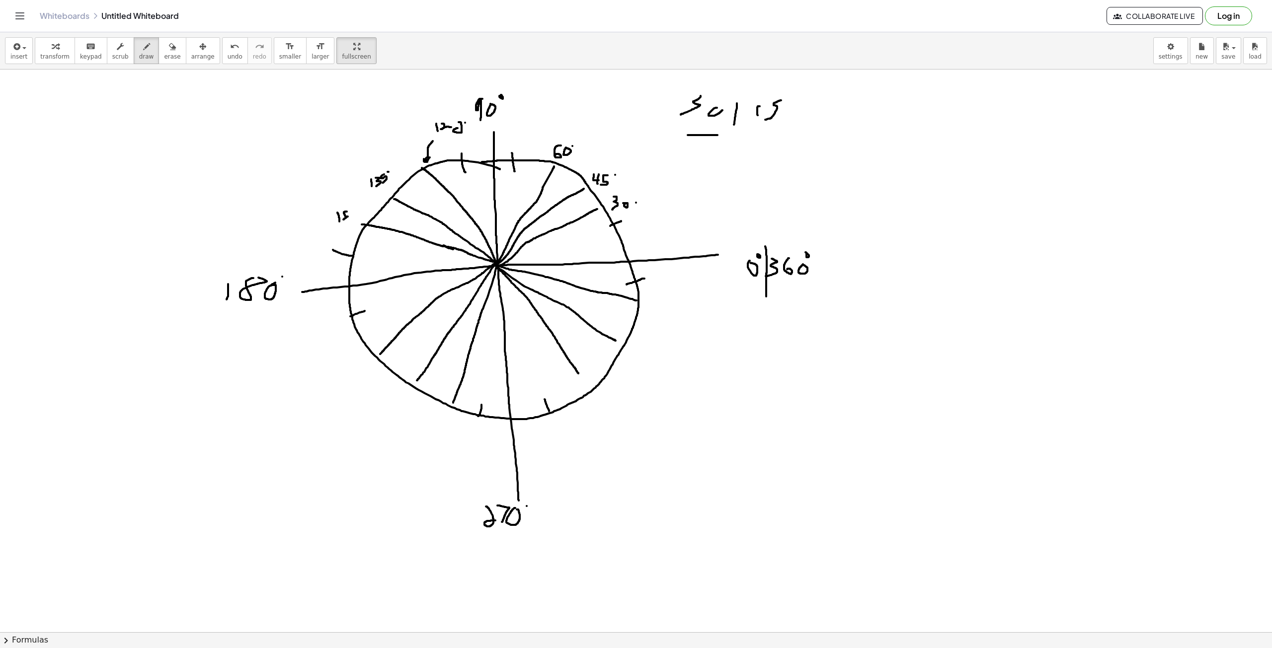
drag, startPoint x: 347, startPoint y: 211, endPoint x: 343, endPoint y: 222, distance: 11.6
drag, startPoint x: 351, startPoint y: 290, endPoint x: 374, endPoint y: 345, distance: 59.7
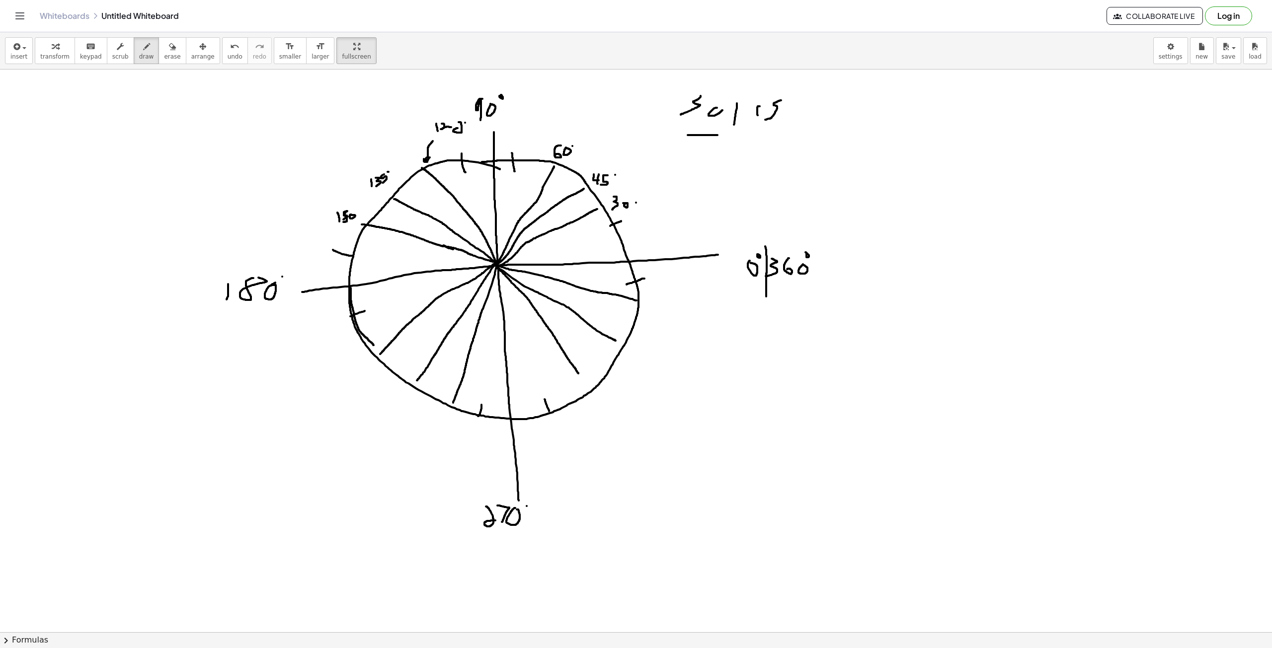
drag, startPoint x: 341, startPoint y: 364, endPoint x: 345, endPoint y: 370, distance: 6.9
drag, startPoint x: 348, startPoint y: 364, endPoint x: 348, endPoint y: 371, distance: 7.5
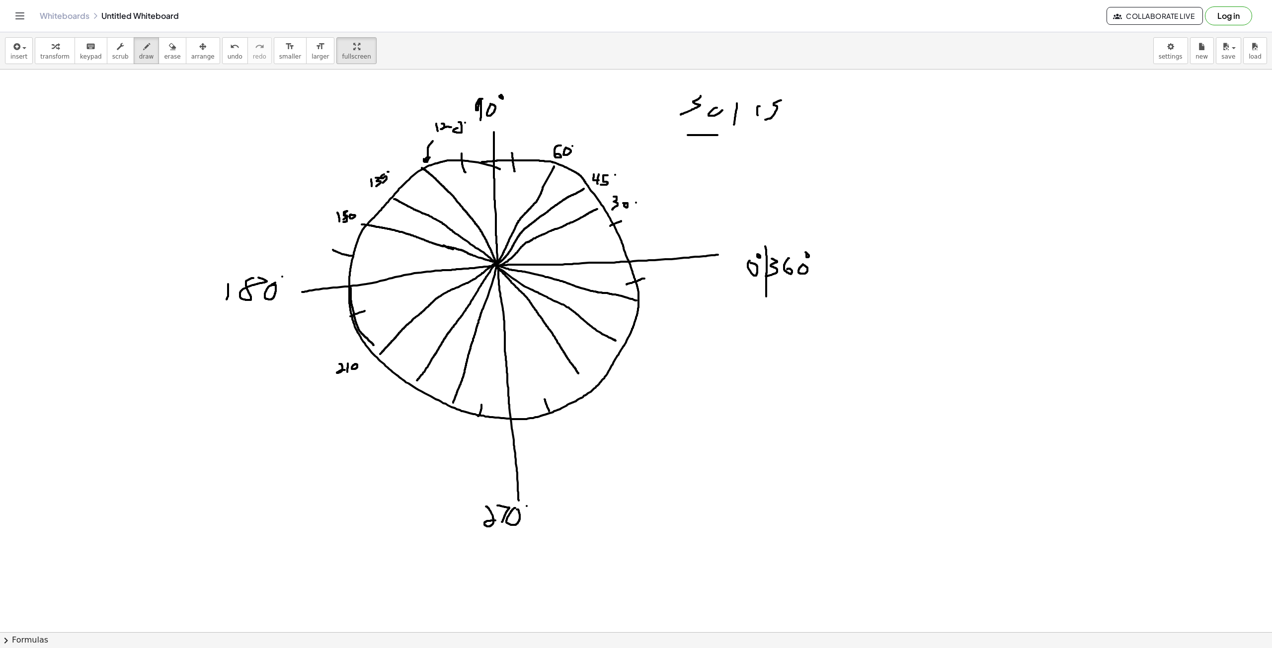
drag, startPoint x: 383, startPoint y: 396, endPoint x: 393, endPoint y: 403, distance: 12.3
drag, startPoint x: 396, startPoint y: 396, endPoint x: 405, endPoint y: 400, distance: 10.1
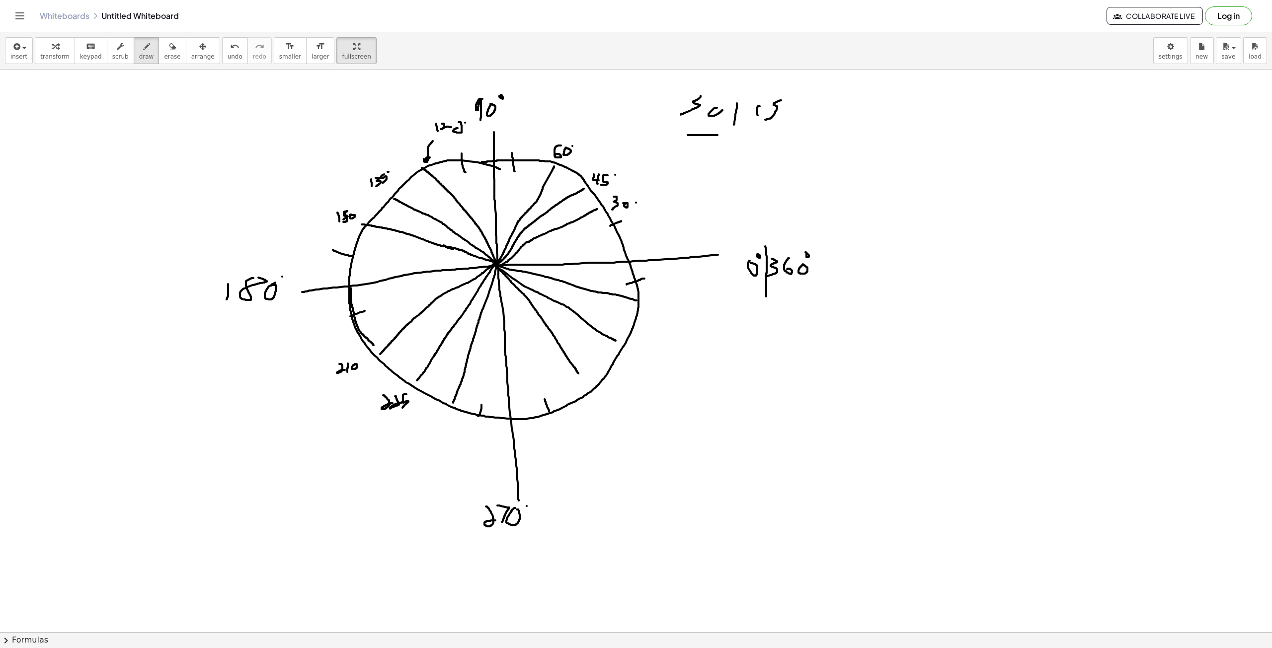
drag, startPoint x: 406, startPoint y: 395, endPoint x: 401, endPoint y: 409, distance: 15.1
drag, startPoint x: 431, startPoint y: 413, endPoint x: 438, endPoint y: 423, distance: 12.1
drag, startPoint x: 440, startPoint y: 415, endPoint x: 447, endPoint y: 422, distance: 9.8
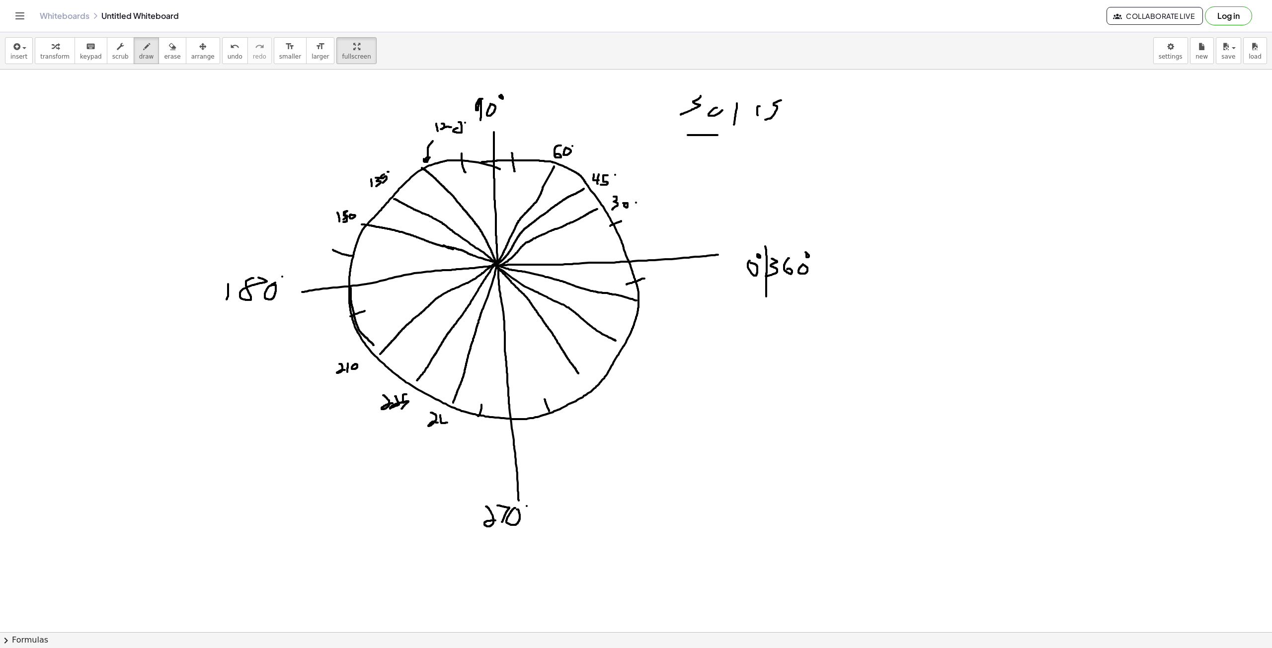
drag, startPoint x: 445, startPoint y: 419, endPoint x: 443, endPoint y: 428, distance: 8.8
drag, startPoint x: 450, startPoint y: 444, endPoint x: 476, endPoint y: 487, distance: 50.8
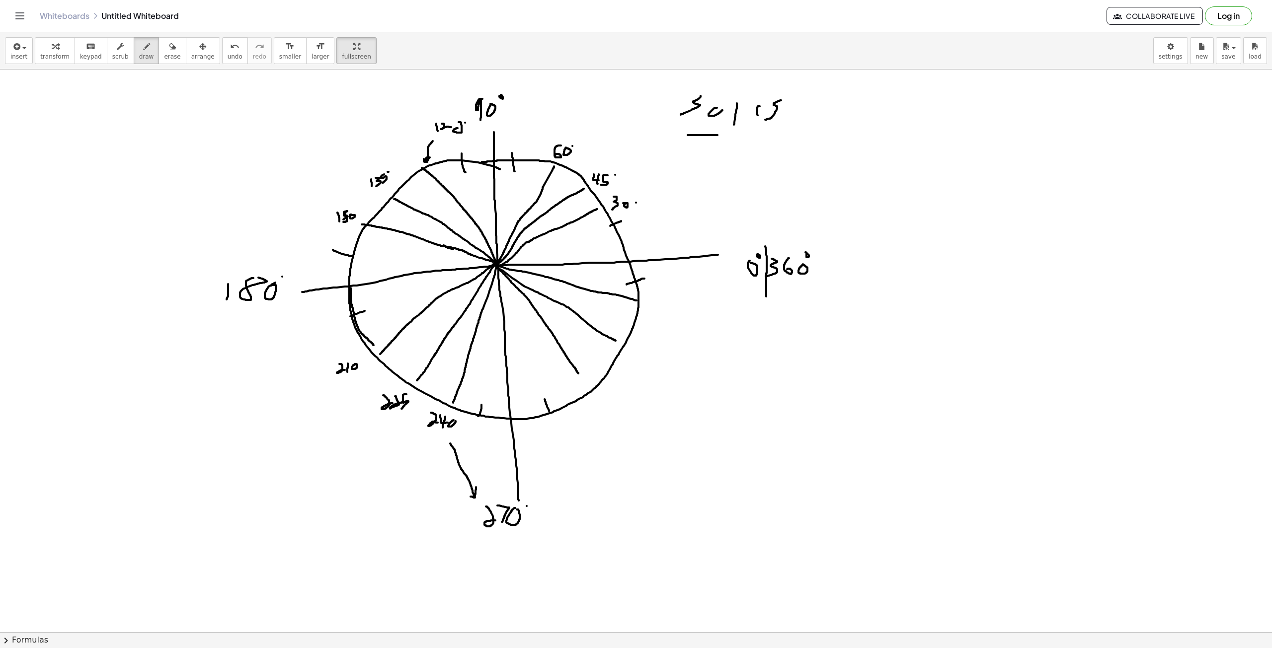
drag, startPoint x: 483, startPoint y: 405, endPoint x: 479, endPoint y: 420, distance: 14.8
drag, startPoint x: 588, startPoint y: 399, endPoint x: 585, endPoint y: 408, distance: 9.1
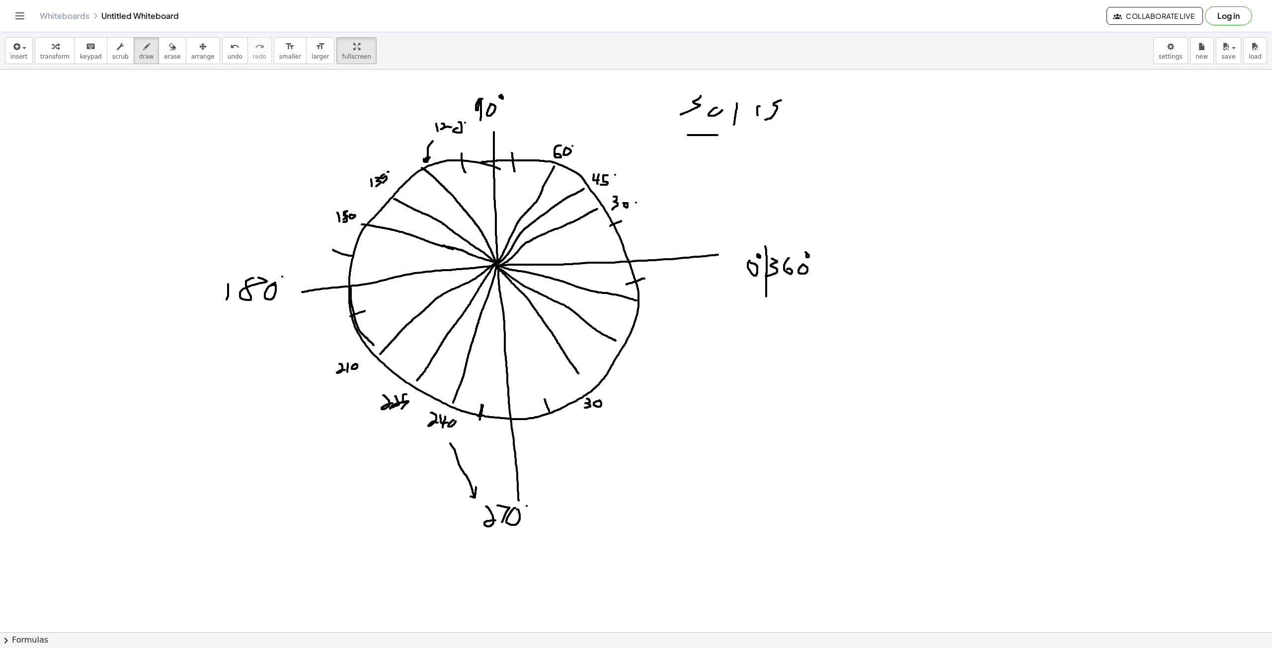
drag, startPoint x: 627, startPoint y: 344, endPoint x: 628, endPoint y: 358, distance: 13.5
drag, startPoint x: 637, startPoint y: 345, endPoint x: 640, endPoint y: 359, distance: 13.6
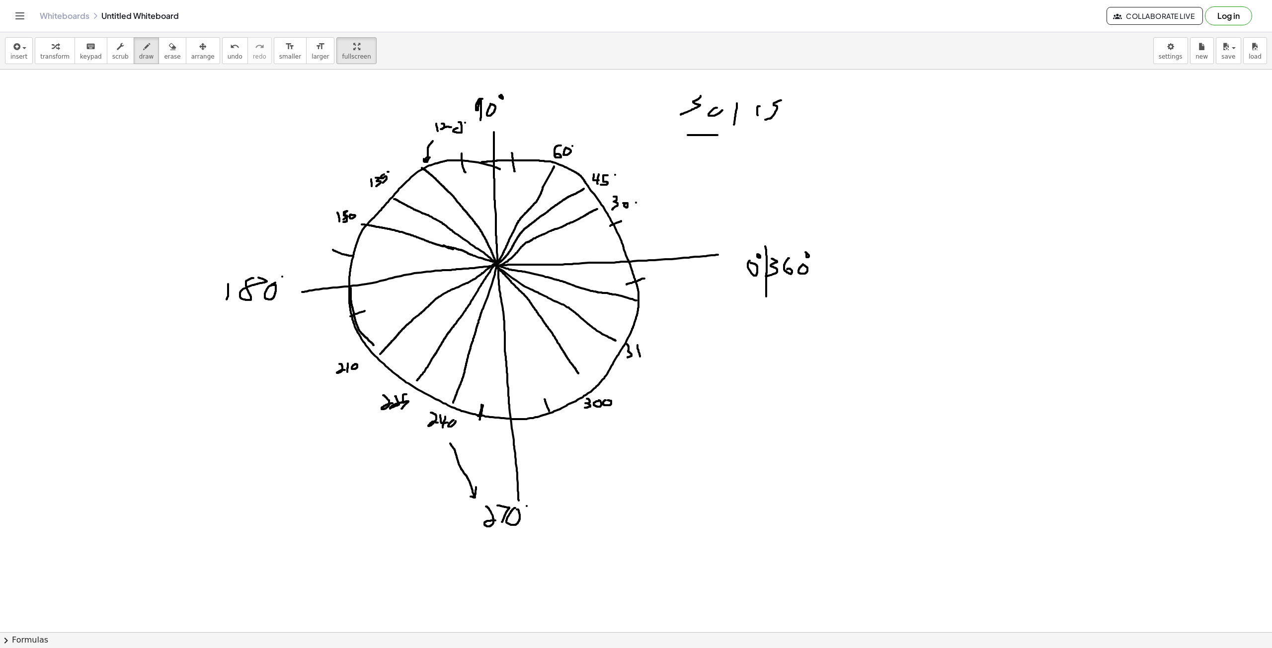
drag, startPoint x: 645, startPoint y: 296, endPoint x: 638, endPoint y: 311, distance: 15.8
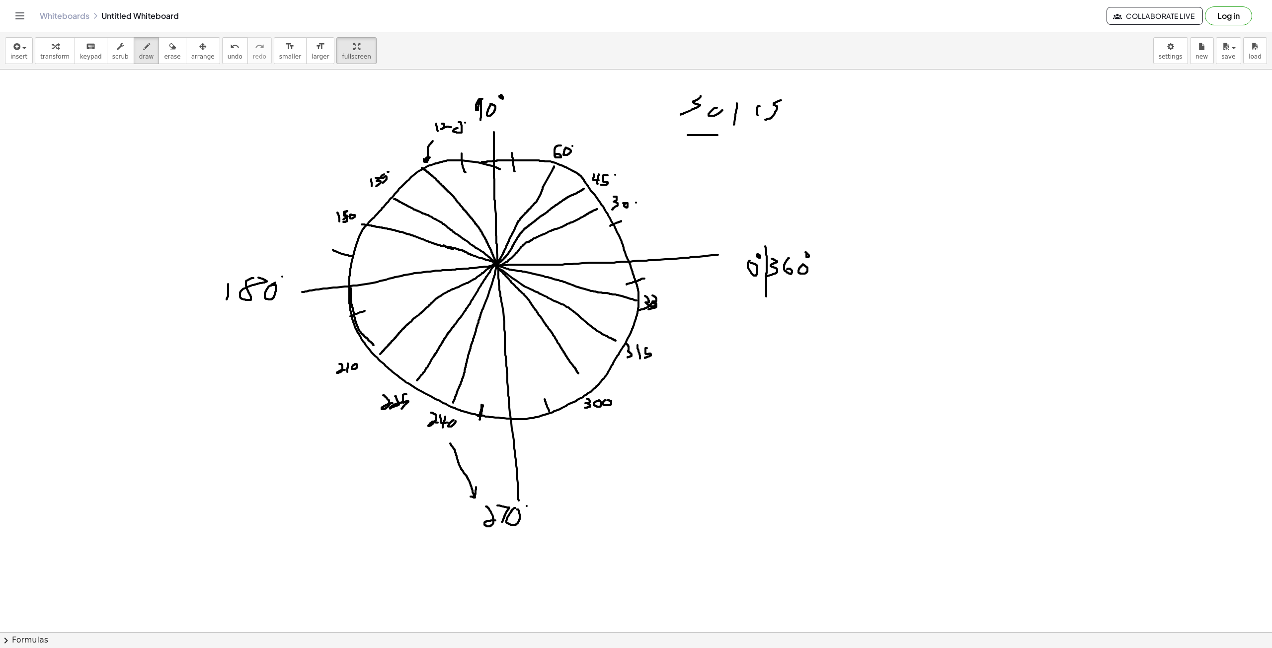
drag, startPoint x: 652, startPoint y: 296, endPoint x: 648, endPoint y: 310, distance: 14.5
drag, startPoint x: 664, startPoint y: 303, endPoint x: 657, endPoint y: 325, distance: 22.9
drag, startPoint x: 653, startPoint y: 347, endPoint x: 666, endPoint y: 314, distance: 35.2
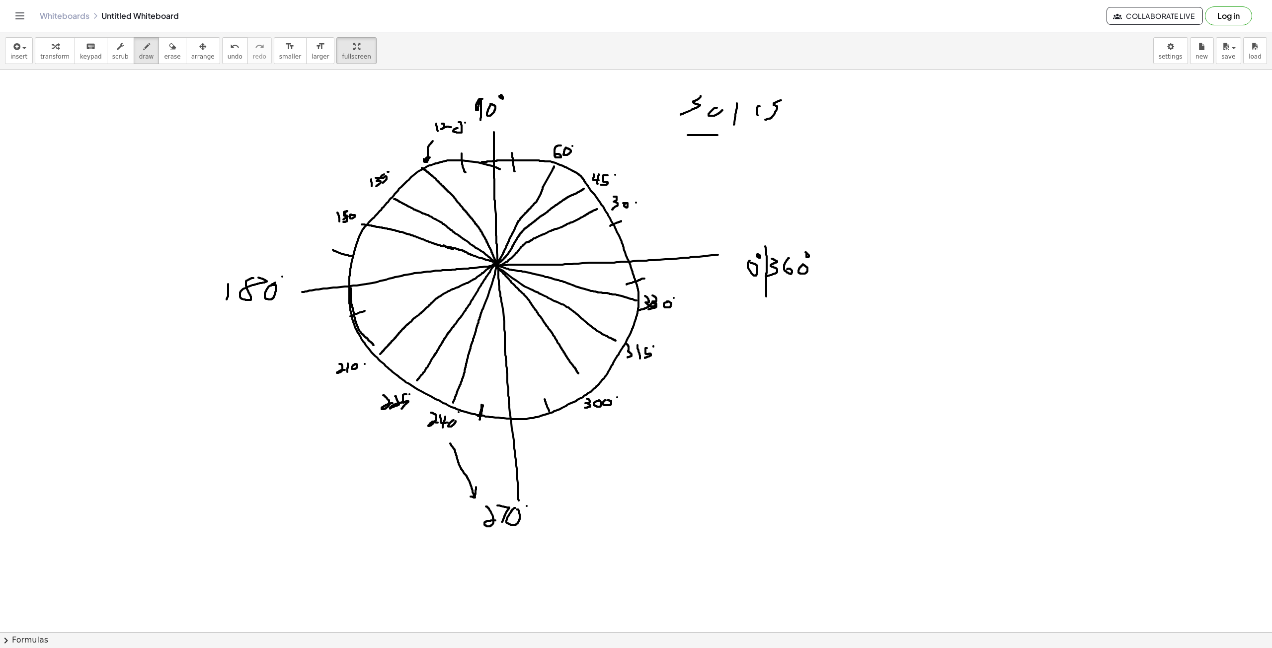
drag, startPoint x: 102, startPoint y: 122, endPoint x: 103, endPoint y: 136, distance: 13.9
drag, startPoint x: 111, startPoint y: 119, endPoint x: 124, endPoint y: 124, distance: 13.8
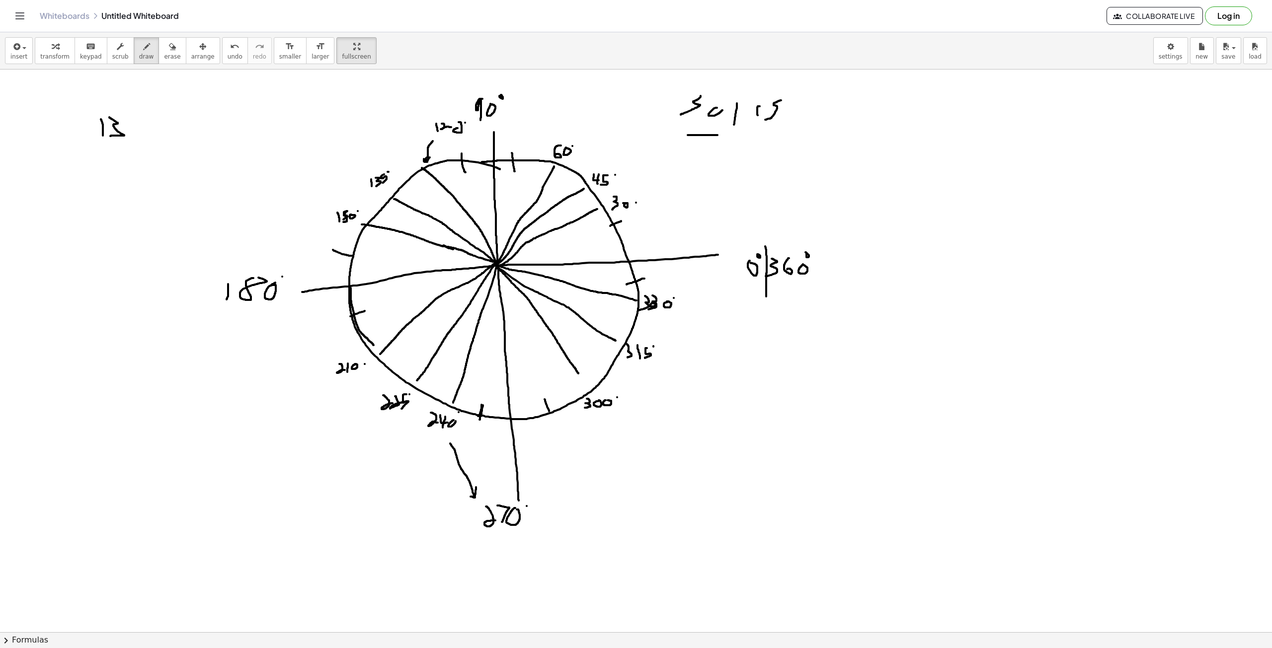
drag, startPoint x: 124, startPoint y: 121, endPoint x: 122, endPoint y: 137, distance: 15.5
drag, startPoint x: 139, startPoint y: 127, endPoint x: 153, endPoint y: 124, distance: 14.1
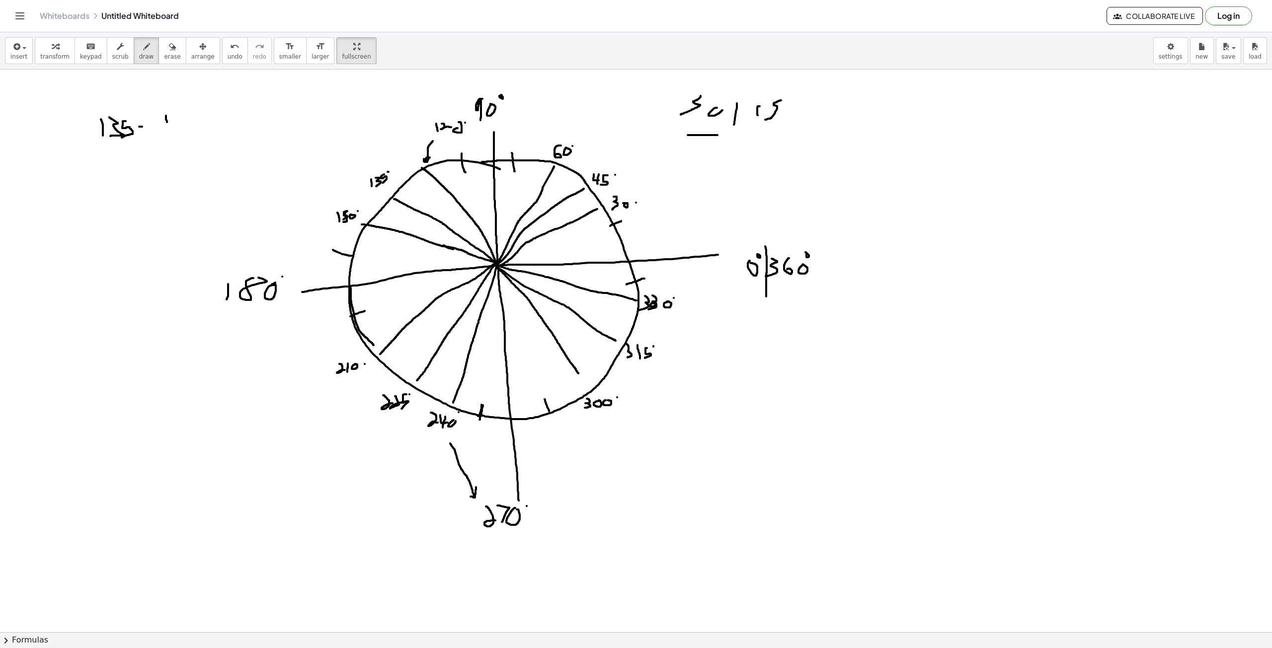
drag, startPoint x: 166, startPoint y: 116, endPoint x: 170, endPoint y: 129, distance: 14.0
drag, startPoint x: 157, startPoint y: 116, endPoint x: 179, endPoint y: 117, distance: 21.9
drag, startPoint x: 167, startPoint y: 115, endPoint x: 170, endPoint y: 125, distance: 10.9
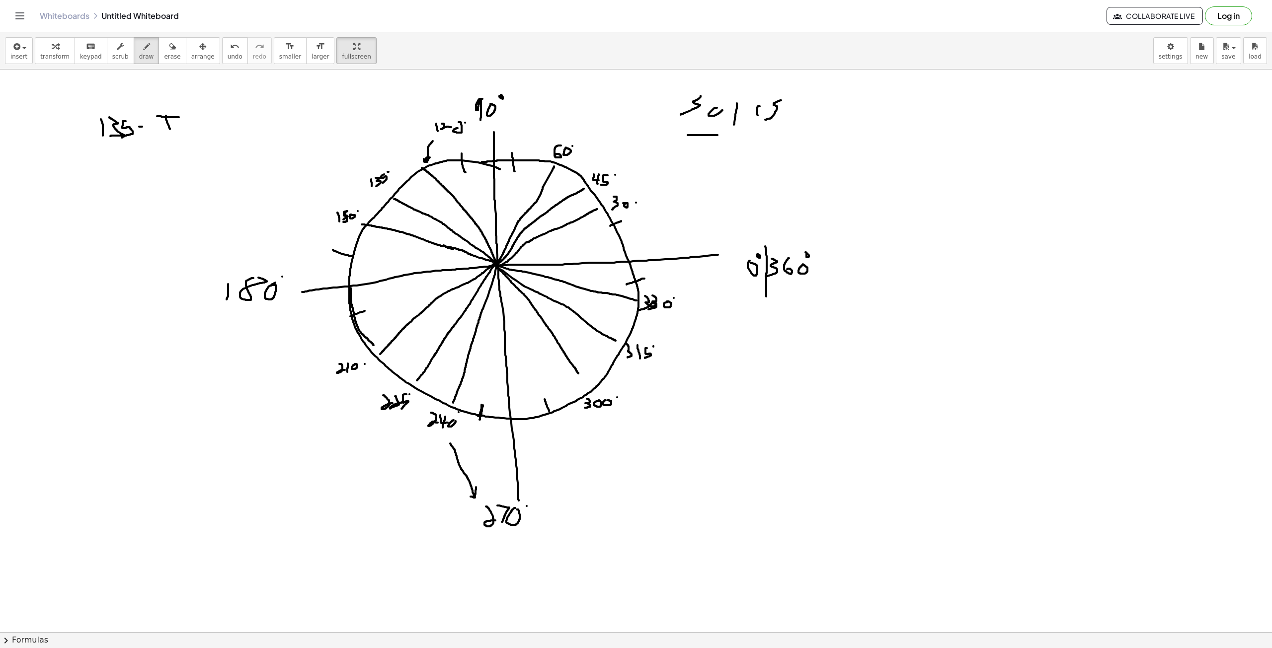
drag, startPoint x: 157, startPoint y: 129, endPoint x: 177, endPoint y: 130, distance: 19.9
drag, startPoint x: 161, startPoint y: 146, endPoint x: 164, endPoint y: 151, distance: 6.5
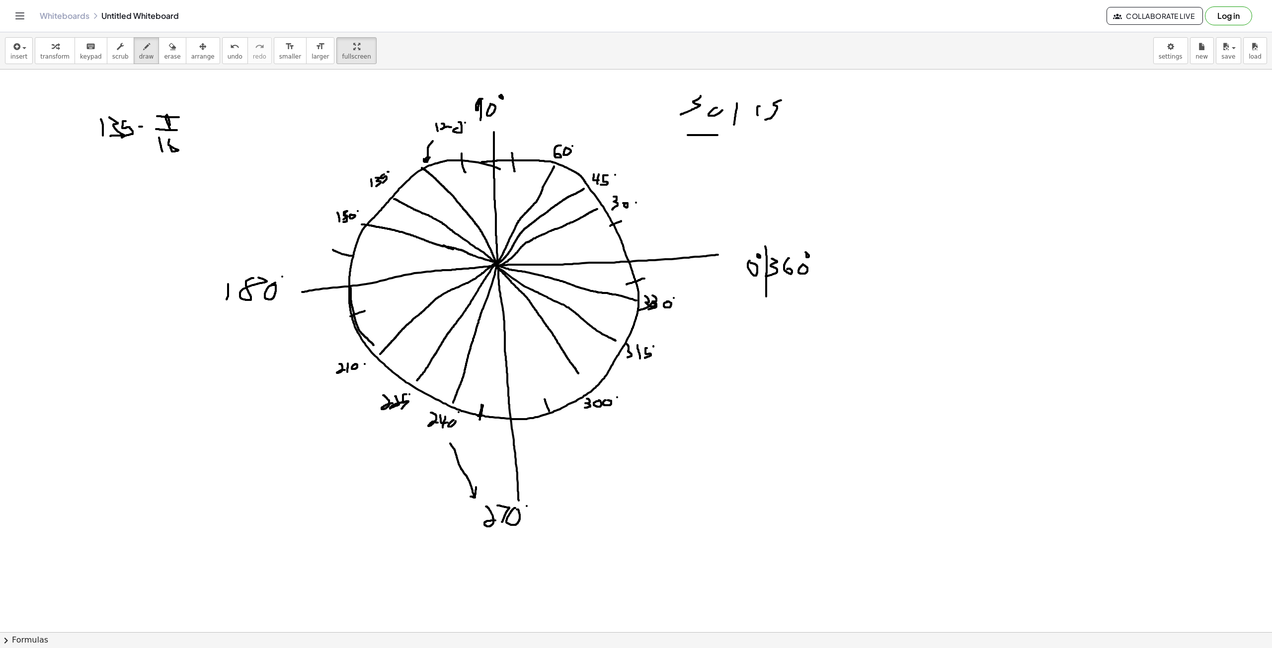
drag, startPoint x: 169, startPoint y: 140, endPoint x: 174, endPoint y: 142, distance: 5.4
drag, startPoint x: 111, startPoint y: 139, endPoint x: 123, endPoint y: 139, distance: 11.9
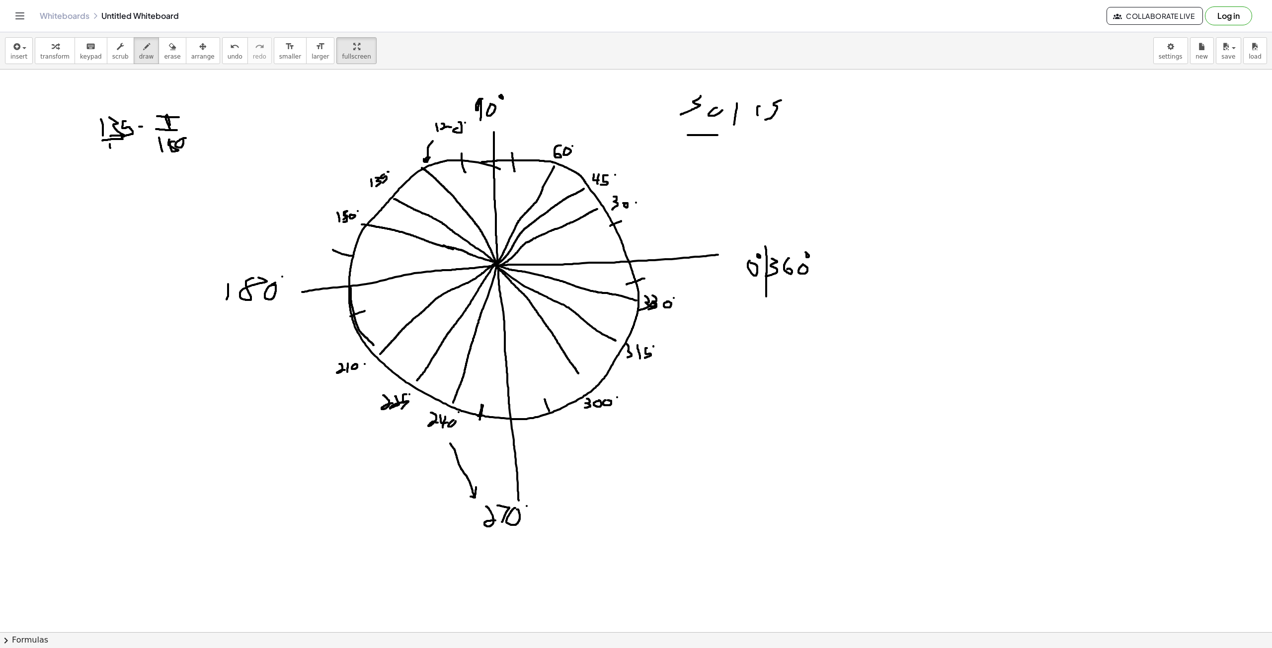
drag, startPoint x: 110, startPoint y: 145, endPoint x: 116, endPoint y: 150, distance: 8.1
drag, startPoint x: 351, startPoint y: 204, endPoint x: 344, endPoint y: 207, distance: 7.6
